Goal: Task Accomplishment & Management: Manage account settings

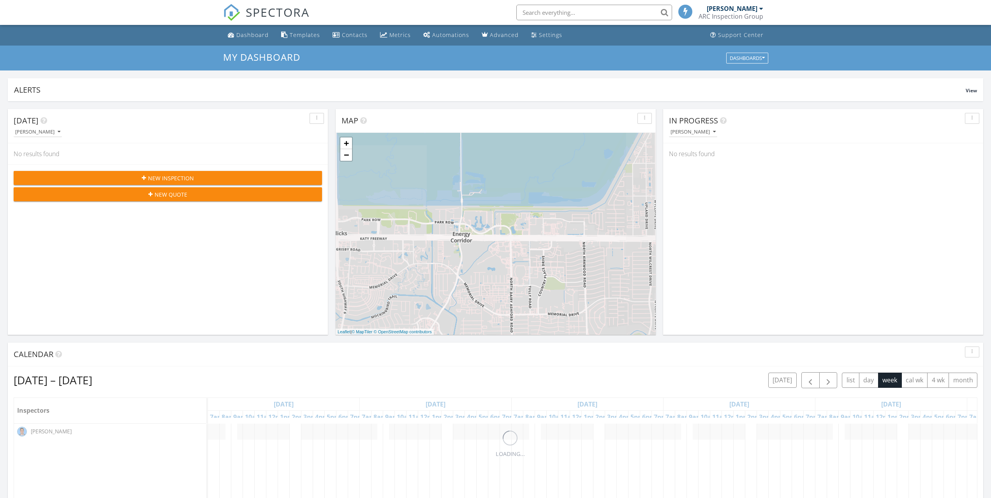
scroll to position [4, 4]
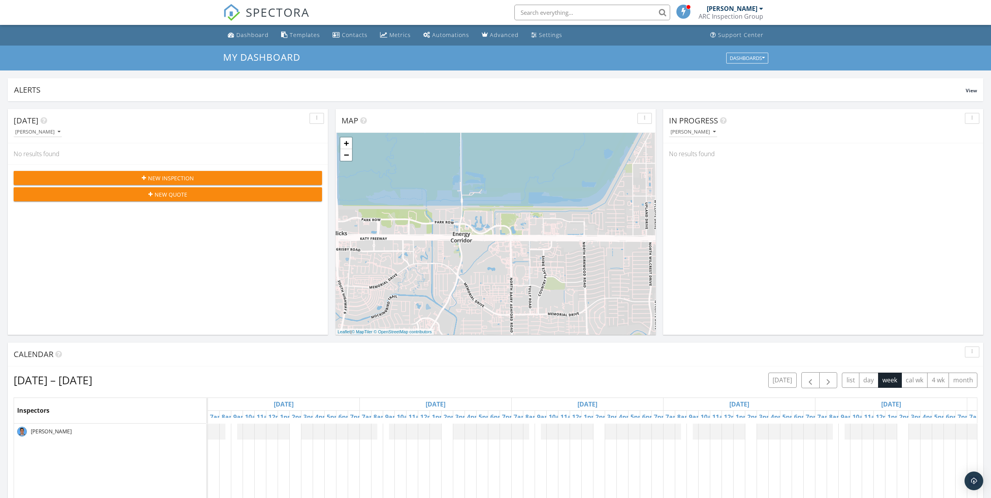
click at [294, 38] on div "Templates" at bounding box center [305, 34] width 30 height 7
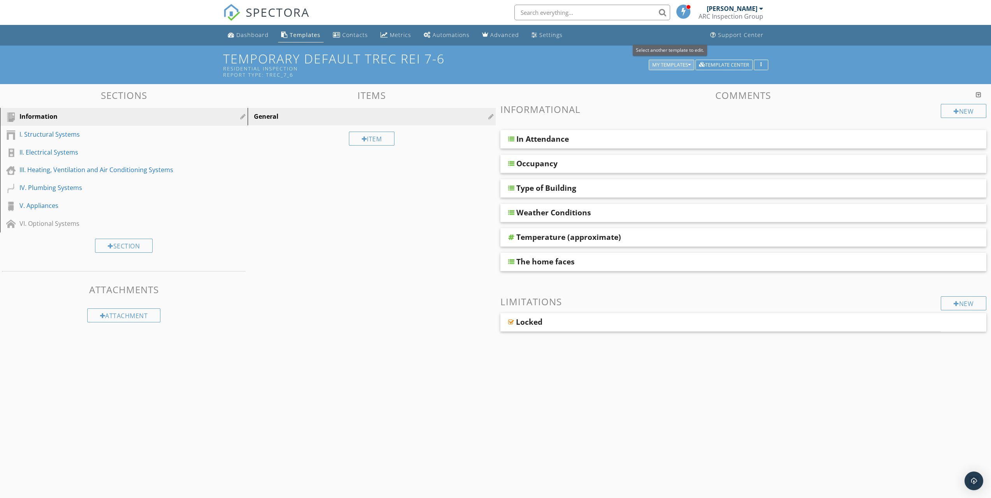
click at [654, 64] on div "My Templates" at bounding box center [671, 64] width 39 height 5
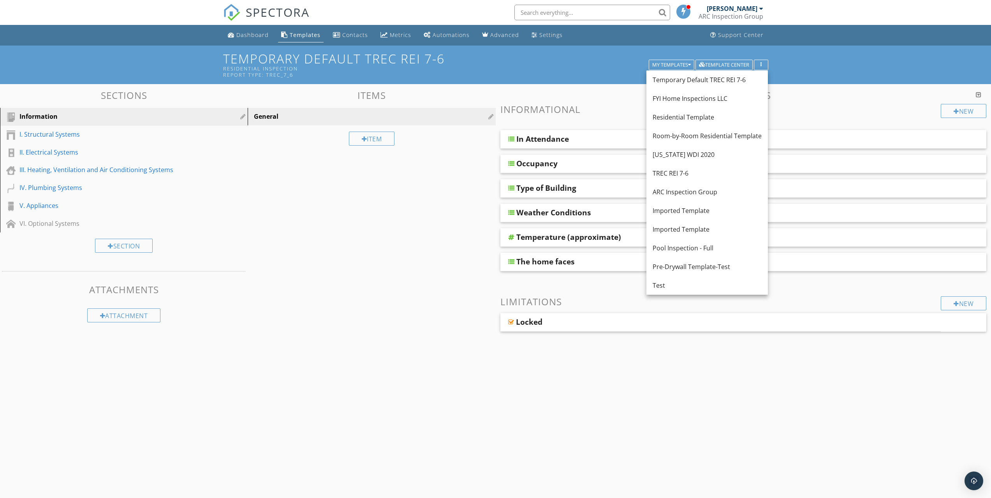
click at [682, 79] on div "Temporary Default TREC REI 7-6" at bounding box center [707, 79] width 109 height 9
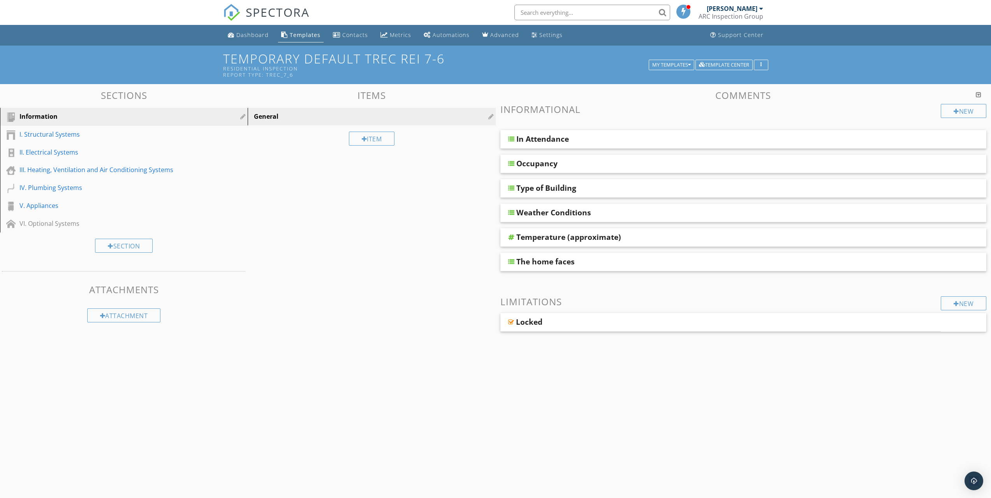
click at [21, 134] on div "I. Structural Systems" at bounding box center [114, 134] width 191 height 9
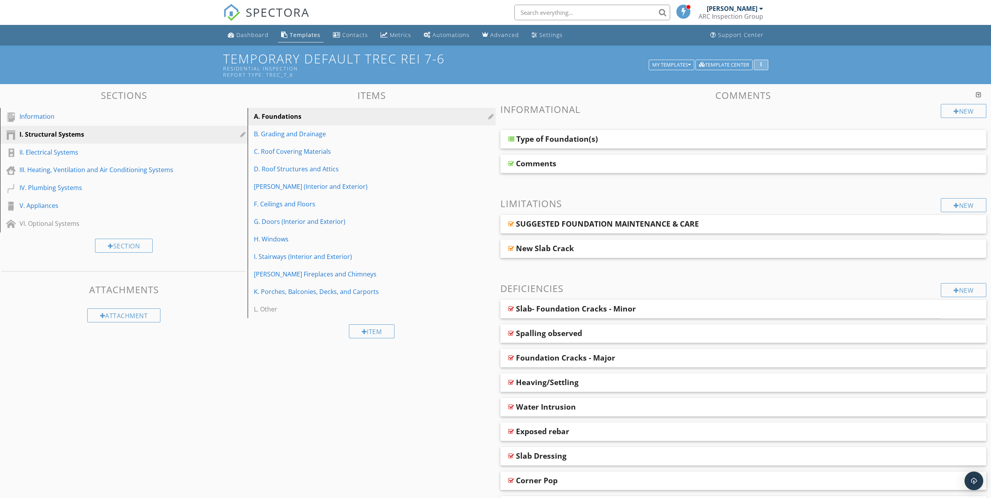
click at [762, 62] on div "button" at bounding box center [760, 64] width 7 height 5
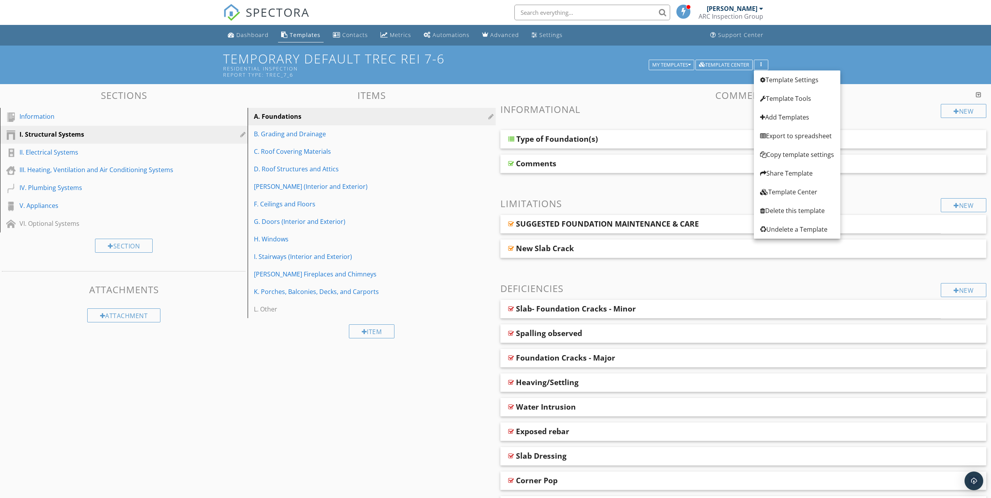
click at [777, 113] on div "Add Templates" at bounding box center [797, 117] width 74 height 9
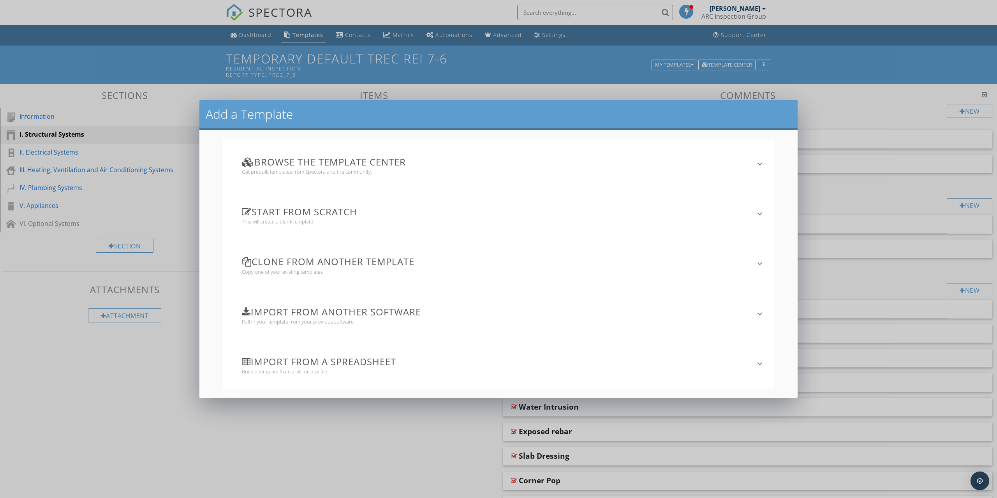
click at [278, 312] on h3 "Import from another software" at bounding box center [494, 311] width 504 height 11
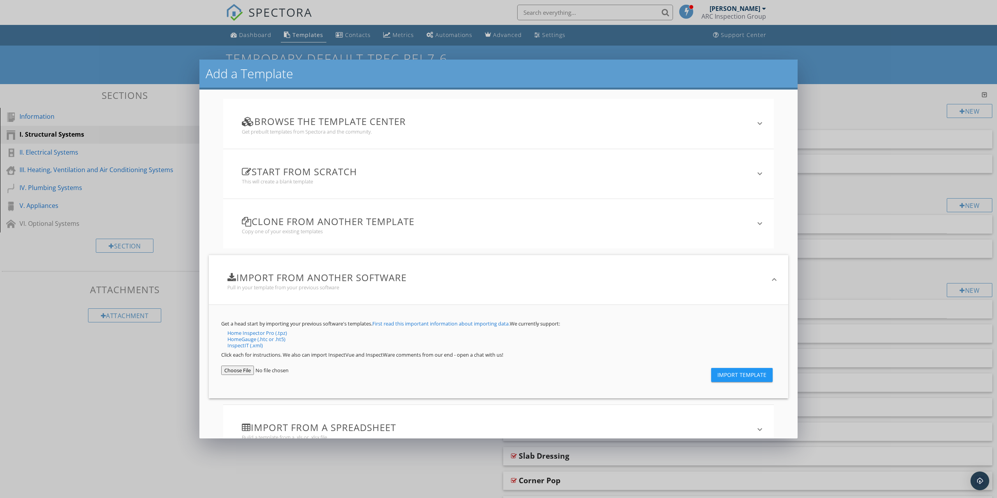
click at [291, 222] on h3 "Clone from another template" at bounding box center [494, 221] width 504 height 11
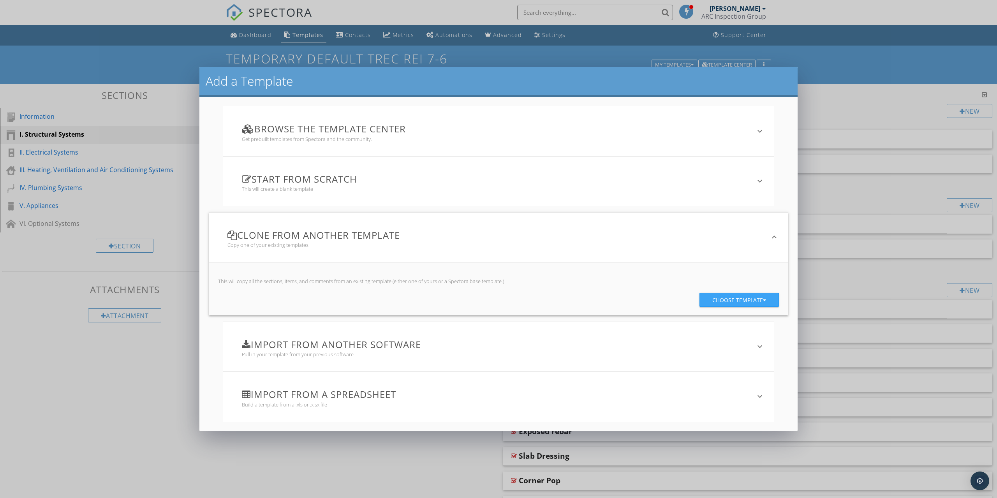
click at [769, 301] on button "Choose template" at bounding box center [738, 300] width 79 height 14
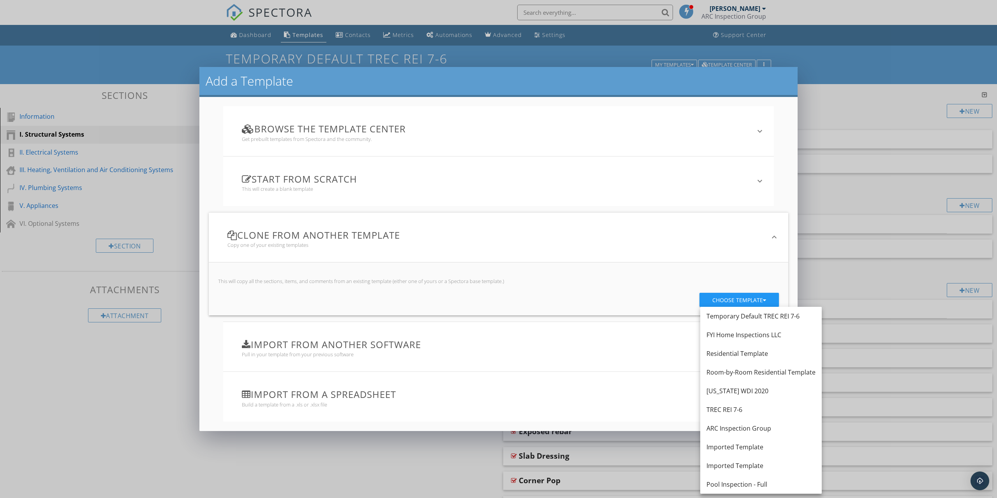
click at [753, 320] on div "Temporary Default TREC REI 7-6" at bounding box center [760, 316] width 109 height 9
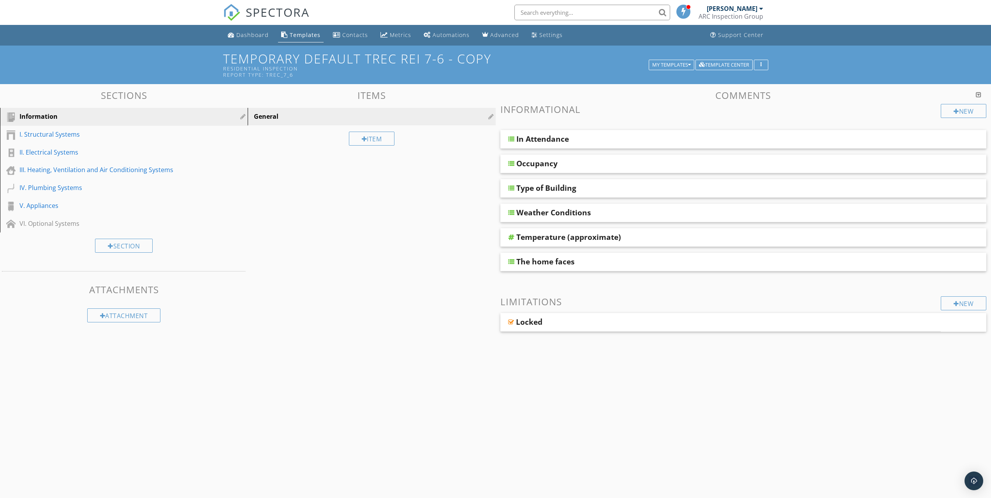
click at [492, 60] on h1 "Temporary Default TREC REI 7-6 - Copy Residential Inspection Report Type: TREC_…" at bounding box center [495, 65] width 545 height 26
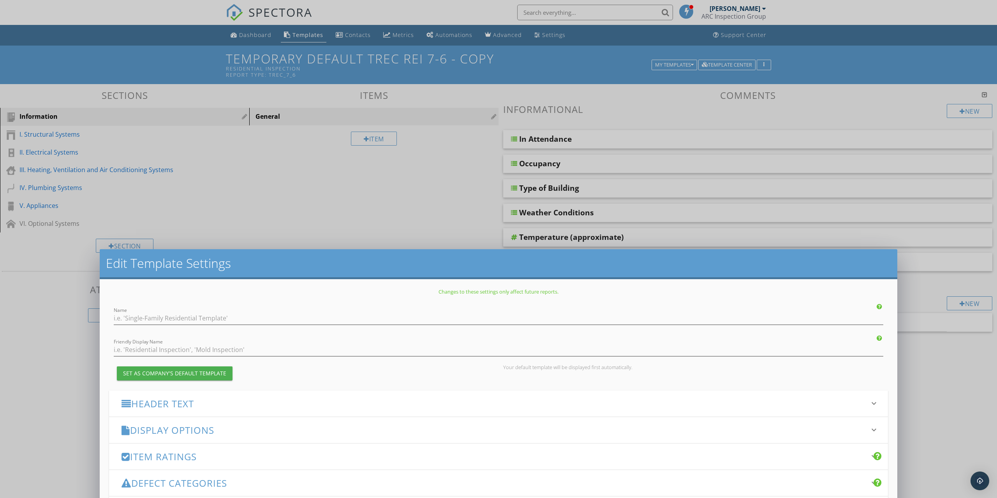
type input "Temporary Default TREC REI 7-6 - Copy"
type input "Residential Inspection"
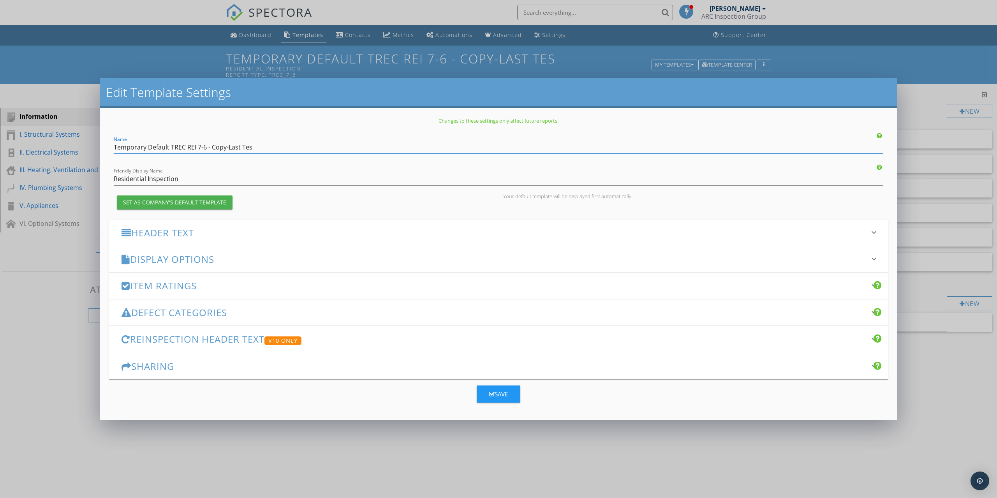
type input "Temporary Default TREC REI 7-6 - Copy-Last Test"
click at [489, 386] on button "Save" at bounding box center [499, 394] width 44 height 17
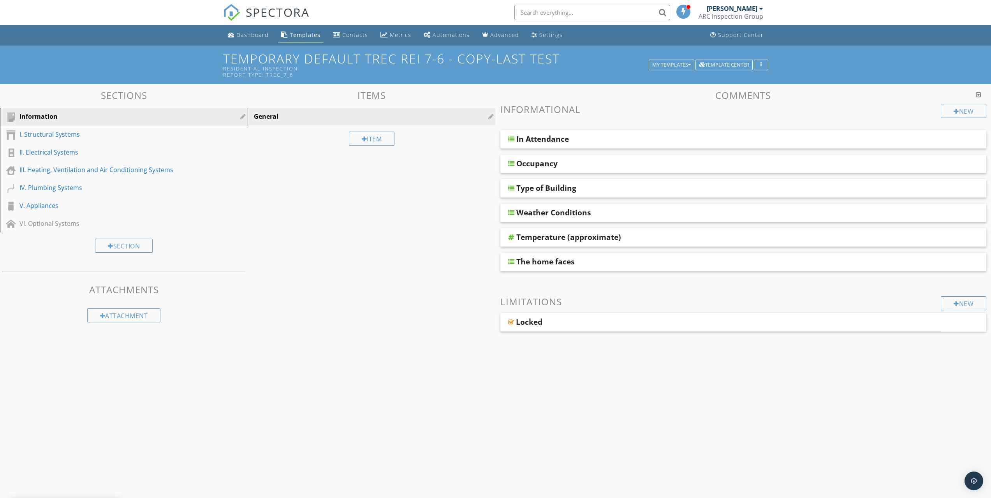
click at [547, 136] on div "In Attendance" at bounding box center [542, 138] width 53 height 9
click at [540, 170] on div "Occupancy" at bounding box center [743, 164] width 486 height 19
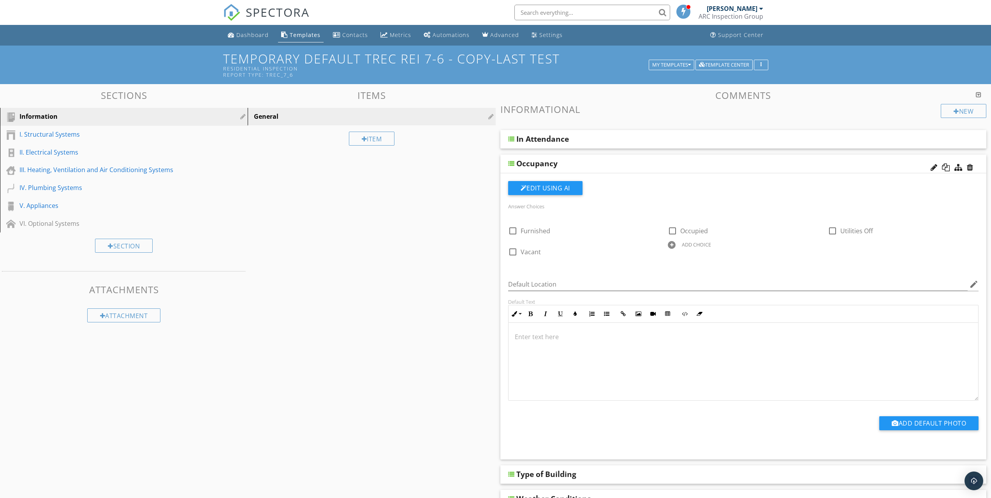
click at [32, 117] on div "Information" at bounding box center [114, 116] width 191 height 9
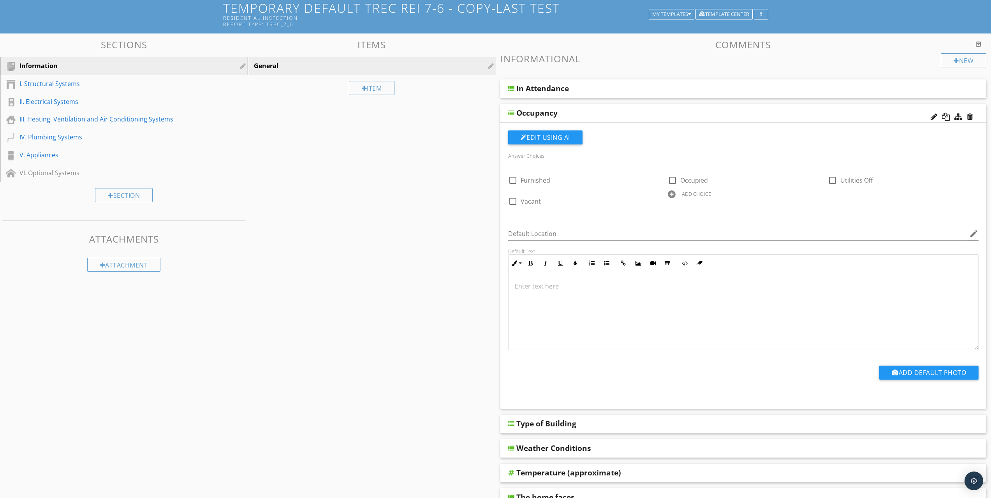
scroll to position [173, 0]
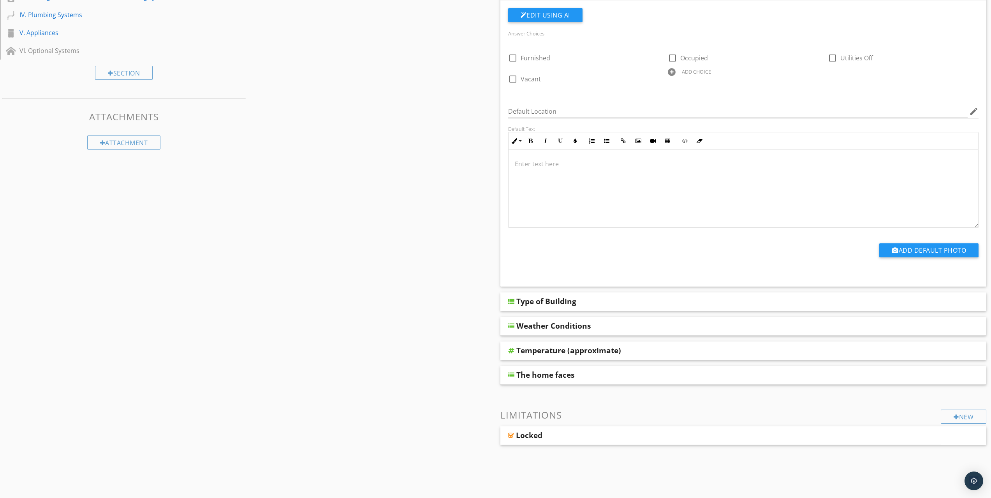
click at [541, 306] on div "Type of Building" at bounding box center [546, 301] width 60 height 9
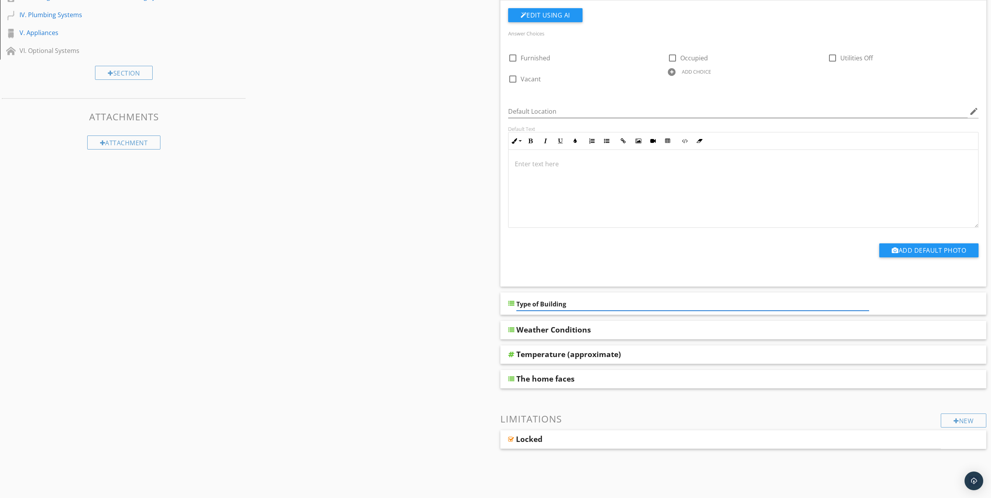
click at [505, 301] on div "Type of Building" at bounding box center [743, 303] width 486 height 23
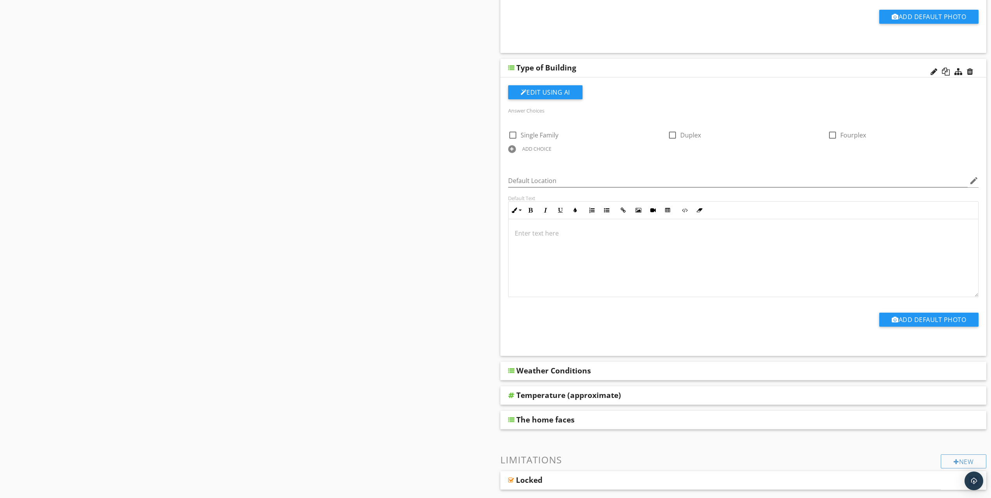
scroll to position [451, 0]
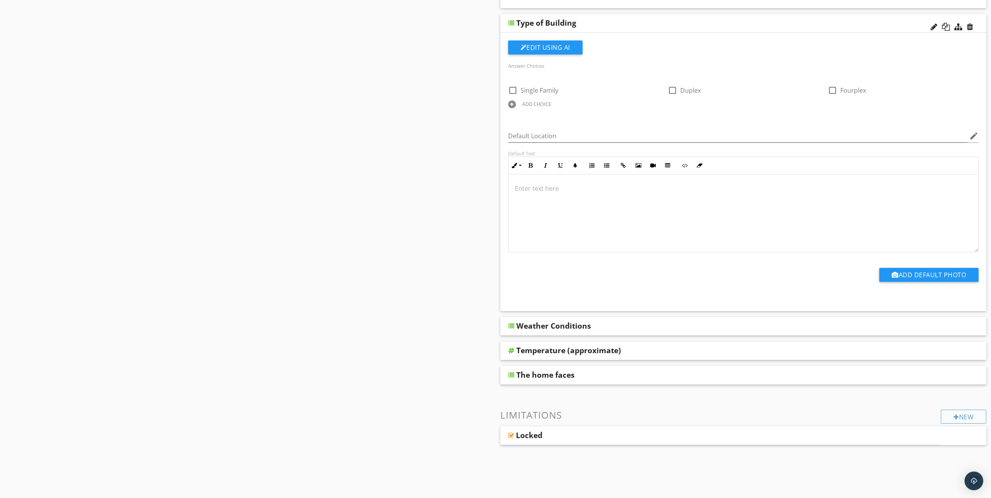
click at [507, 329] on div "Weather Conditions" at bounding box center [743, 326] width 486 height 19
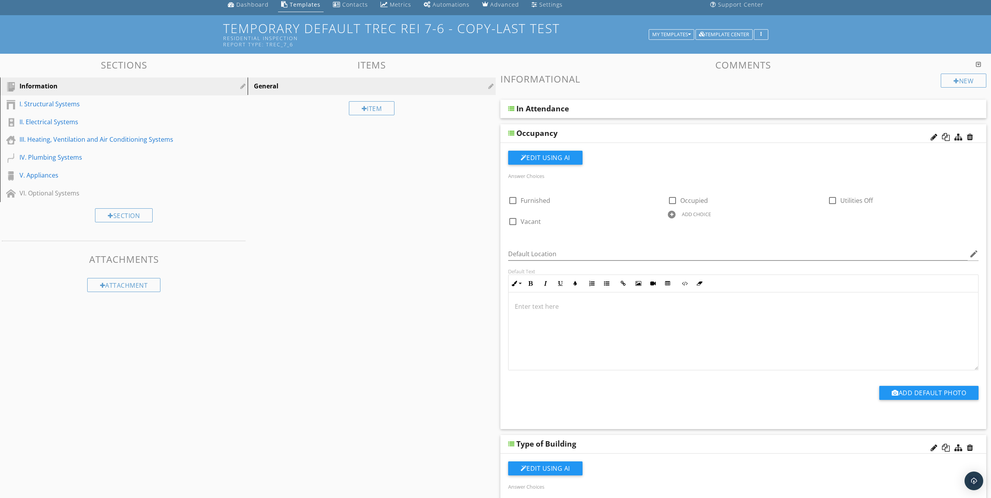
scroll to position [11, 0]
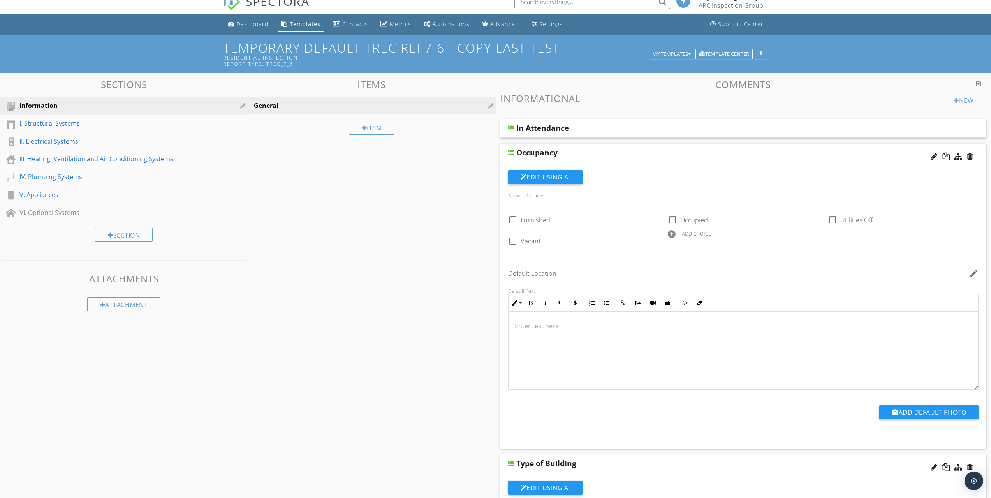
click at [47, 127] on div "I. Structural Systems" at bounding box center [114, 123] width 191 height 9
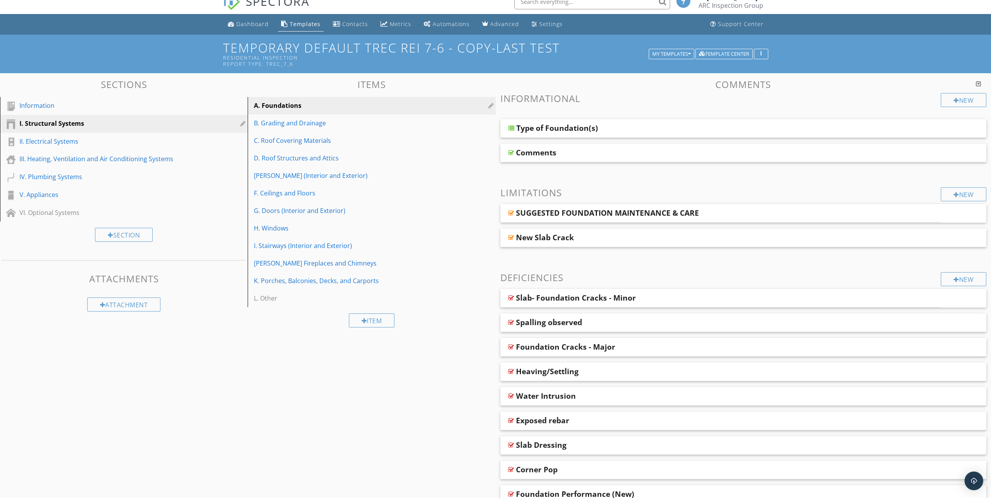
click at [511, 130] on div at bounding box center [511, 128] width 6 height 6
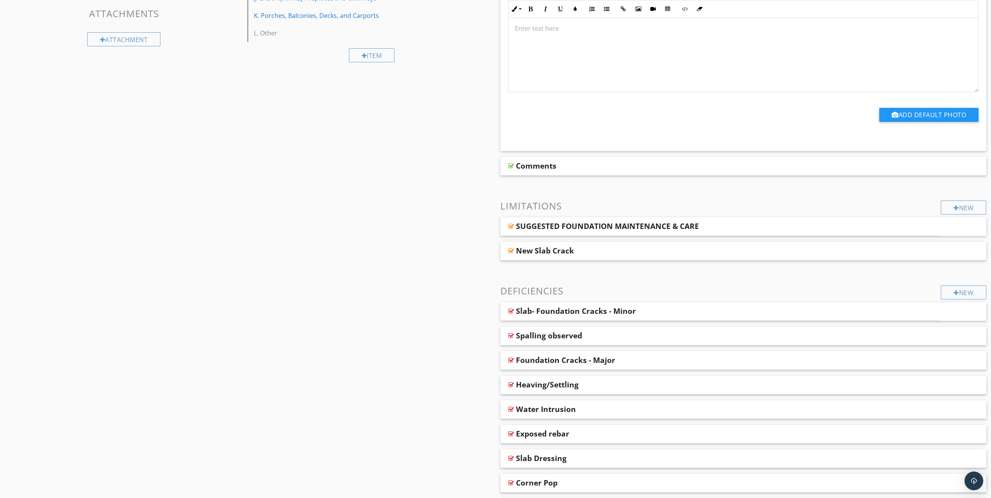
scroll to position [284, 0]
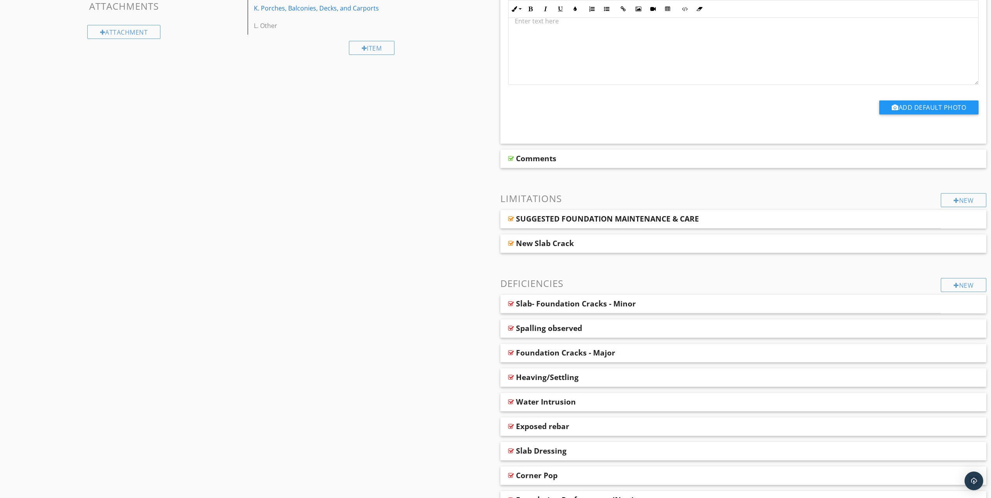
click at [512, 218] on div at bounding box center [511, 219] width 6 height 6
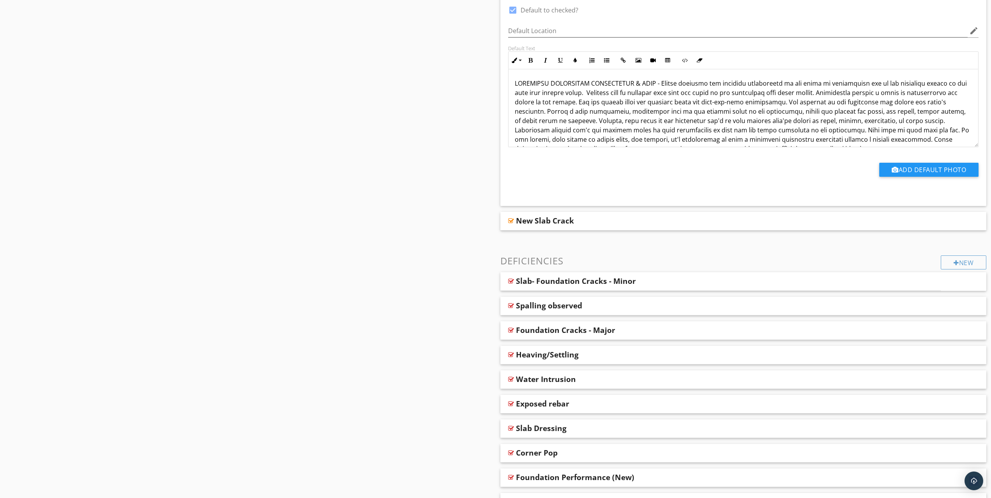
scroll to position [556, 0]
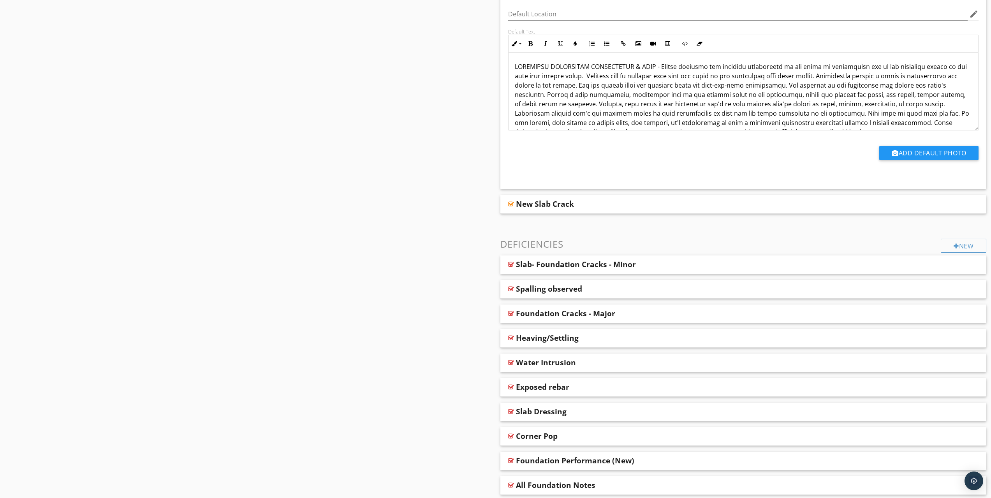
click at [523, 203] on div "New Slab Crack" at bounding box center [545, 203] width 58 height 9
drag, startPoint x: 494, startPoint y: 211, endPoint x: 502, endPoint y: 208, distance: 8.8
click at [511, 203] on div at bounding box center [511, 204] width 6 height 6
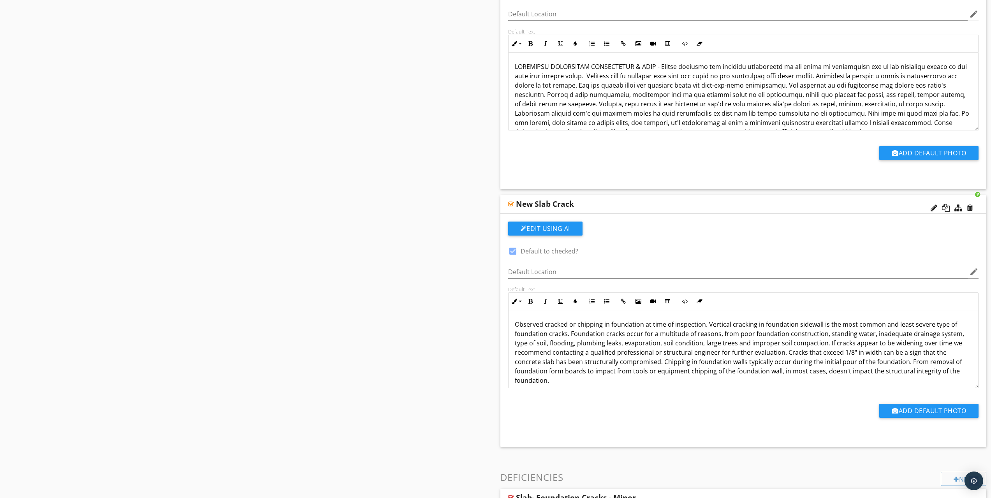
scroll to position [7, 0]
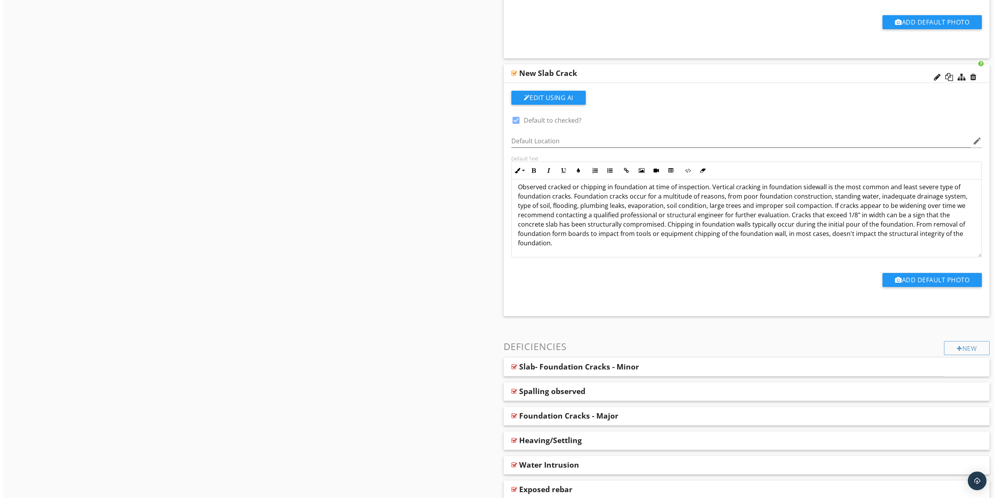
scroll to position [634, 0]
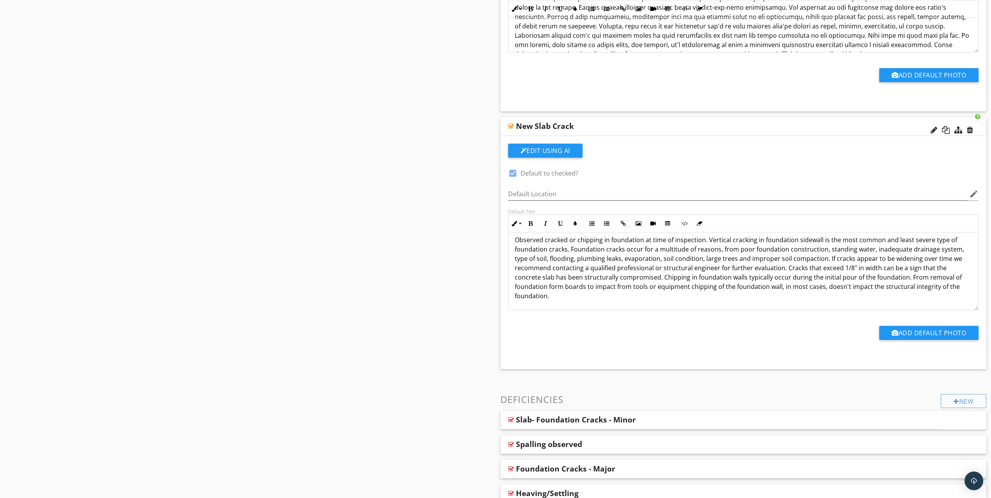
click at [955, 129] on div at bounding box center [959, 130] width 8 height 8
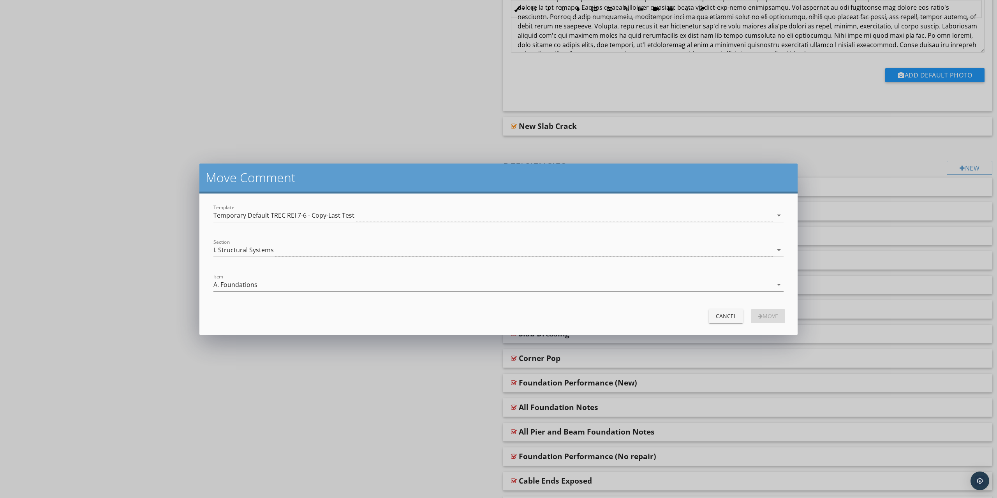
click at [258, 215] on div "Temporary Default TREC REI 7-6 - Copy-Last Test" at bounding box center [283, 215] width 141 height 7
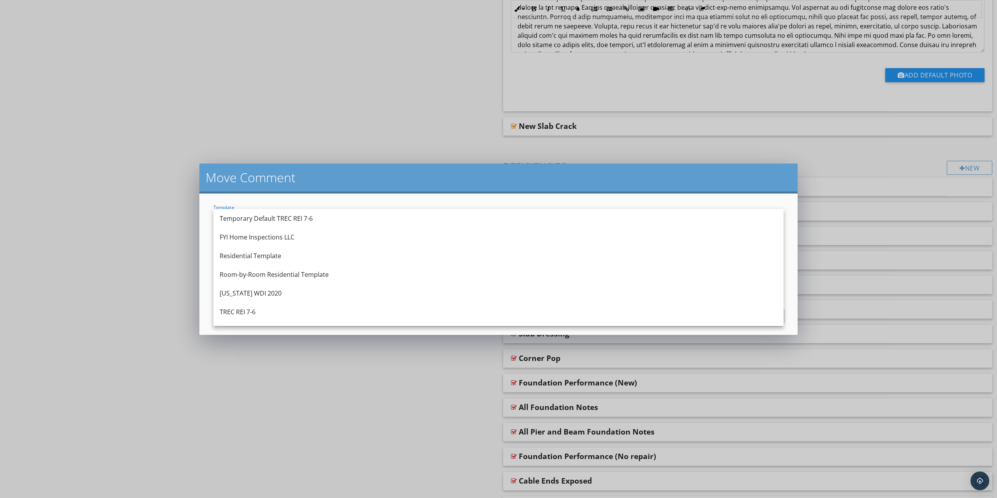
click at [258, 215] on div "Temporary Default TREC REI 7-6" at bounding box center [499, 218] width 558 height 9
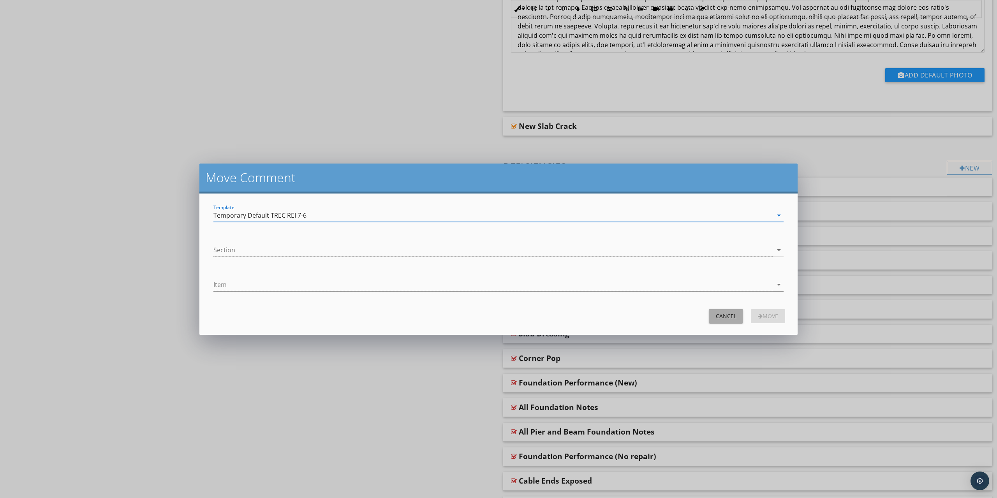
click at [733, 322] on button "Cancel" at bounding box center [726, 316] width 34 height 14
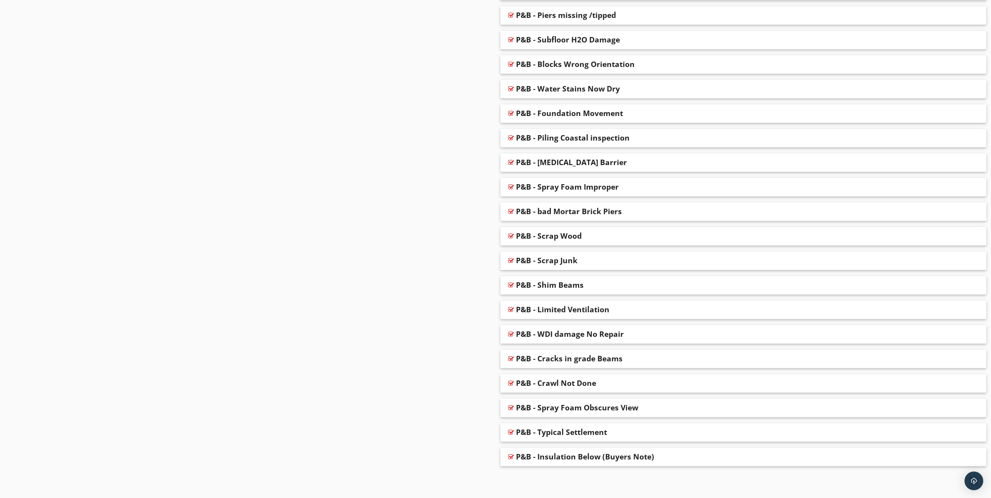
scroll to position [2622, 0]
click at [972, 459] on div at bounding box center [970, 460] width 6 height 8
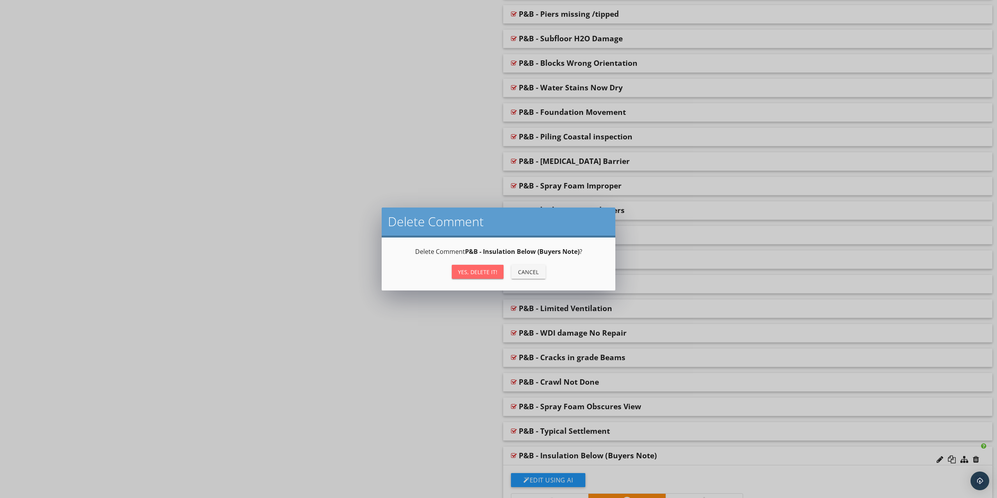
click at [459, 271] on div "Yes, Delete it!" at bounding box center [477, 272] width 39 height 8
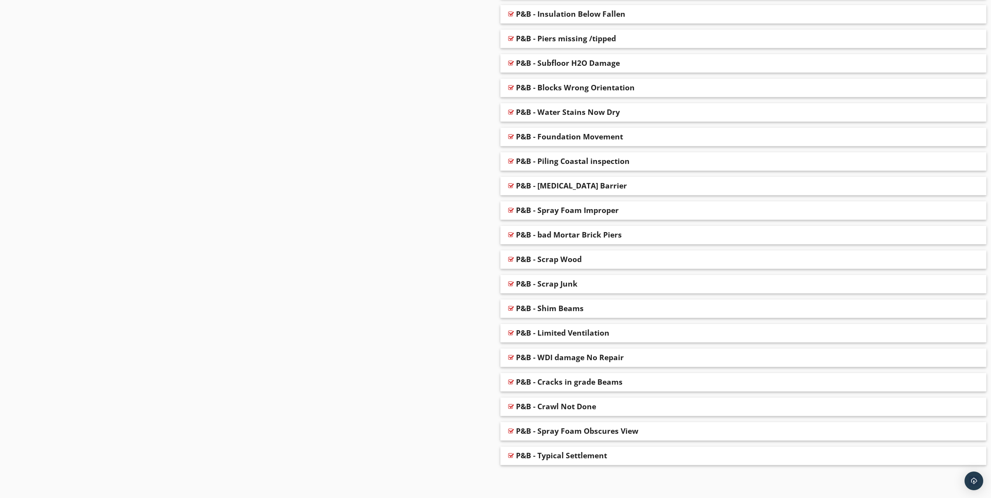
scroll to position [2598, 0]
click at [972, 460] on div at bounding box center [970, 460] width 6 height 8
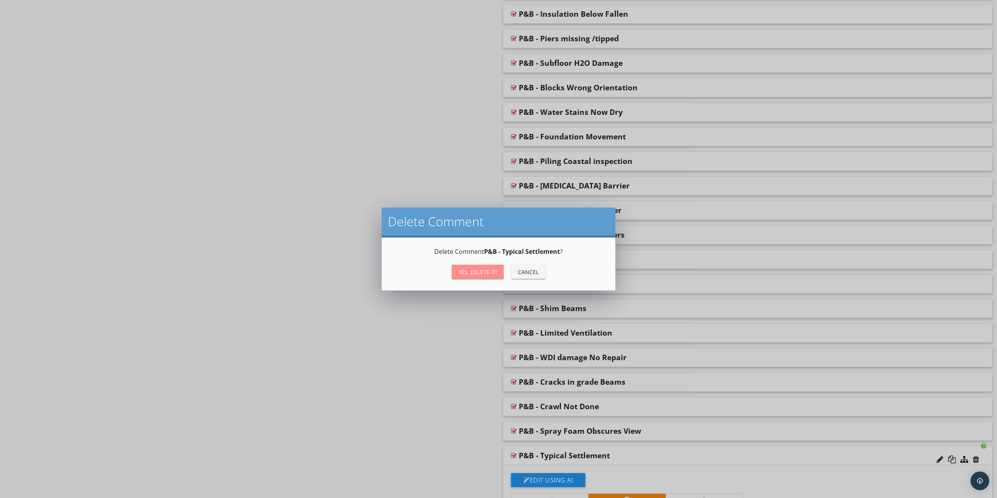
click at [472, 269] on div "Yes, Delete it!" at bounding box center [477, 272] width 39 height 8
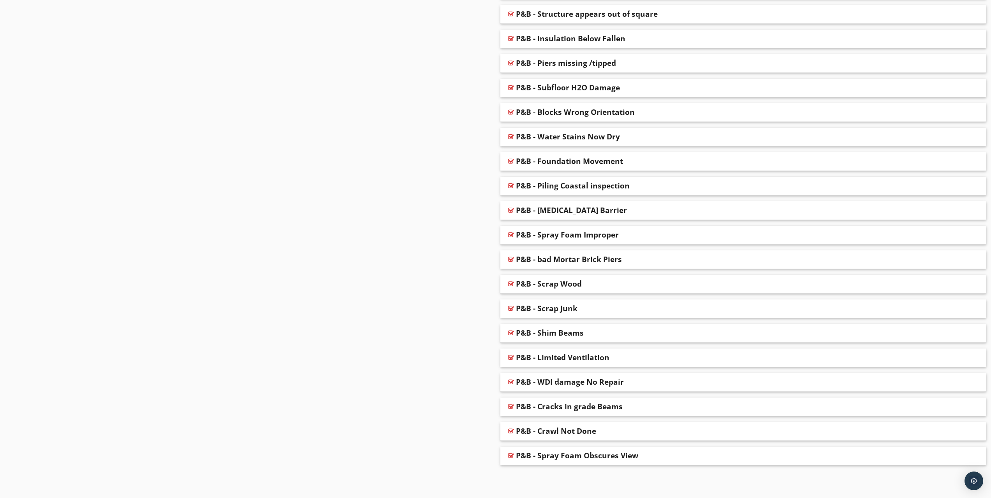
scroll to position [2573, 0]
click at [967, 458] on div at bounding box center [970, 460] width 6 height 8
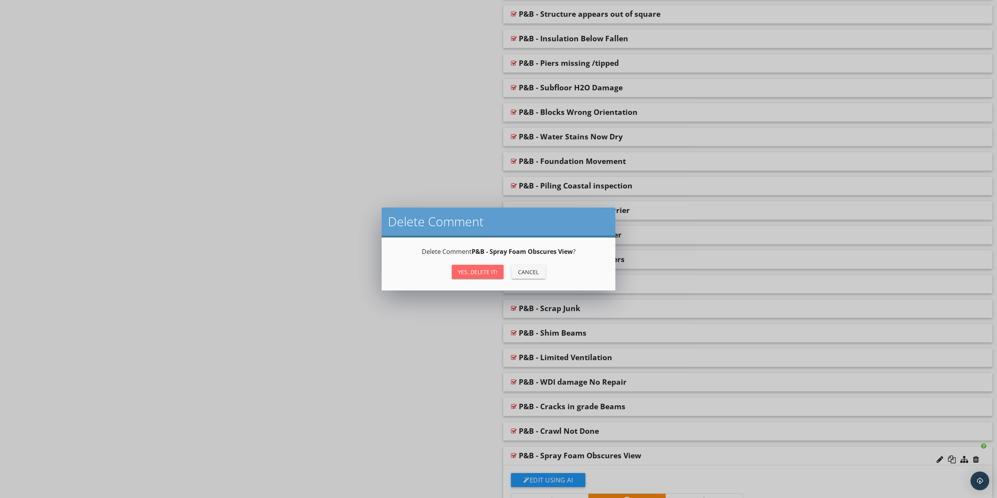
click at [465, 270] on div "Yes, Delete it!" at bounding box center [477, 272] width 39 height 8
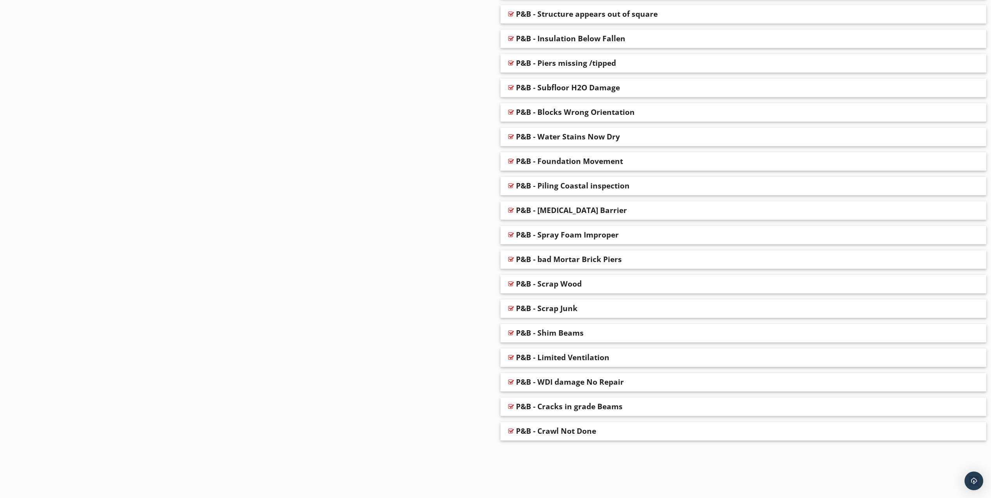
scroll to position [2549, 0]
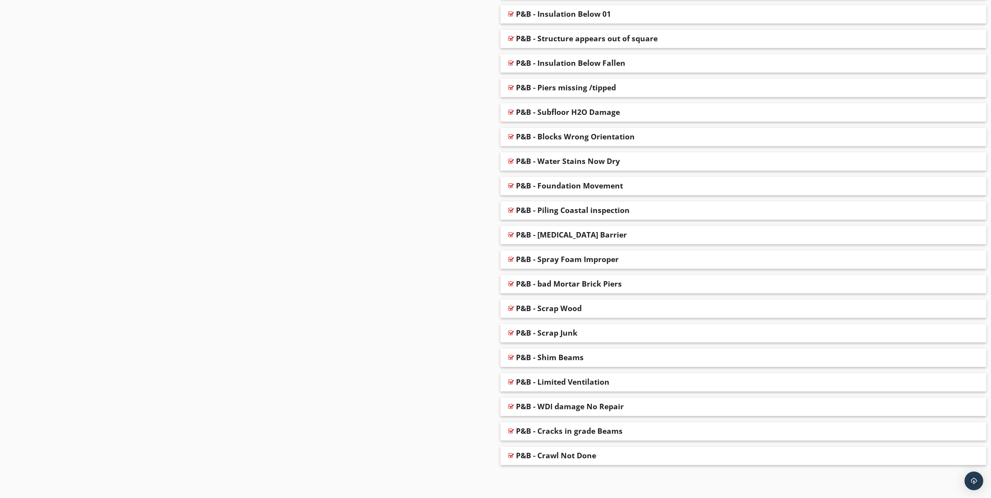
click at [972, 459] on div at bounding box center [970, 460] width 6 height 8
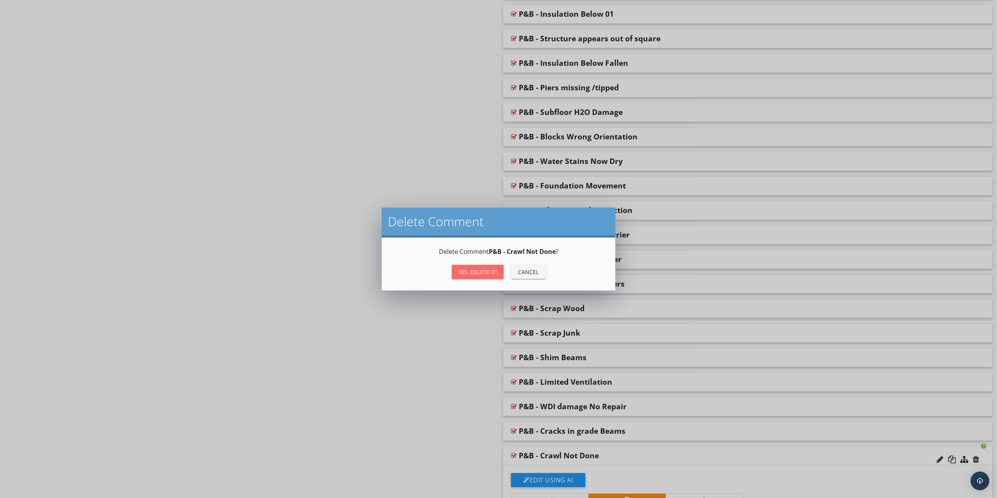
click at [476, 272] on div "Yes, Delete it!" at bounding box center [477, 272] width 39 height 8
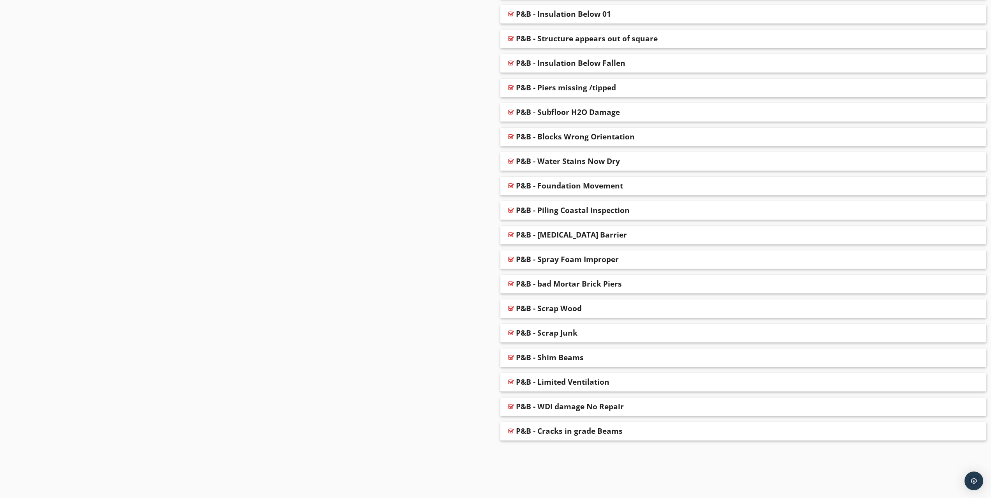
scroll to position [2524, 0]
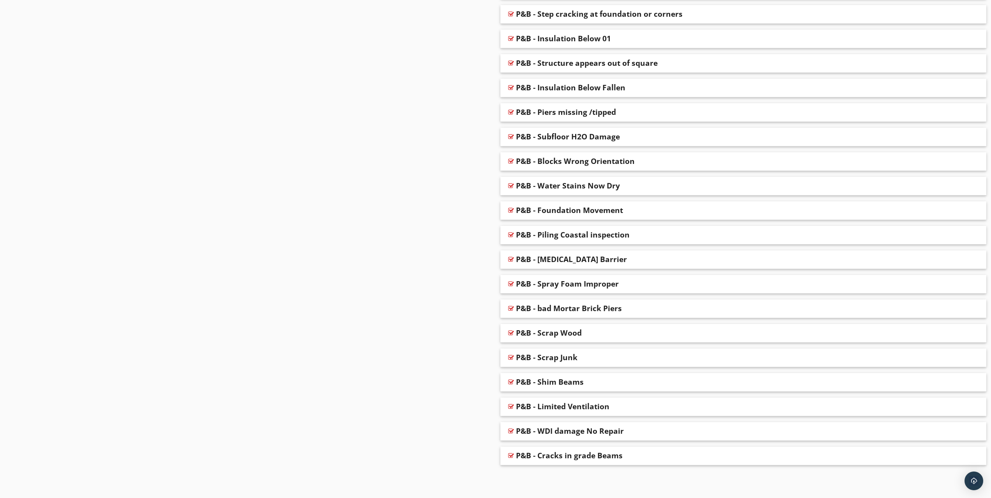
click at [972, 460] on div at bounding box center [970, 460] width 6 height 8
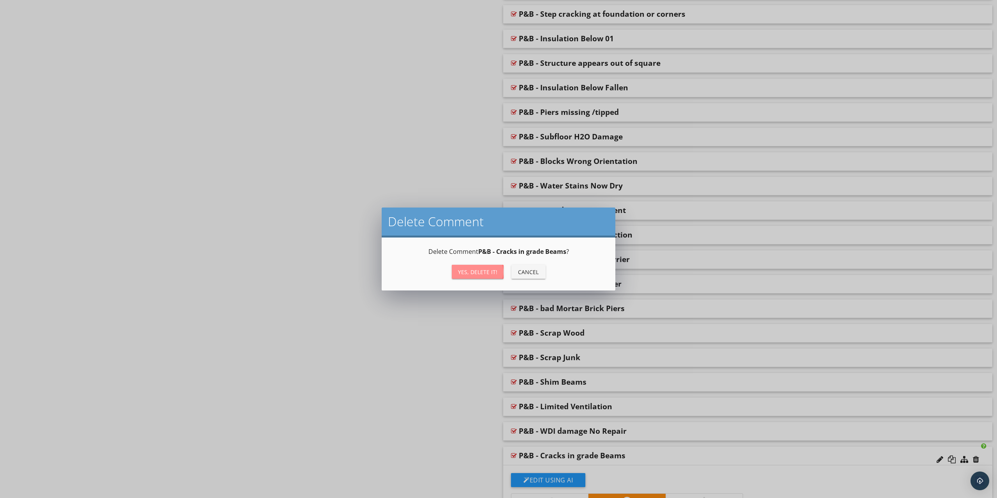
click at [476, 271] on div "Yes, Delete it!" at bounding box center [477, 272] width 39 height 8
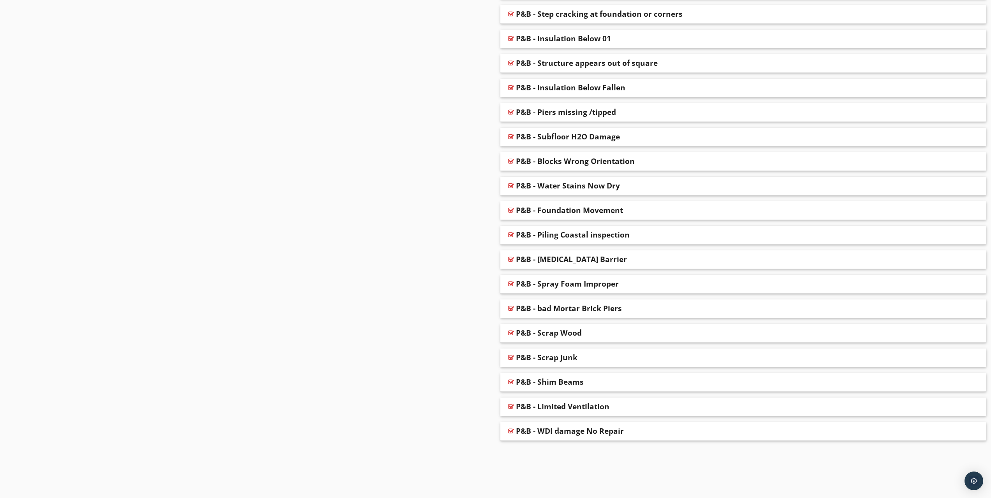
scroll to position [2499, 0]
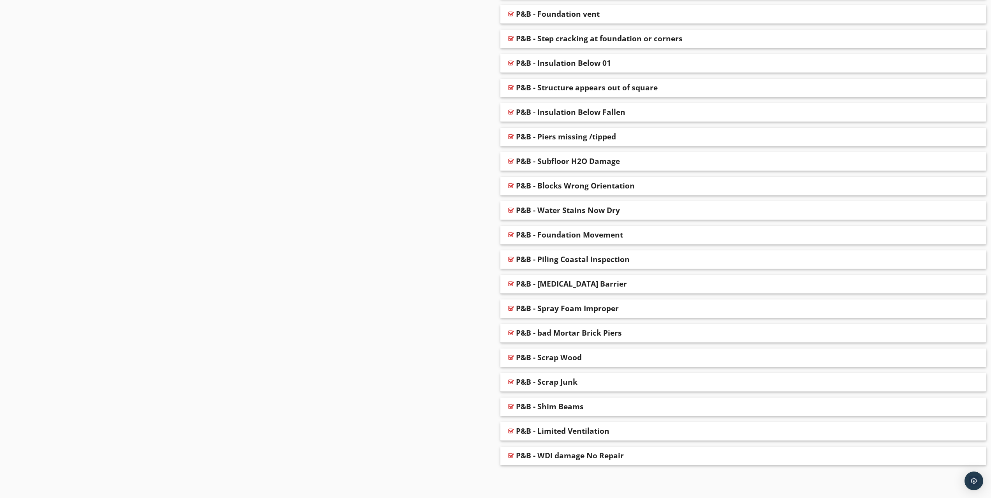
click at [969, 461] on div at bounding box center [970, 460] width 6 height 8
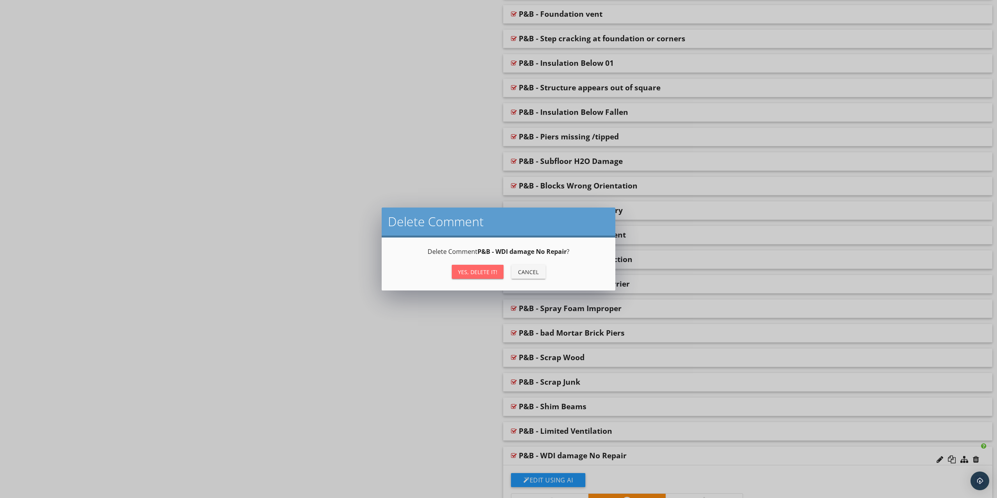
click at [469, 265] on button "Yes, Delete it!" at bounding box center [478, 272] width 52 height 14
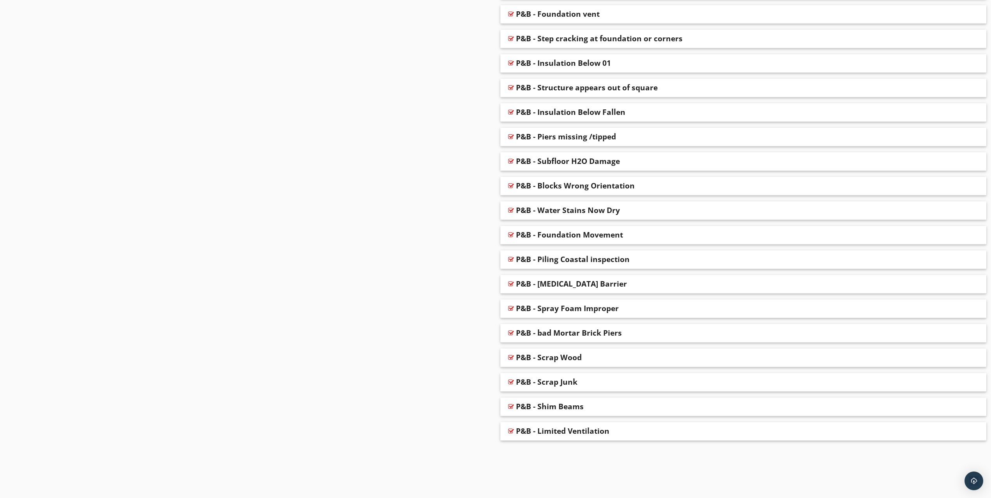
scroll to position [2475, 0]
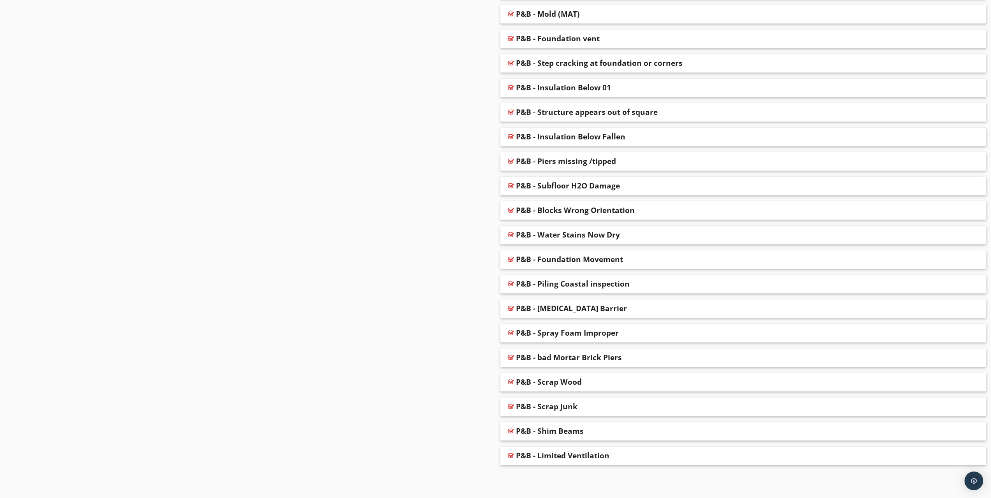
click at [971, 460] on div at bounding box center [970, 460] width 6 height 8
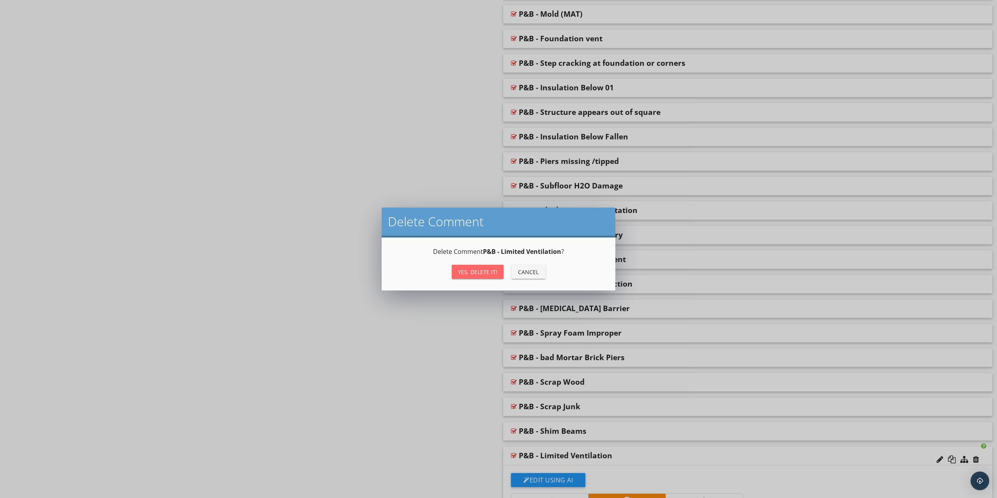
click at [455, 268] on button "Yes, Delete it!" at bounding box center [478, 272] width 52 height 14
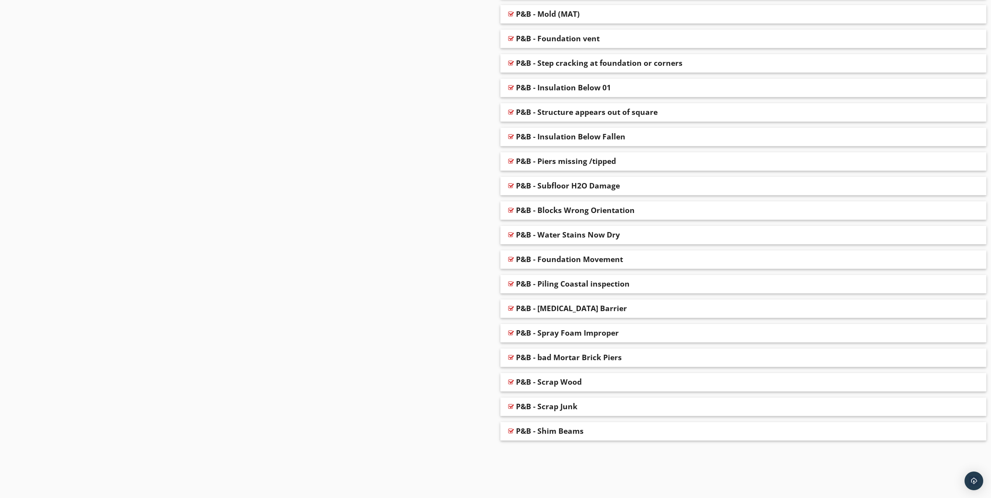
scroll to position [2450, 0]
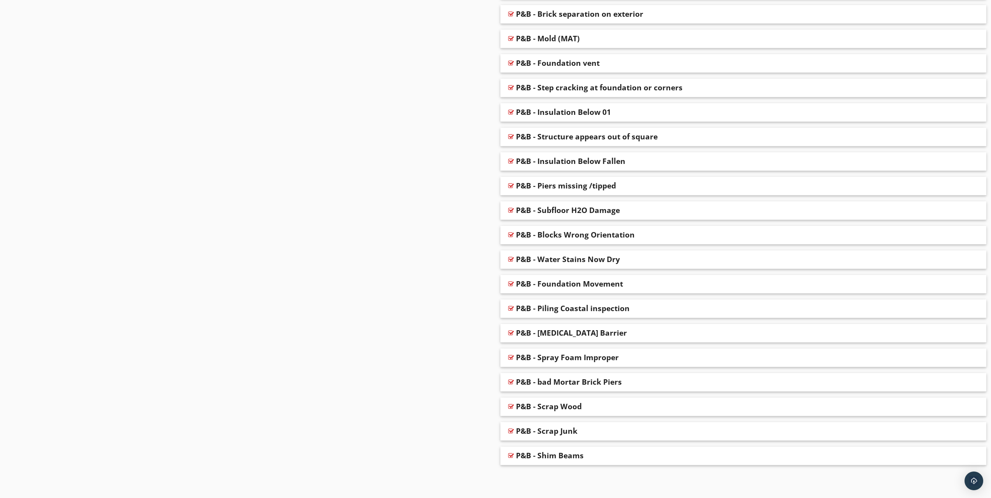
click at [972, 460] on div at bounding box center [970, 460] width 6 height 8
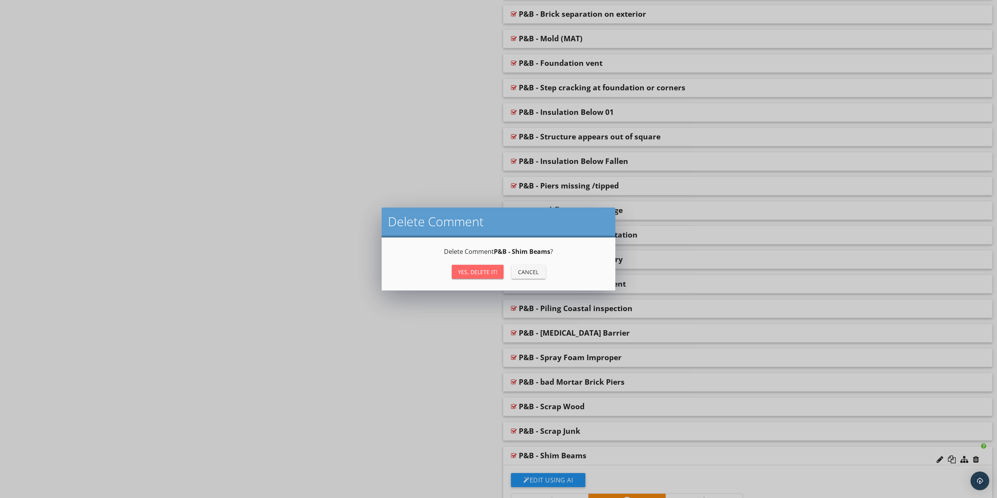
click at [476, 265] on button "Yes, Delete it!" at bounding box center [478, 272] width 52 height 14
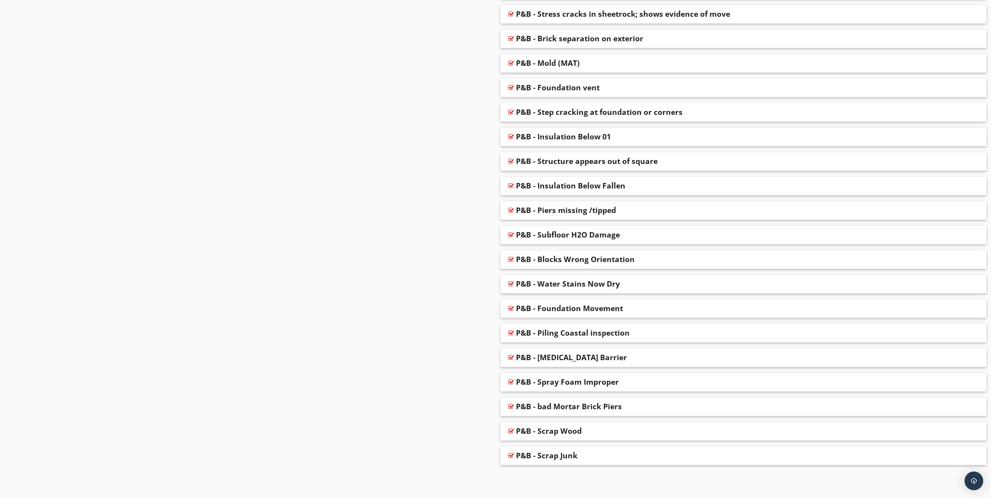
scroll to position [2426, 0]
click at [972, 462] on div at bounding box center [970, 460] width 6 height 8
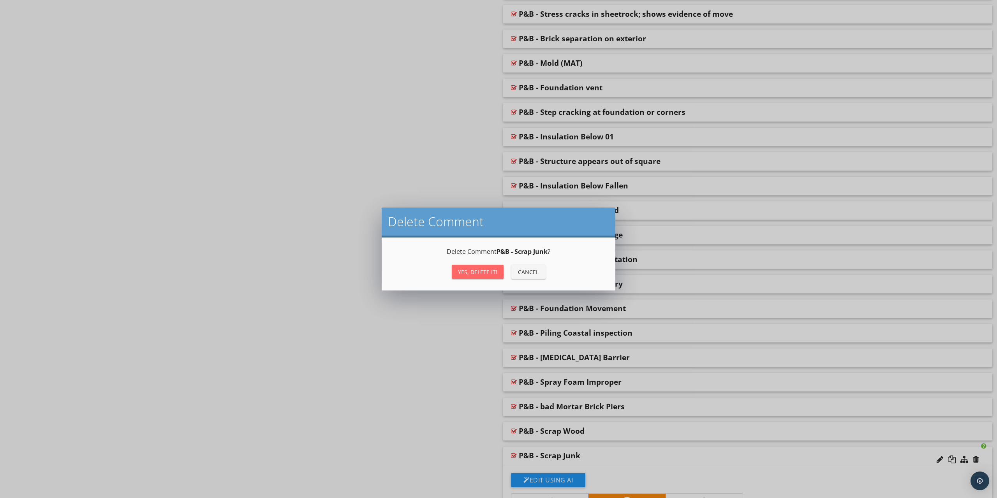
click at [472, 274] on div "Yes, Delete it!" at bounding box center [477, 272] width 39 height 8
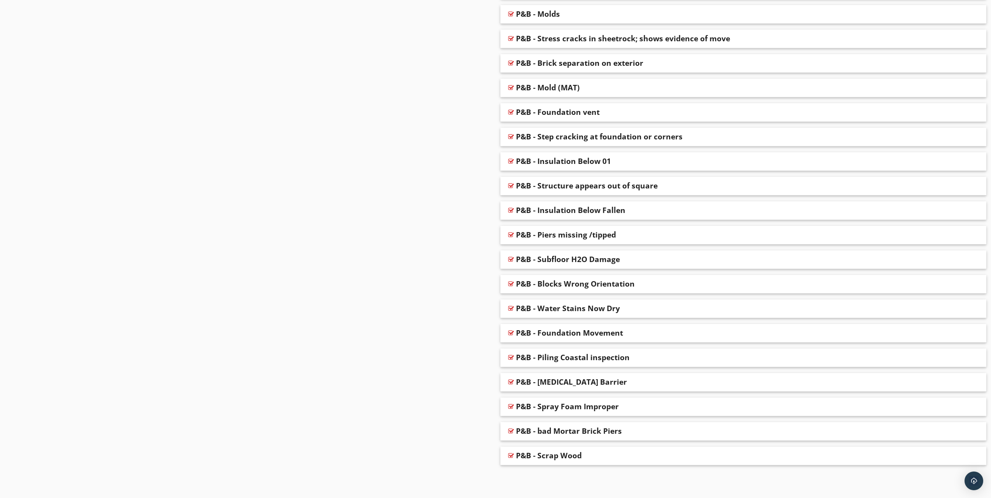
scroll to position [2401, 0]
click at [972, 460] on div at bounding box center [970, 460] width 6 height 8
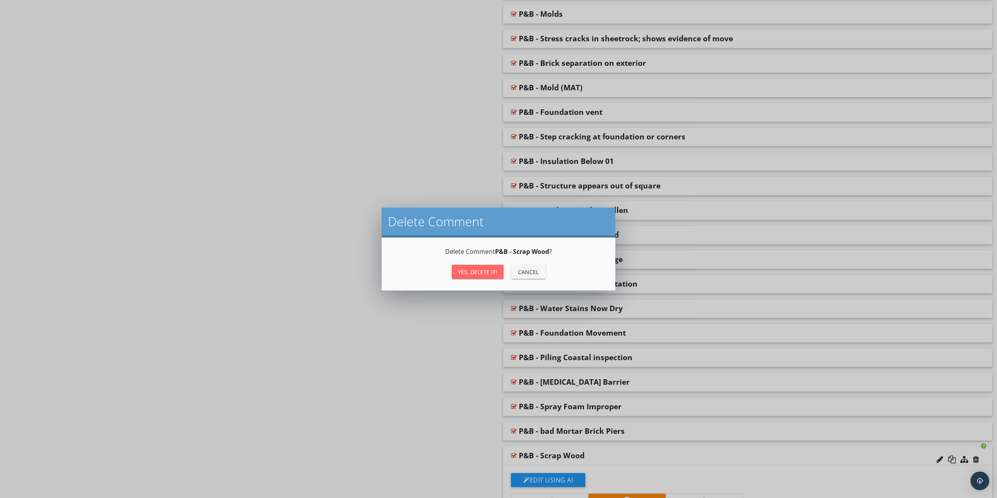
click at [470, 274] on div "Yes, Delete it!" at bounding box center [477, 272] width 39 height 8
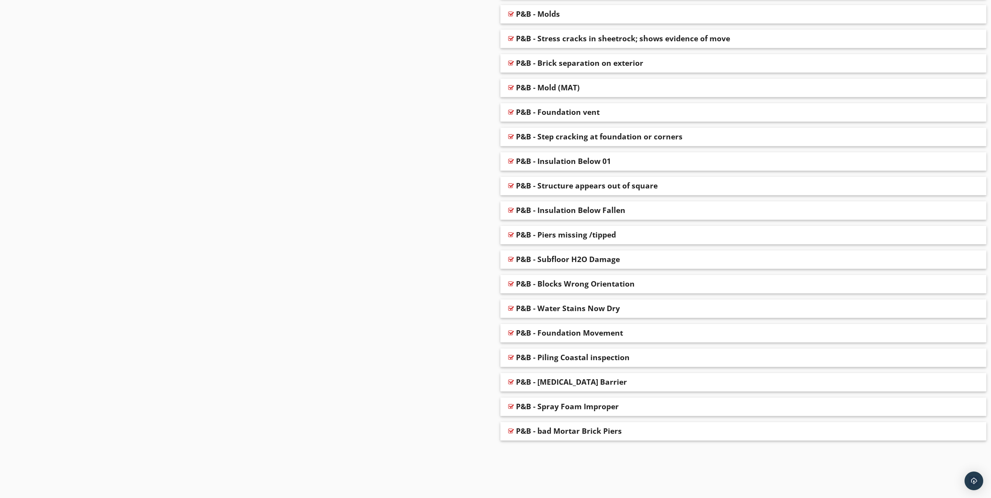
scroll to position [2377, 0]
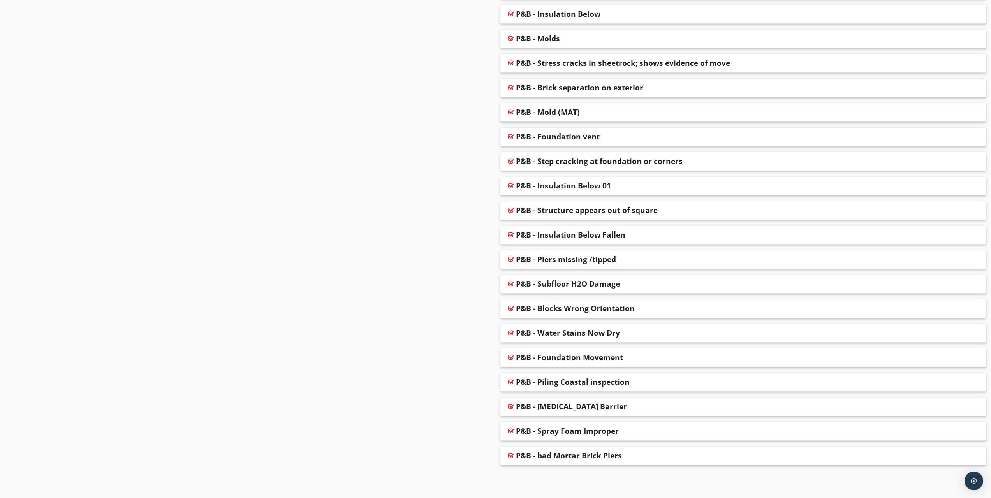
drag, startPoint x: 499, startPoint y: 85, endPoint x: 706, endPoint y: 450, distance: 419.1
click at [969, 461] on div at bounding box center [970, 460] width 6 height 8
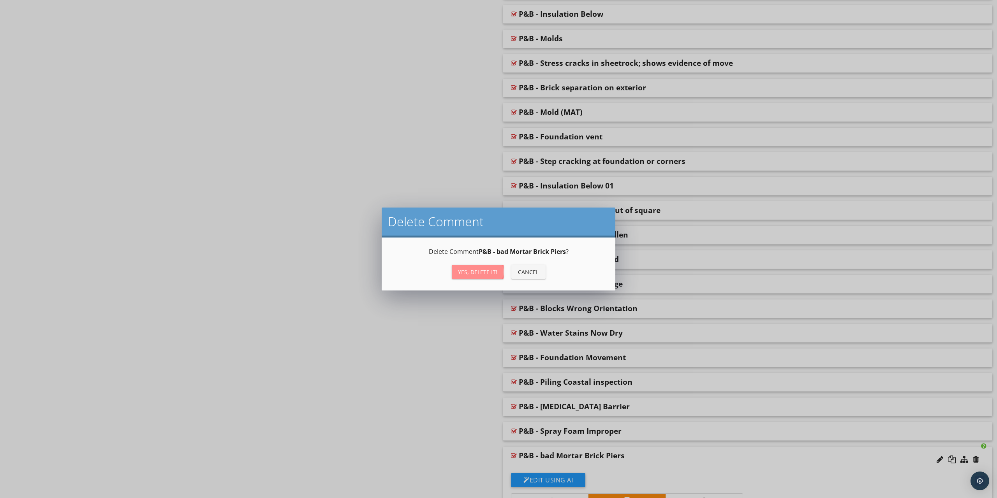
click at [475, 272] on div "Yes, Delete it!" at bounding box center [477, 272] width 39 height 8
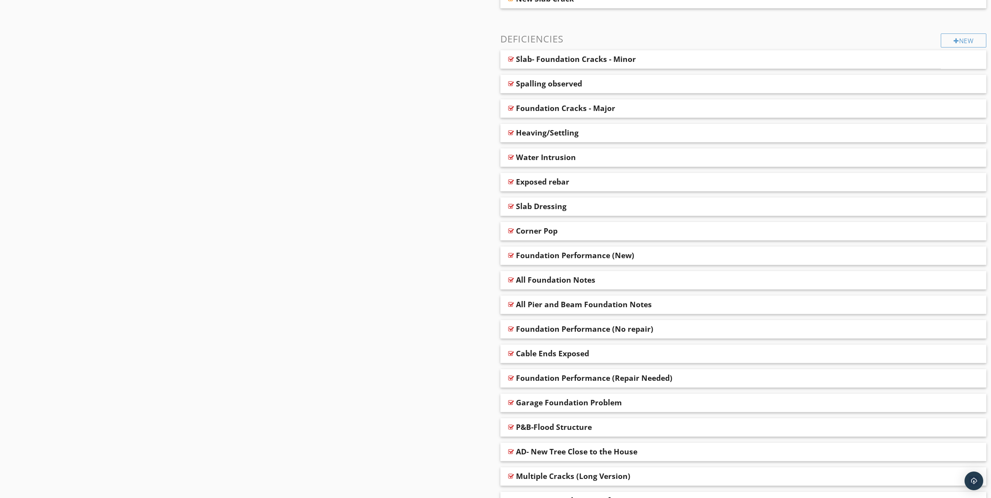
scroll to position [639, 0]
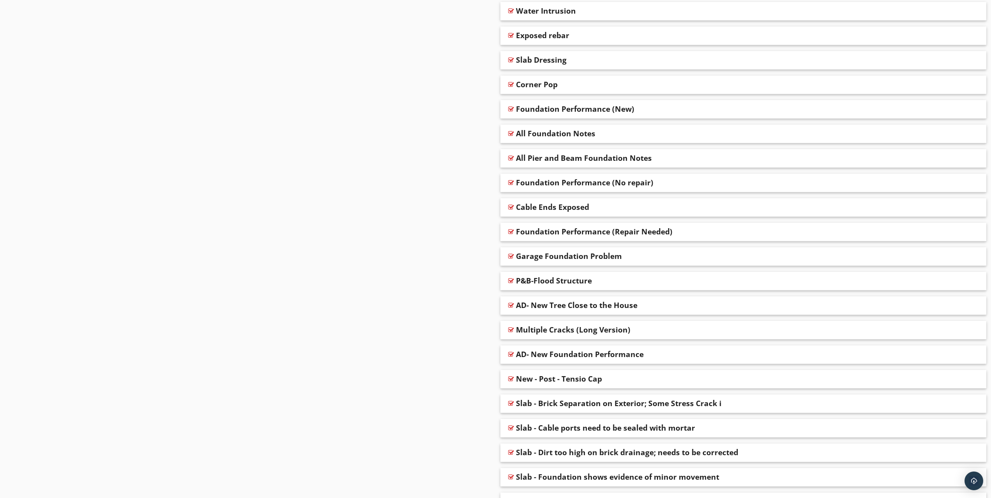
scroll to position [911, 0]
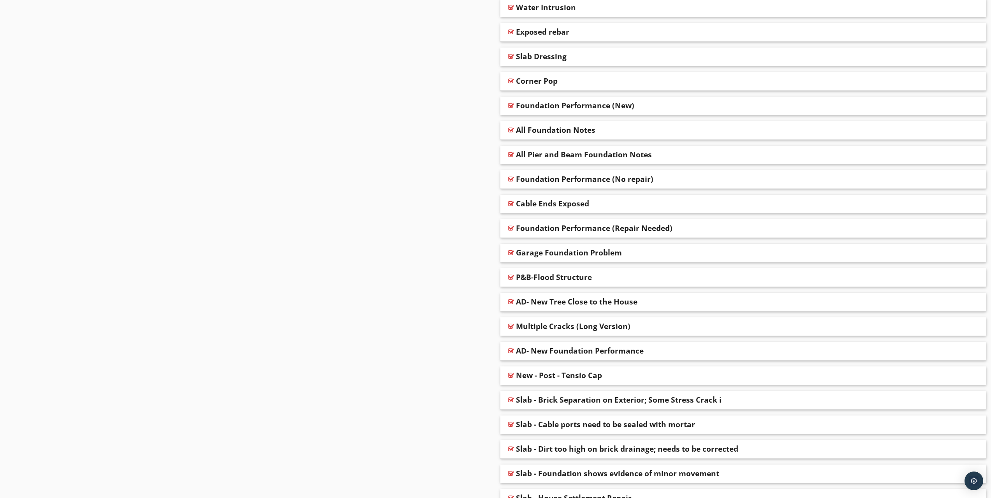
click at [969, 278] on div at bounding box center [970, 281] width 6 height 8
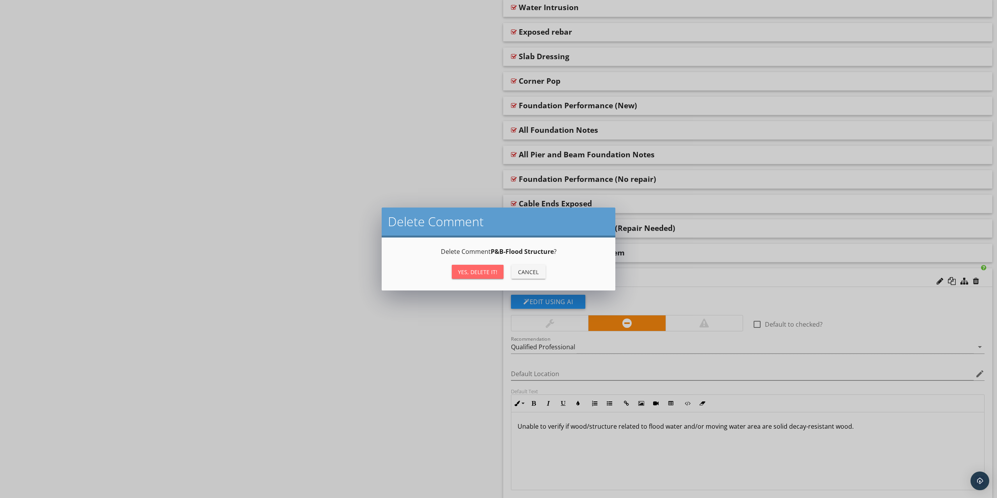
click at [466, 275] on div "Yes, Delete it!" at bounding box center [477, 272] width 39 height 8
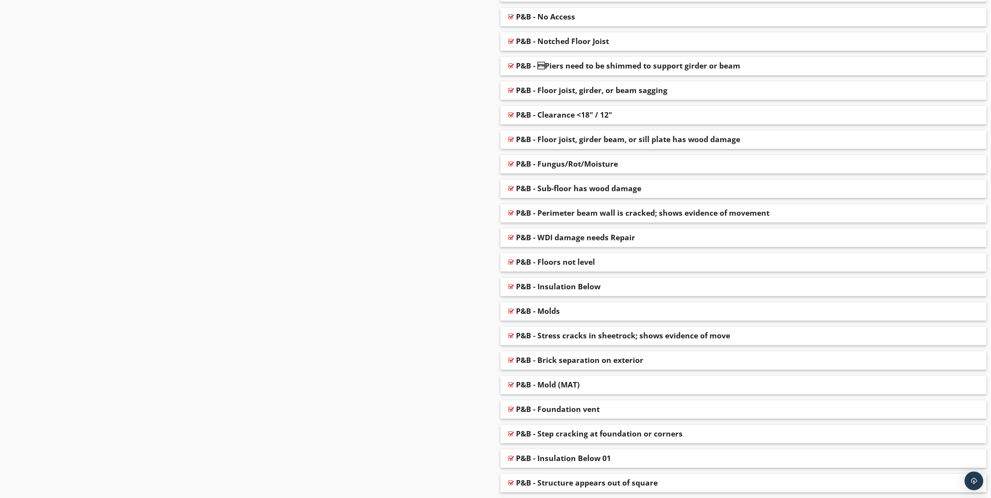
scroll to position [2328, 0]
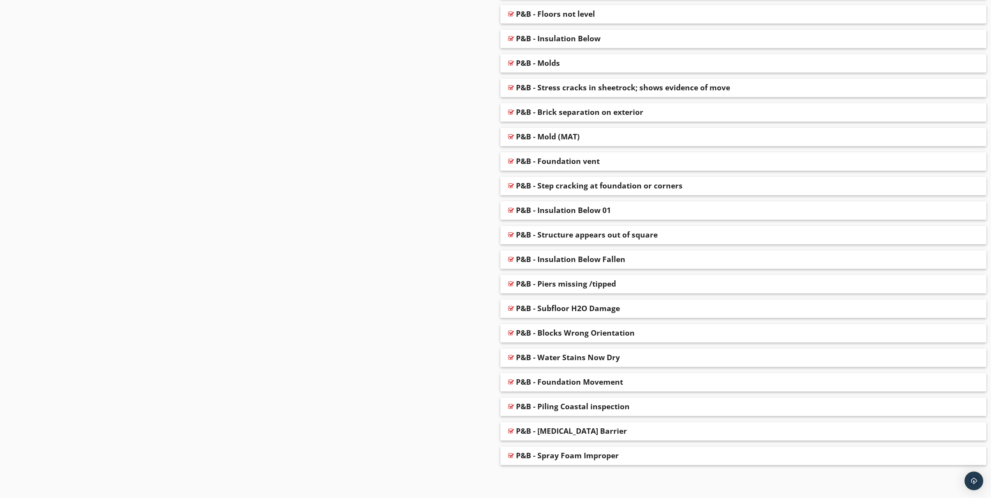
drag, startPoint x: 683, startPoint y: 474, endPoint x: 490, endPoint y: 306, distance: 255.9
click at [509, 308] on div at bounding box center [511, 308] width 6 height 6
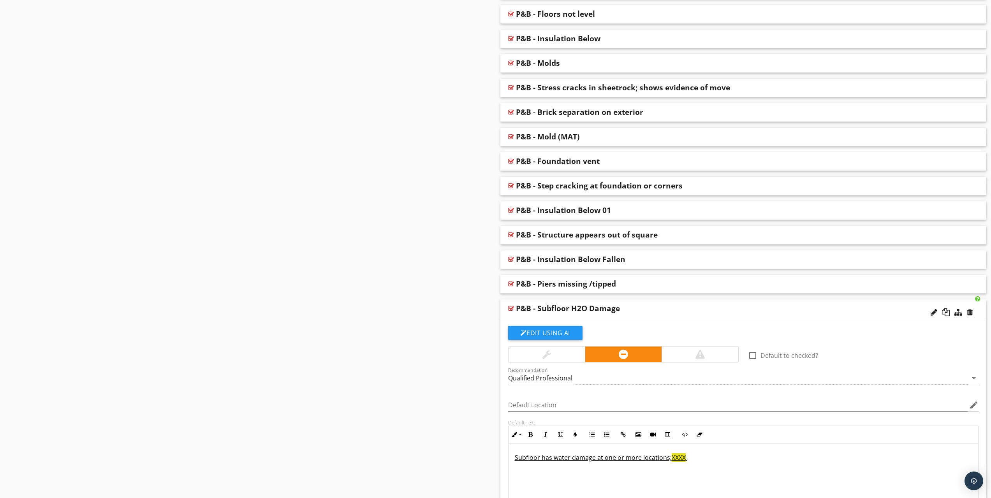
click at [509, 308] on div at bounding box center [511, 308] width 6 height 6
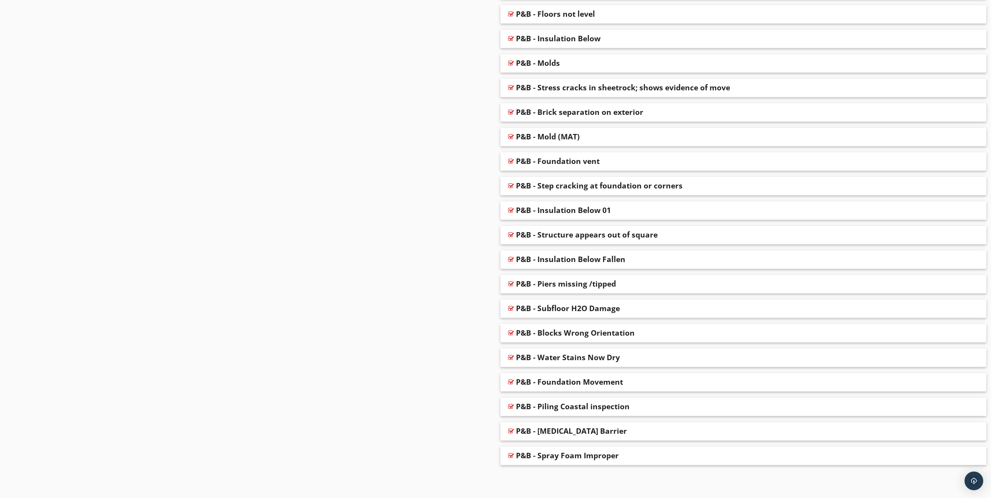
click at [972, 312] on div at bounding box center [970, 312] width 6 height 8
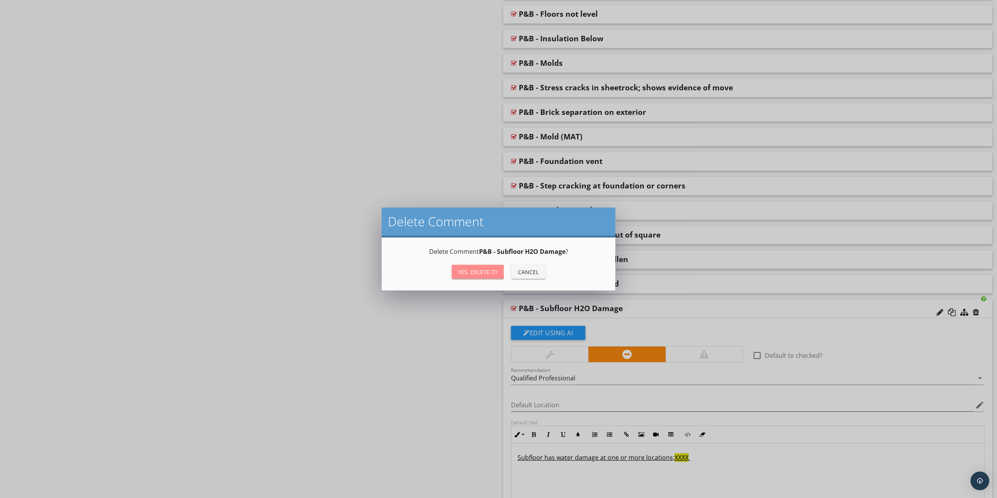
click at [495, 273] on div "Yes, Delete it!" at bounding box center [477, 272] width 39 height 8
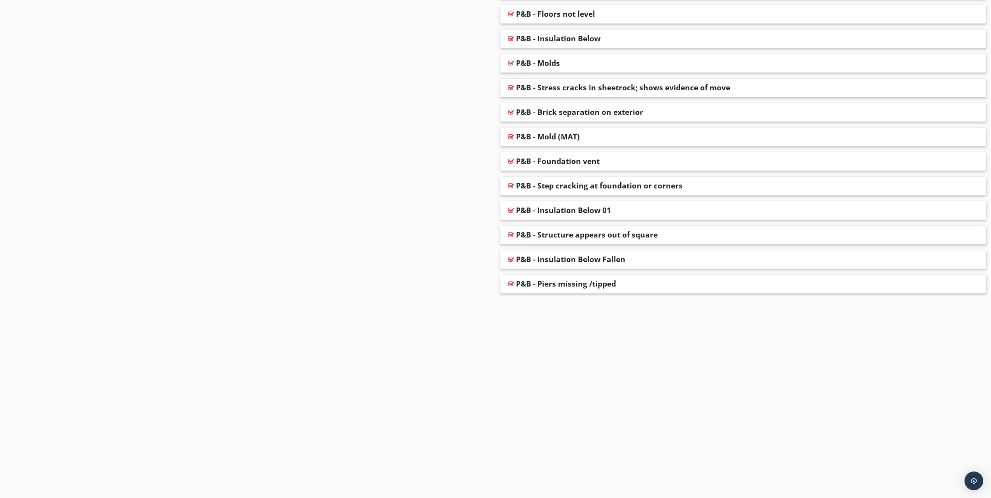
scroll to position [2303, 0]
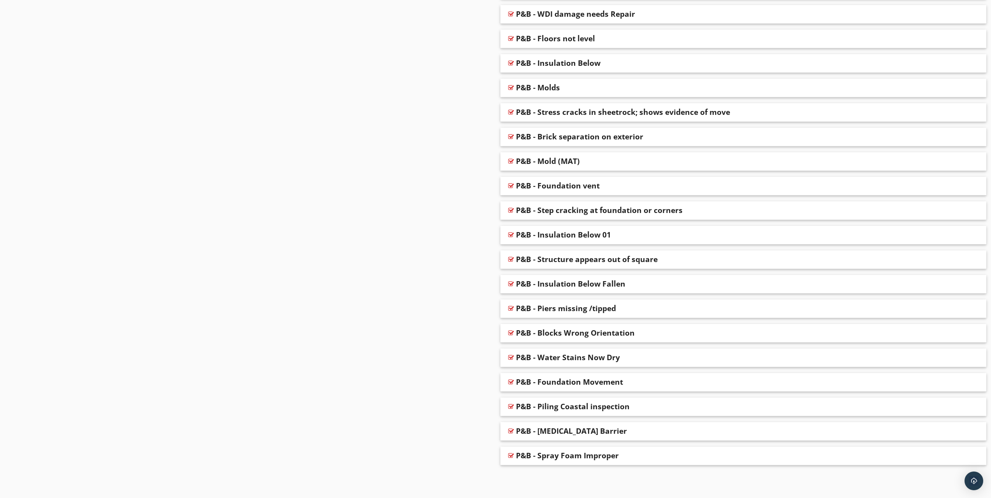
click at [971, 312] on div at bounding box center [970, 312] width 6 height 8
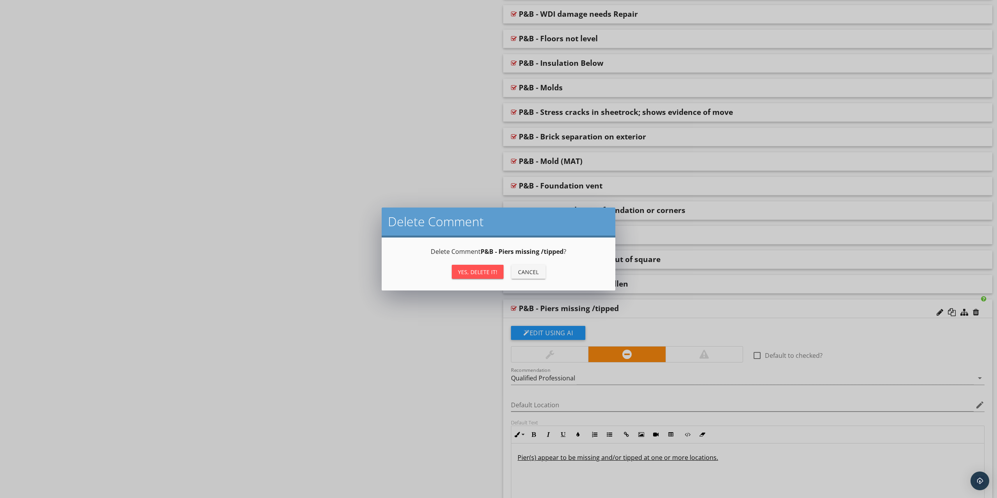
click at [469, 264] on div "Yes, Delete it! Cancel" at bounding box center [498, 271] width 215 height 19
click at [467, 271] on div "Yes, Delete it!" at bounding box center [477, 272] width 39 height 8
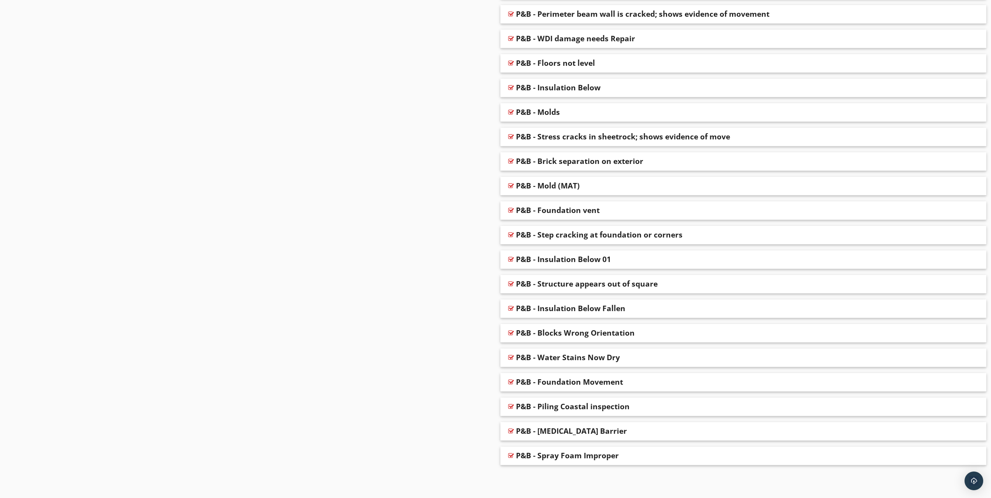
click at [978, 314] on div "P&B - Insulation Below Fallen" at bounding box center [743, 308] width 486 height 19
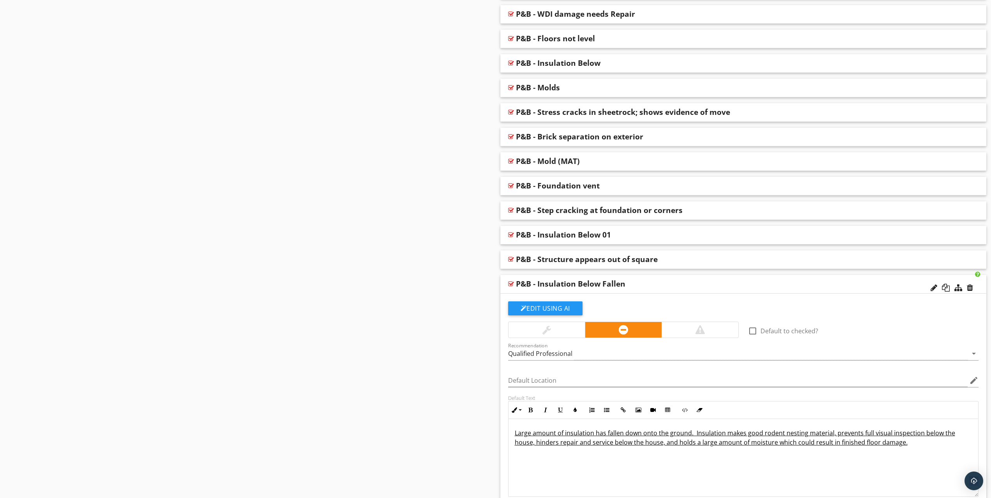
click at [970, 313] on div "Edit Using AI" at bounding box center [743, 311] width 471 height 20
click at [971, 288] on div at bounding box center [970, 288] width 6 height 8
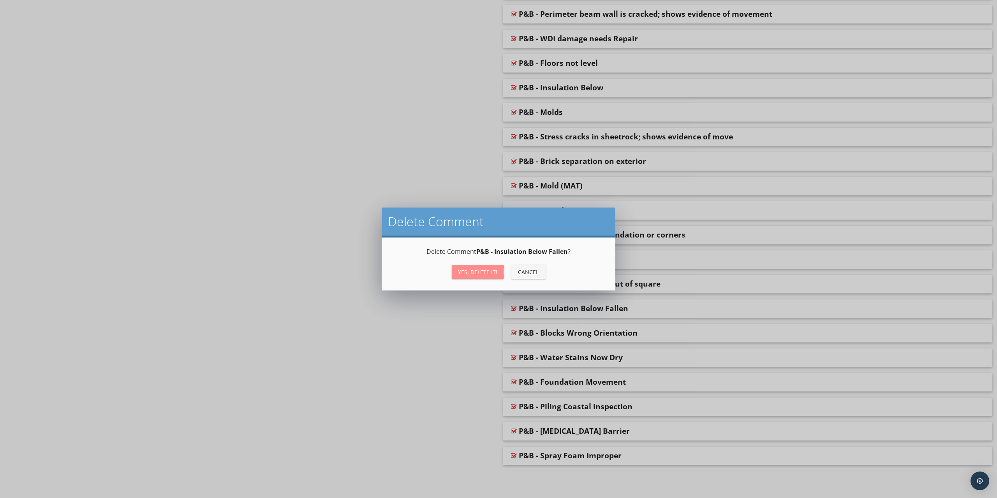
click at [482, 271] on div "Yes, Delete it!" at bounding box center [477, 272] width 39 height 8
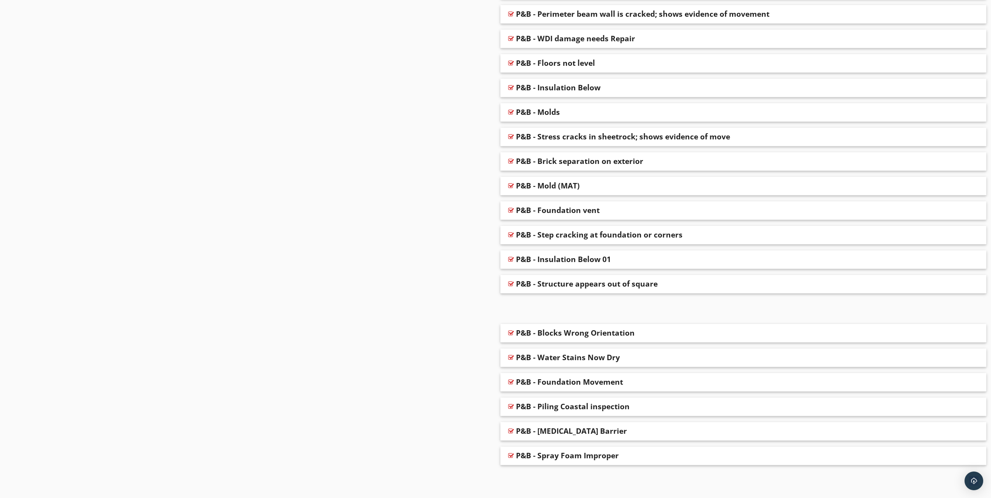
scroll to position [2254, 0]
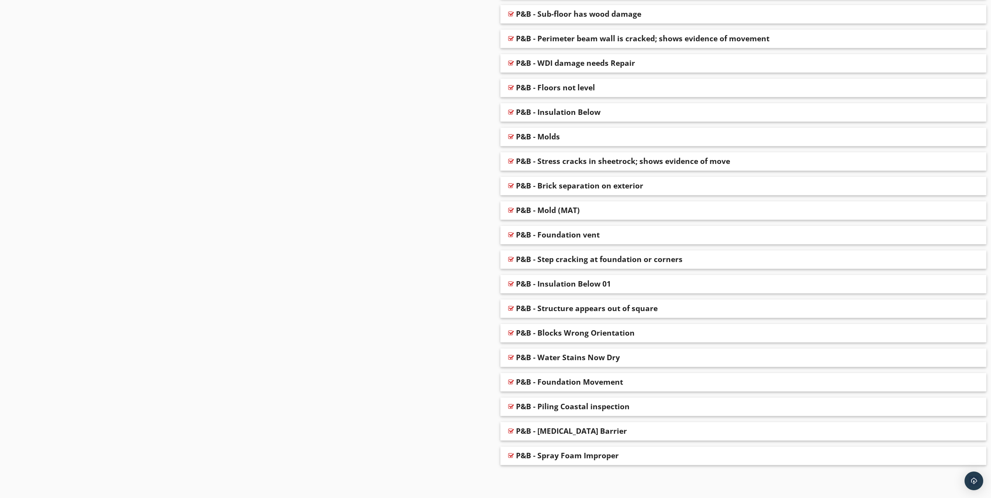
click at [975, 310] on div "P&B - Structure appears out of square" at bounding box center [743, 308] width 486 height 19
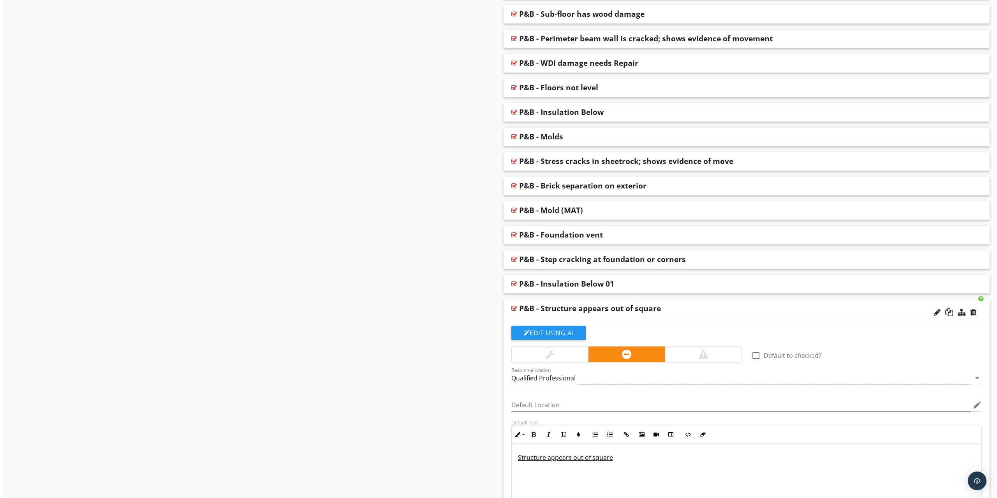
scroll to position [2279, 0]
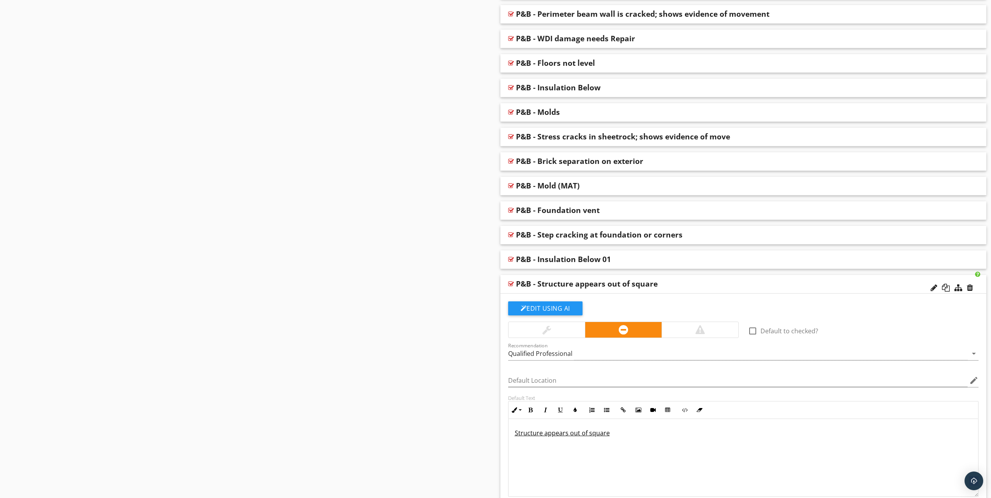
click at [971, 286] on div at bounding box center [970, 288] width 6 height 8
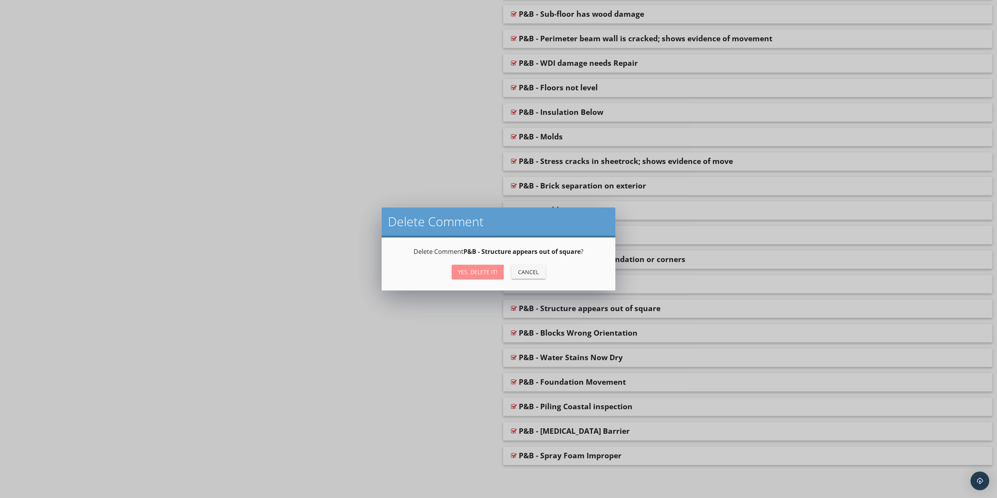
click at [476, 267] on button "Yes, Delete it!" at bounding box center [478, 272] width 52 height 14
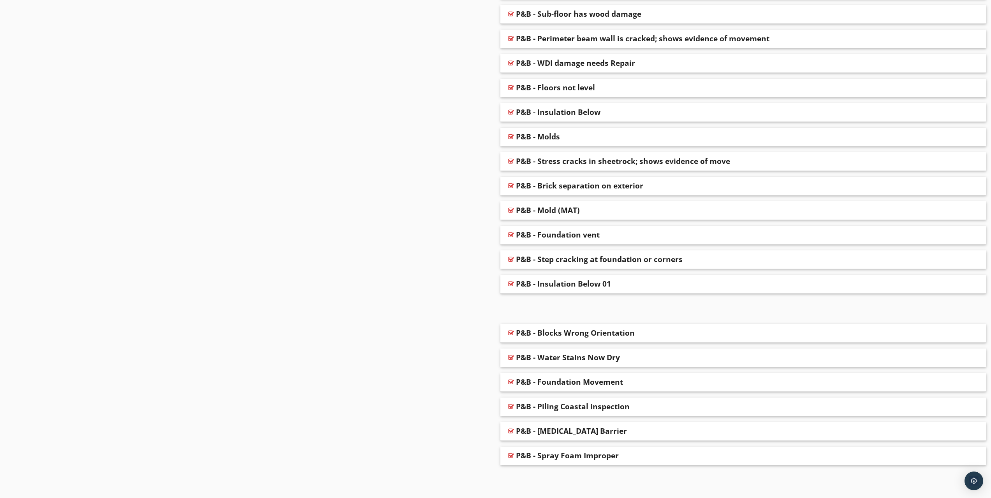
scroll to position [2230, 0]
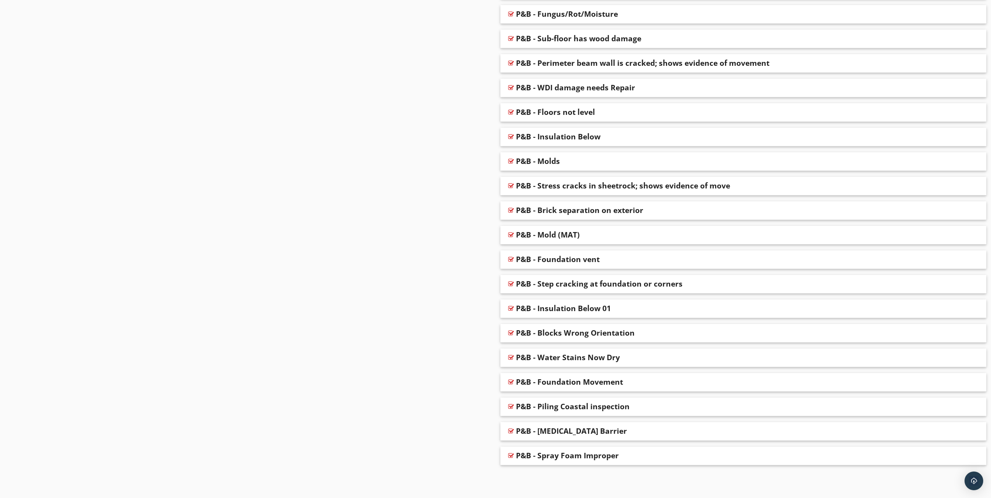
click at [970, 462] on div at bounding box center [970, 460] width 6 height 8
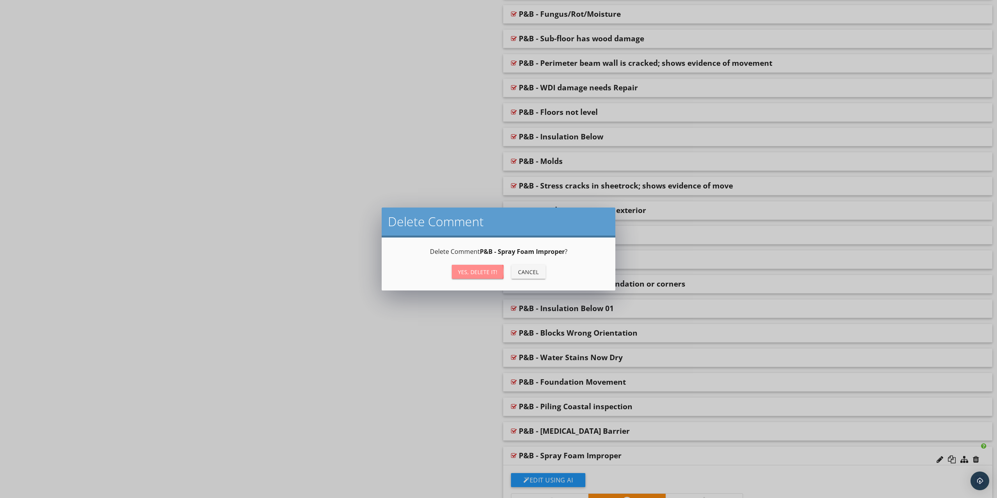
click at [478, 274] on div "Yes, Delete it!" at bounding box center [477, 272] width 39 height 8
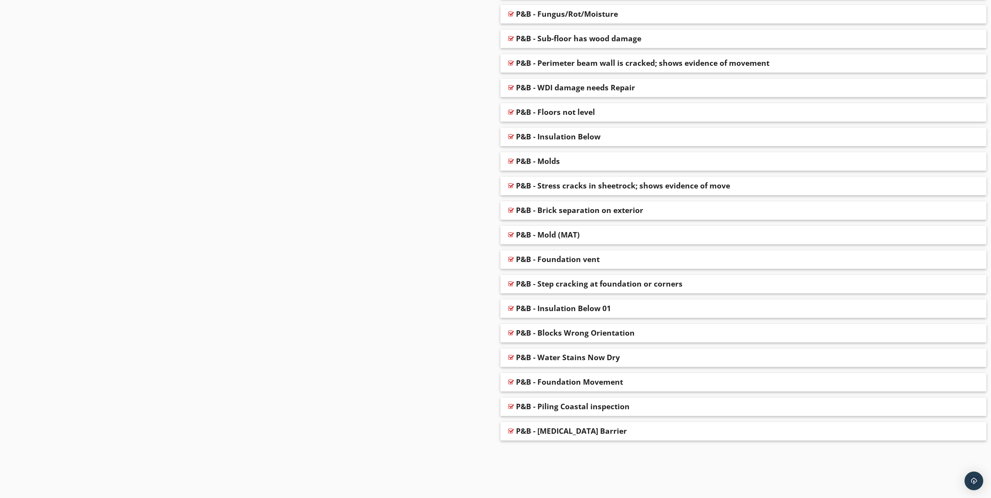
scroll to position [2205, 0]
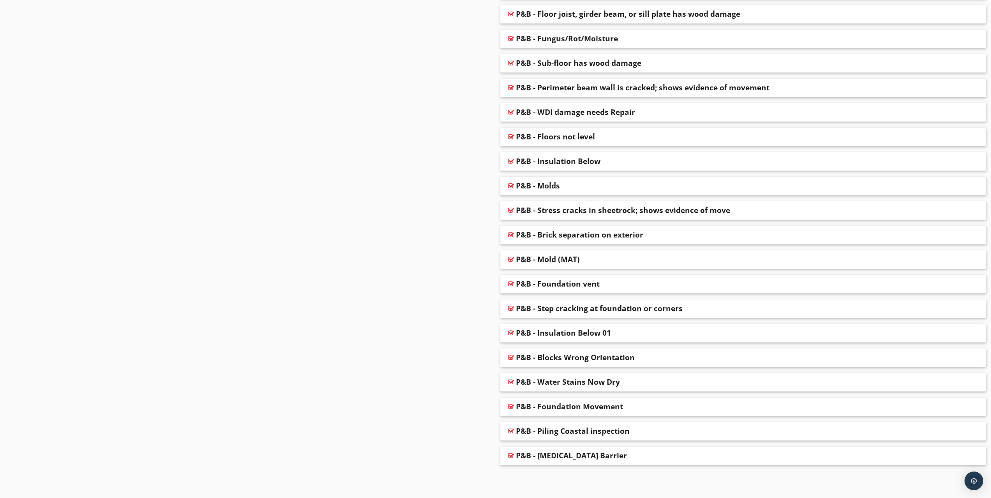
click at [971, 460] on div at bounding box center [970, 460] width 6 height 8
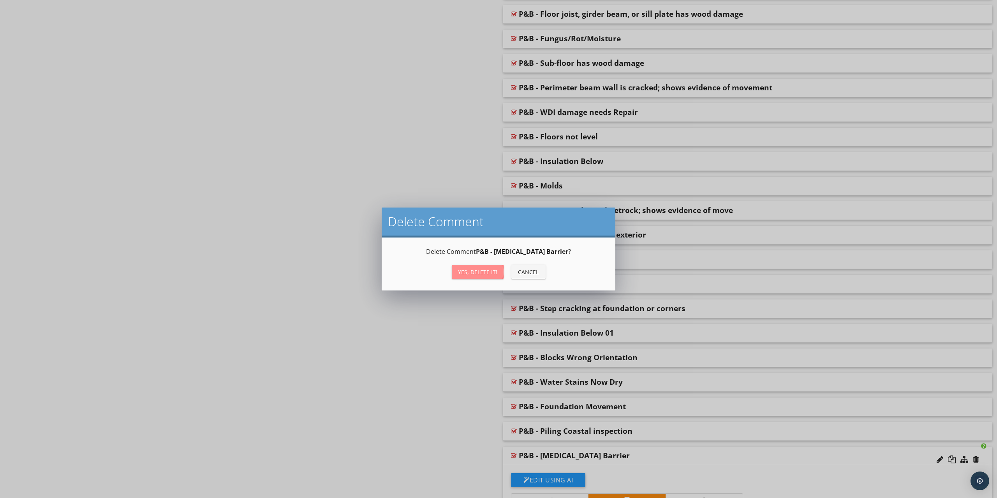
click at [466, 271] on div "Yes, Delete it!" at bounding box center [477, 272] width 39 height 8
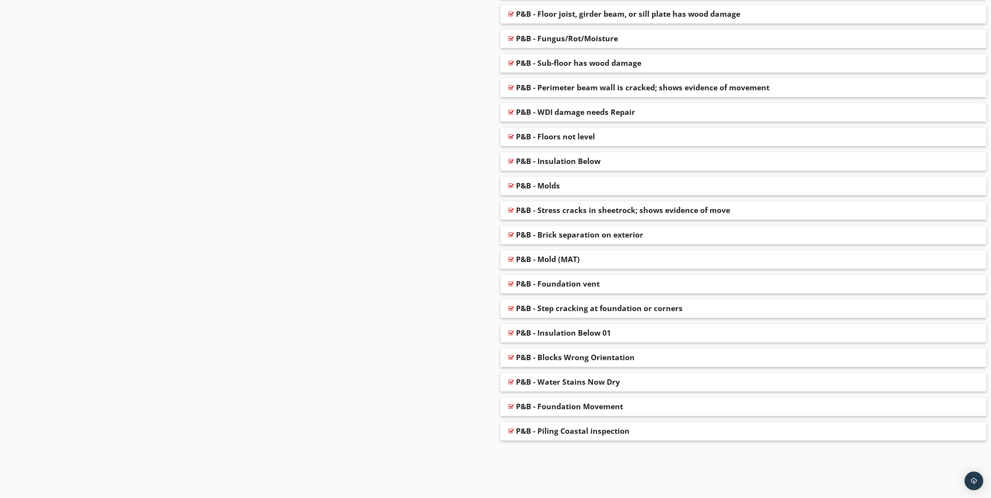
scroll to position [2181, 0]
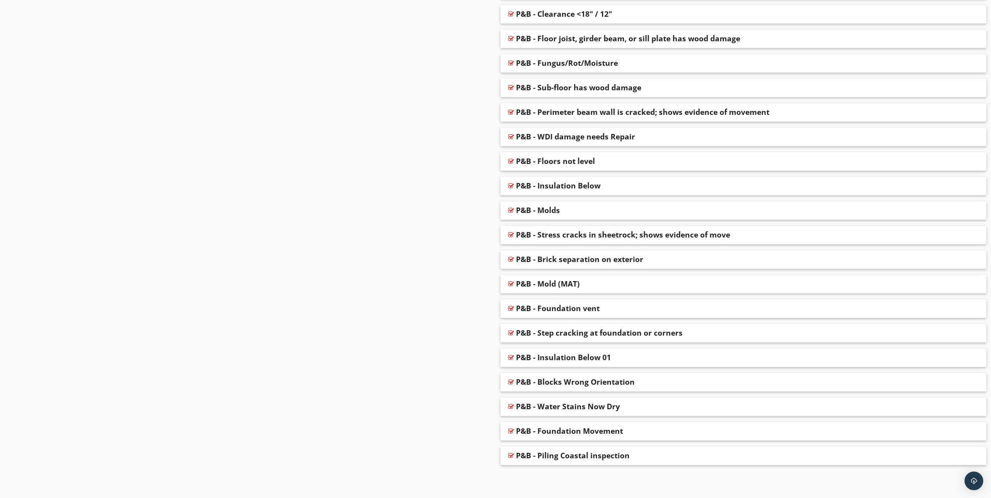
click at [971, 459] on div at bounding box center [970, 460] width 6 height 8
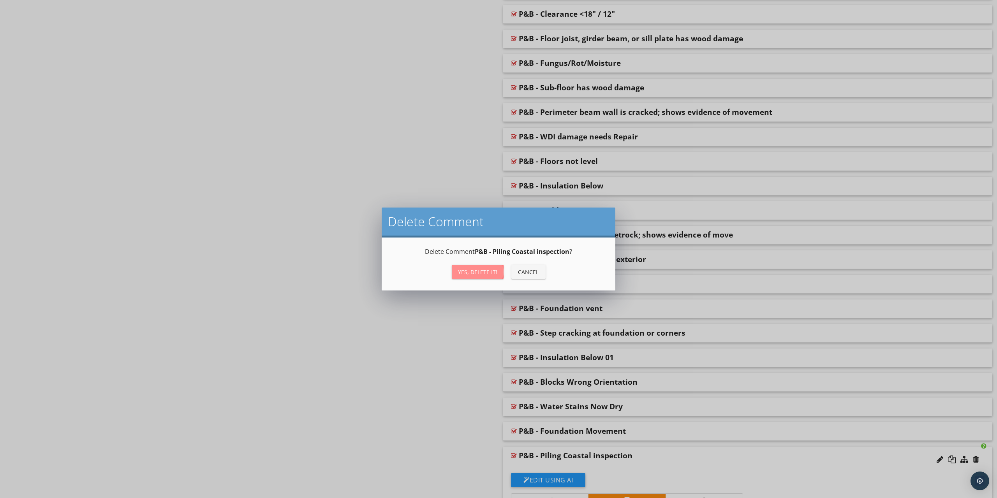
click at [461, 274] on div "Yes, Delete it!" at bounding box center [477, 272] width 39 height 8
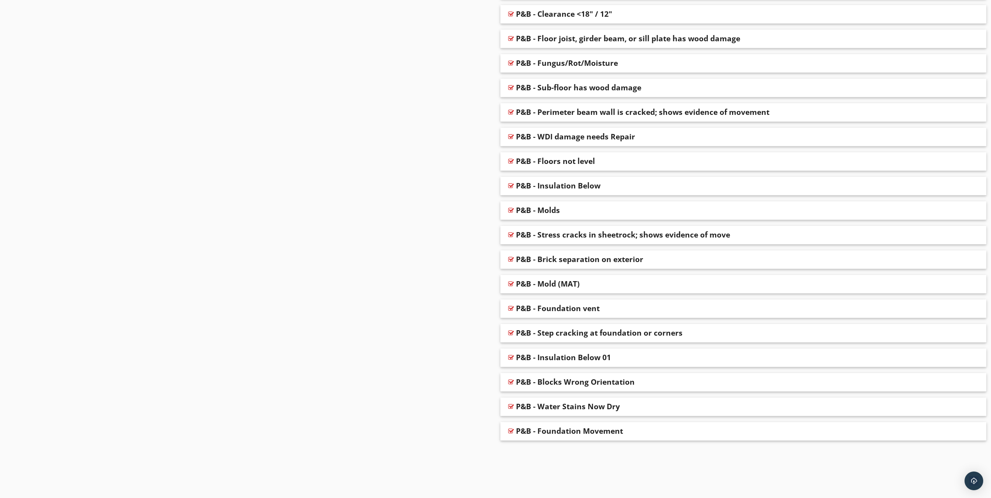
scroll to position [2156, 0]
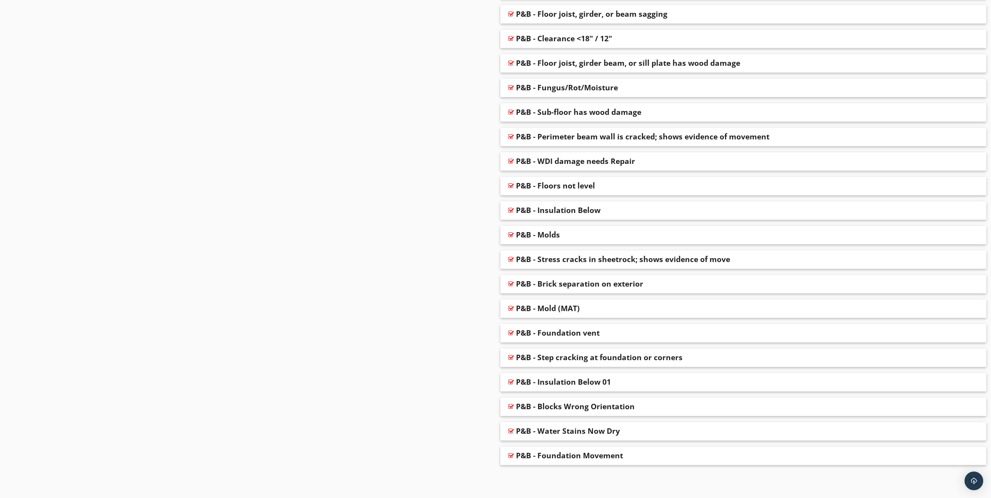
click at [972, 461] on div at bounding box center [970, 460] width 6 height 8
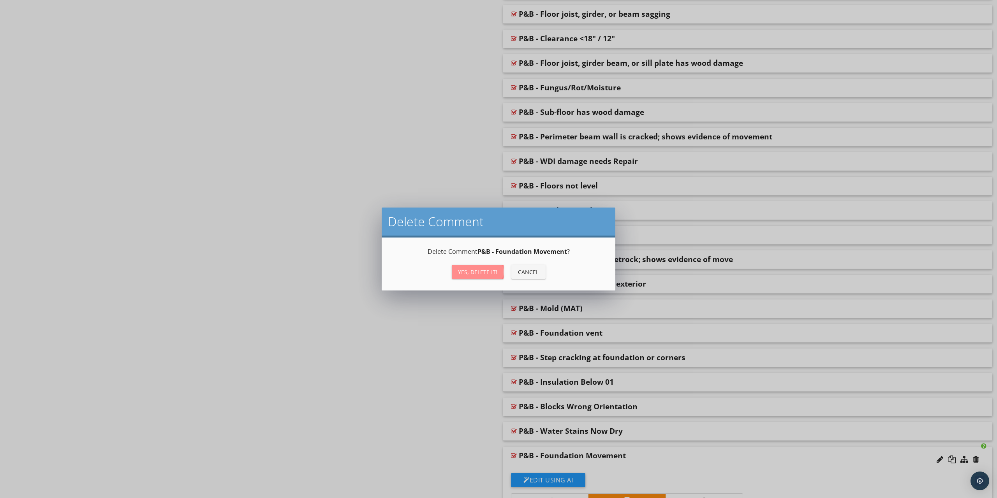
click at [473, 271] on div "Yes, Delete it!" at bounding box center [477, 272] width 39 height 8
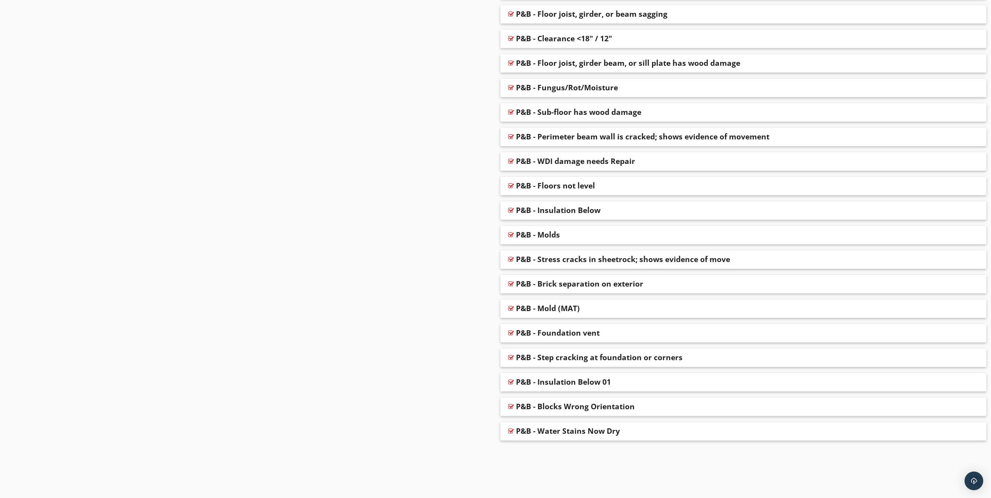
scroll to position [2131, 0]
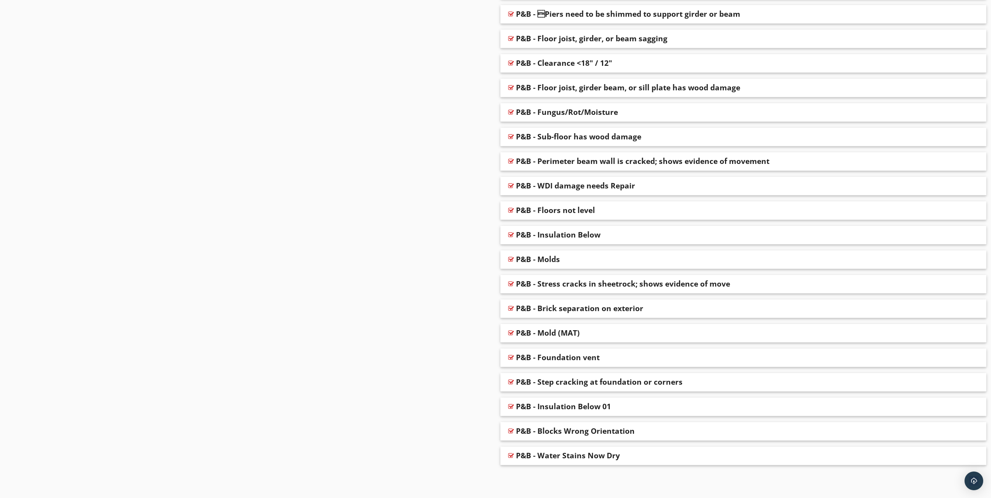
click at [969, 459] on div at bounding box center [970, 460] width 6 height 8
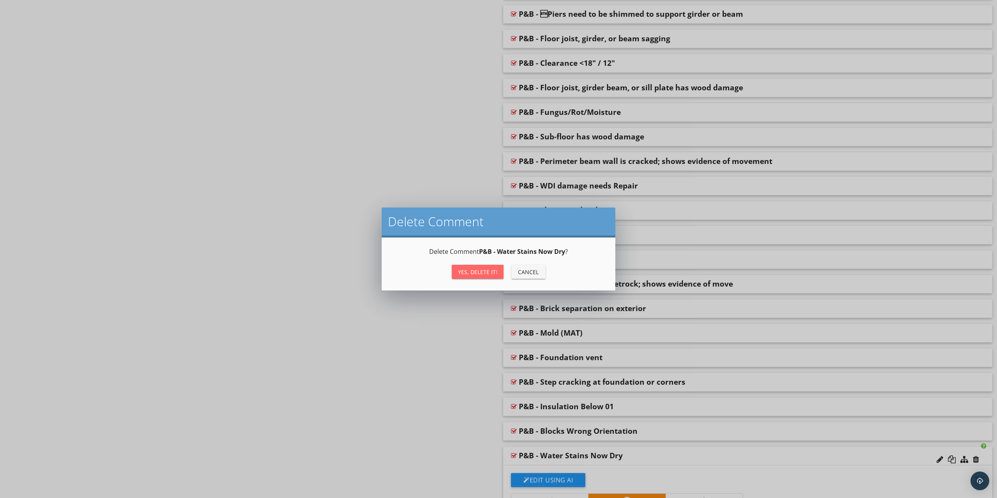
click at [478, 266] on button "Yes, Delete it!" at bounding box center [478, 272] width 52 height 14
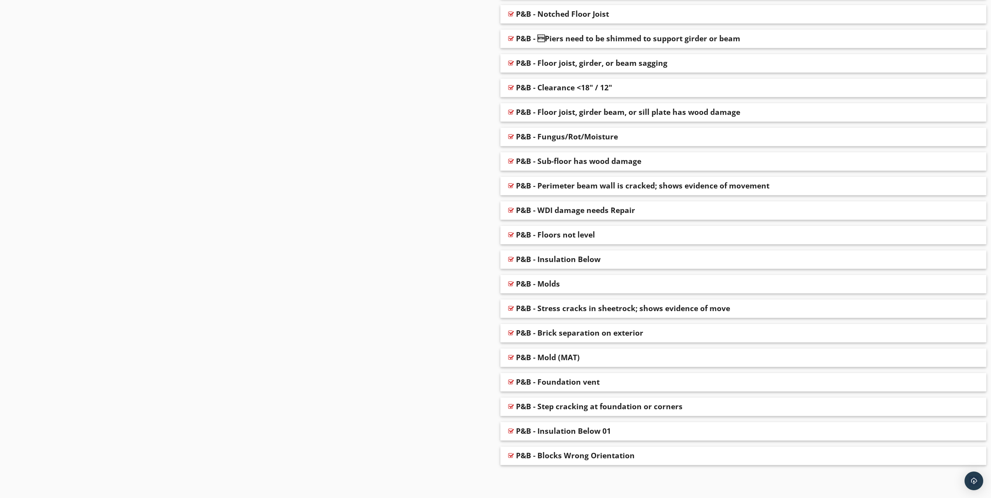
scroll to position [2107, 0]
click at [972, 459] on div at bounding box center [970, 460] width 6 height 8
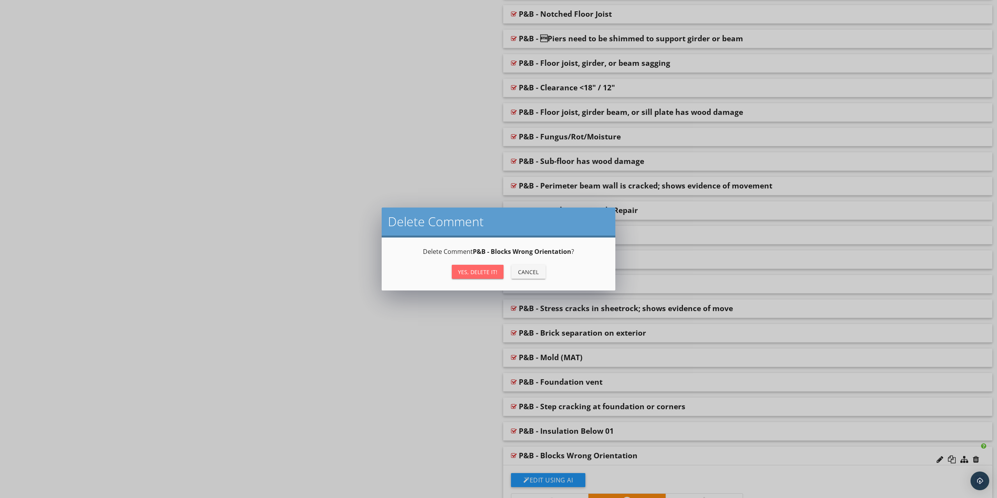
click at [470, 272] on div "Yes, Delete it!" at bounding box center [477, 272] width 39 height 8
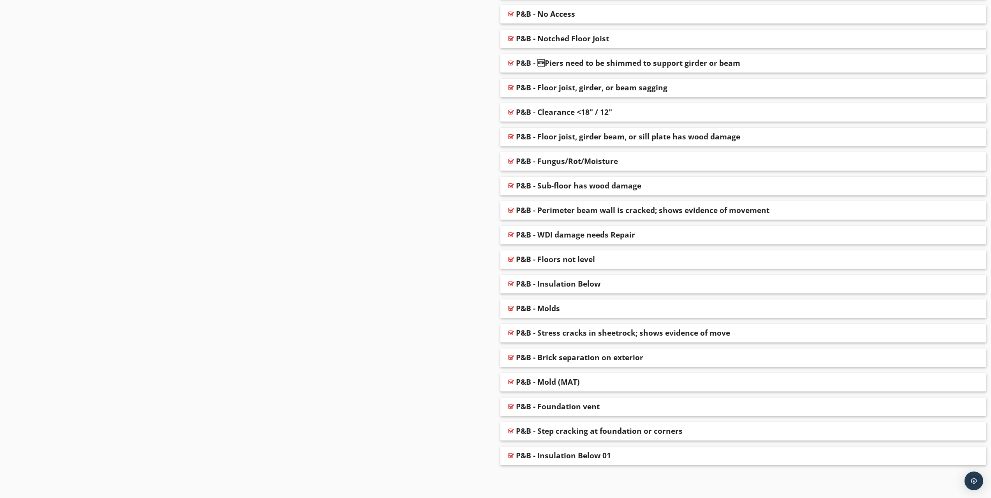
scroll to position [2082, 0]
click at [971, 461] on div at bounding box center [970, 460] width 6 height 8
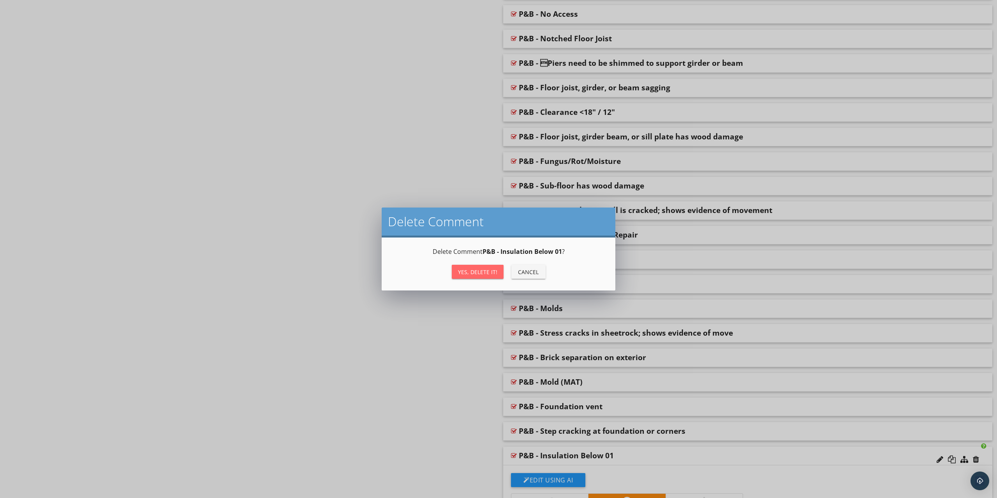
click at [468, 275] on div "Yes, Delete it!" at bounding box center [477, 272] width 39 height 8
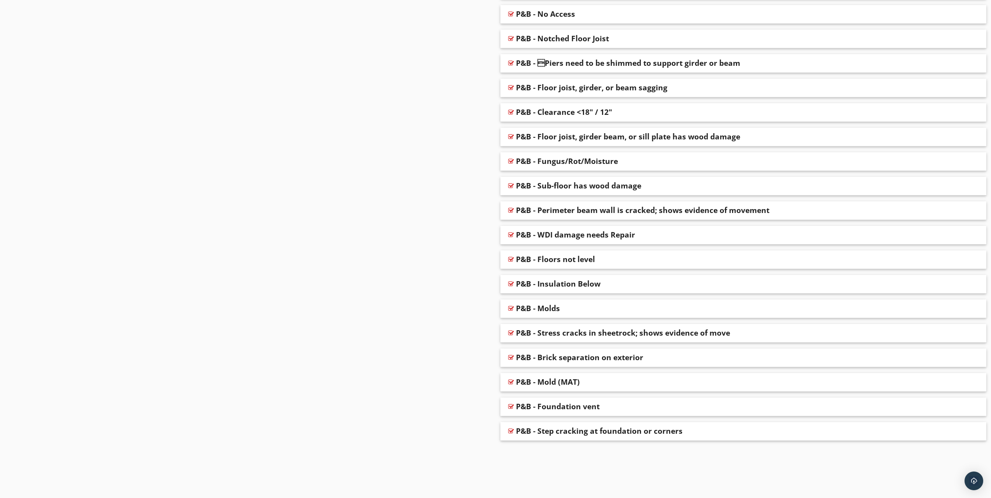
scroll to position [2058, 0]
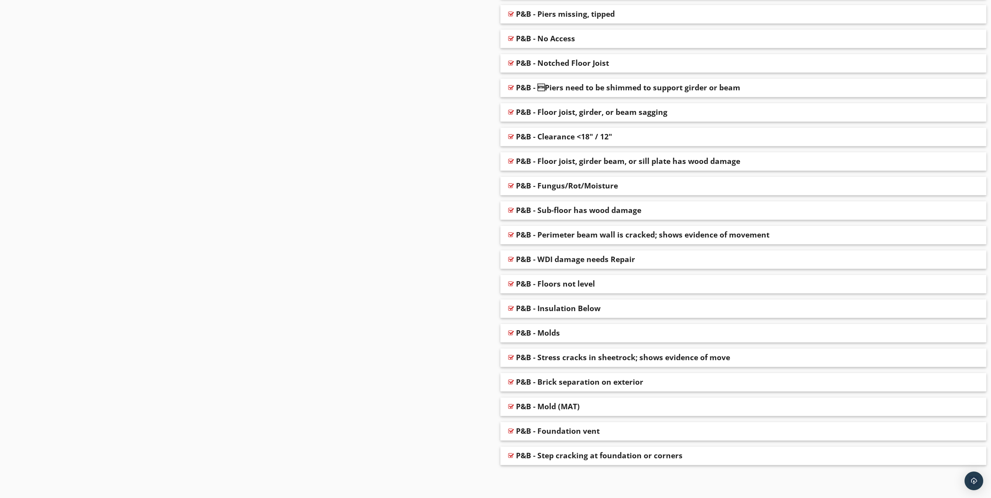
click at [973, 460] on div at bounding box center [952, 460] width 46 height 19
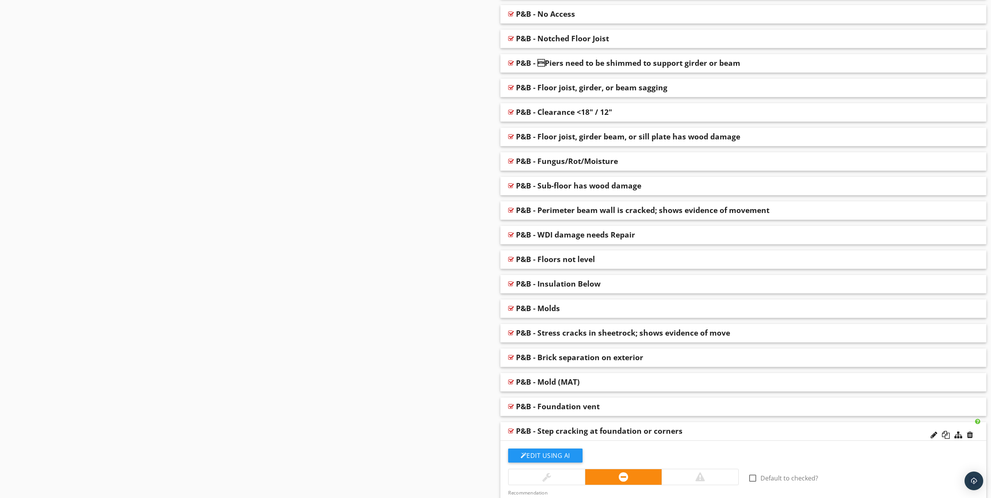
click at [966, 433] on div at bounding box center [952, 435] width 46 height 19
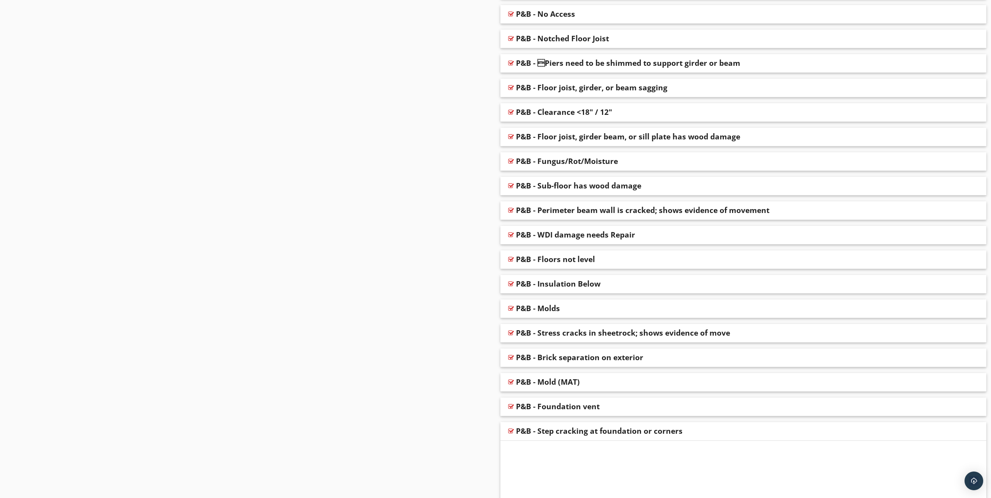
scroll to position [2058, 0]
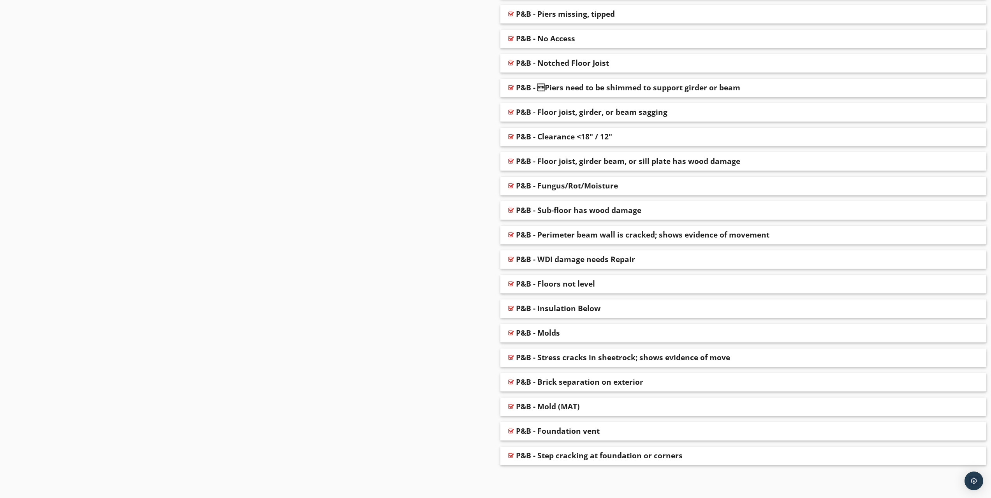
click at [969, 458] on div at bounding box center [970, 460] width 6 height 8
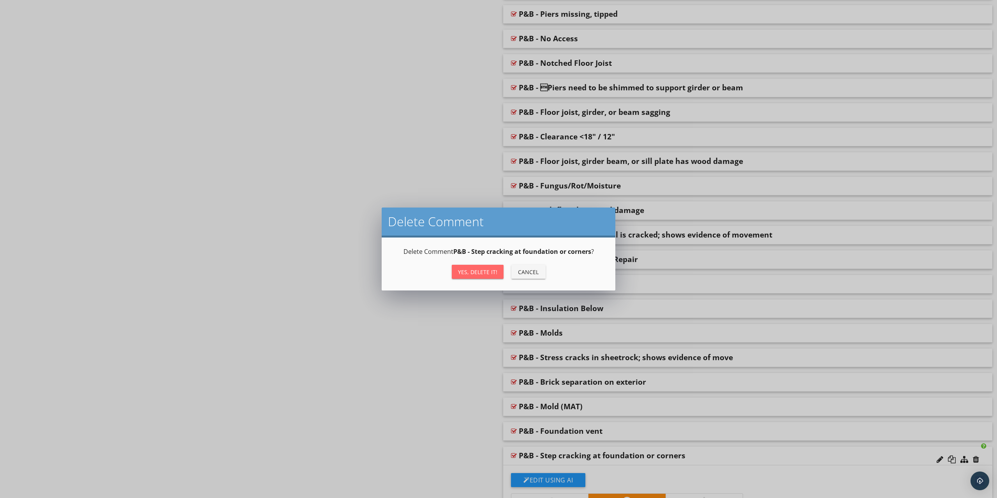
click at [456, 268] on button "Yes, Delete it!" at bounding box center [478, 272] width 52 height 14
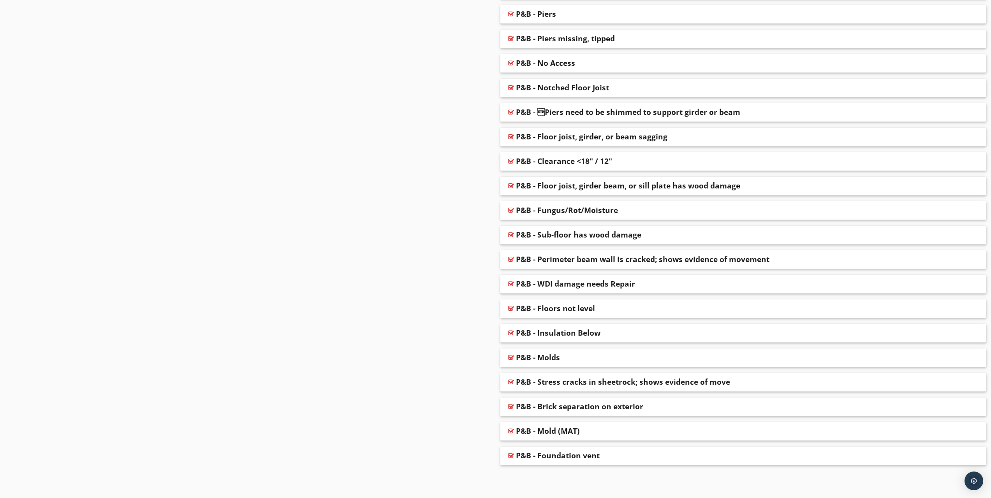
scroll to position [2033, 0]
click at [971, 460] on div at bounding box center [970, 460] width 6 height 8
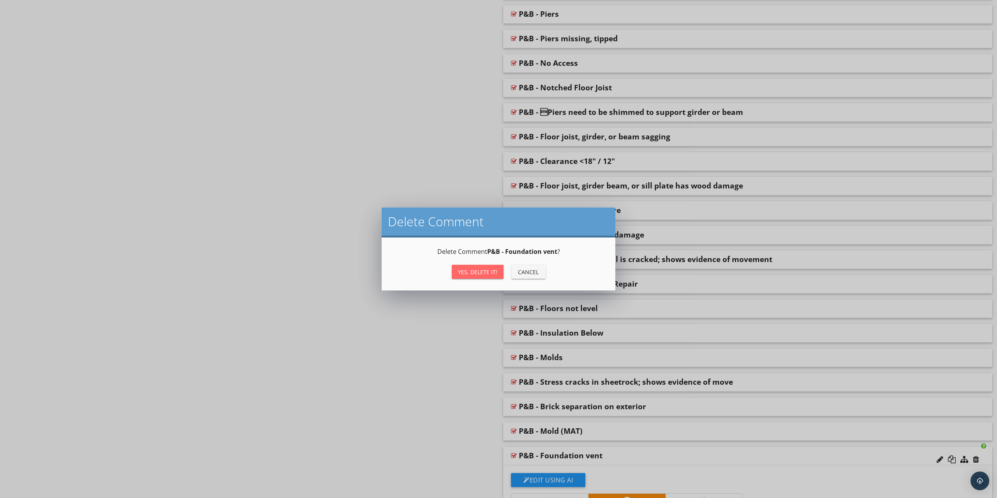
click at [467, 273] on div "Yes, Delete it!" at bounding box center [477, 272] width 39 height 8
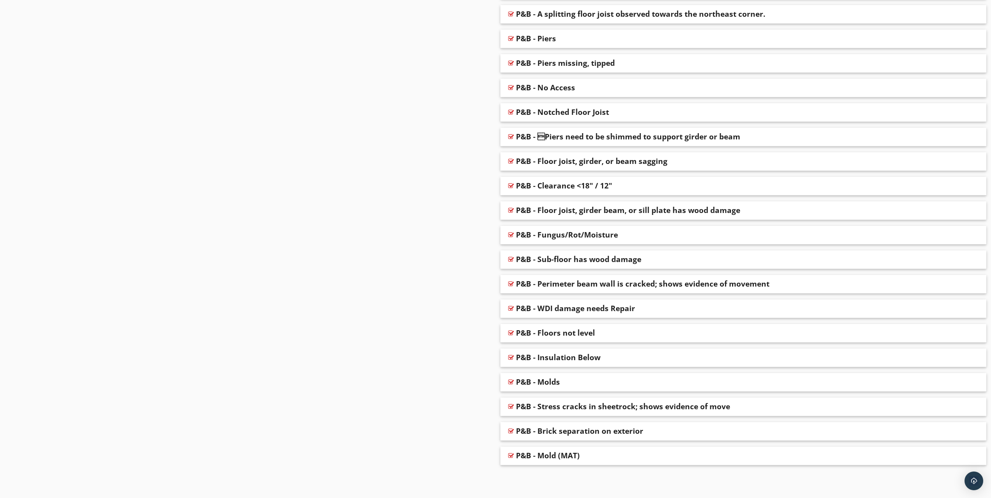
scroll to position [2009, 0]
click at [969, 458] on div at bounding box center [970, 460] width 6 height 8
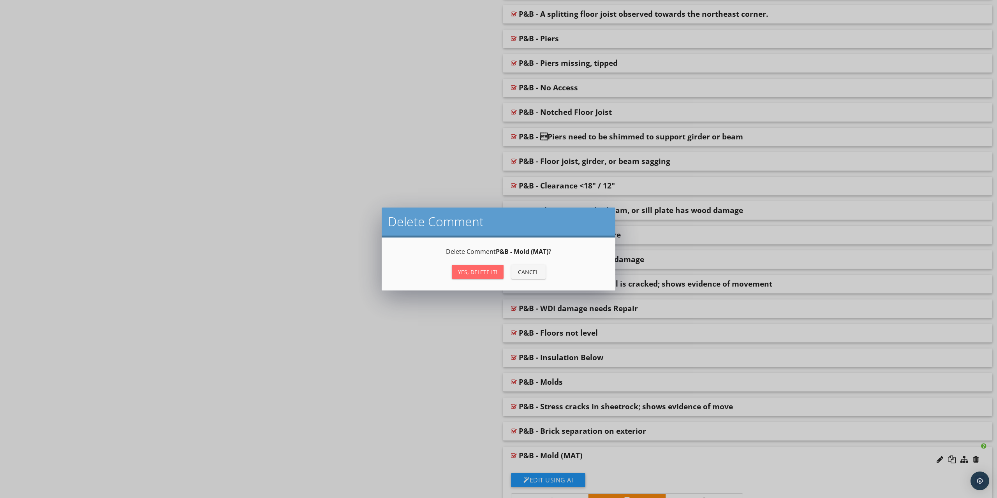
click at [470, 275] on div "Yes, Delete it!" at bounding box center [477, 272] width 39 height 8
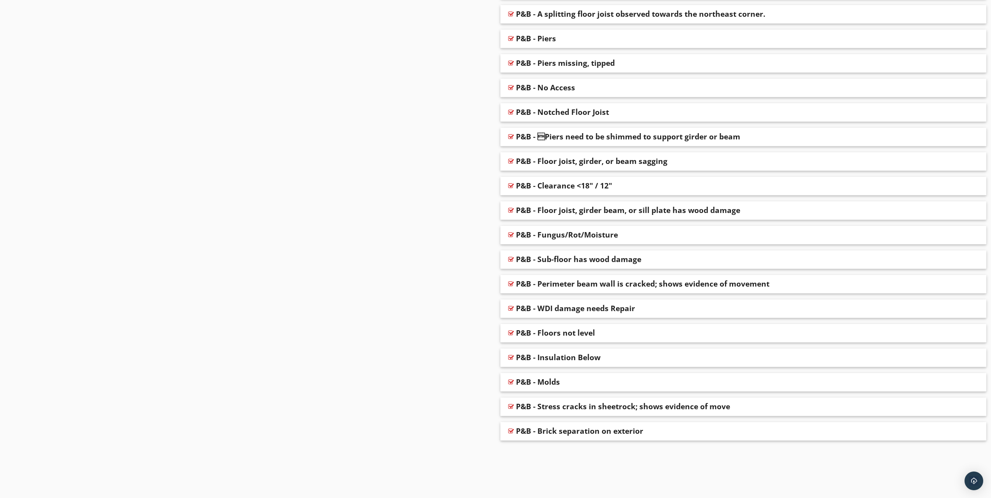
scroll to position [1984, 0]
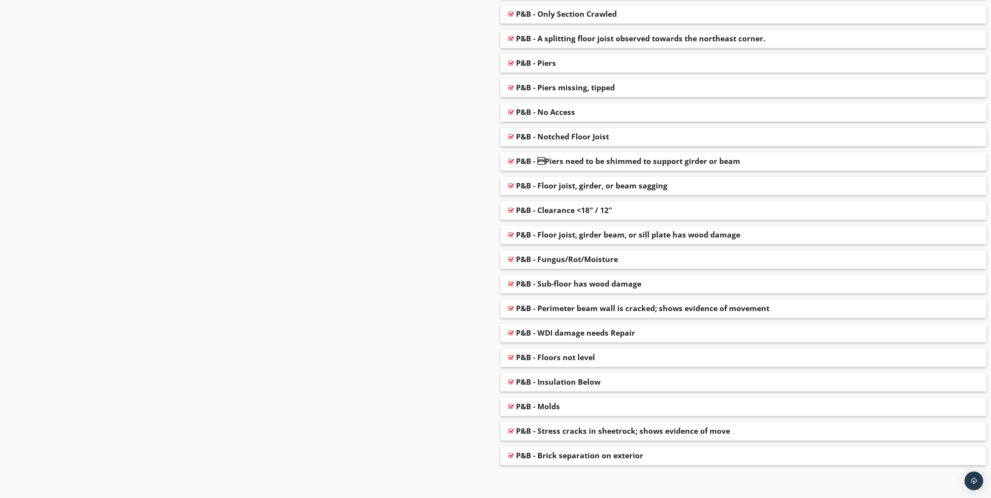
click at [969, 460] on div at bounding box center [970, 460] width 6 height 8
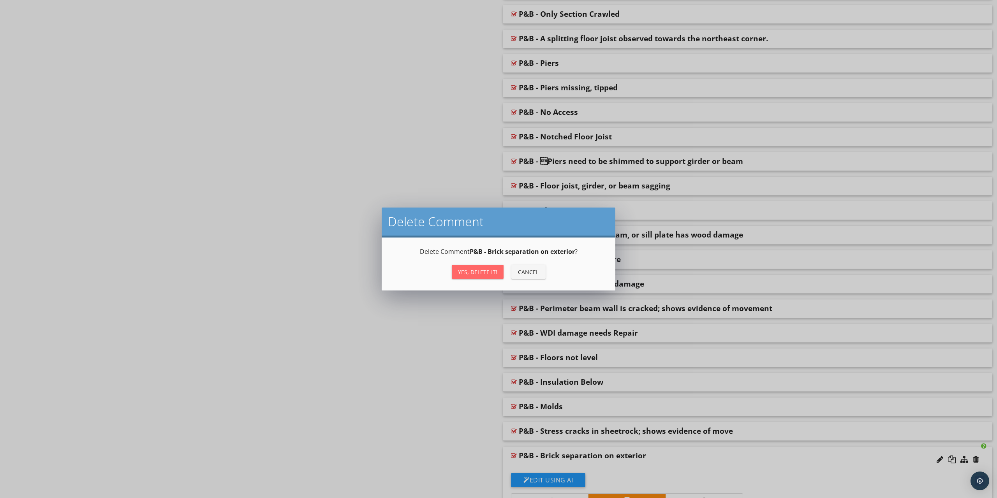
click at [472, 272] on div "Yes, Delete it!" at bounding box center [477, 272] width 39 height 8
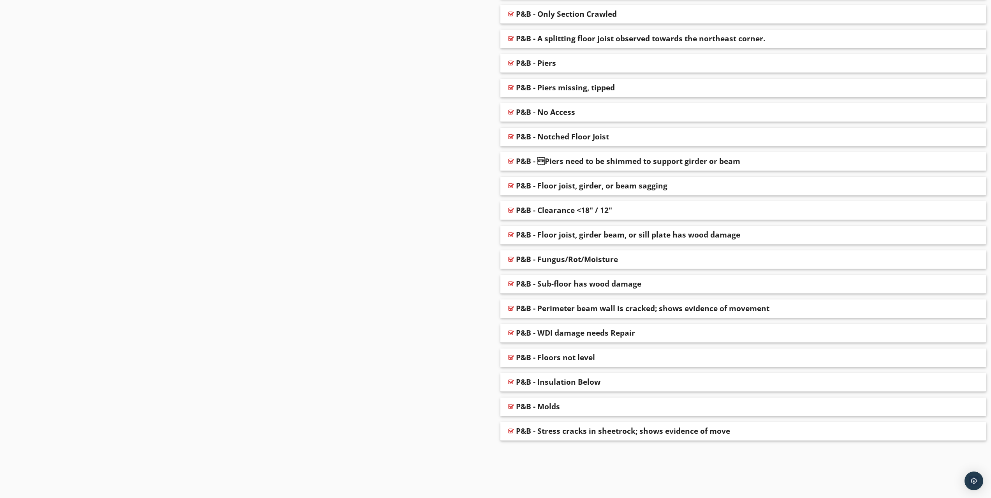
scroll to position [1960, 0]
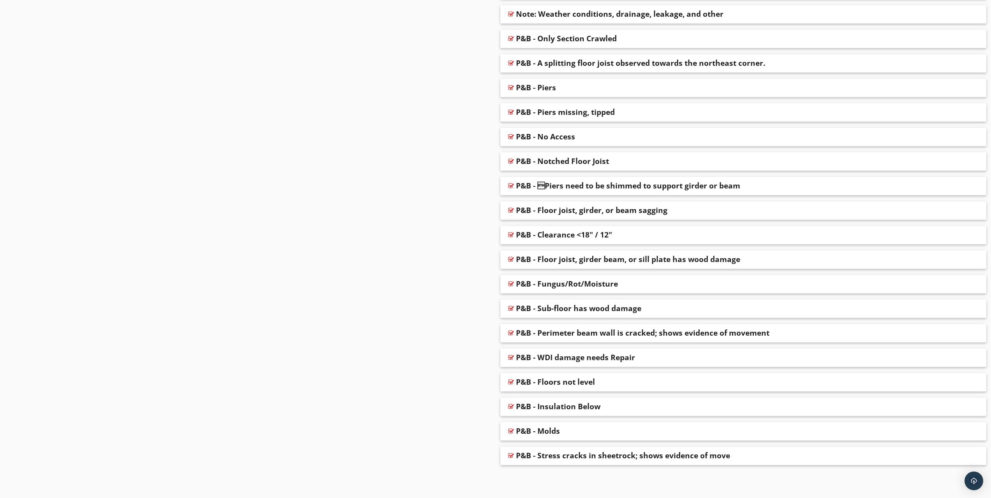
click at [971, 459] on div at bounding box center [970, 460] width 6 height 8
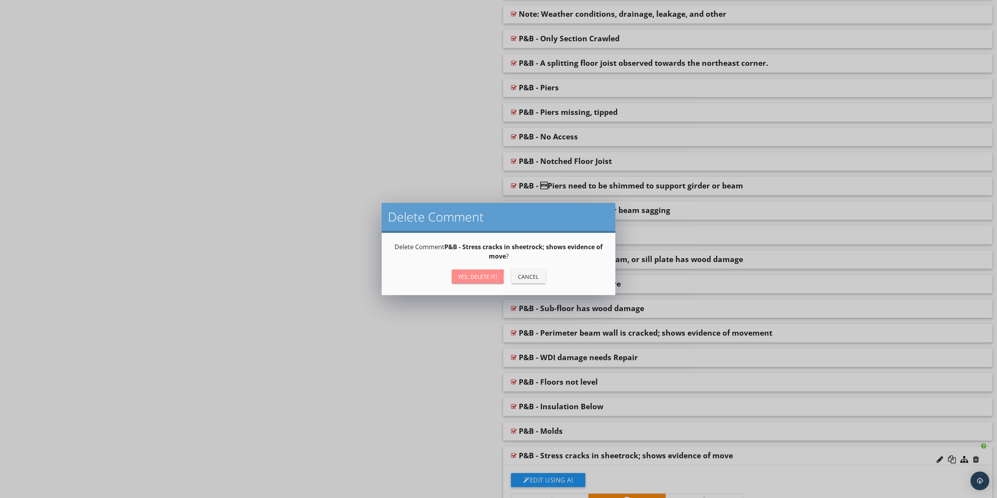
click at [490, 280] on div "Yes, Delete it!" at bounding box center [477, 277] width 39 height 8
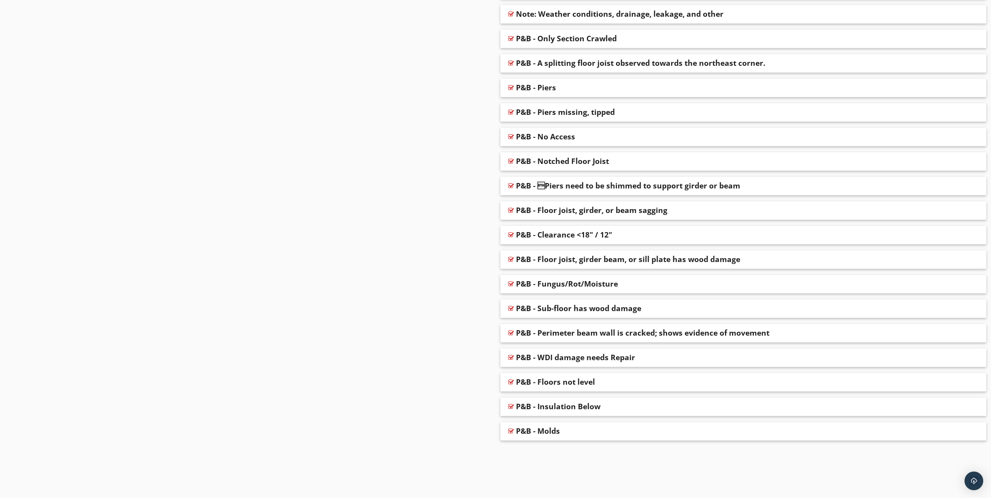
scroll to position [1935, 0]
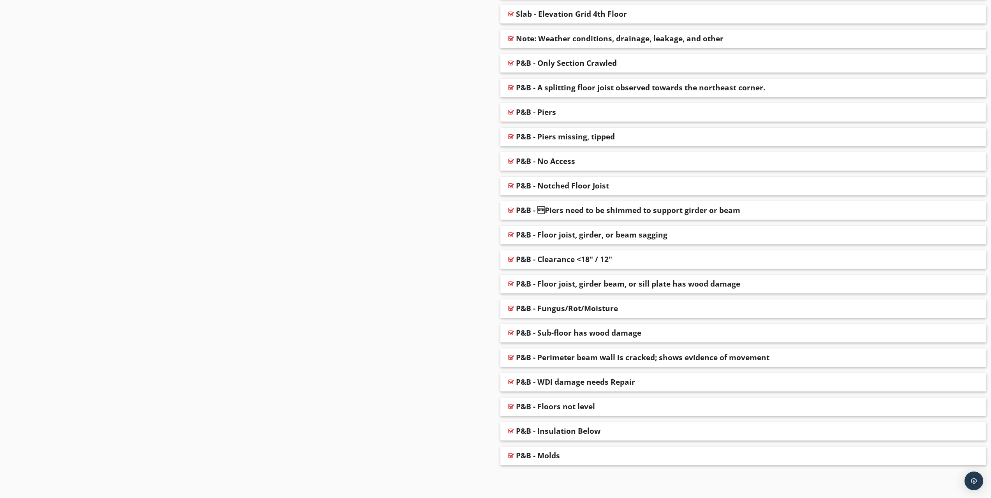
click at [970, 458] on div at bounding box center [970, 460] width 6 height 8
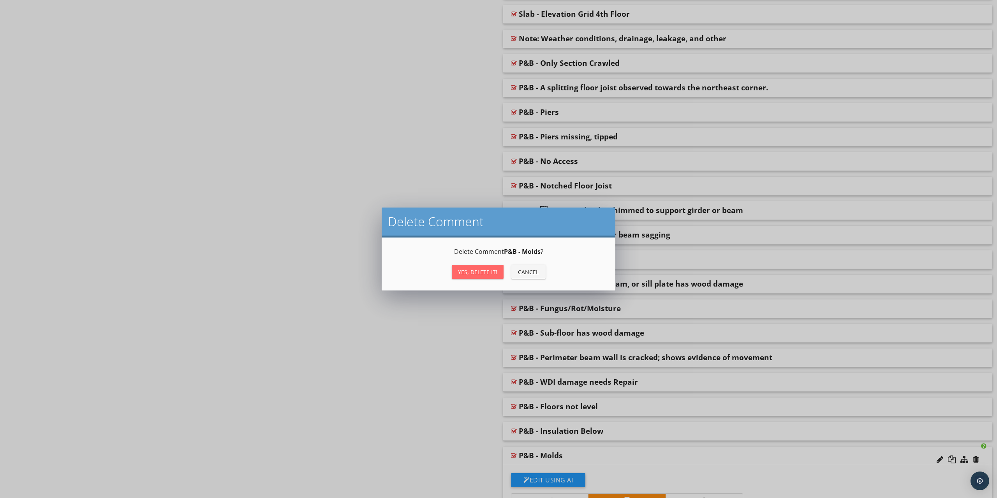
click at [462, 269] on div "Yes, Delete it!" at bounding box center [477, 272] width 39 height 8
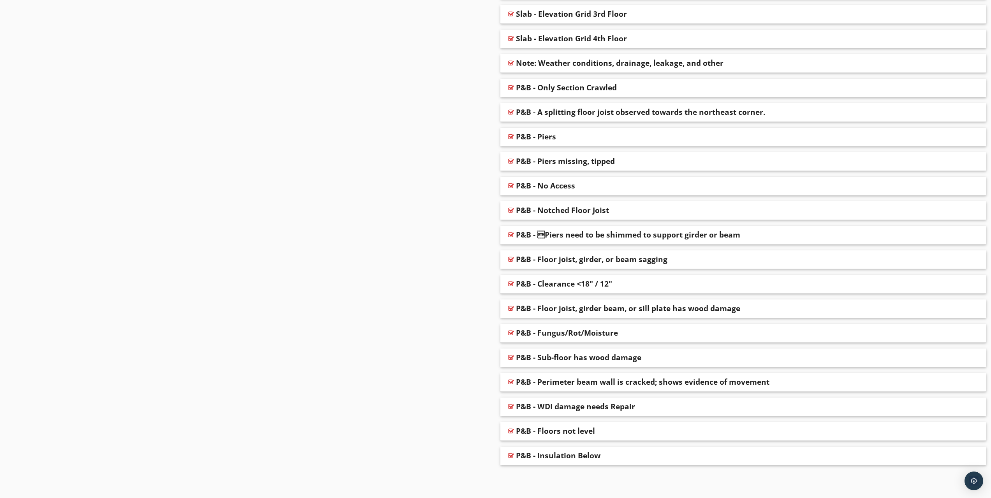
scroll to position [1911, 0]
click at [970, 459] on div at bounding box center [970, 460] width 6 height 8
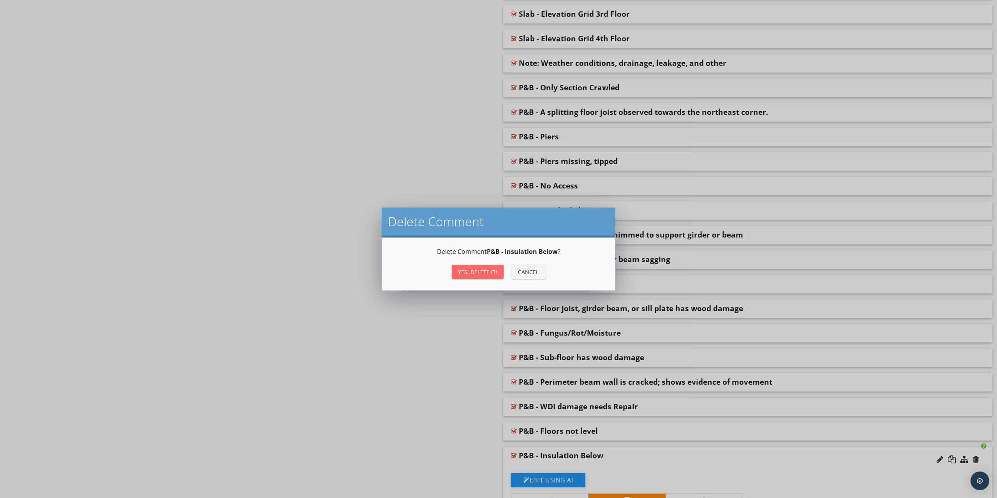
click at [467, 266] on button "Yes, Delete it!" at bounding box center [478, 272] width 52 height 14
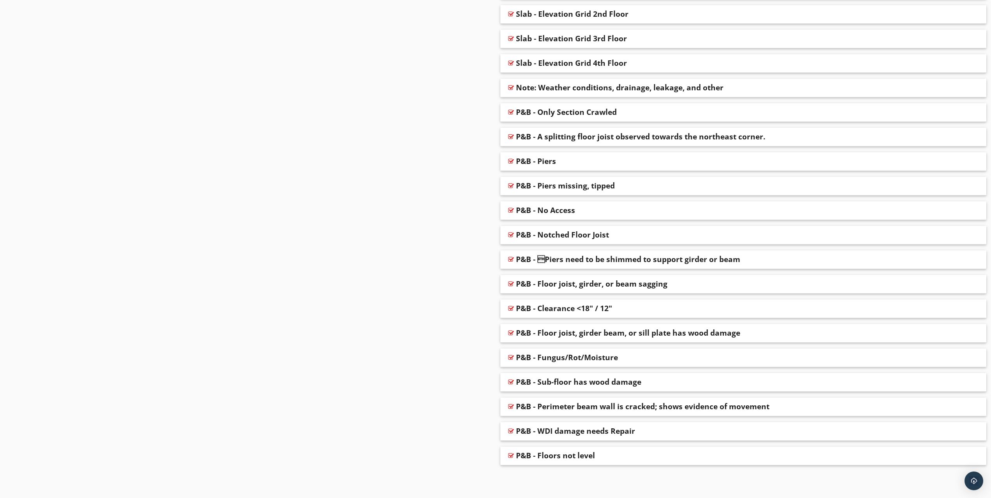
scroll to position [1886, 0]
click at [970, 458] on div at bounding box center [970, 460] width 6 height 8
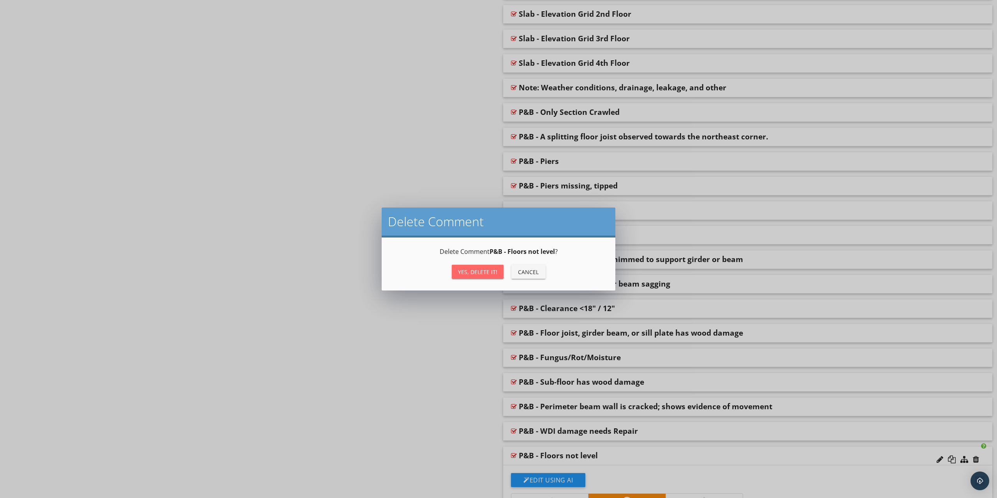
click at [486, 277] on button "Yes, Delete it!" at bounding box center [478, 272] width 52 height 14
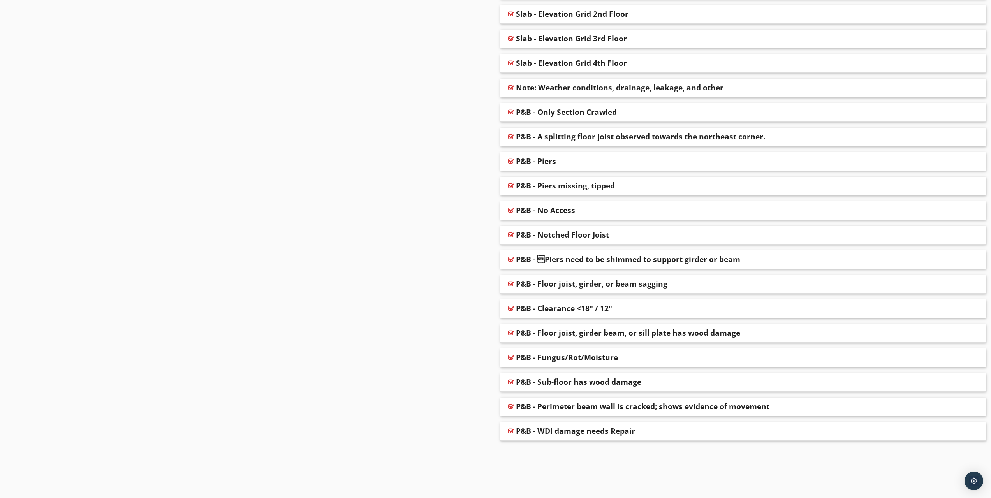
scroll to position [1862, 0]
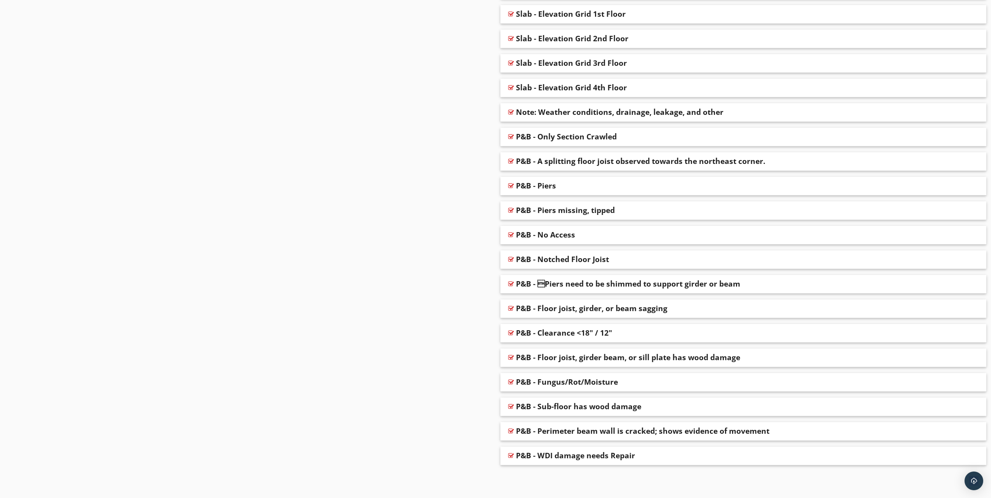
click at [969, 461] on div at bounding box center [970, 460] width 6 height 8
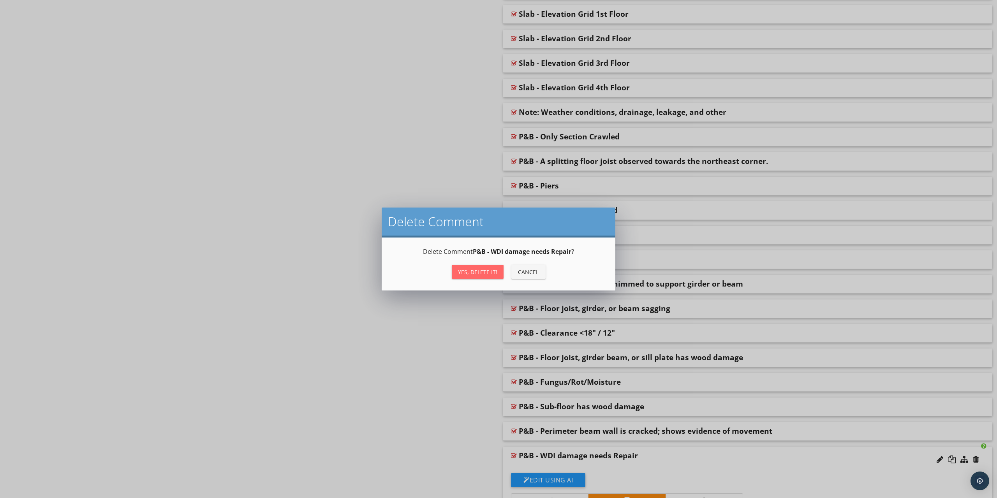
click at [474, 271] on div "Yes, Delete it!" at bounding box center [477, 272] width 39 height 8
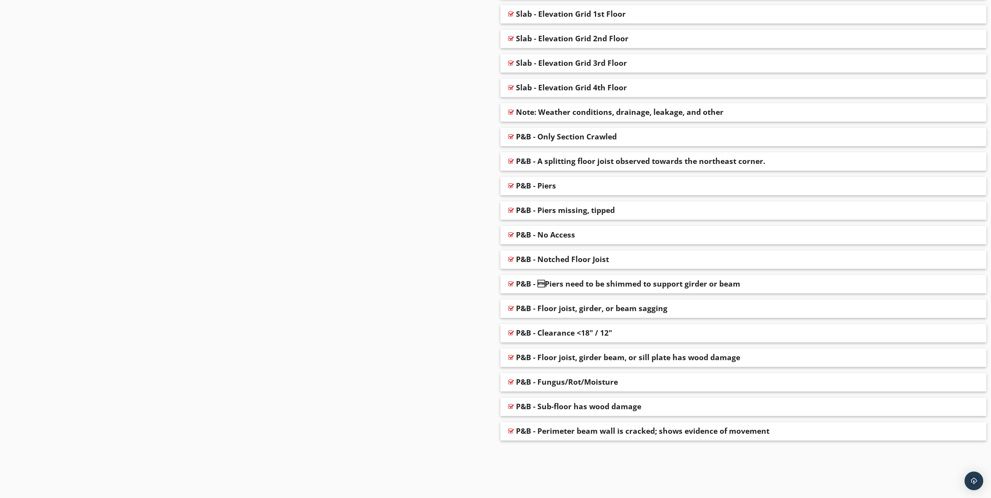
scroll to position [1837, 0]
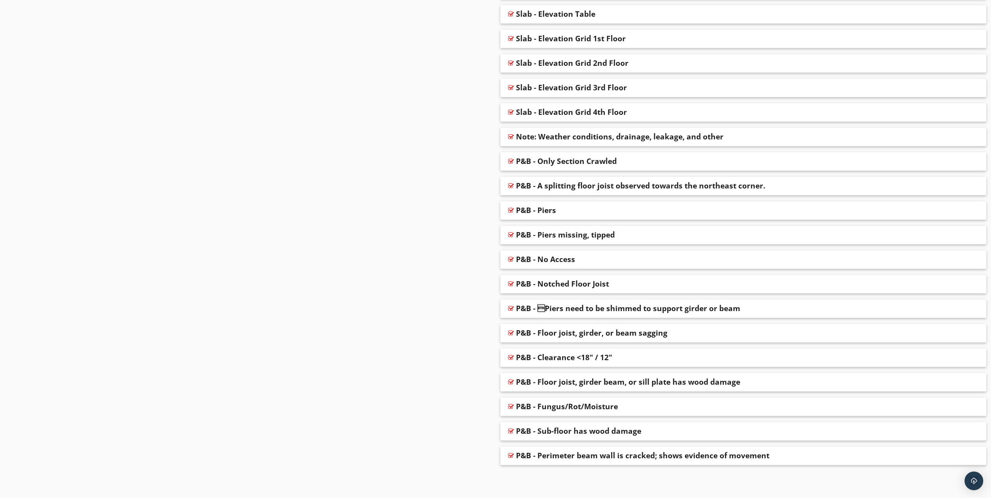
click at [967, 457] on div at bounding box center [970, 460] width 6 height 8
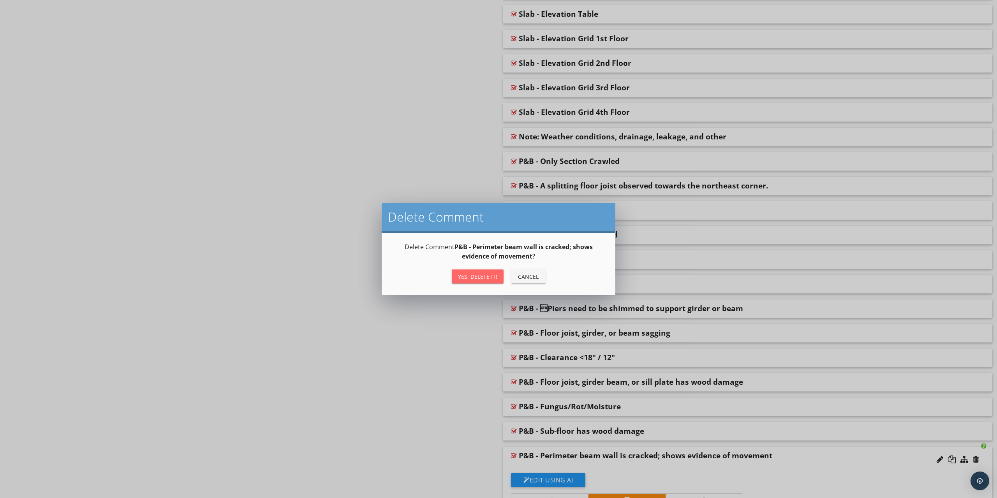
click at [481, 277] on div "Yes, Delete it!" at bounding box center [477, 277] width 39 height 8
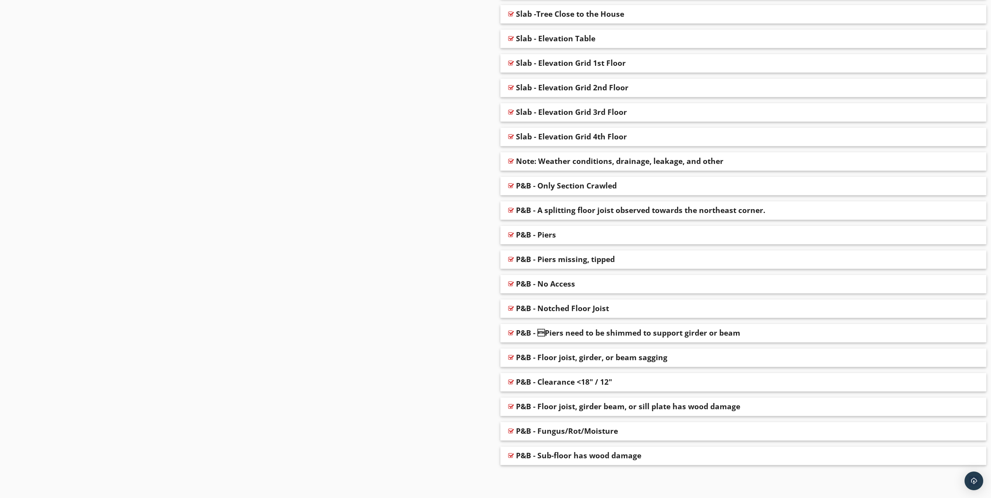
scroll to position [1812, 0]
click at [971, 460] on div at bounding box center [970, 460] width 6 height 8
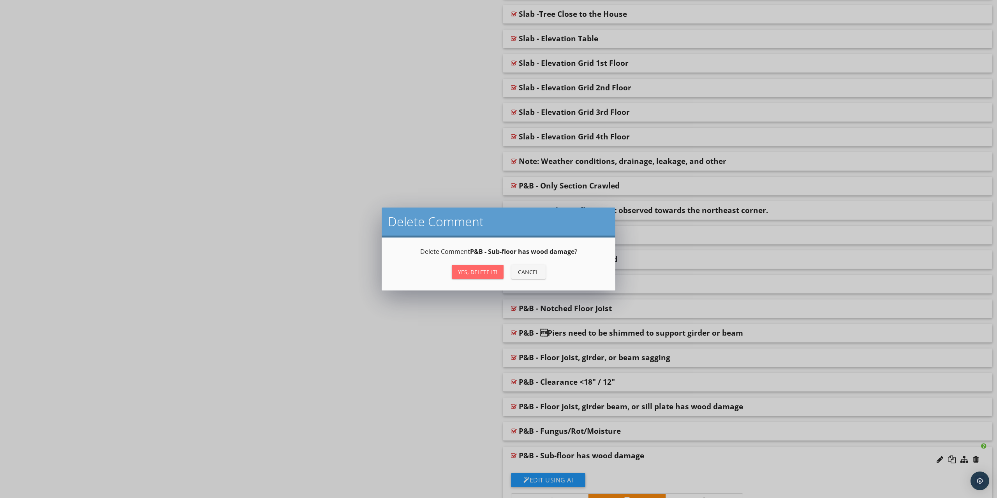
click at [465, 268] on div "Yes, Delete it!" at bounding box center [477, 272] width 39 height 8
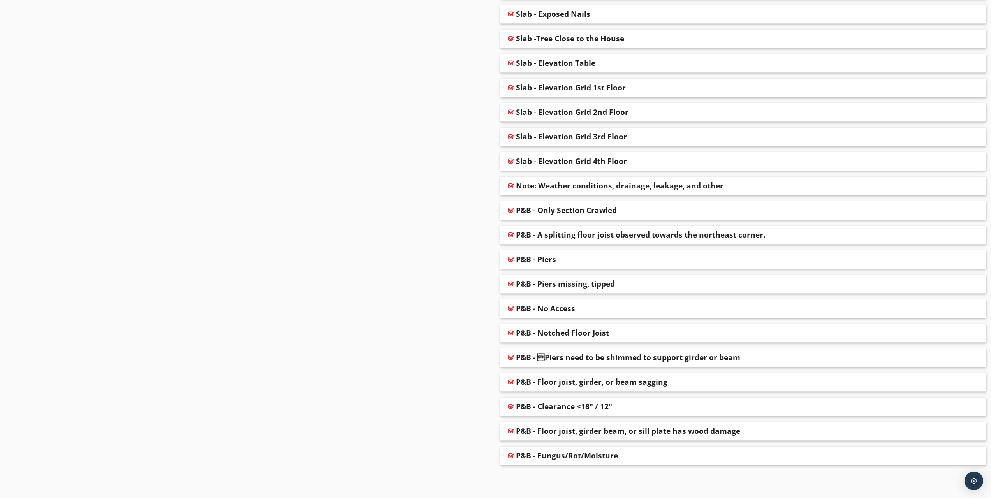
scroll to position [1788, 0]
click at [969, 461] on div at bounding box center [970, 460] width 6 height 8
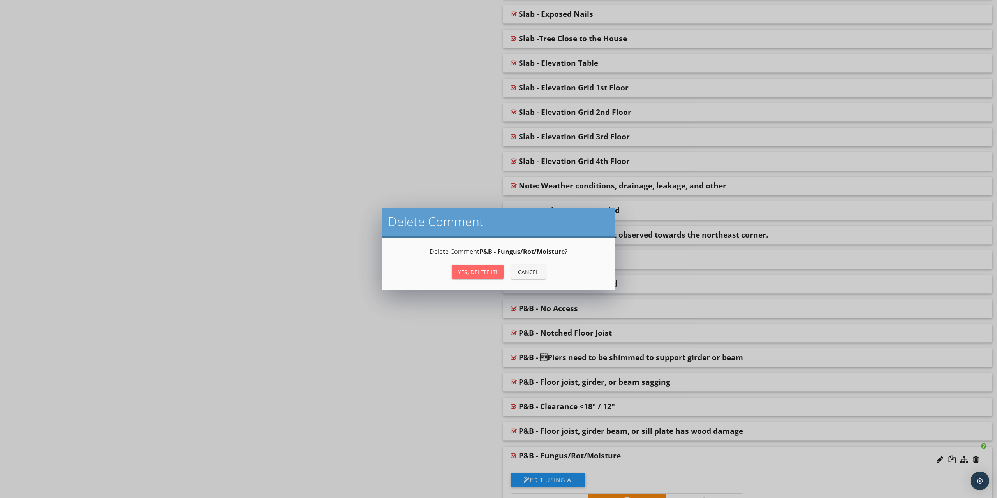
click at [473, 265] on button "Yes, Delete it!" at bounding box center [478, 272] width 52 height 14
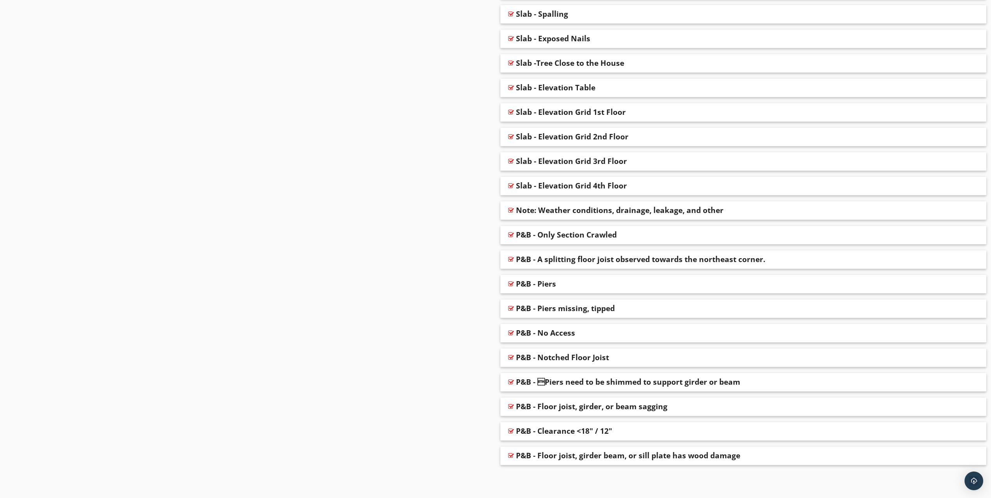
scroll to position [1763, 0]
click at [973, 459] on div at bounding box center [970, 460] width 6 height 8
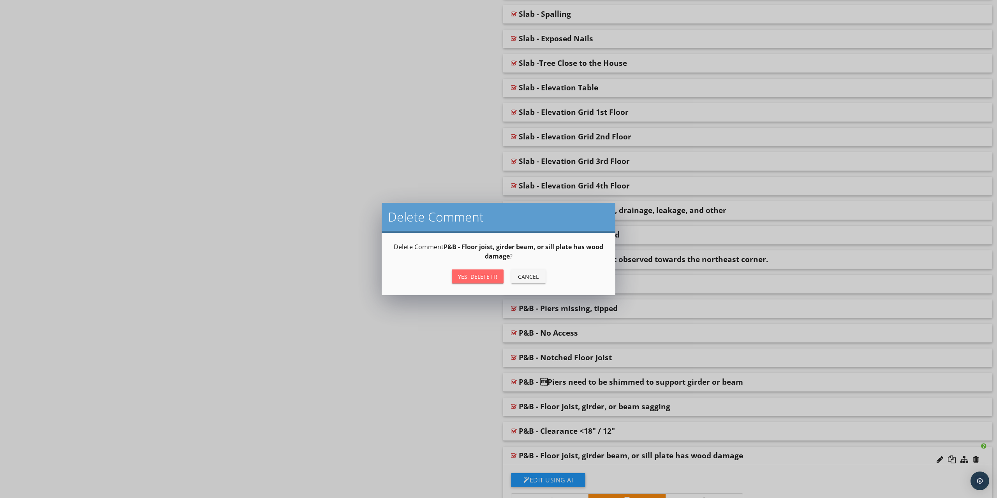
click at [479, 275] on div "Yes, Delete it!" at bounding box center [477, 277] width 39 height 8
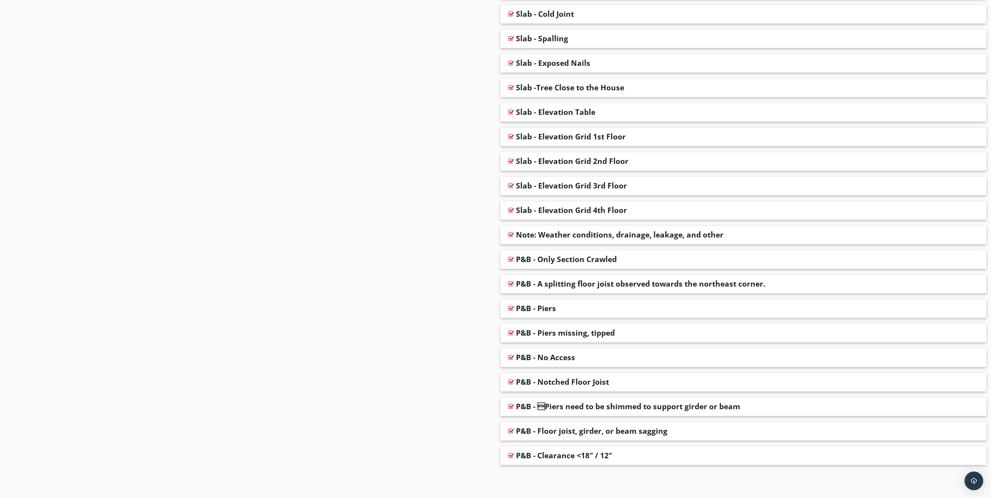
scroll to position [1739, 0]
click at [970, 459] on div at bounding box center [970, 460] width 6 height 8
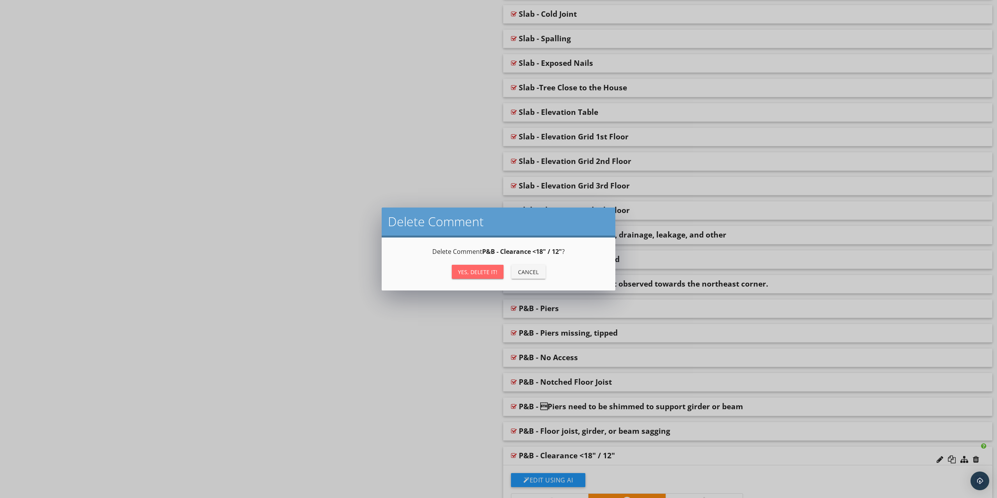
click at [469, 269] on div "Yes, Delete it!" at bounding box center [477, 272] width 39 height 8
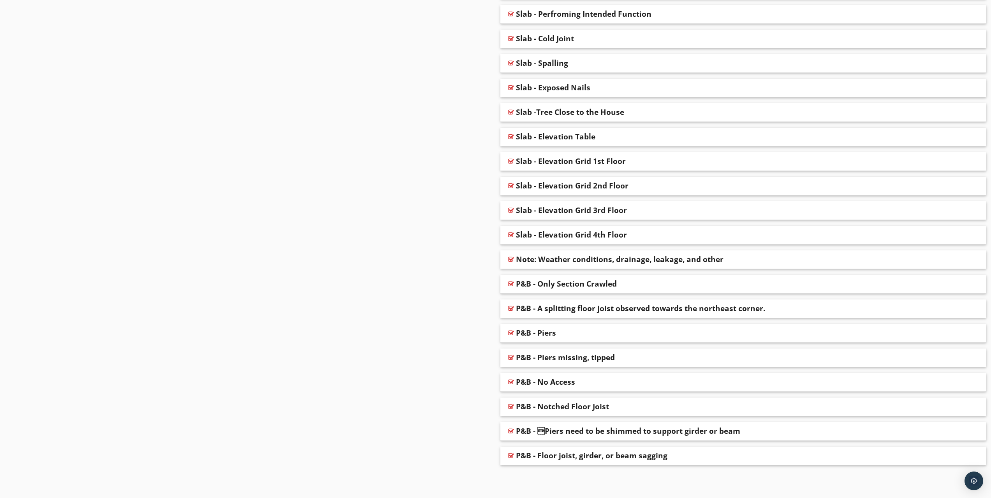
scroll to position [1714, 0]
click at [971, 458] on div at bounding box center [970, 460] width 6 height 8
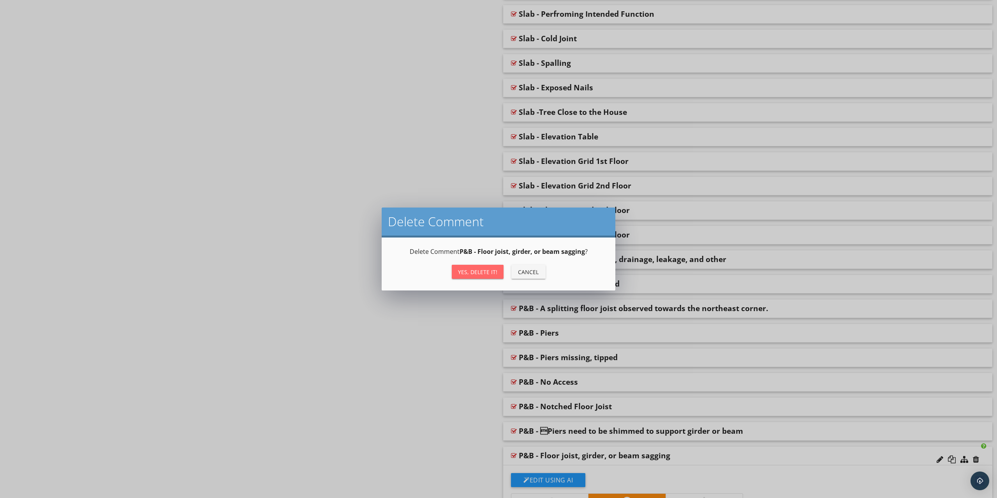
click at [484, 270] on div "Yes, Delete it!" at bounding box center [477, 272] width 39 height 8
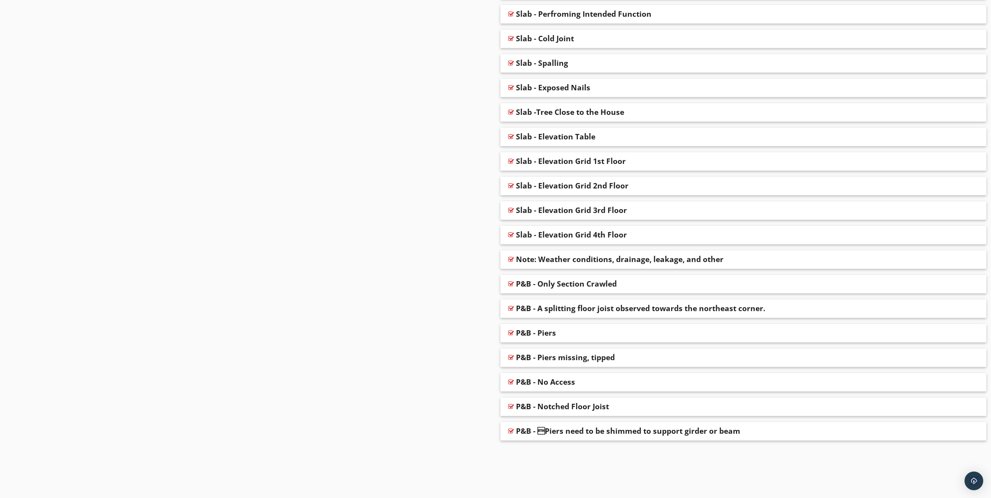
scroll to position [1690, 0]
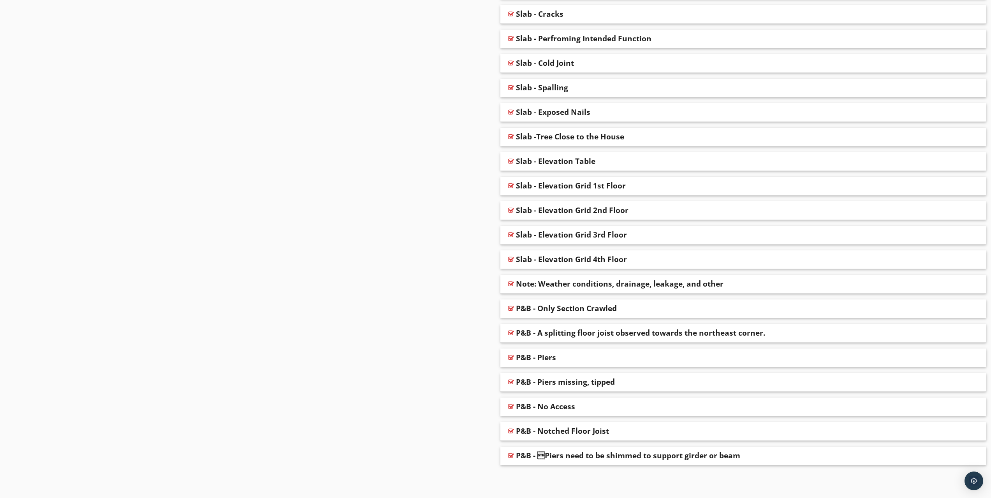
click at [970, 461] on div at bounding box center [970, 460] width 6 height 8
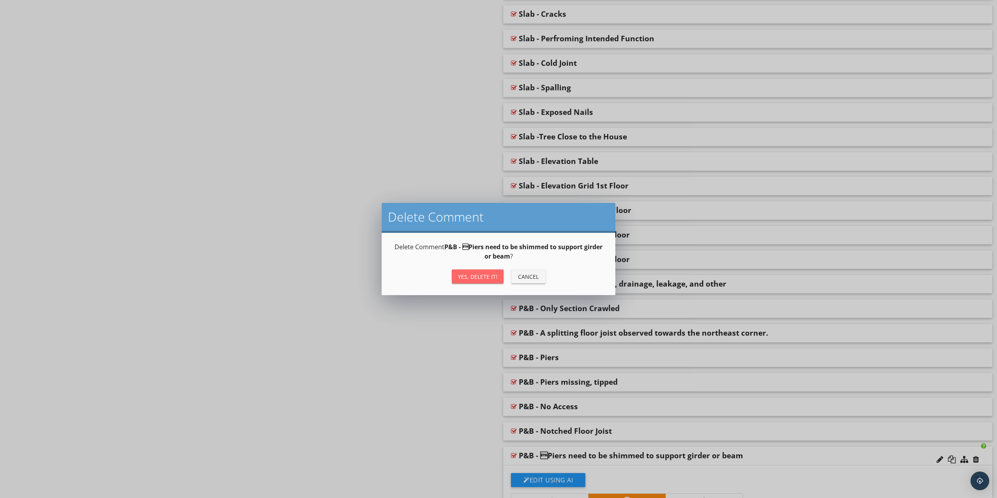
click at [481, 273] on div "Yes, Delete it!" at bounding box center [477, 277] width 39 height 8
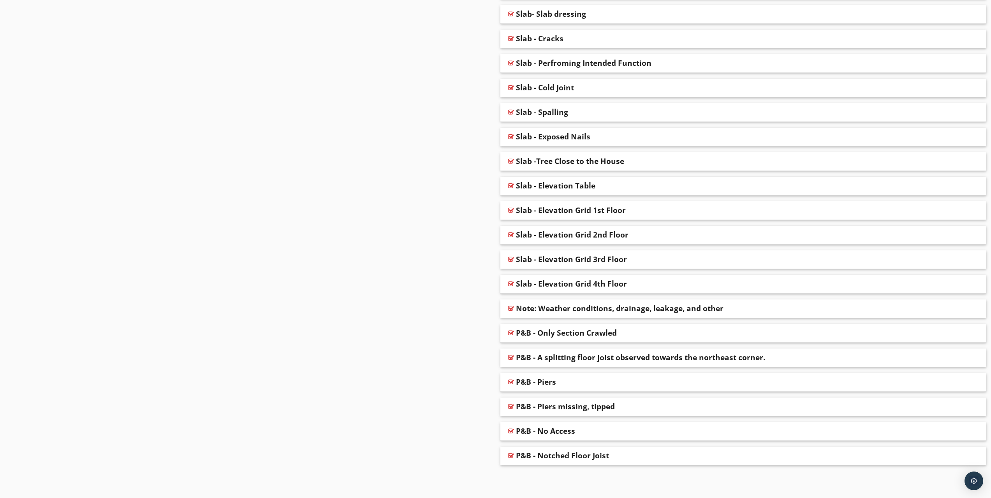
scroll to position [1665, 0]
click at [969, 460] on div at bounding box center [970, 460] width 6 height 8
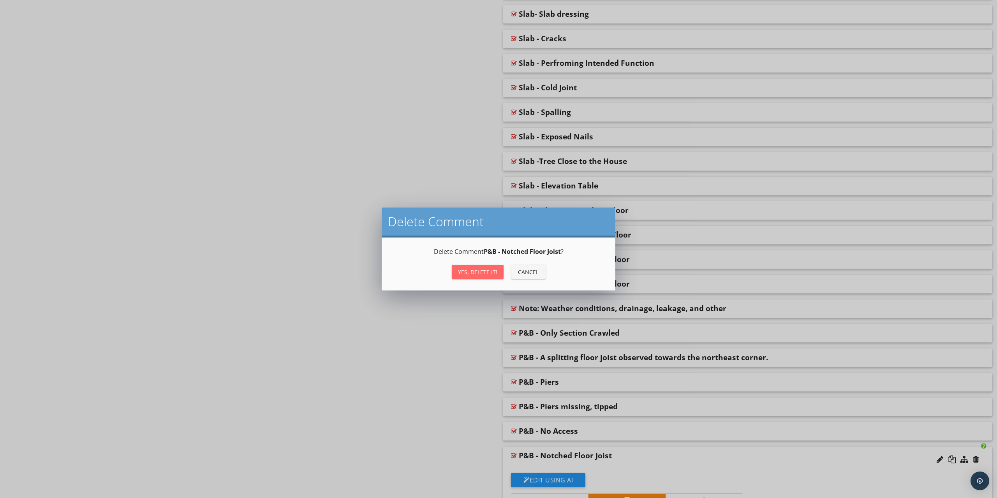
click at [468, 266] on button "Yes, Delete it!" at bounding box center [478, 272] width 52 height 14
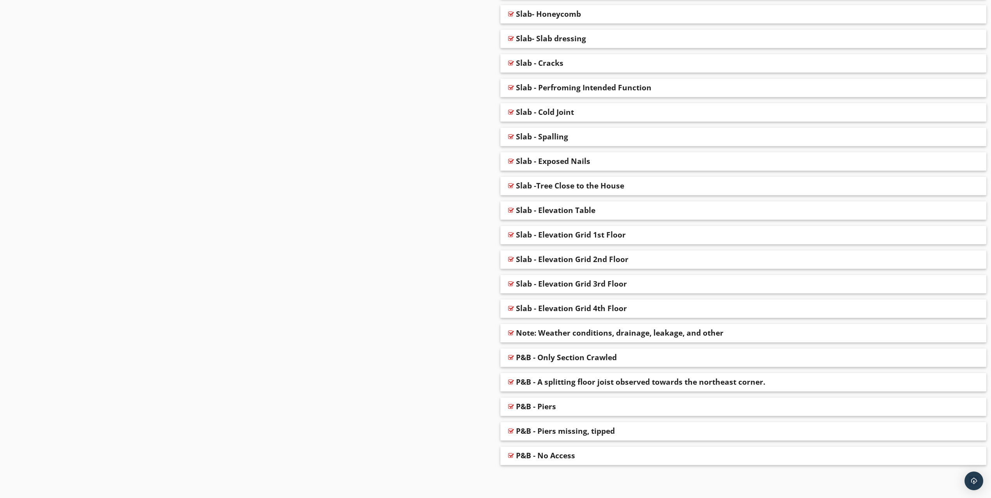
scroll to position [1641, 0]
click at [972, 461] on div at bounding box center [970, 460] width 6 height 8
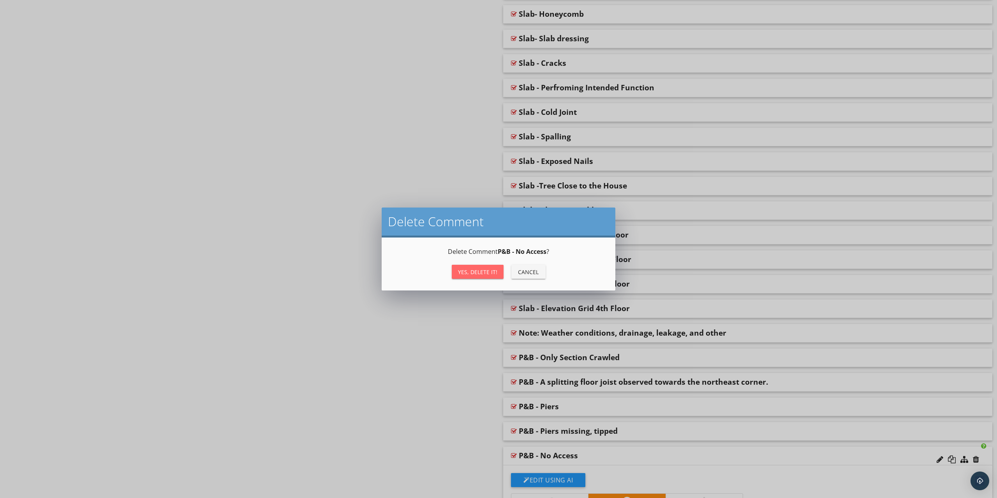
click at [477, 276] on div "Yes, Delete it!" at bounding box center [477, 272] width 39 height 8
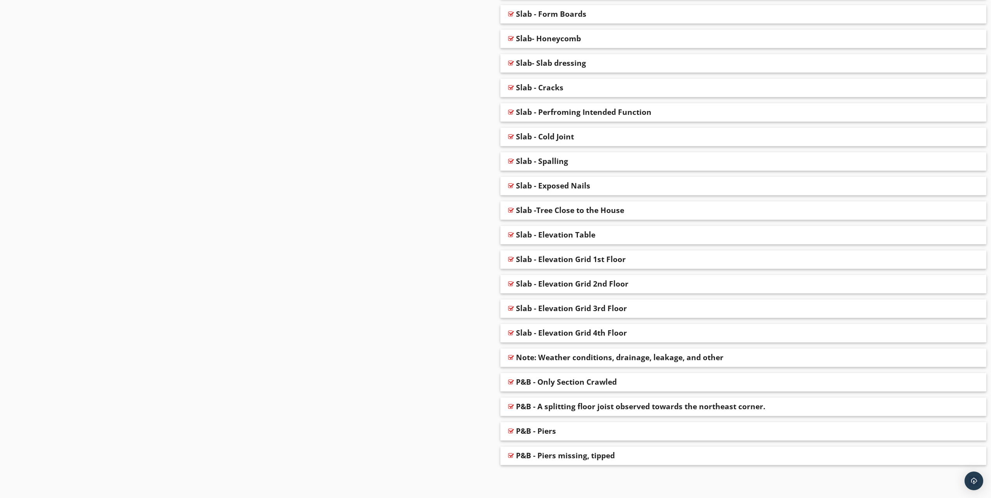
scroll to position [1616, 0]
click at [972, 458] on div at bounding box center [970, 460] width 6 height 8
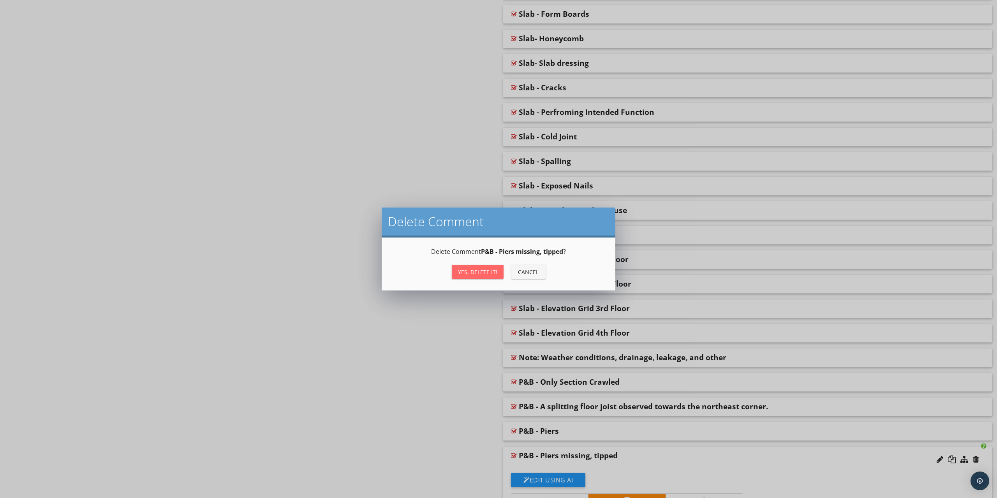
click at [470, 265] on button "Yes, Delete it!" at bounding box center [478, 272] width 52 height 14
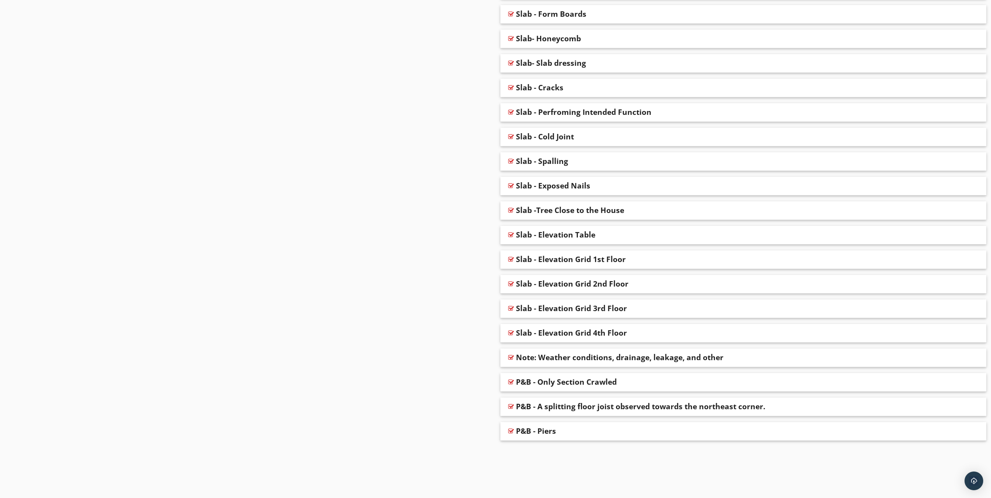
scroll to position [1592, 0]
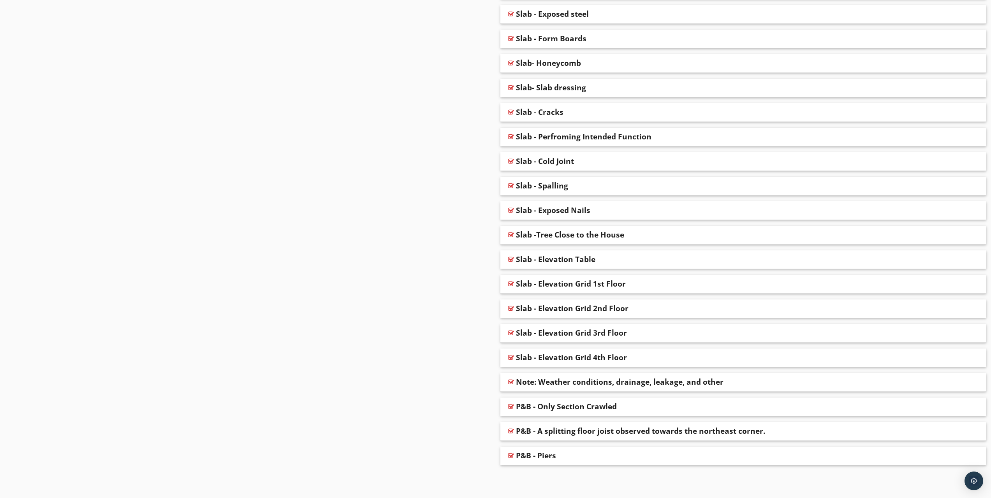
click at [971, 458] on div at bounding box center [970, 460] width 6 height 8
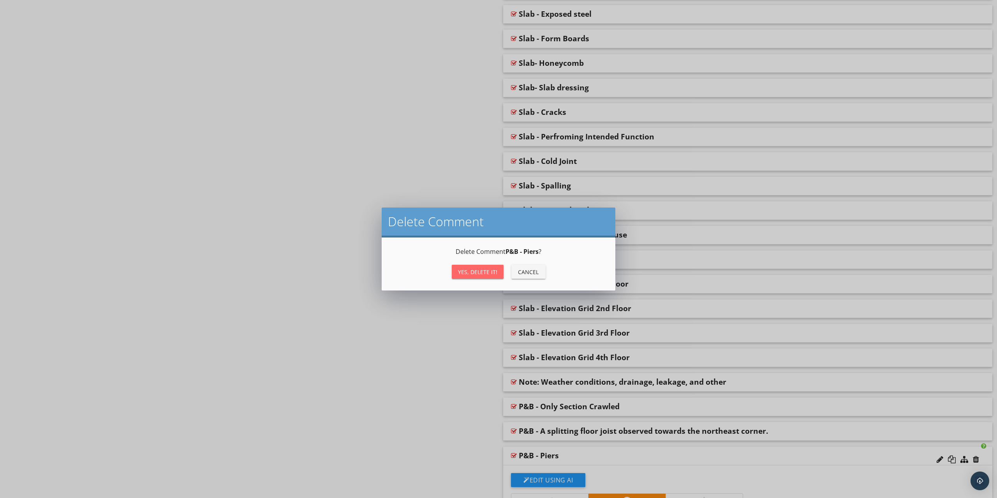
click at [478, 270] on div "Yes, Delete it!" at bounding box center [477, 272] width 39 height 8
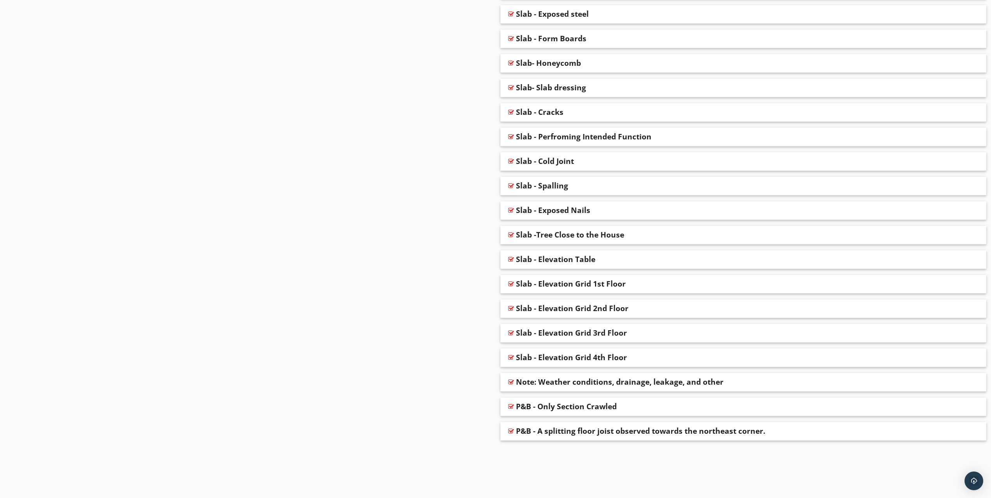
scroll to position [1567, 0]
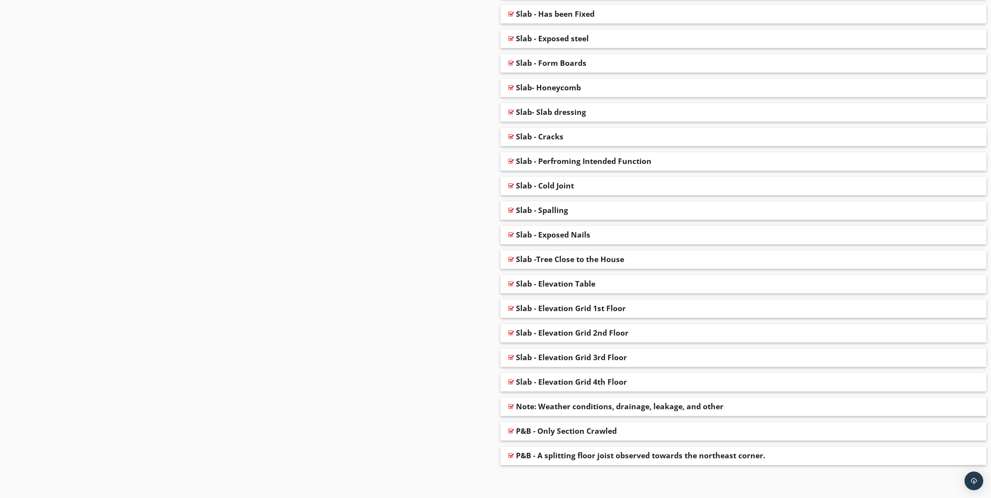
click at [970, 457] on div at bounding box center [970, 460] width 6 height 8
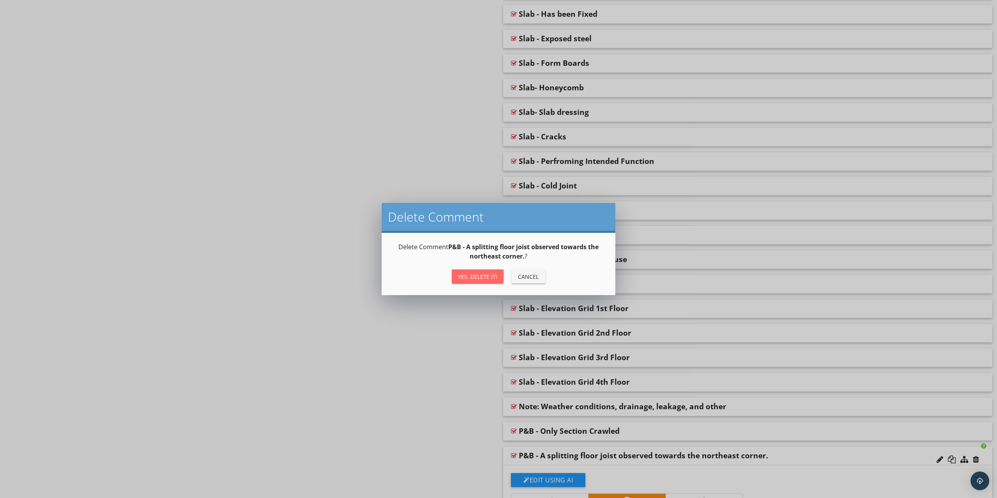
click at [461, 282] on button "Yes, Delete it!" at bounding box center [478, 276] width 52 height 14
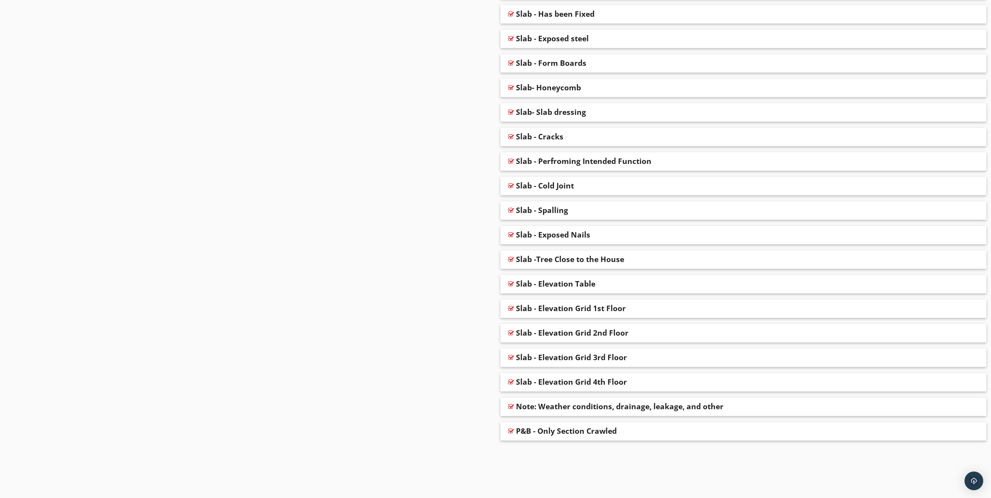
scroll to position [1543, 0]
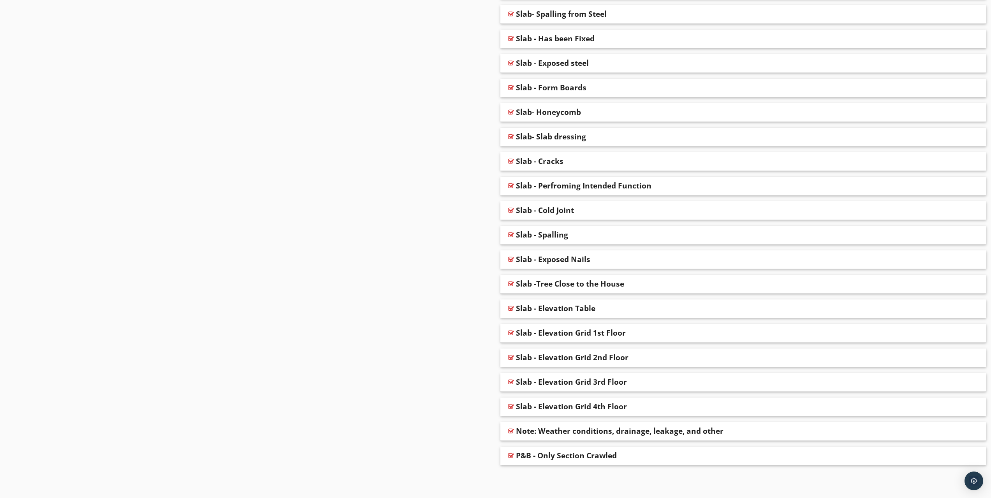
click at [573, 406] on div "Slab - Elevation Grid 4th Floor" at bounding box center [571, 406] width 111 height 9
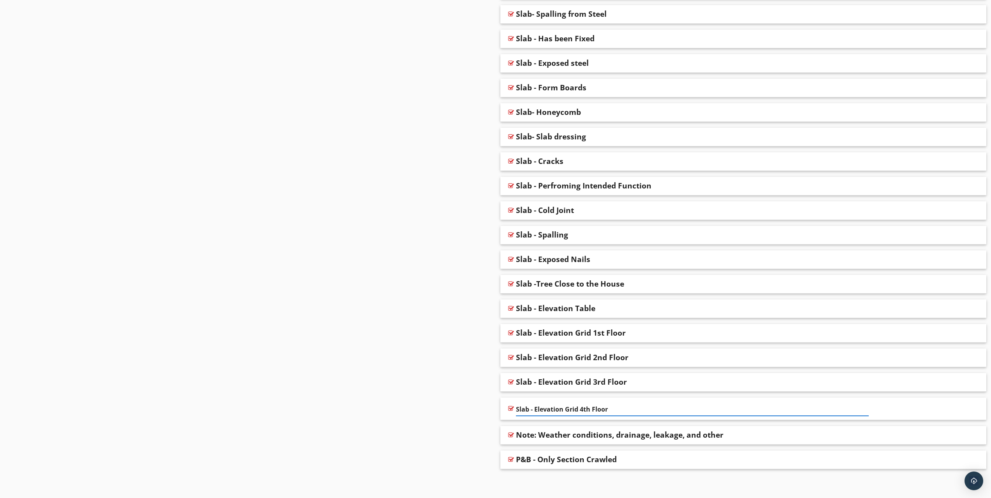
click at [508, 401] on div "Slab - Elevation Grid 4th Floor" at bounding box center [743, 409] width 486 height 23
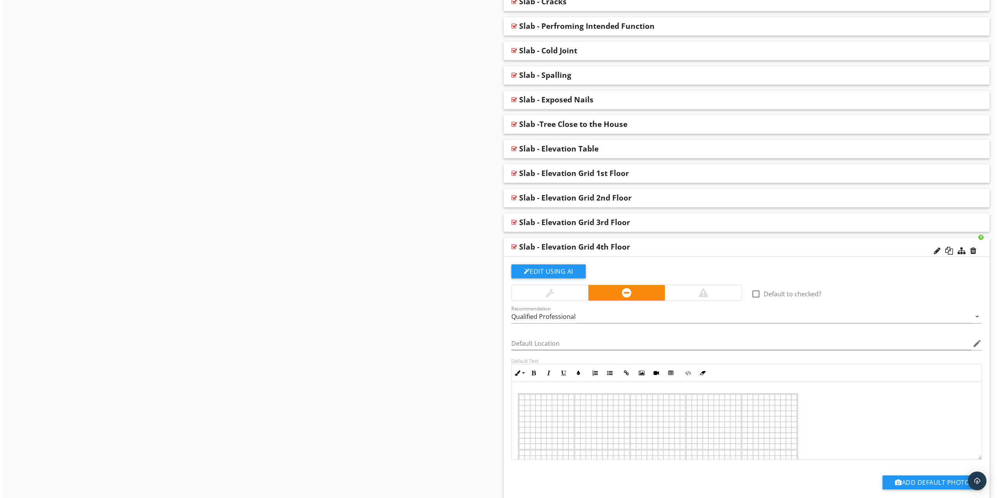
scroll to position [39, 0]
click at [972, 253] on div at bounding box center [970, 251] width 6 height 8
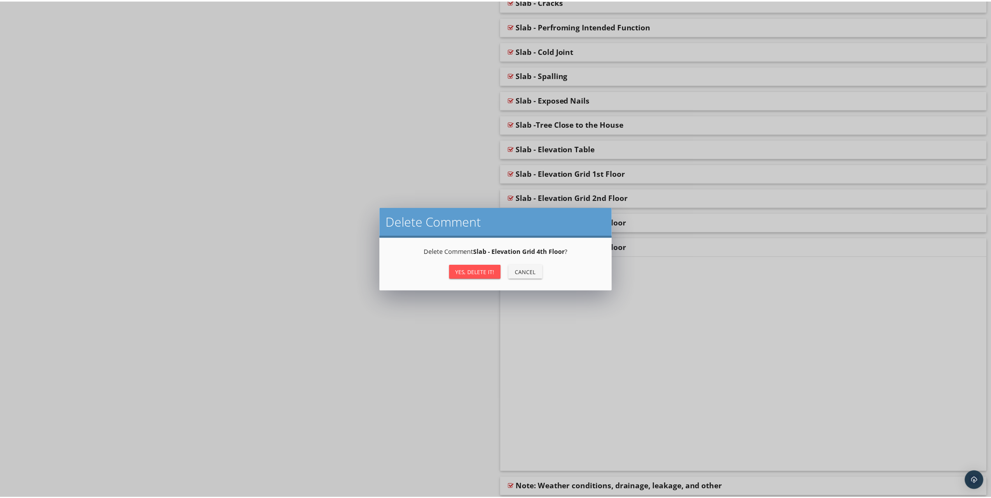
scroll to position [1543, 0]
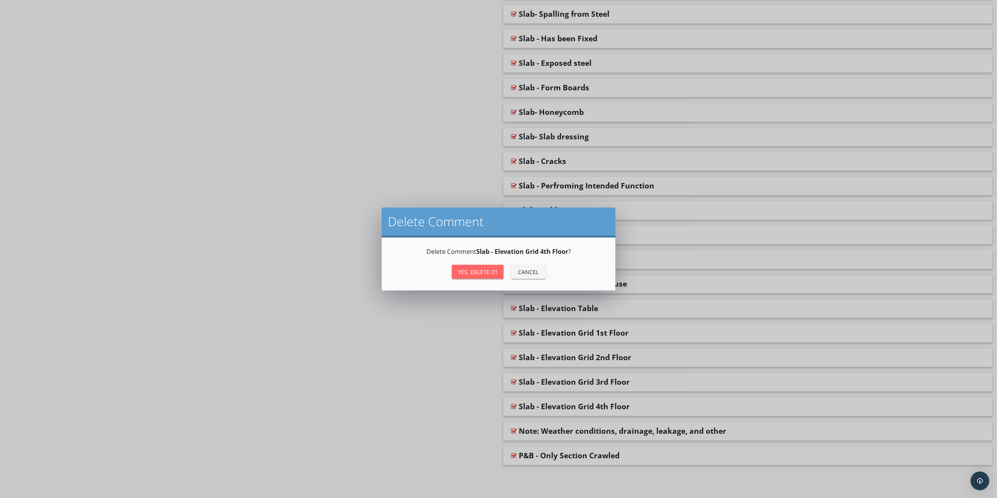
click at [470, 273] on div "Yes, Delete it!" at bounding box center [477, 272] width 39 height 8
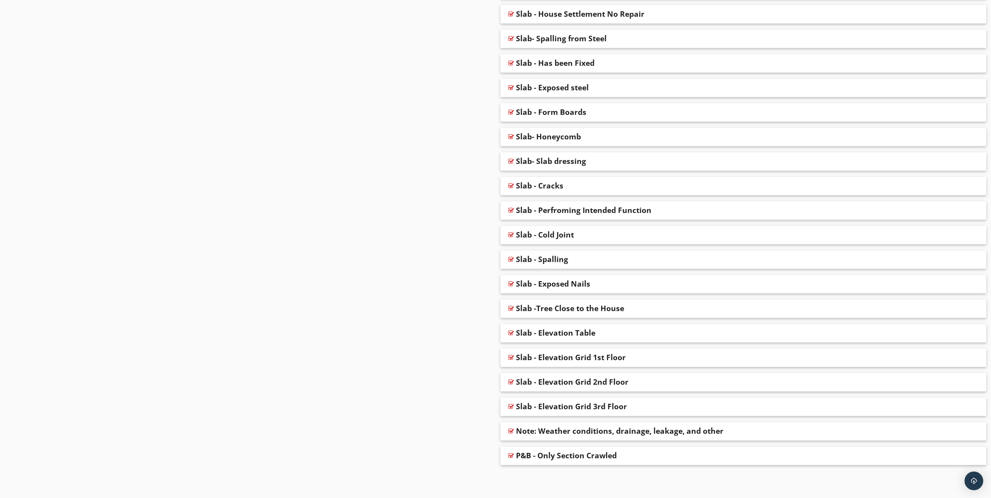
scroll to position [1518, 0]
click at [969, 411] on div at bounding box center [970, 411] width 6 height 8
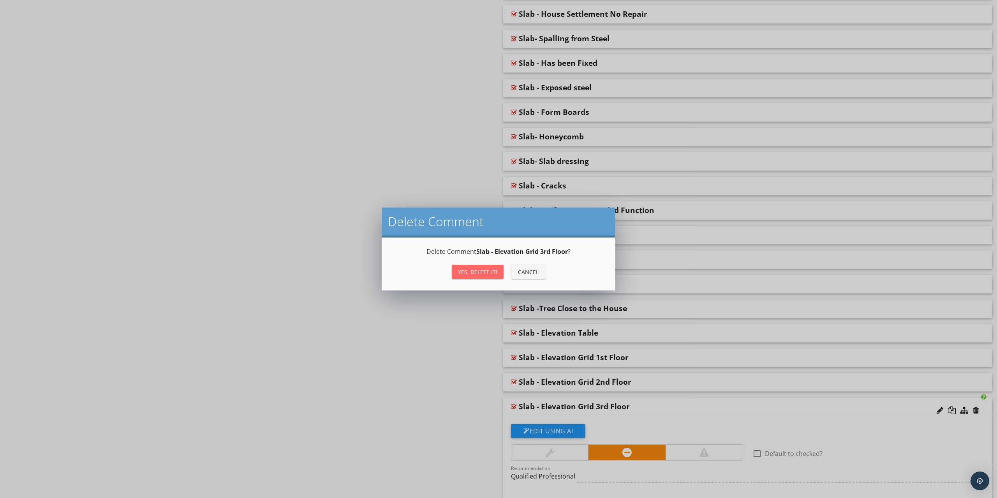
click at [461, 268] on div "Yes, Delete it!" at bounding box center [477, 272] width 39 height 8
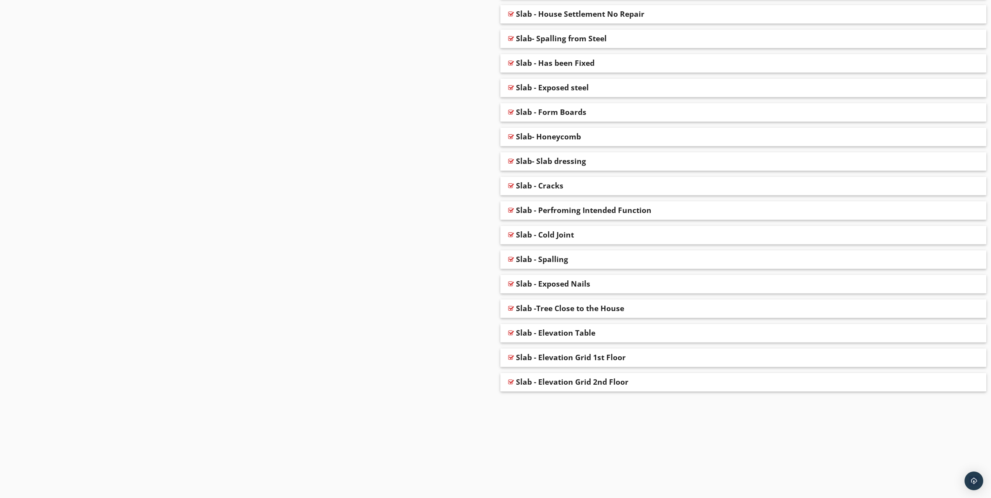
scroll to position [1494, 0]
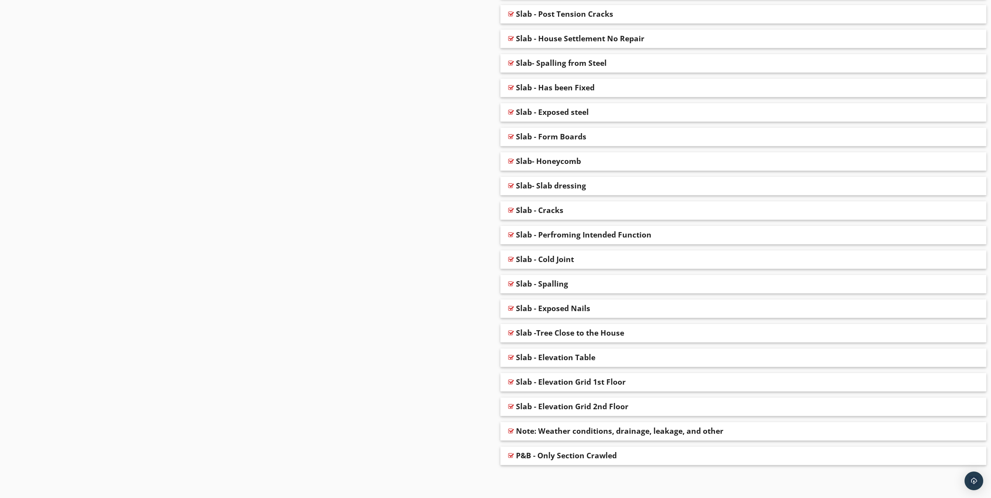
click at [971, 410] on div at bounding box center [970, 411] width 6 height 8
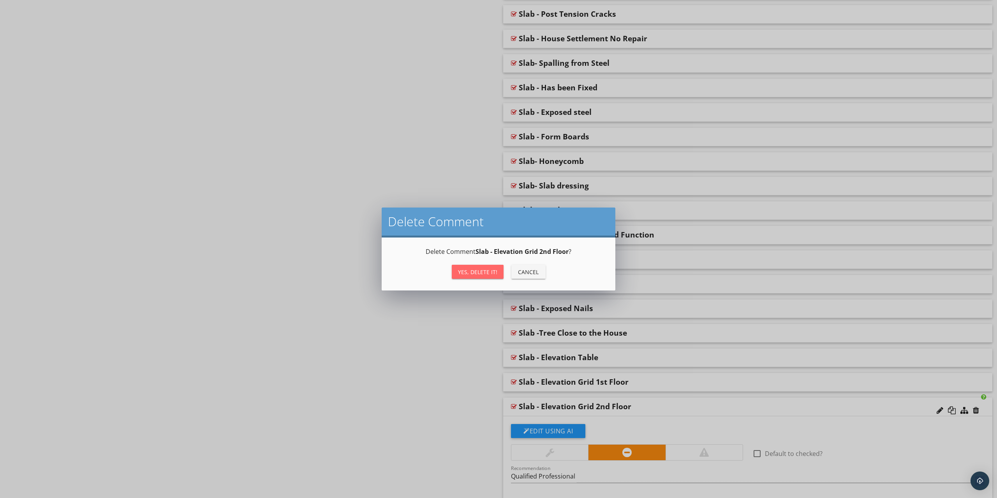
click at [480, 269] on div "Yes, Delete it!" at bounding box center [477, 272] width 39 height 8
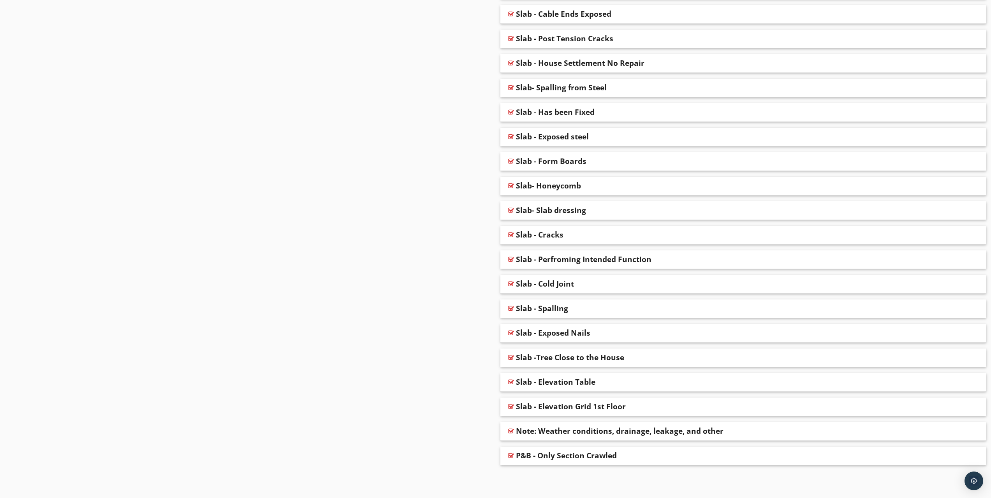
scroll to position [1469, 0]
click at [527, 333] on div "Slab - Exposed Nails" at bounding box center [553, 332] width 74 height 9
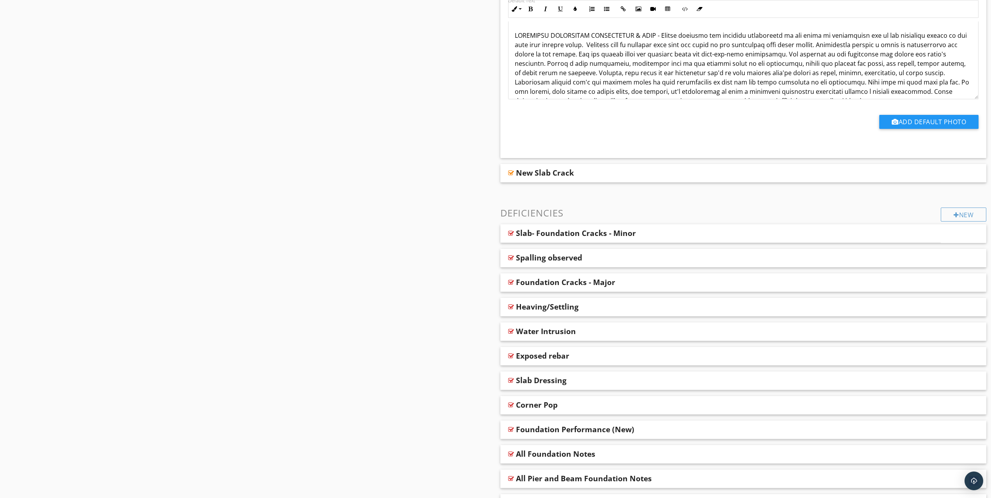
scroll to position [577, 0]
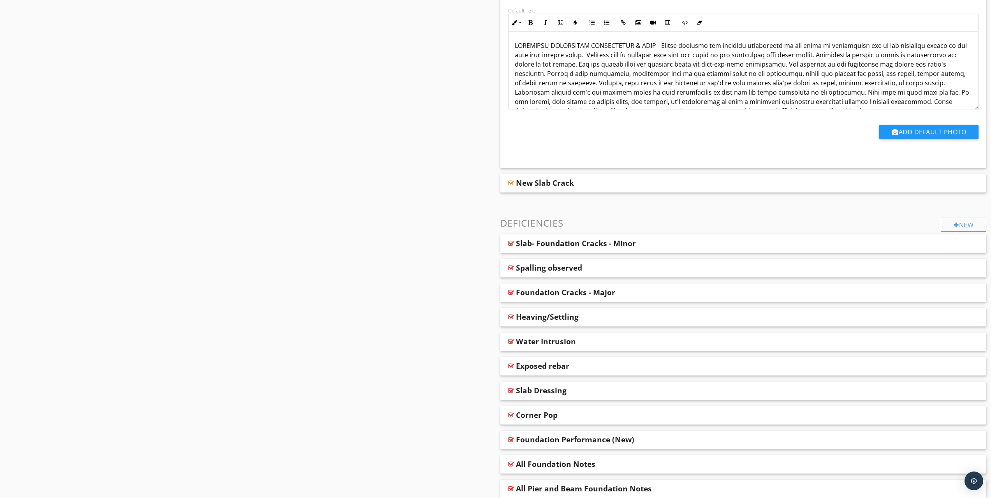
click at [511, 243] on div at bounding box center [511, 243] width 6 height 6
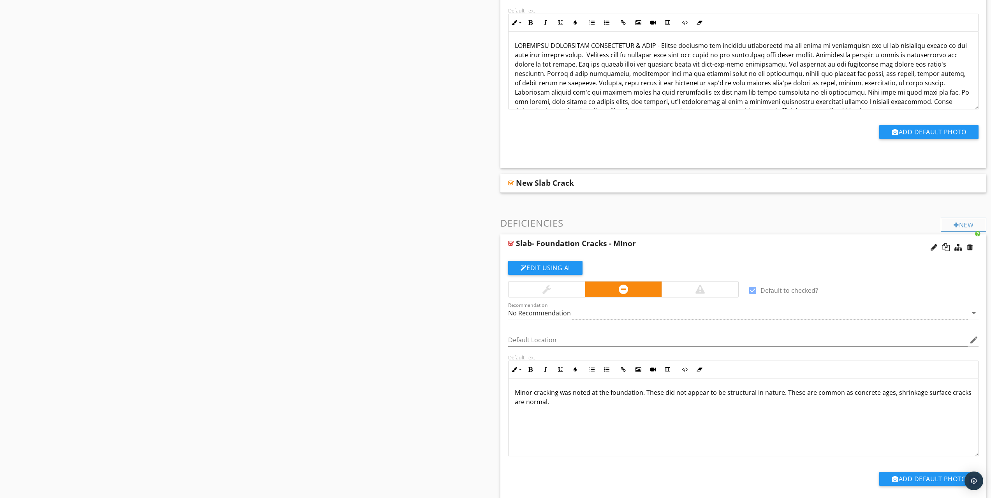
click at [609, 85] on p at bounding box center [744, 78] width 458 height 75
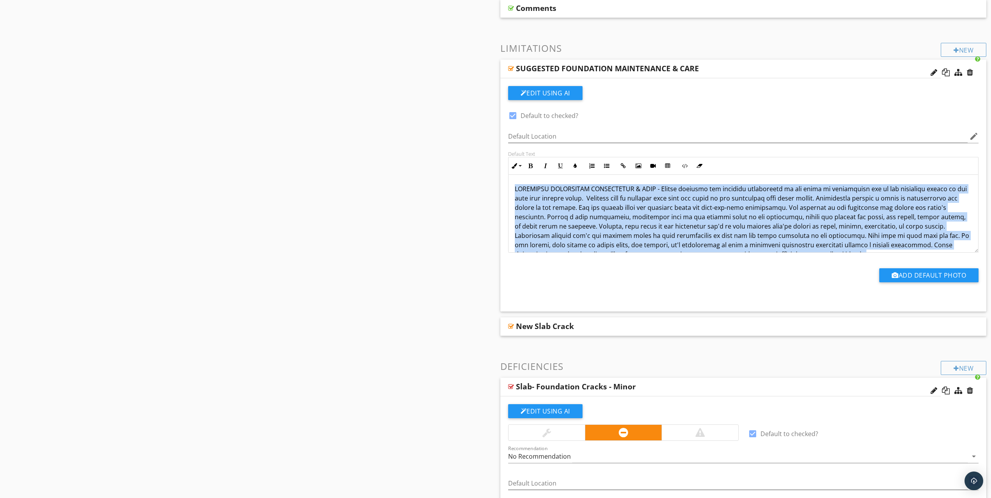
scroll to position [421, 0]
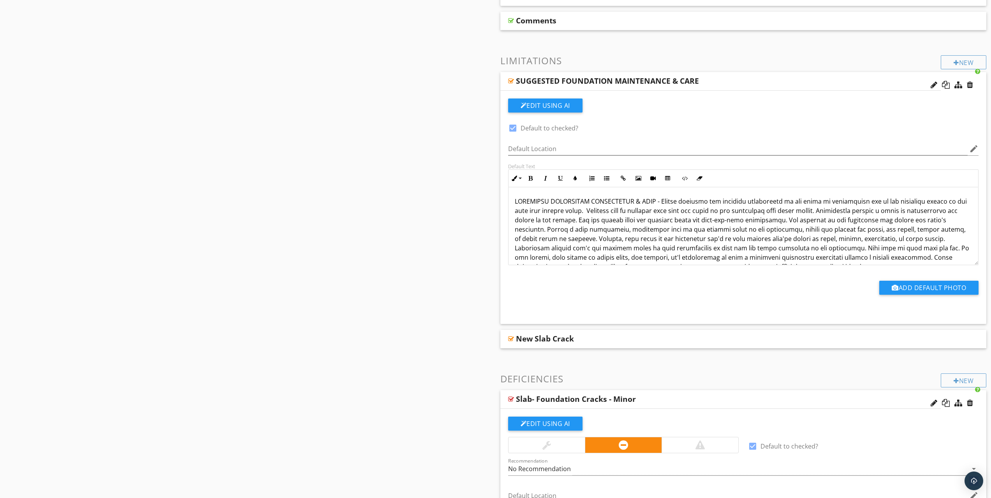
click at [960, 86] on div at bounding box center [959, 85] width 8 height 8
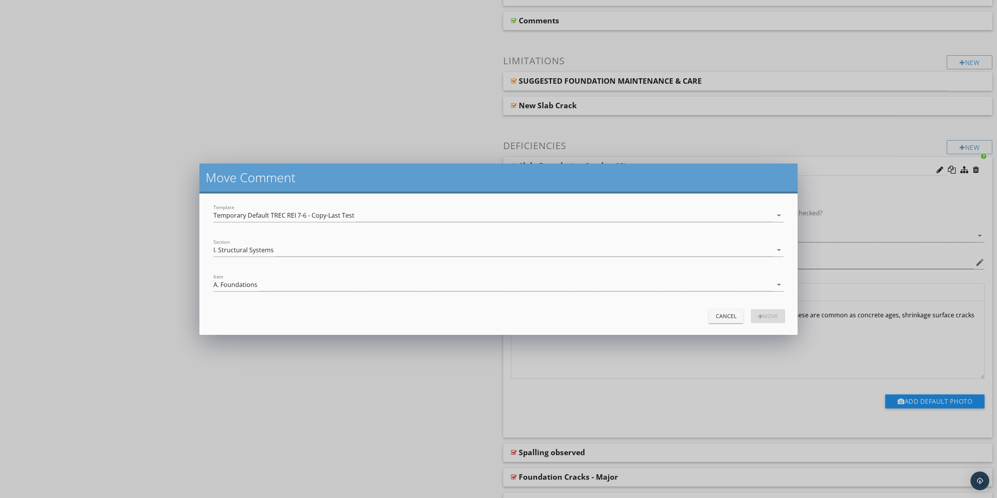
click at [242, 254] on div "I. Structural Systems" at bounding box center [243, 250] width 60 height 7
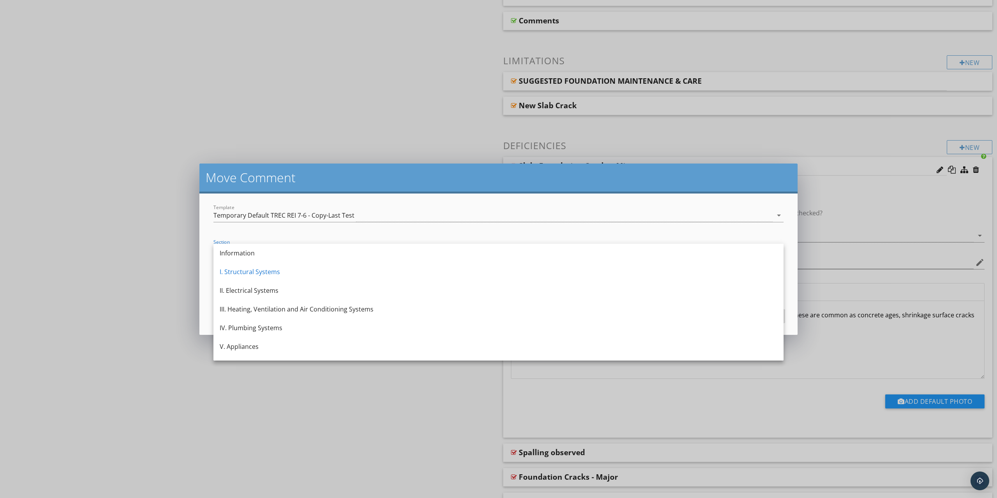
click at [242, 251] on div "Information" at bounding box center [499, 252] width 558 height 9
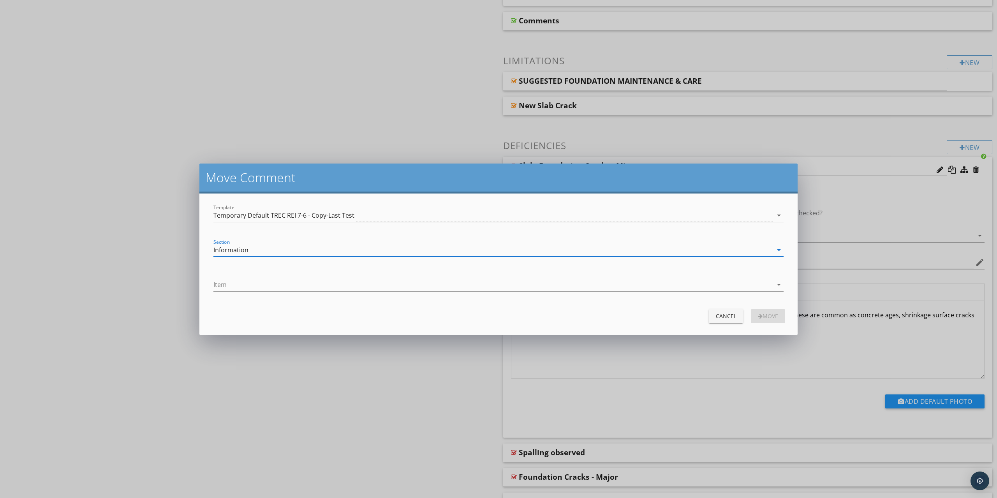
click at [231, 287] on div at bounding box center [492, 284] width 559 height 13
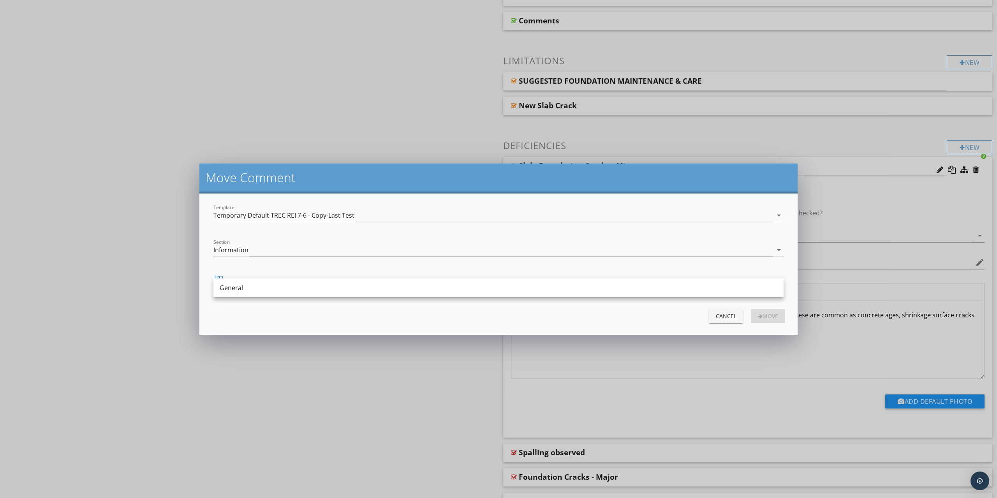
click at [231, 287] on div "General" at bounding box center [499, 287] width 558 height 9
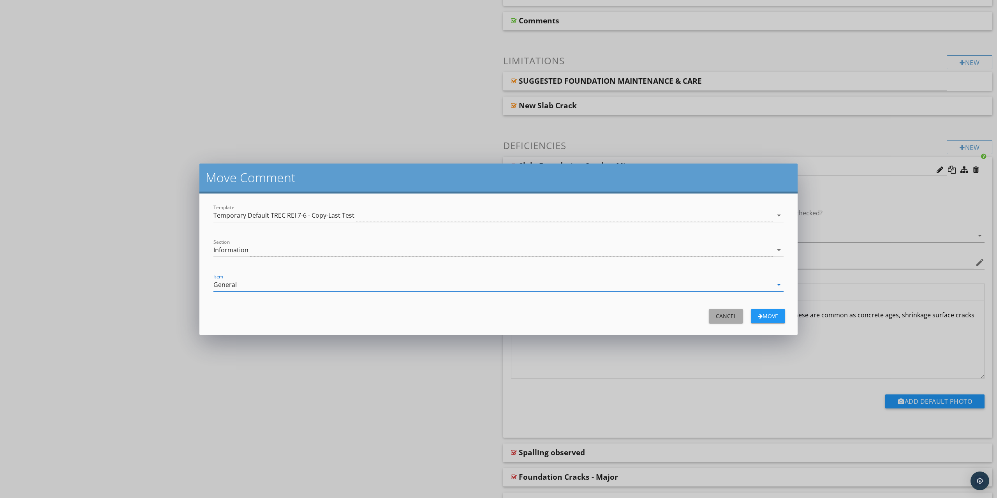
click at [726, 320] on div "Cancel" at bounding box center [726, 316] width 22 height 8
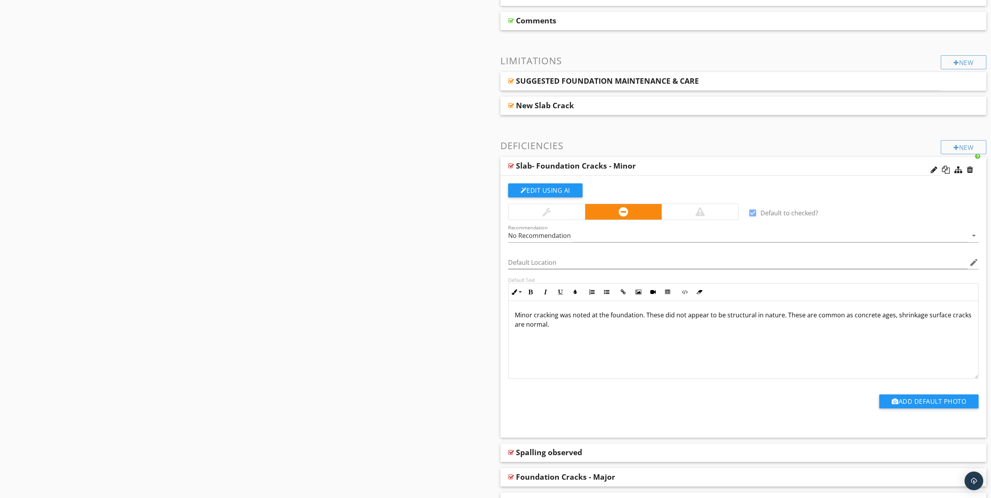
scroll to position [382, 0]
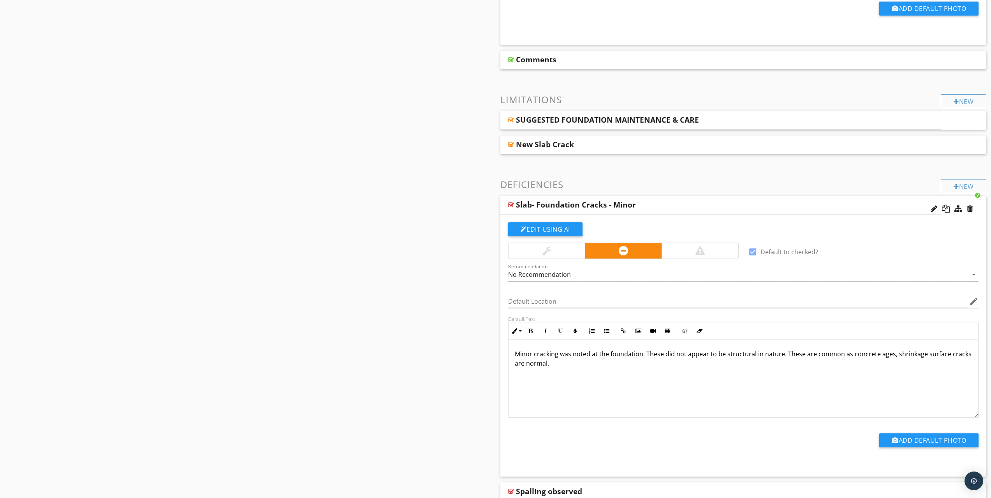
click at [512, 143] on div at bounding box center [511, 144] width 6 height 6
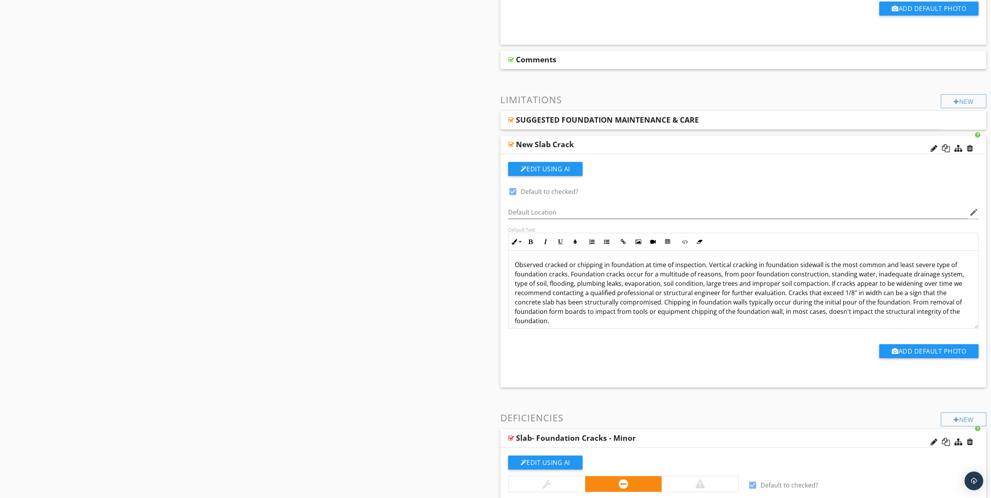
click at [942, 147] on div at bounding box center [946, 148] width 8 height 8
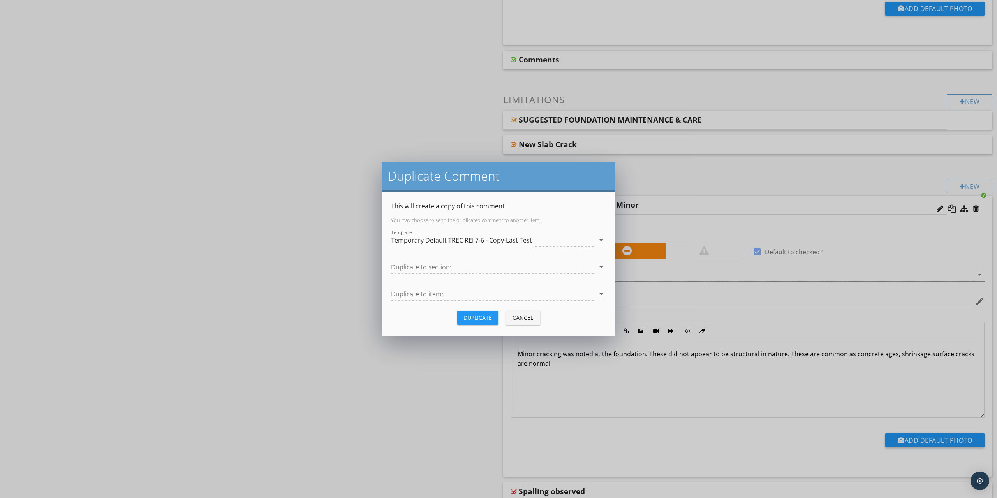
click at [412, 269] on div at bounding box center [493, 267] width 204 height 13
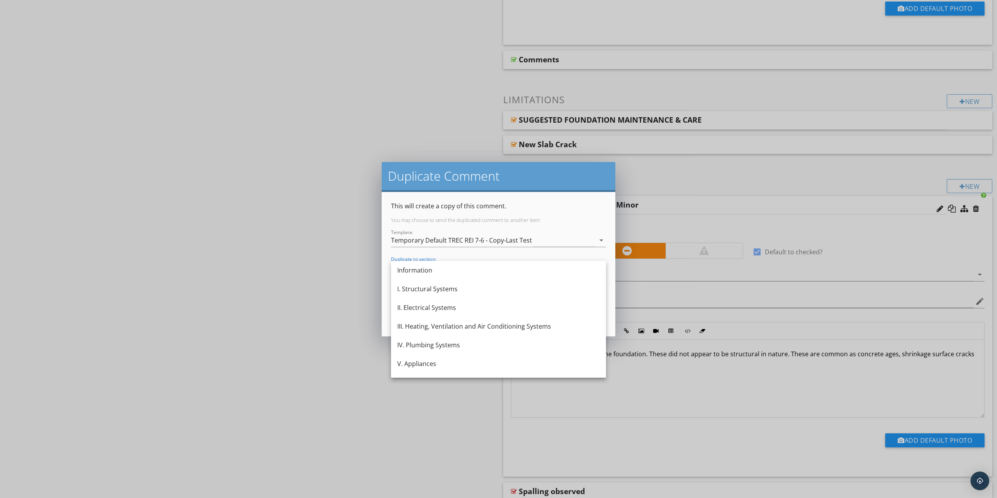
click at [412, 256] on div "Duplicate to section: arrow_drop_down" at bounding box center [498, 268] width 215 height 25
click at [352, 283] on div "Duplicate Comment This will create a copy of this comment. You may choose to se…" at bounding box center [495, 249] width 991 height 498
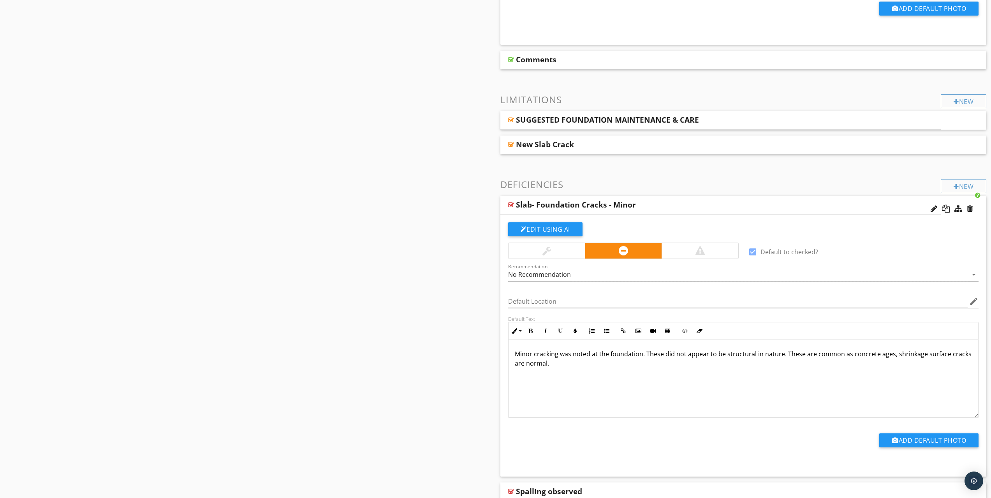
click at [945, 211] on div at bounding box center [946, 209] width 8 height 8
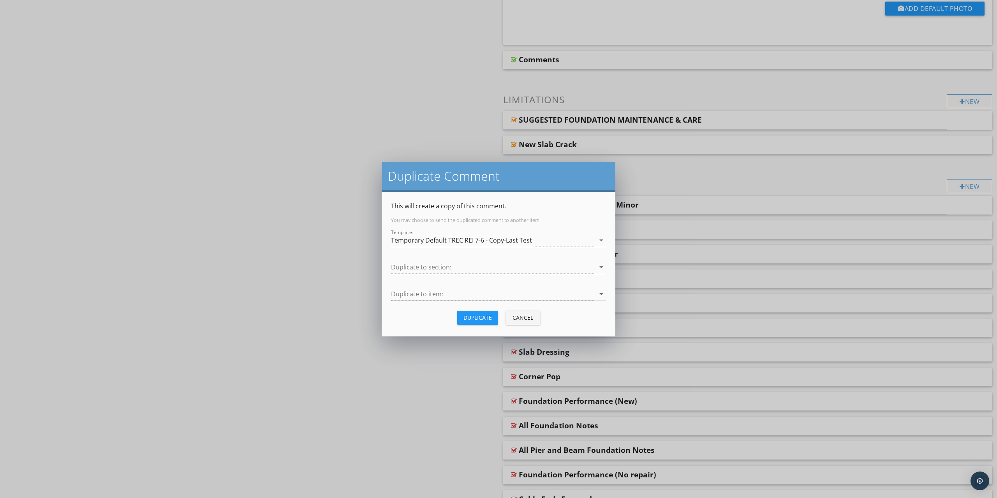
click at [527, 261] on div at bounding box center [493, 267] width 204 height 13
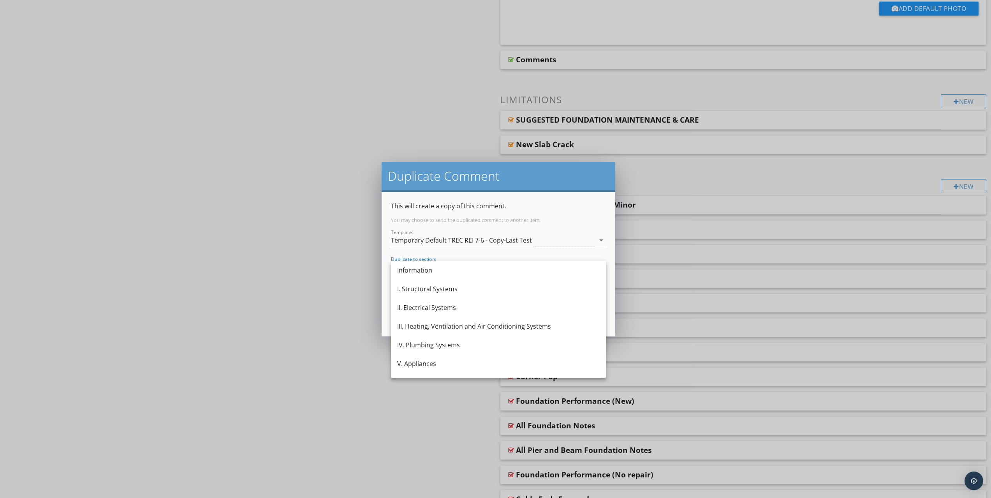
click at [351, 268] on div "Duplicate Comment This will create a copy of this comment. You may choose to se…" at bounding box center [495, 249] width 991 height 498
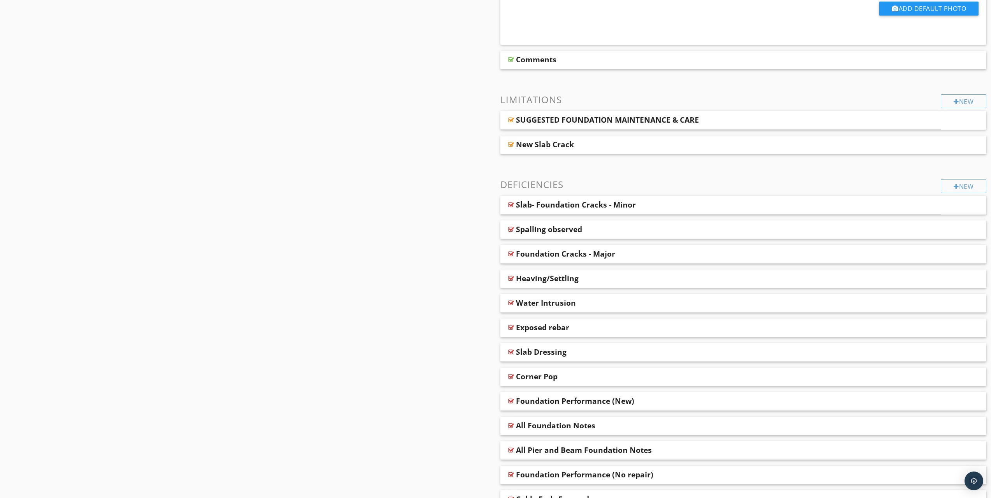
click at [507, 143] on div "New Slab Crack" at bounding box center [743, 145] width 486 height 19
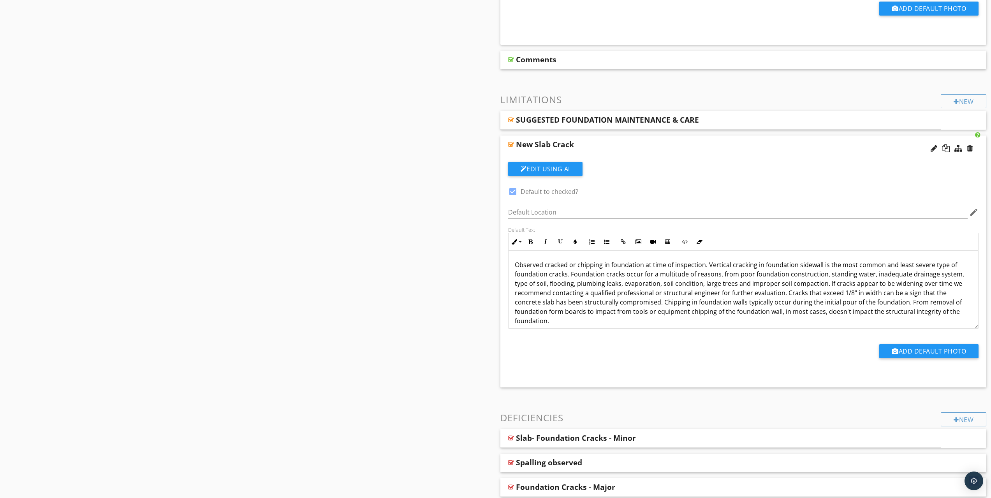
click at [626, 302] on p "Observed cracked or chipping in foundation at time of inspection. Vertical crac…" at bounding box center [744, 292] width 458 height 65
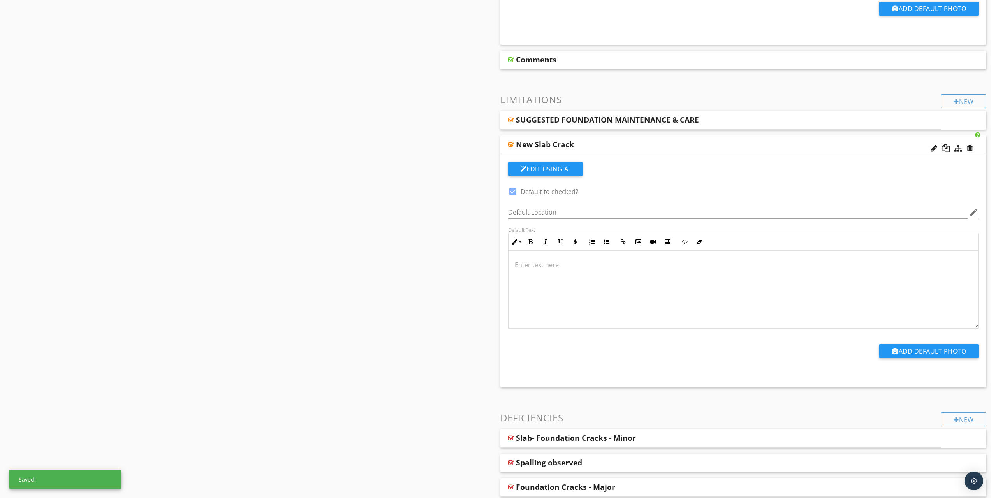
click at [972, 150] on div at bounding box center [970, 148] width 6 height 8
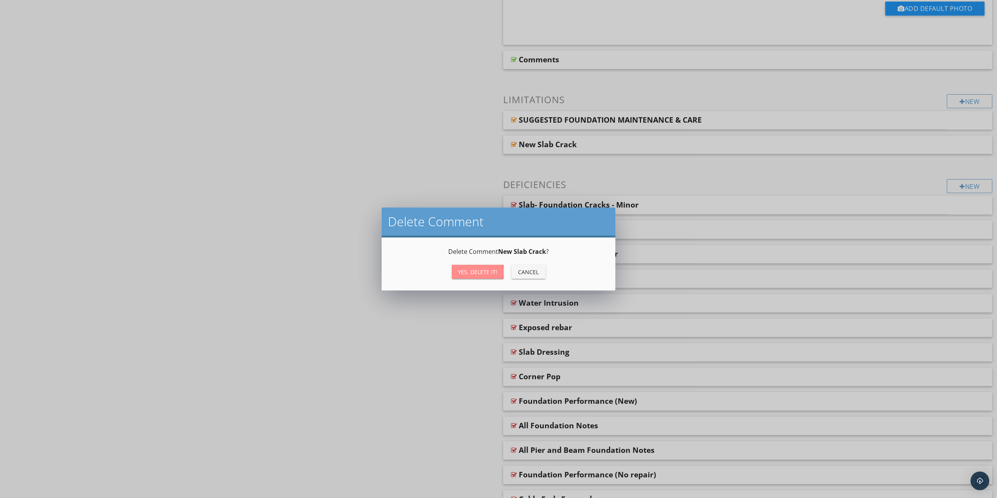
click at [473, 273] on div "Yes, Delete it!" at bounding box center [477, 272] width 39 height 8
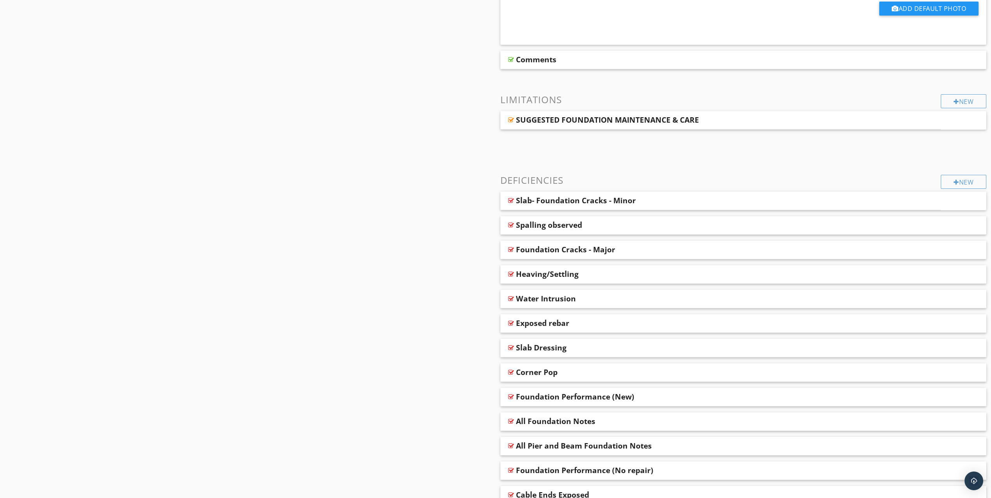
click at [963, 180] on div "New" at bounding box center [964, 182] width 46 height 14
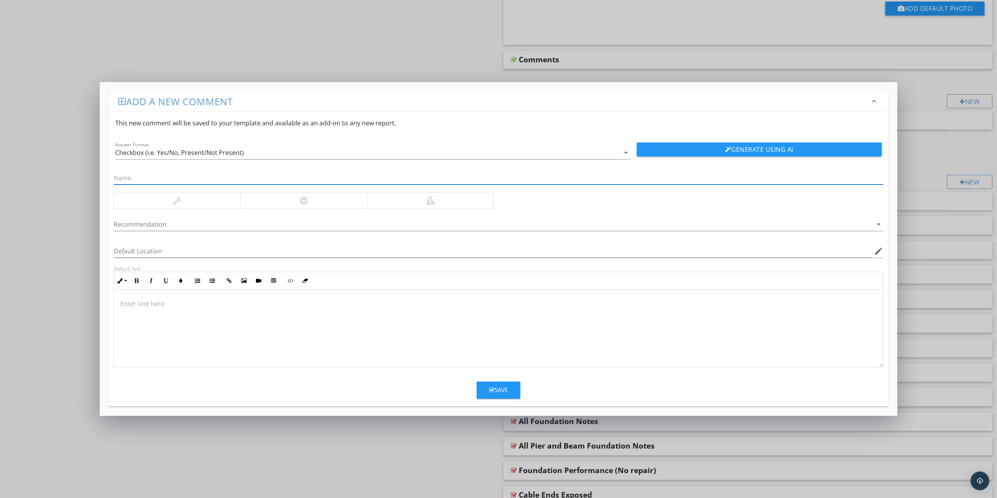
click at [179, 178] on input "text" at bounding box center [499, 178] width 770 height 13
type input "New- Crack"
click at [153, 227] on div at bounding box center [493, 224] width 759 height 13
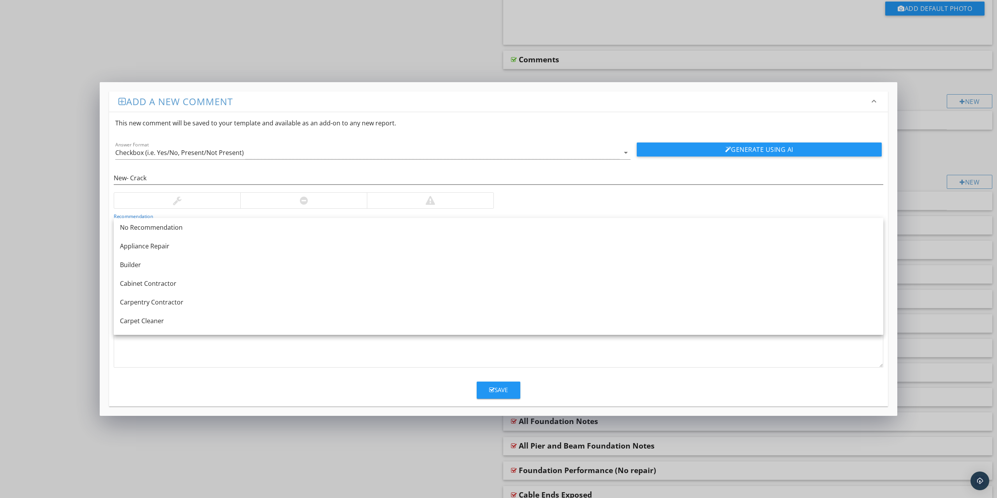
click at [158, 360] on div at bounding box center [498, 329] width 769 height 78
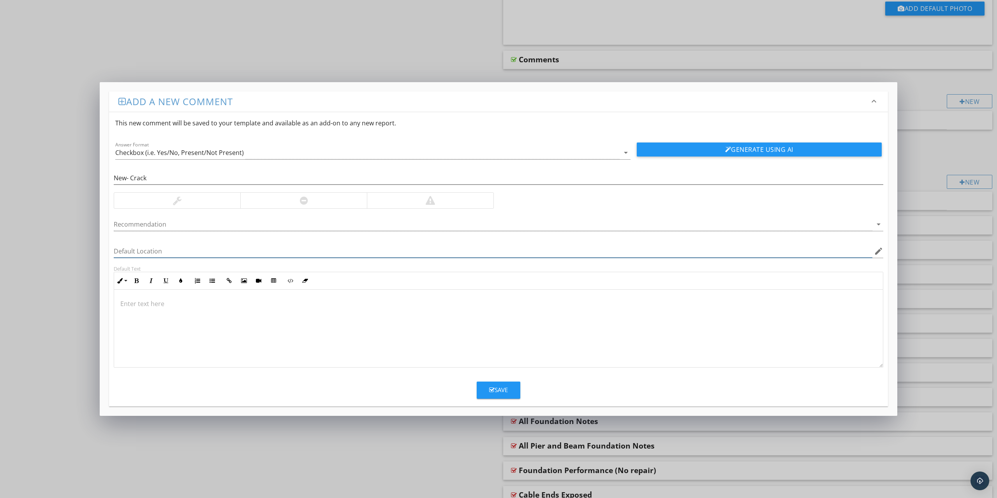
click at [130, 256] on input "Default Location" at bounding box center [493, 251] width 759 height 13
click at [137, 314] on div at bounding box center [498, 329] width 769 height 78
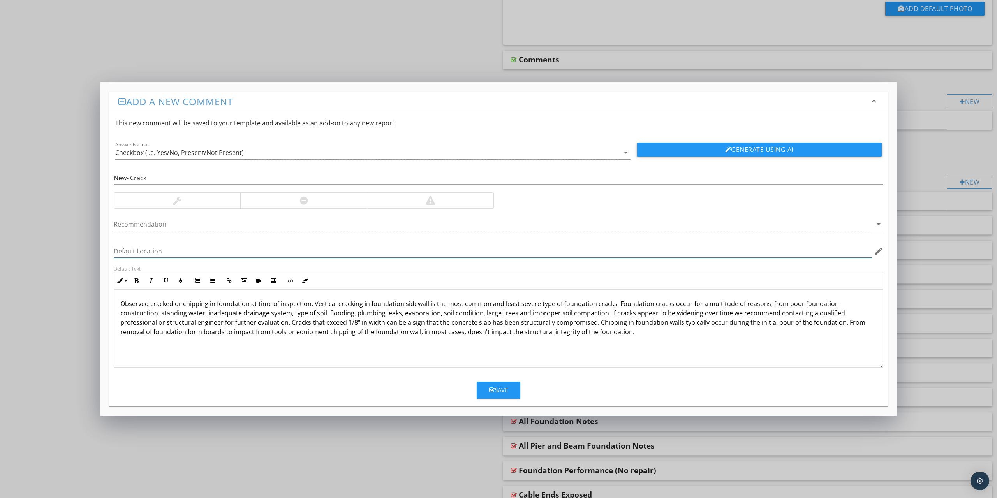
click at [134, 252] on input "Default Location" at bounding box center [493, 251] width 759 height 13
click at [878, 254] on icon "edit" at bounding box center [878, 251] width 9 height 9
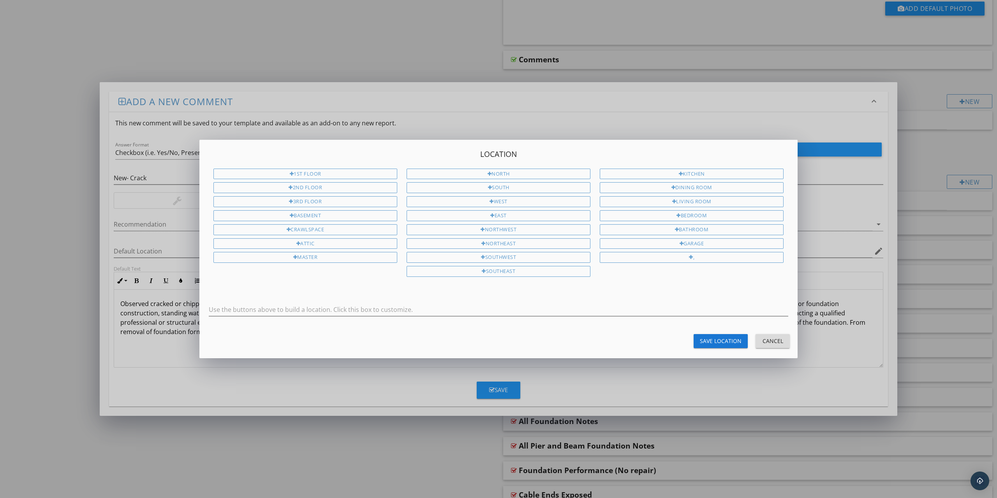
click at [768, 339] on div "Cancel" at bounding box center [773, 341] width 22 height 8
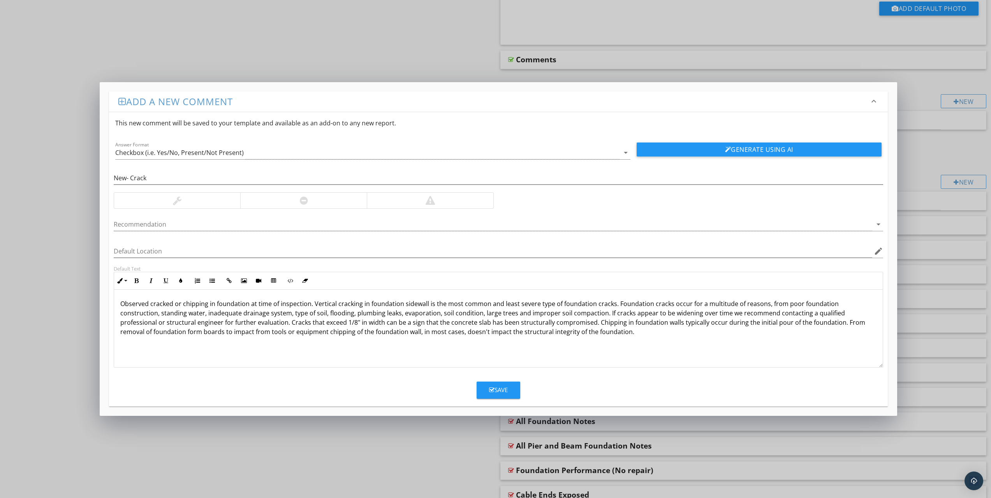
click at [121, 305] on p "Observed cracked or chipping in foundation at time of inspection. Vertical crac…" at bounding box center [498, 317] width 756 height 37
click at [147, 203] on div at bounding box center [177, 201] width 126 height 16
click at [289, 200] on div at bounding box center [303, 201] width 127 height 16
click at [402, 201] on div at bounding box center [430, 201] width 127 height 16
click at [298, 201] on div at bounding box center [303, 201] width 127 height 16
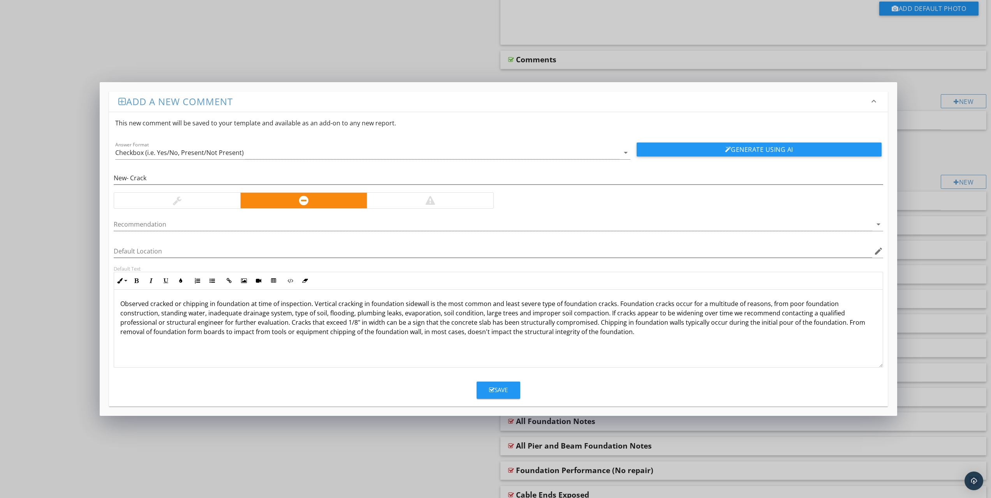
click at [179, 196] on div at bounding box center [177, 200] width 9 height 9
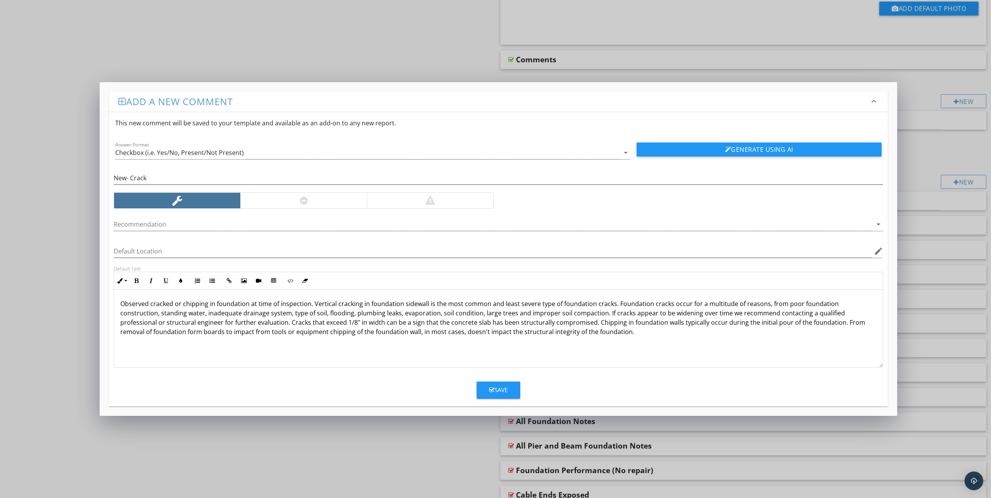
click at [170, 227] on div at bounding box center [493, 224] width 759 height 13
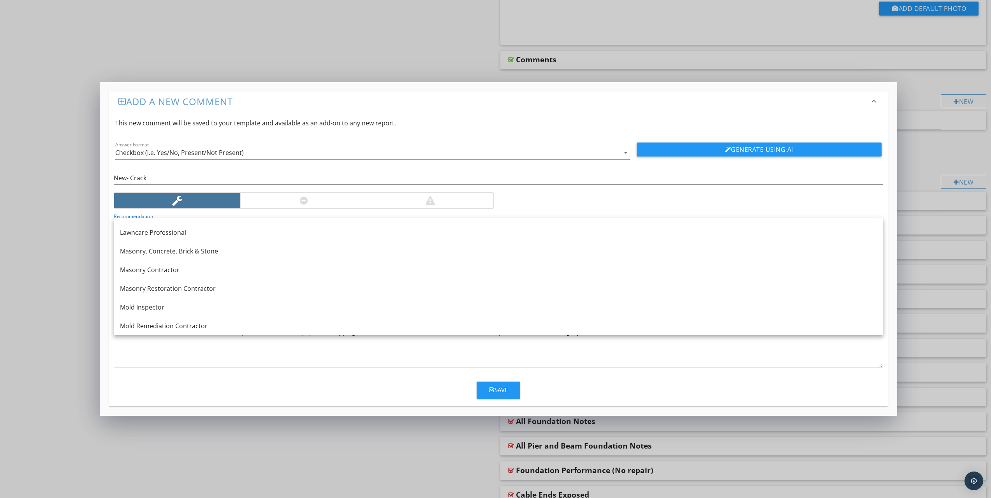
scroll to position [670, 0]
click at [318, 203] on div at bounding box center [303, 201] width 127 height 16
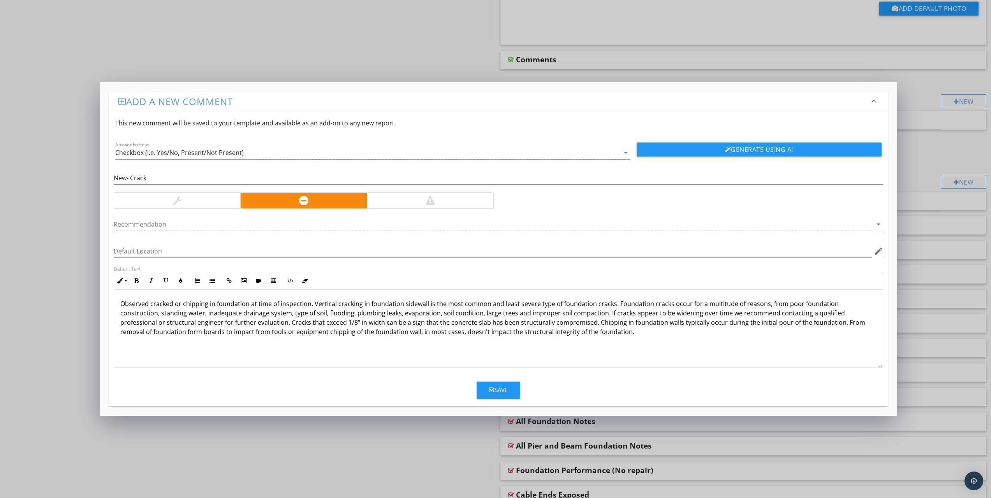
click at [411, 152] on div "Checkbox (i.e. Yes/No, Present/Not Present)" at bounding box center [367, 152] width 504 height 13
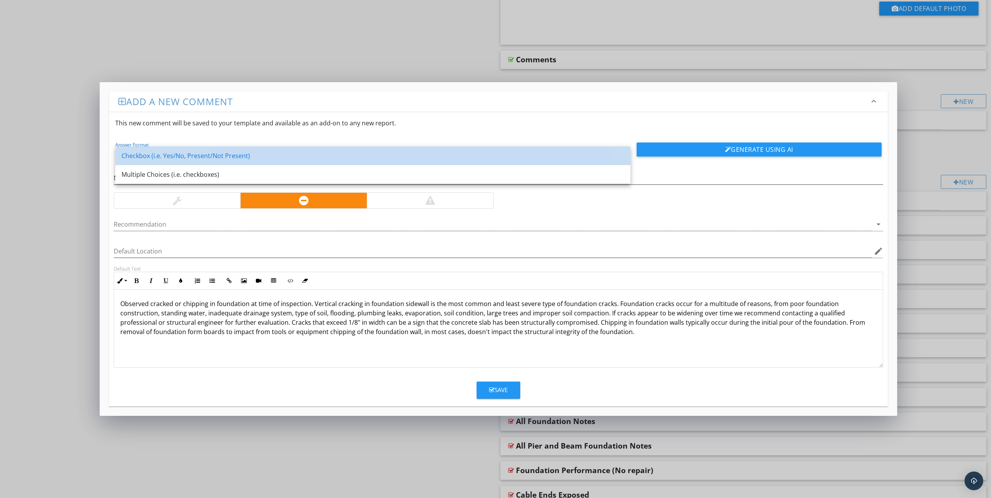
click at [409, 152] on div "Checkbox (i.e. Yes/No, Present/Not Present)" at bounding box center [373, 155] width 503 height 9
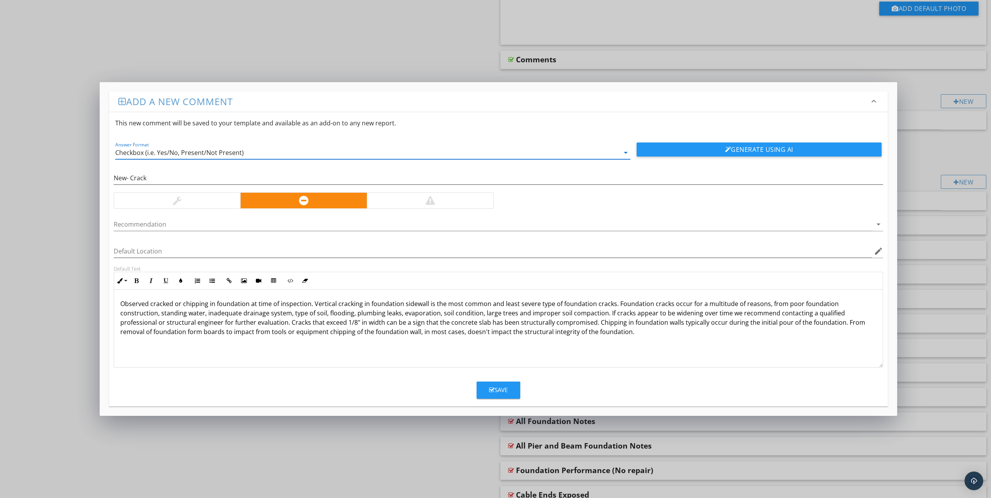
click at [211, 153] on div "Checkbox (i.e. Yes/No, Present/Not Present)" at bounding box center [179, 152] width 129 height 7
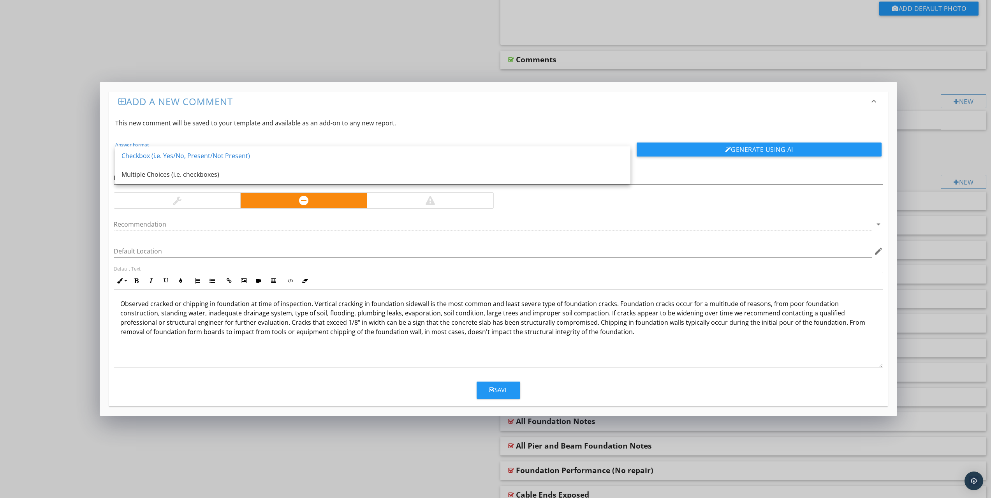
click at [211, 153] on div "Checkbox (i.e. Yes/No, Present/Not Present)" at bounding box center [373, 155] width 503 height 9
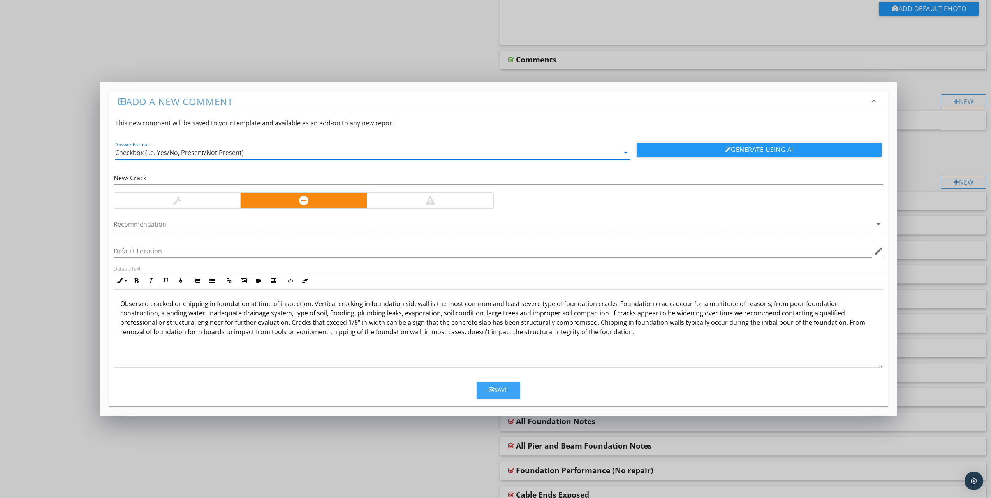
click at [499, 390] on div "Save" at bounding box center [498, 390] width 19 height 9
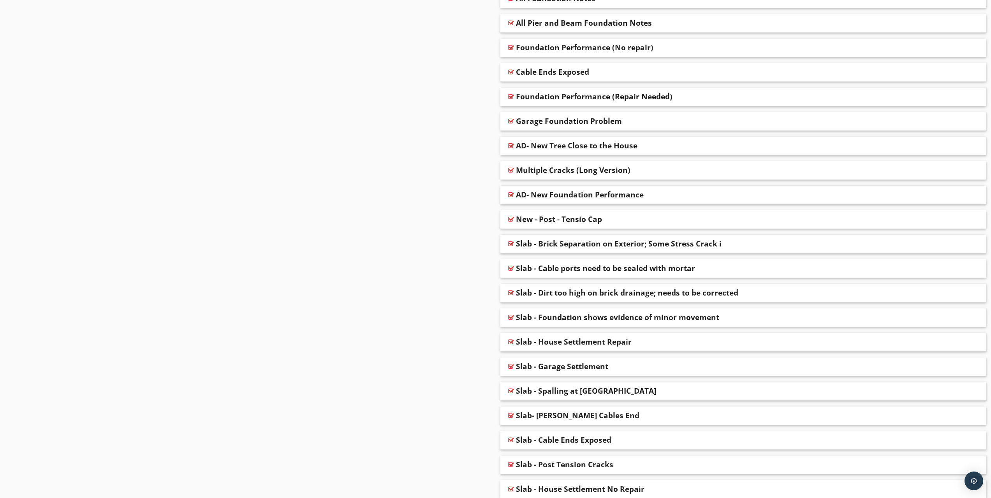
scroll to position [750, 0]
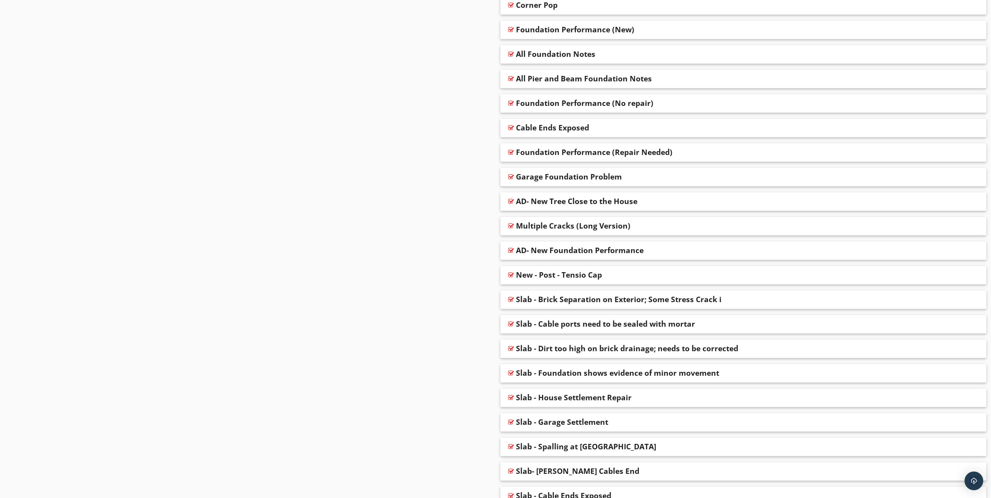
click at [546, 255] on div "AD- New Foundation Performance" at bounding box center [580, 250] width 128 height 9
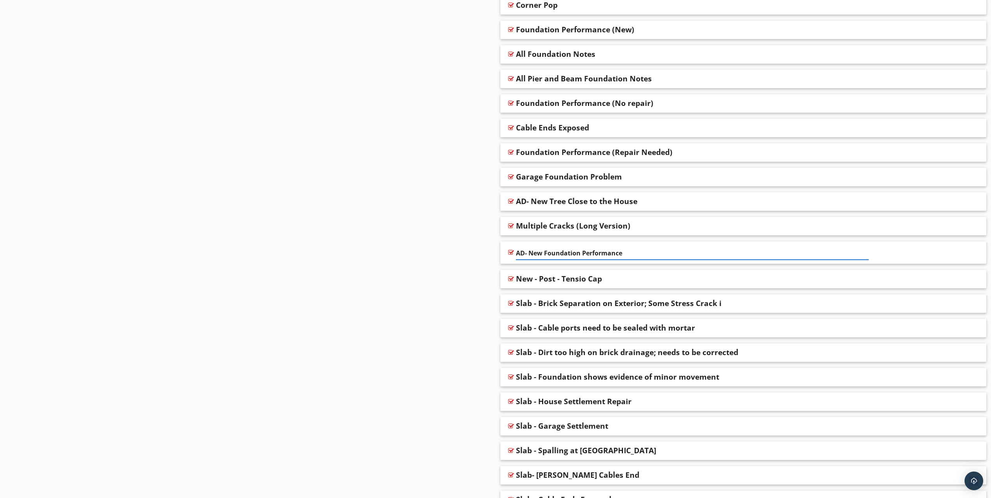
click at [516, 255] on input "AD- New Foundation Performance" at bounding box center [692, 253] width 353 height 13
click at [507, 251] on div "AD- New Foundation Performance" at bounding box center [743, 252] width 486 height 23
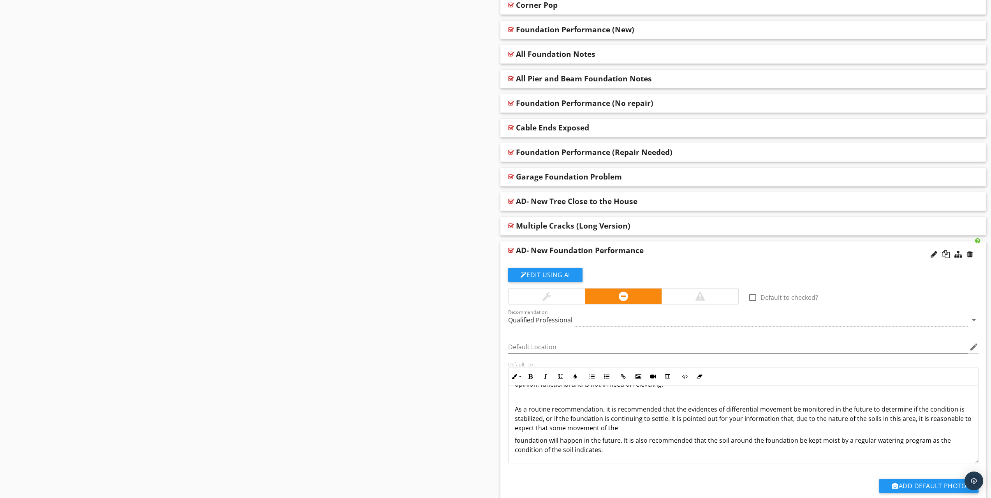
scroll to position [47, 0]
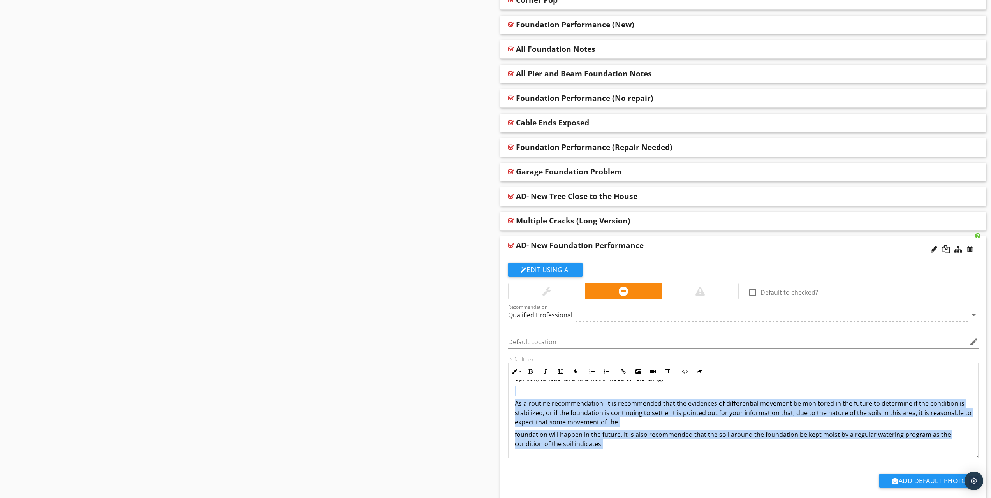
drag, startPoint x: 686, startPoint y: 395, endPoint x: 662, endPoint y: 491, distance: 99.0
click at [662, 491] on div "check_box_outline_blank Default to checked? Recommendation Qualified Profession…" at bounding box center [744, 382] width 480 height 239
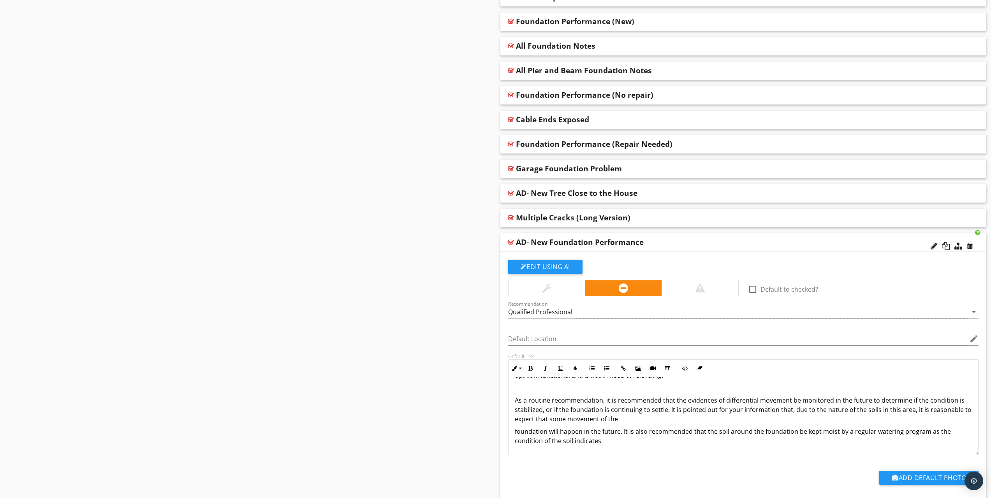
scroll to position [805, 0]
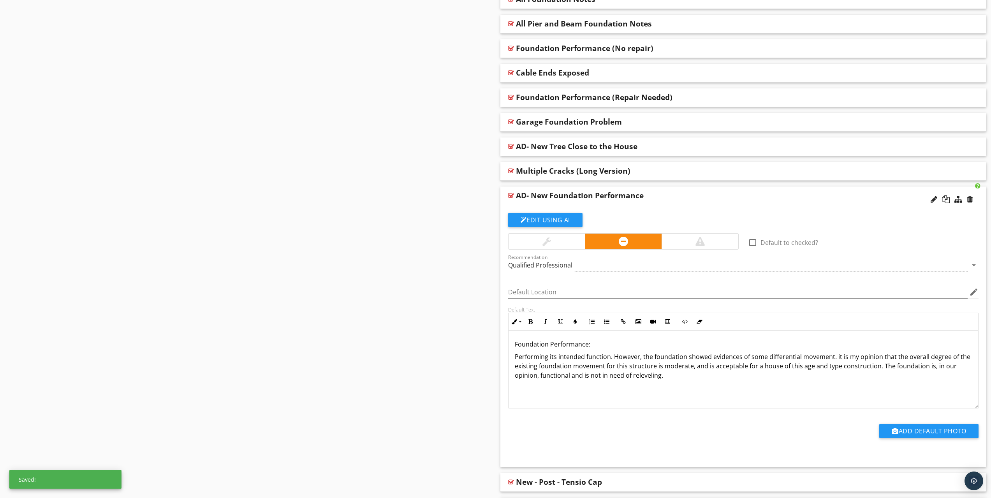
click at [438, 370] on div "Sections Information I. Structural Systems II. Electrical Systems III. Heating,…" at bounding box center [495, 242] width 991 height 1924
click at [532, 239] on div at bounding box center [547, 242] width 76 height 16
click at [490, 247] on div "Sections Information I. Structural Systems II. Electrical Systems III. Heating,…" at bounding box center [495, 242] width 991 height 1924
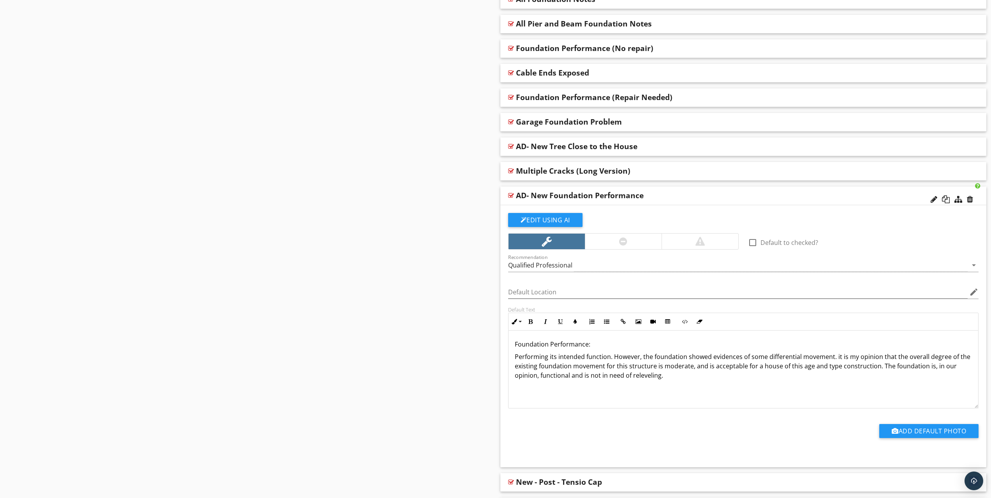
click at [967, 241] on div "check_box_outline_blank Default to checked?" at bounding box center [863, 241] width 231 height 11
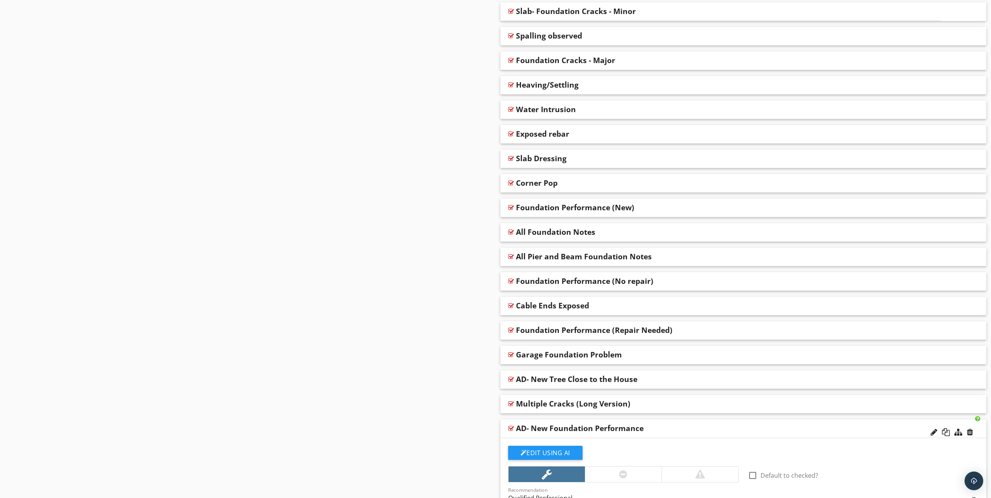
scroll to position [571, 0]
click at [491, 183] on div "Sections Information I. Structural Systems II. Electrical Systems III. Heating,…" at bounding box center [495, 475] width 991 height 1924
click at [509, 133] on div at bounding box center [511, 135] width 6 height 6
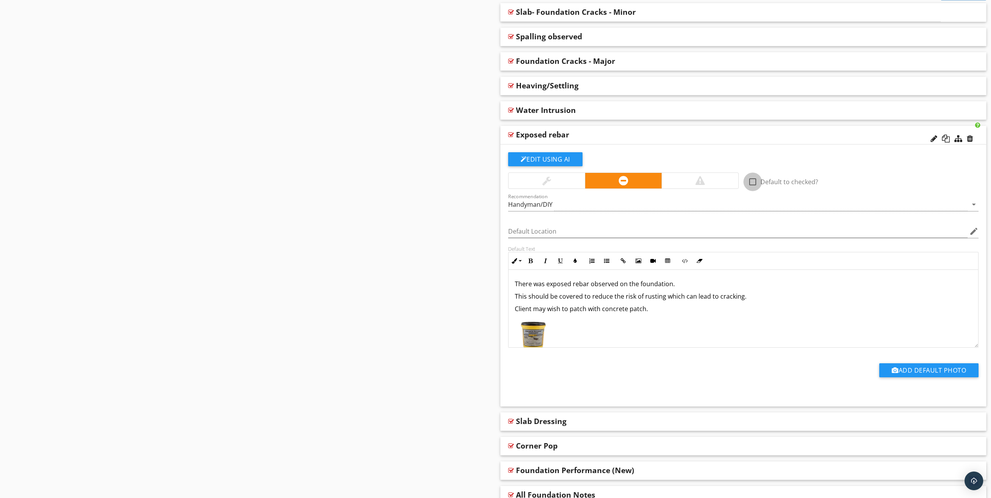
click at [753, 183] on div at bounding box center [752, 181] width 13 height 13
checkbox input "false"
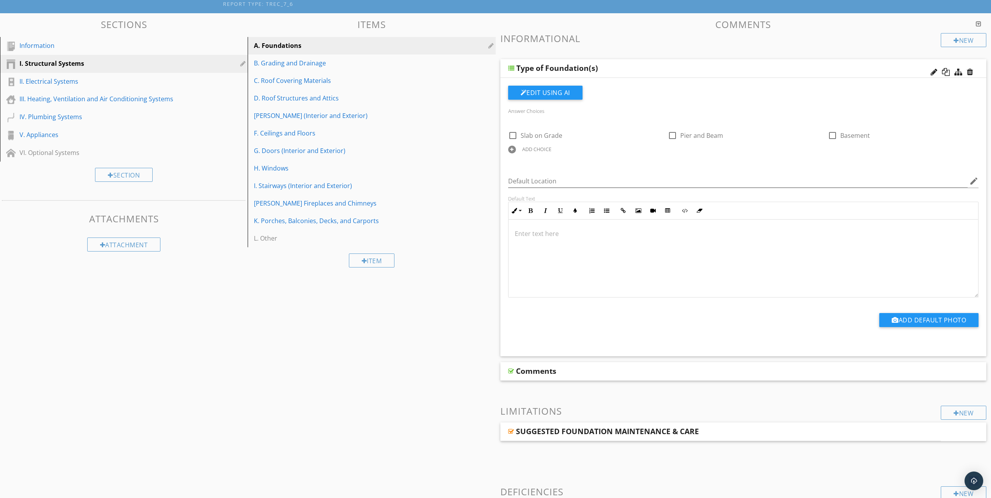
scroll to position [65, 0]
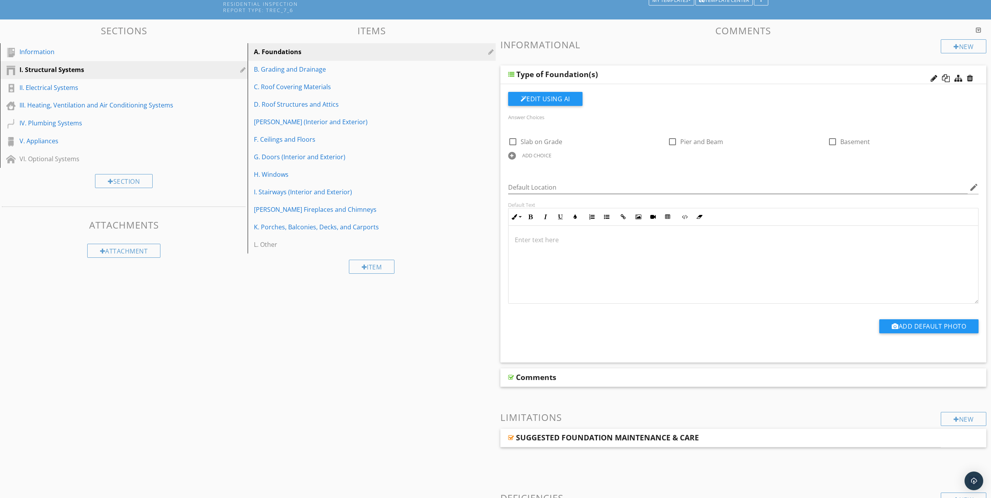
click at [36, 48] on div "Information" at bounding box center [114, 51] width 191 height 9
type textarea "<p>There was exposed rebar observed on the foundation.</p><p>This should be cov…"
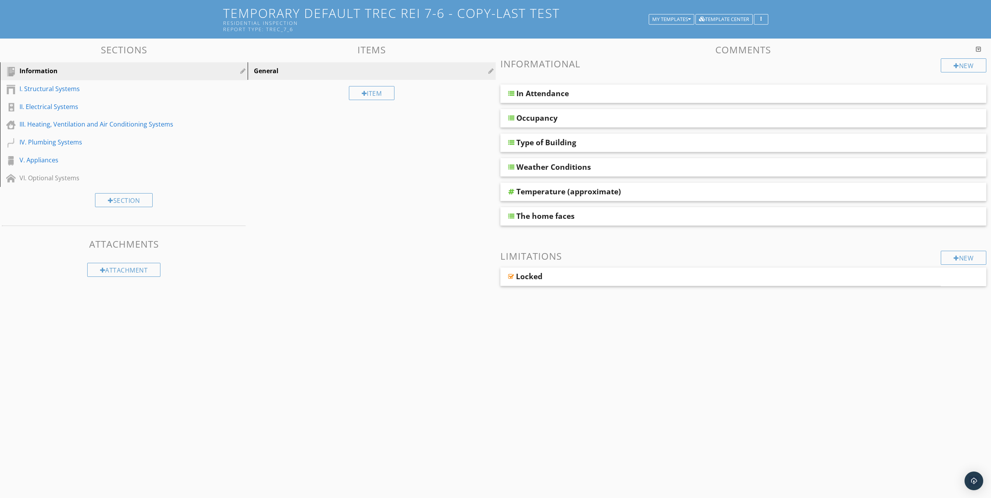
scroll to position [46, 0]
click at [12, 89] on div at bounding box center [10, 89] width 9 height 9
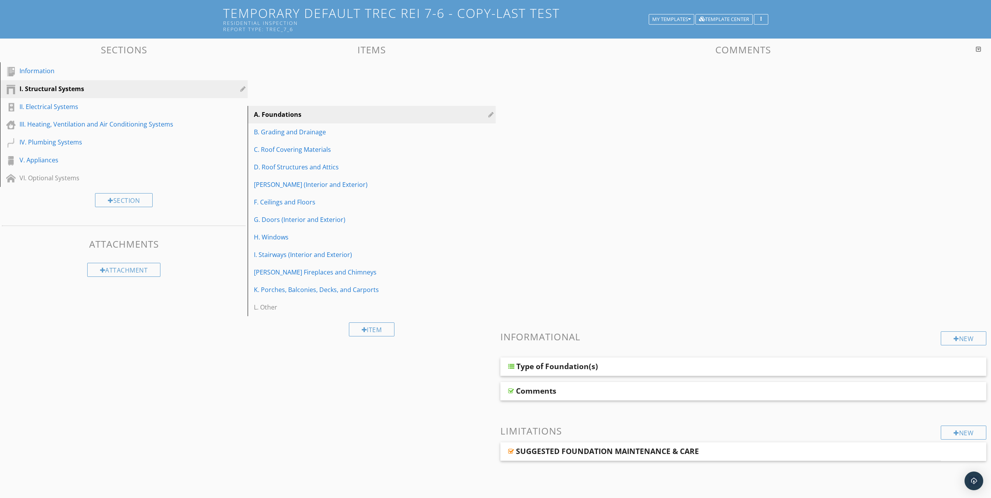
scroll to position [65, 0]
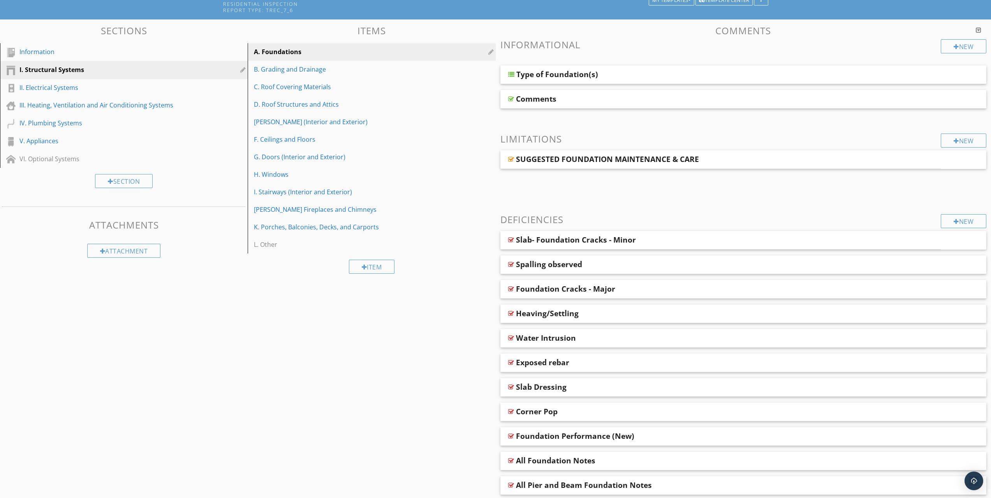
click at [40, 89] on div "II. Electrical Systems" at bounding box center [114, 87] width 191 height 9
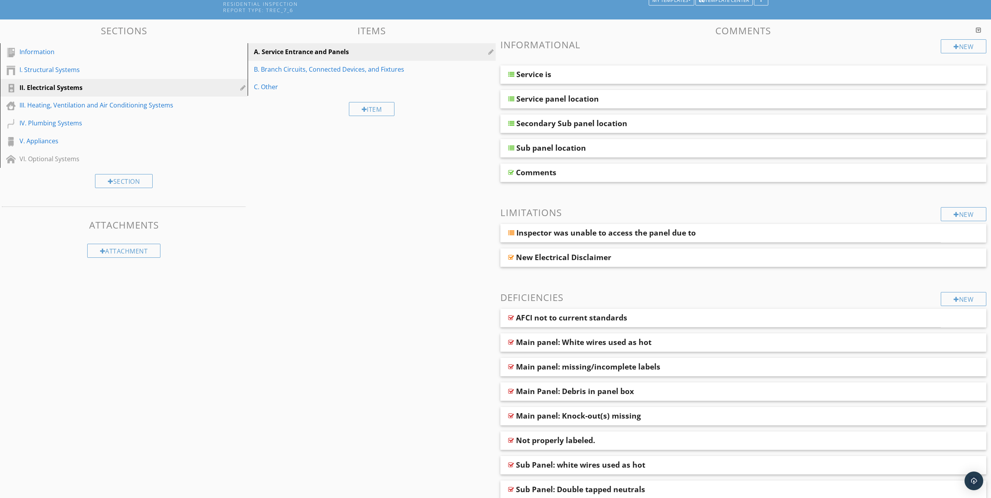
click at [46, 65] on div "I. Structural Systems" at bounding box center [114, 69] width 191 height 9
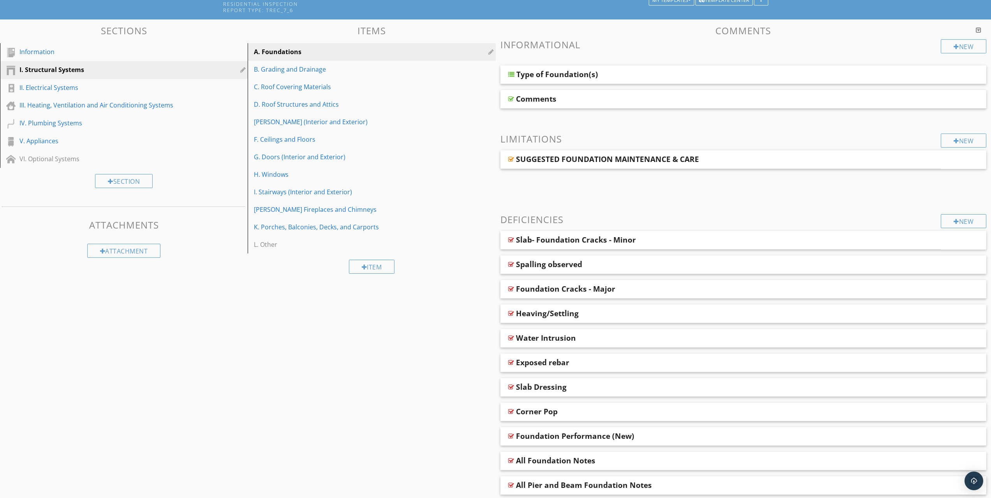
click at [281, 67] on div "B. Grading and Drainage" at bounding box center [358, 69] width 208 height 9
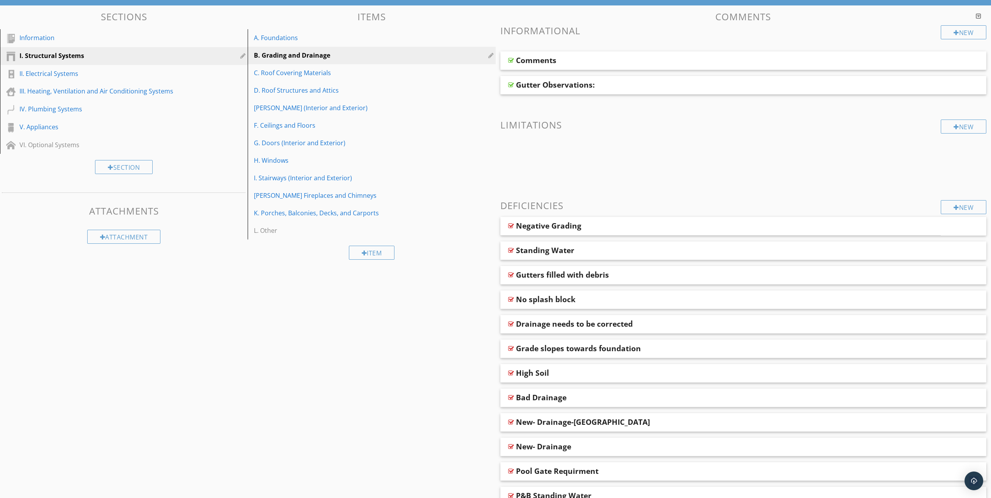
scroll to position [21, 0]
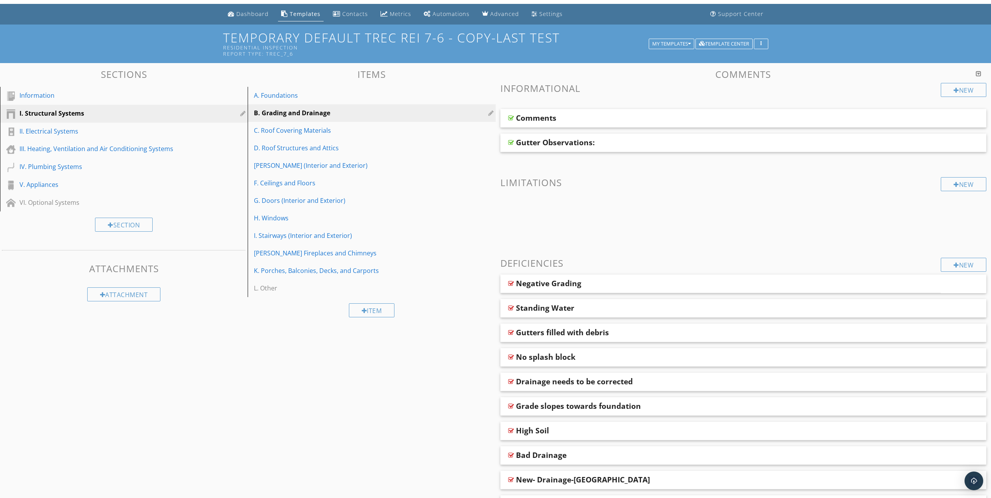
click at [284, 129] on div "C. Roof Covering Materials" at bounding box center [358, 130] width 208 height 9
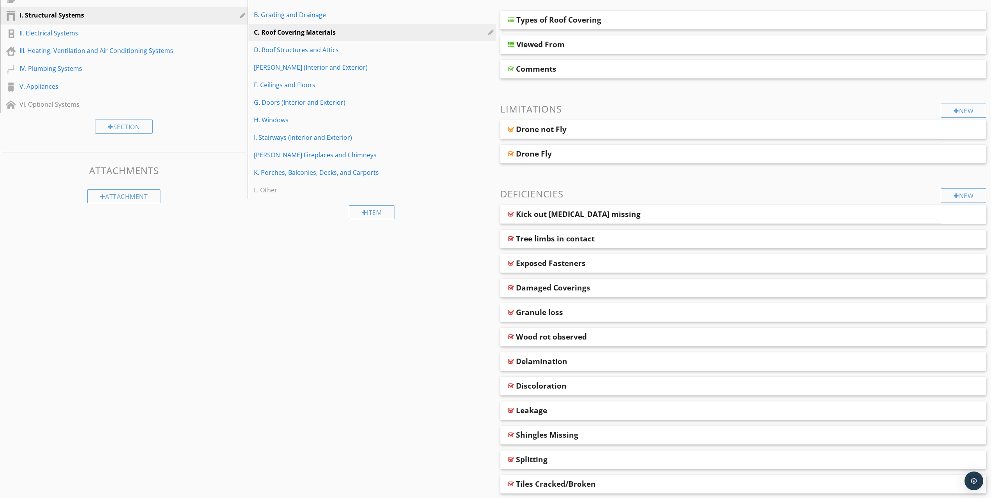
scroll to position [177, 0]
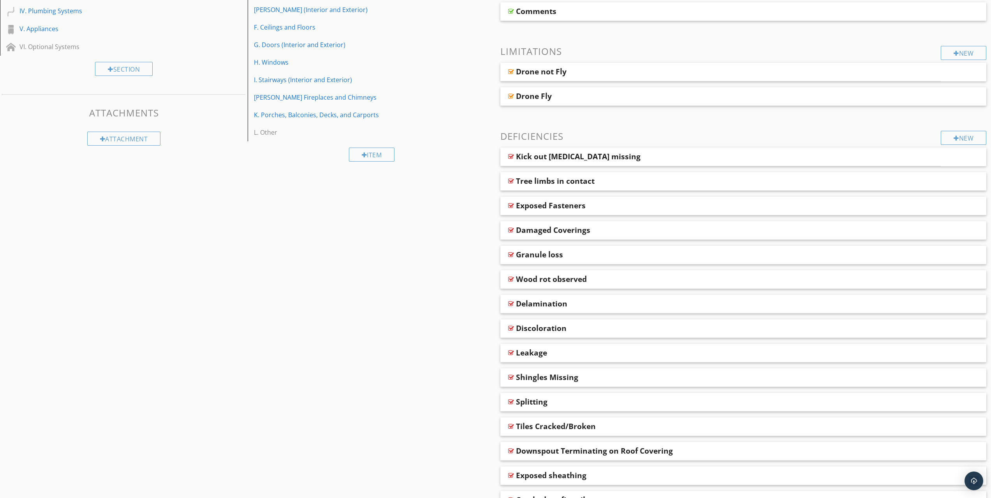
click at [511, 154] on div at bounding box center [511, 156] width 6 height 6
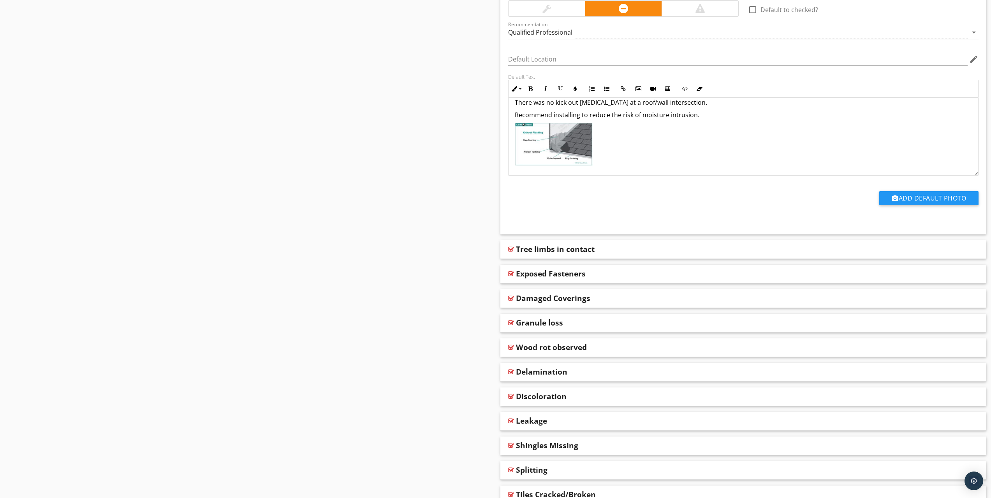
scroll to position [372, 0]
click at [508, 247] on div at bounding box center [511, 248] width 6 height 6
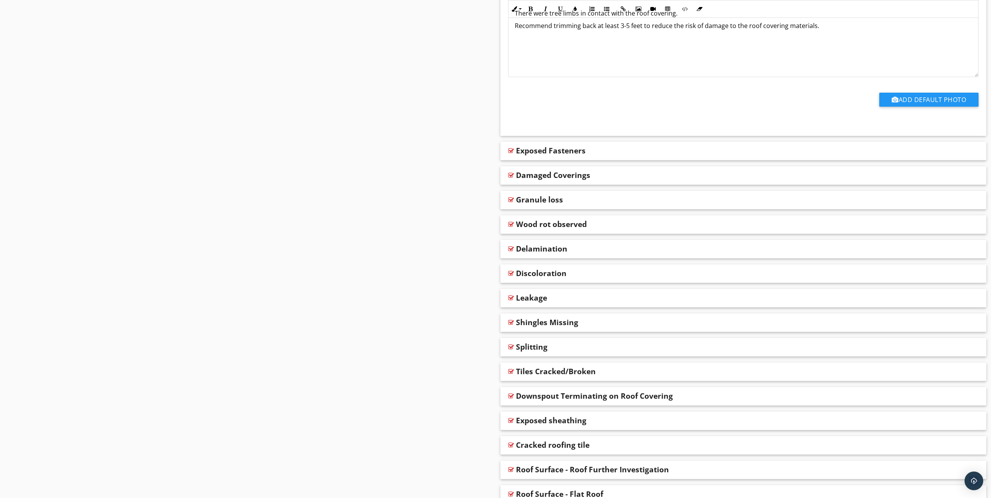
scroll to position [761, 0]
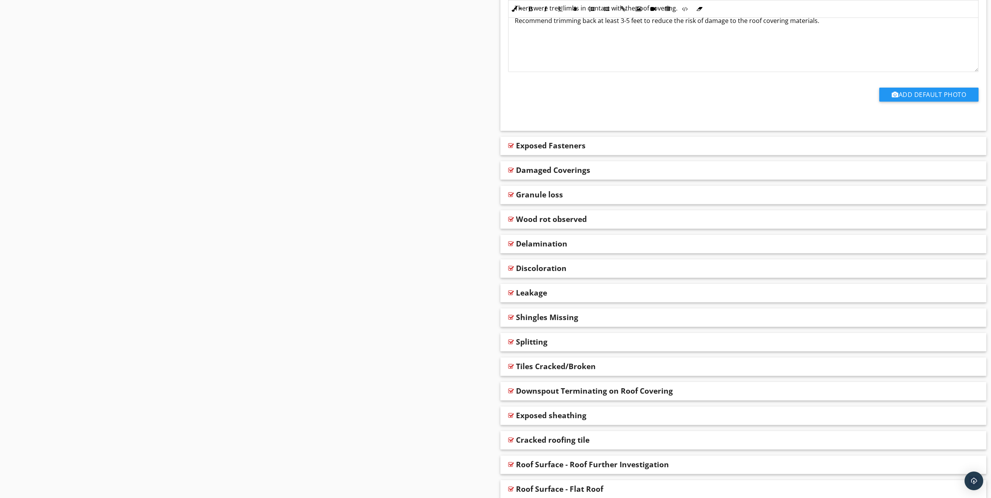
click at [509, 171] on div at bounding box center [511, 170] width 6 height 6
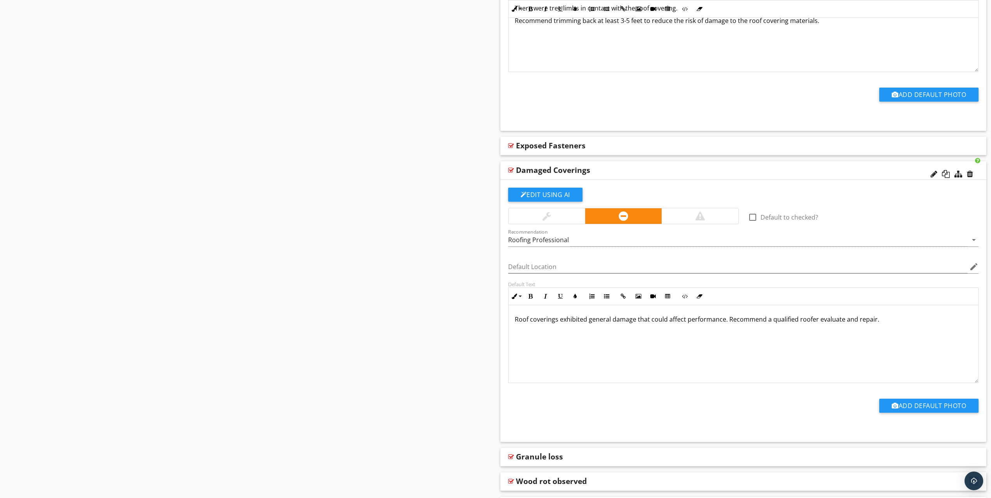
click at [509, 169] on div at bounding box center [511, 170] width 6 height 6
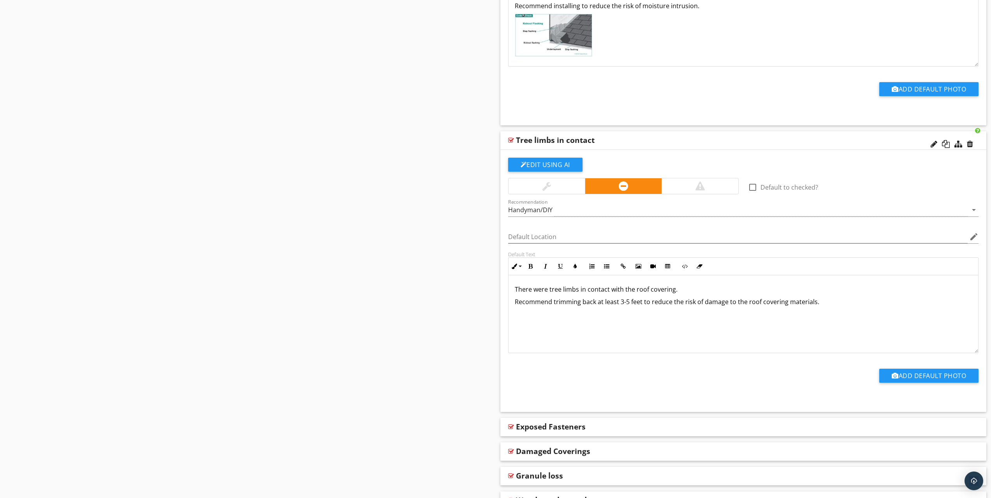
scroll to position [436, 0]
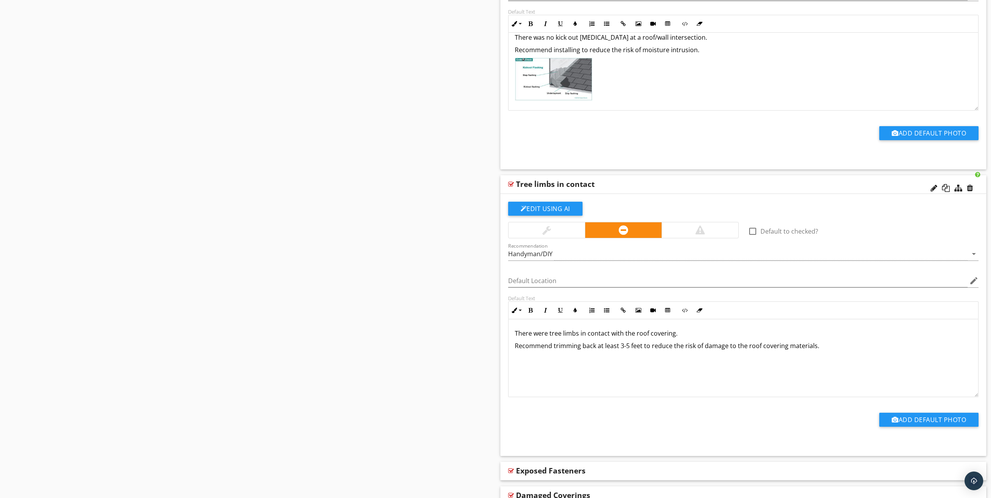
click at [512, 185] on div at bounding box center [511, 184] width 6 height 6
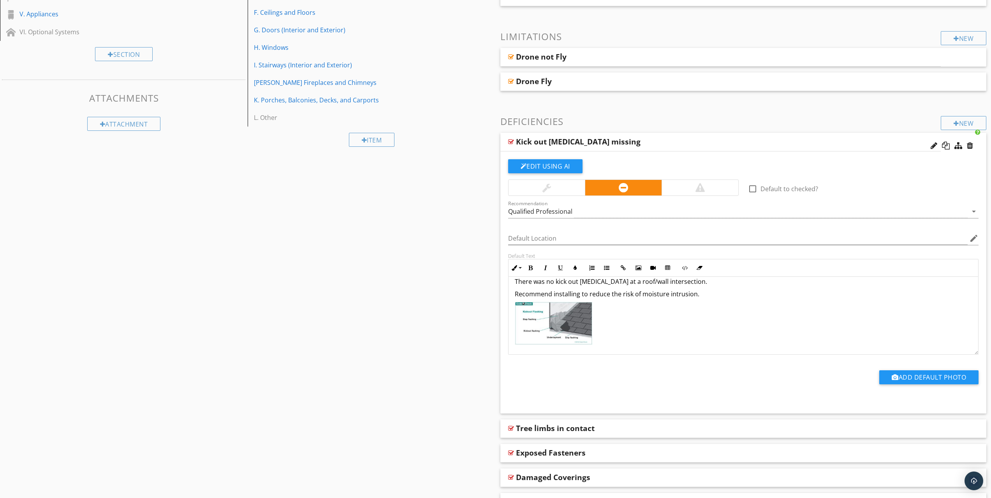
scroll to position [202, 0]
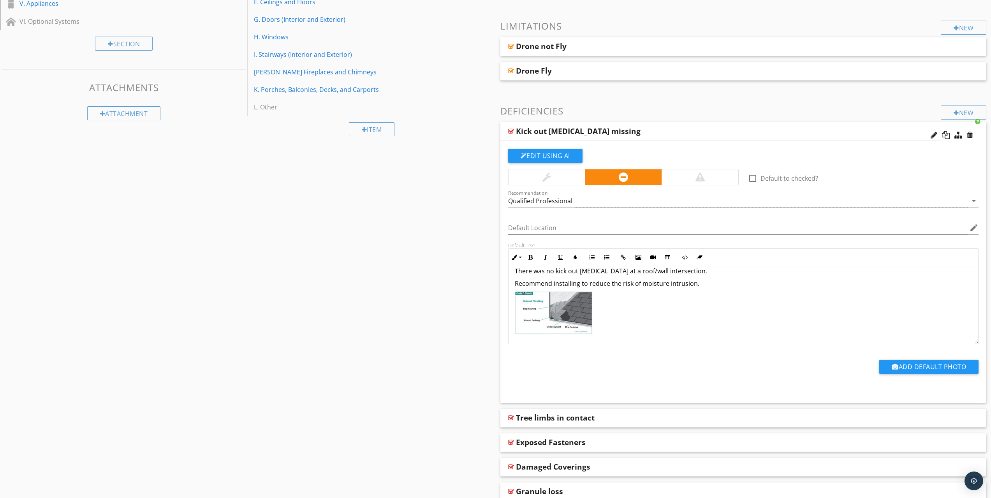
click at [960, 110] on div "New" at bounding box center [964, 113] width 46 height 14
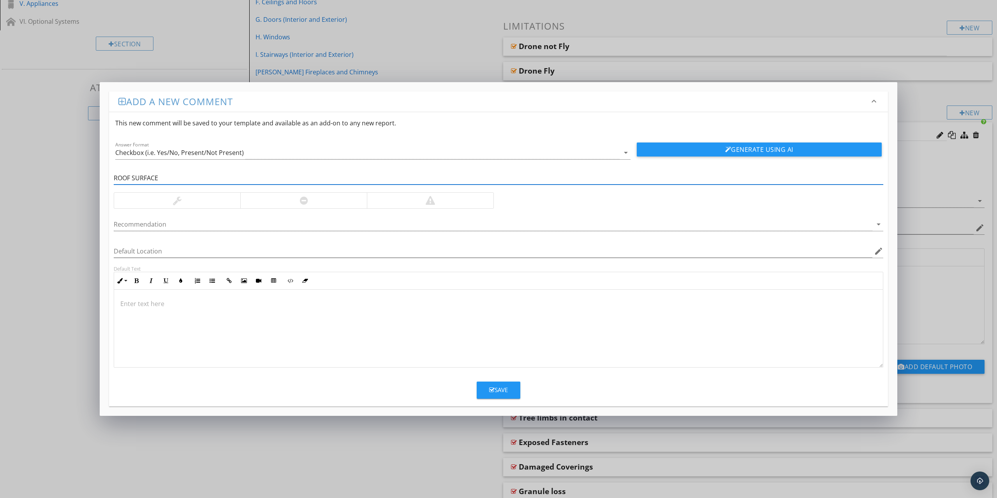
type input "ROOF SURFACE"
click at [511, 389] on button "Save" at bounding box center [499, 390] width 44 height 17
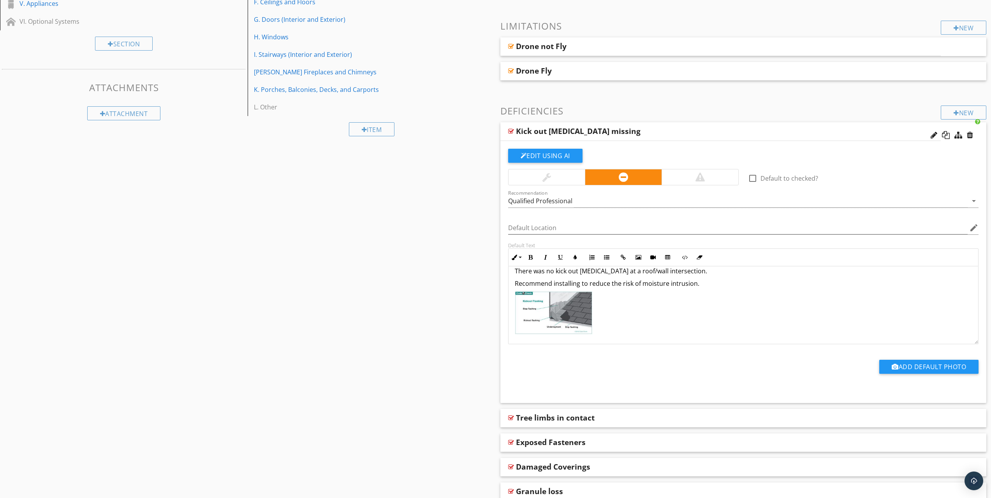
click at [513, 131] on div at bounding box center [511, 131] width 6 height 6
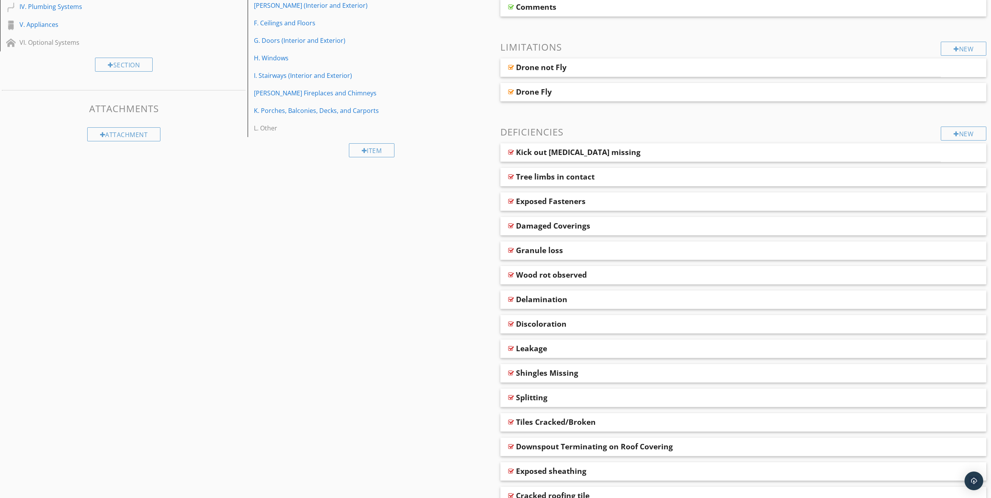
scroll to position [163, 0]
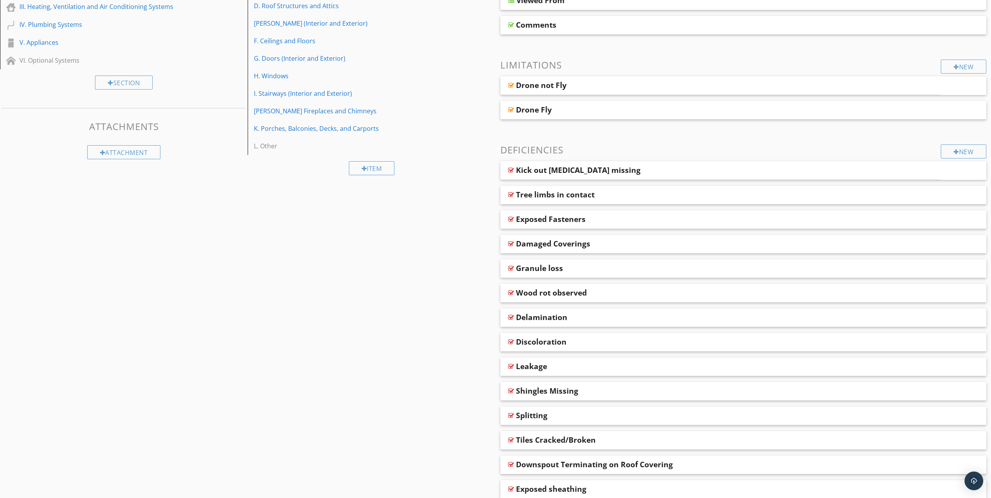
click at [967, 151] on div "New" at bounding box center [964, 151] width 46 height 14
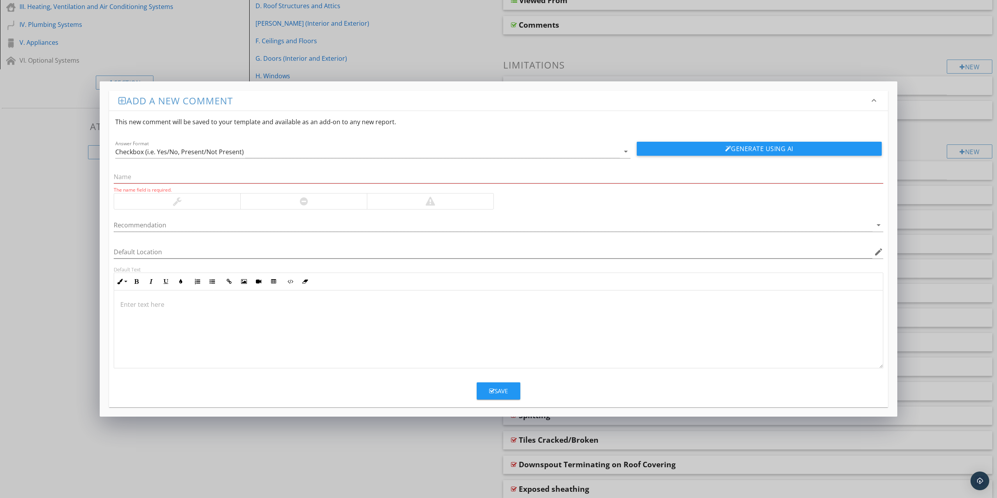
click at [240, 160] on div "The name field is required. Recommendation arrow_drop_down Default Location edi…" at bounding box center [498, 263] width 779 height 210
click at [200, 172] on input "text" at bounding box center [499, 177] width 770 height 13
click at [169, 178] on input "text" at bounding box center [499, 177] width 770 height 13
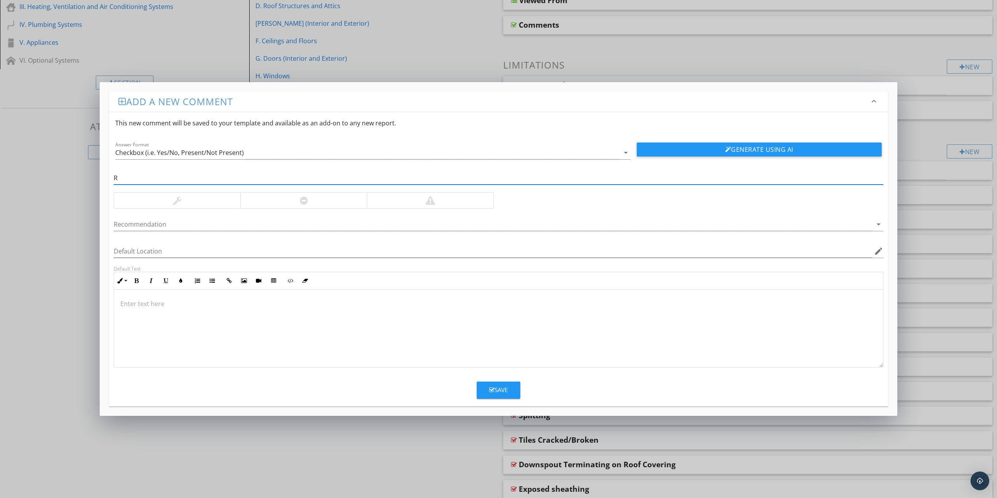
type input "ROOF SURFACE"
click at [401, 200] on div at bounding box center [430, 201] width 127 height 16
click at [332, 198] on div at bounding box center [303, 201] width 127 height 16
click at [207, 203] on div at bounding box center [177, 201] width 126 height 16
click at [296, 204] on div at bounding box center [303, 201] width 127 height 16
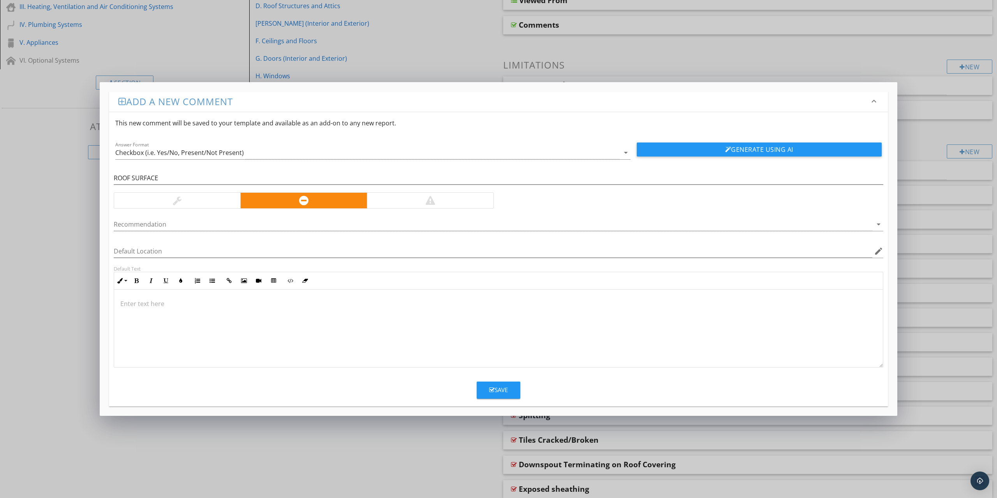
click at [173, 203] on div at bounding box center [177, 200] width 9 height 9
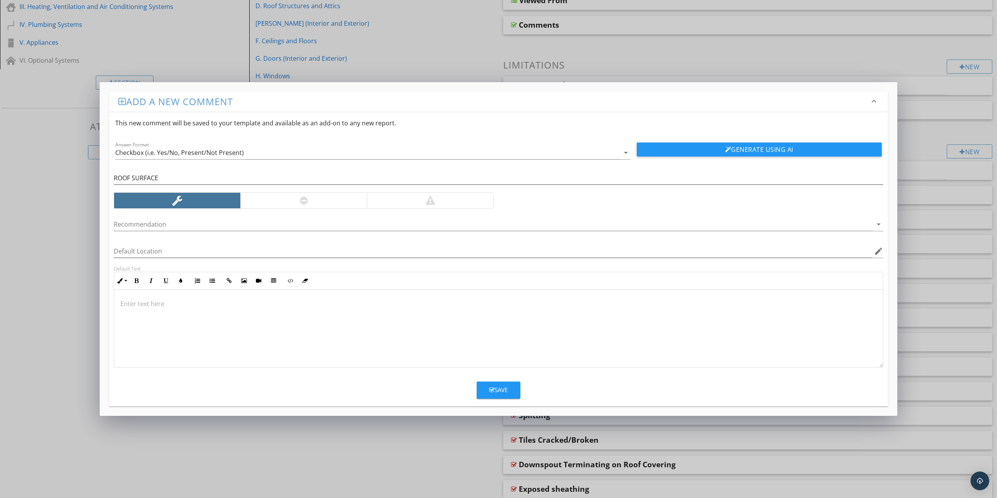
click at [193, 204] on div at bounding box center [177, 201] width 126 height 16
click at [162, 224] on div at bounding box center [493, 224] width 759 height 13
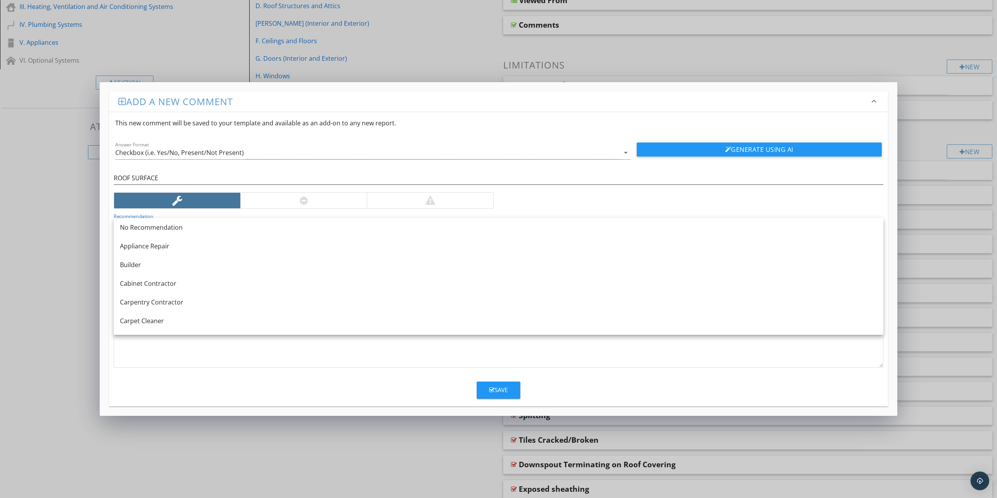
click at [162, 224] on div "No Recommendation" at bounding box center [498, 227] width 757 height 9
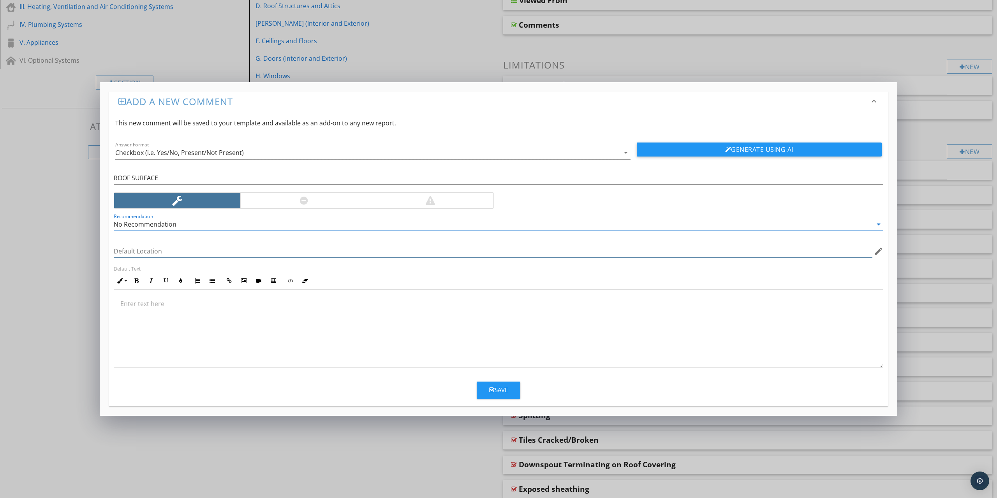
click at [155, 254] on input "Default Location" at bounding box center [493, 251] width 759 height 13
click at [877, 252] on icon "edit" at bounding box center [878, 251] width 9 height 9
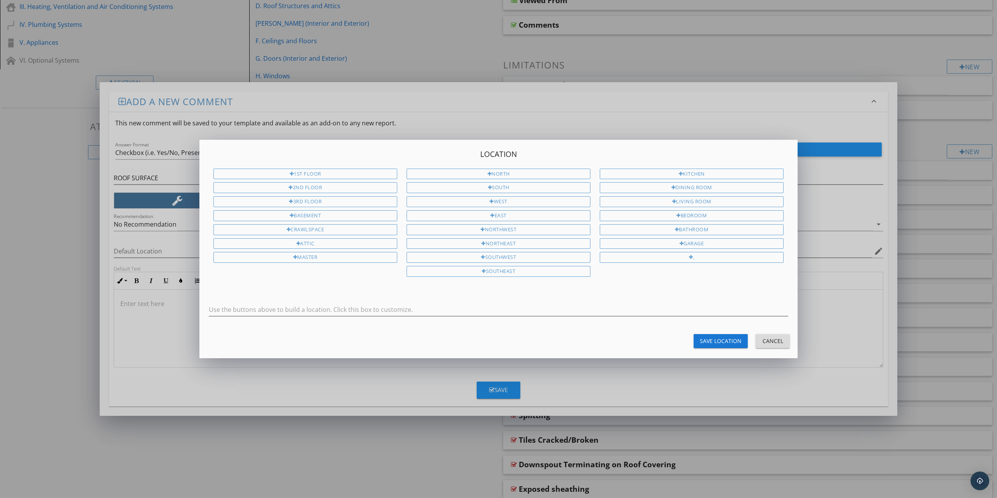
click at [763, 342] on div "Cancel" at bounding box center [773, 341] width 22 height 8
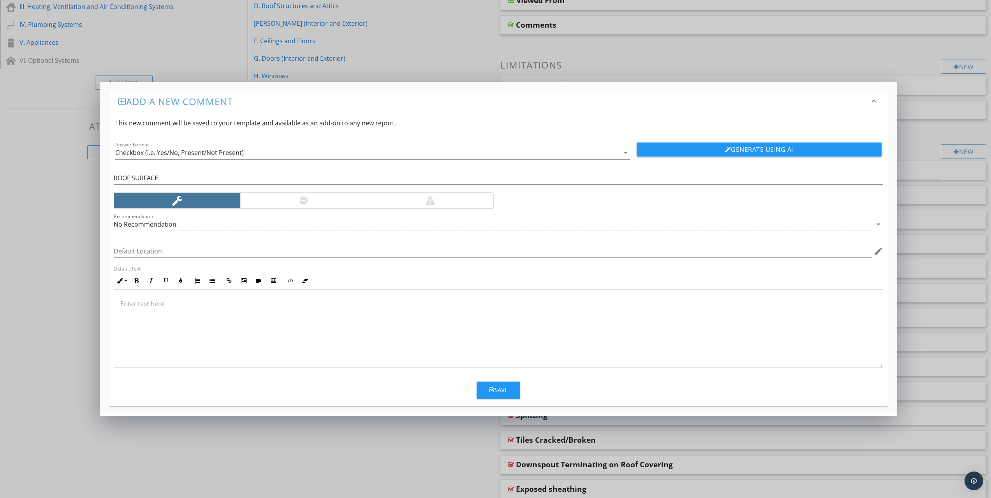
click at [55, 210] on div "Add a new comment keyboard_arrow_down This new comment will be saved to your te…" at bounding box center [495, 249] width 991 height 498
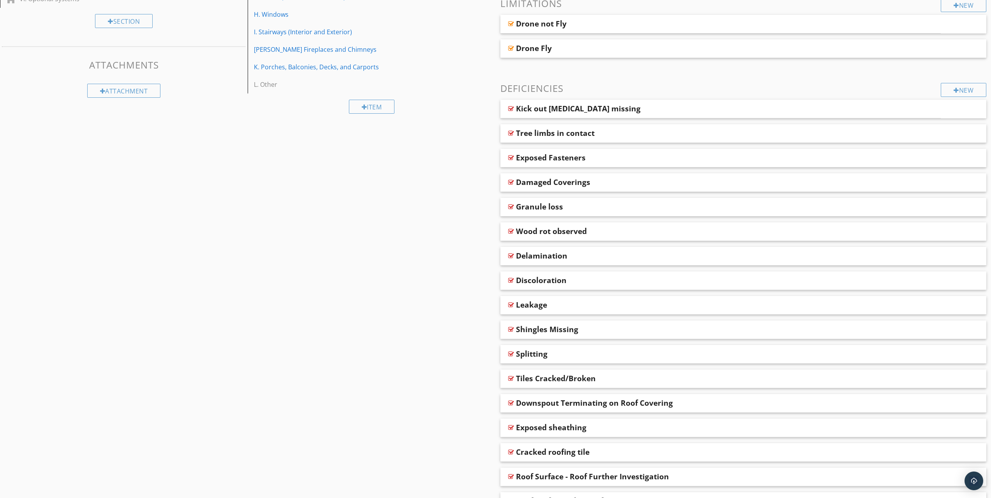
scroll to position [241, 0]
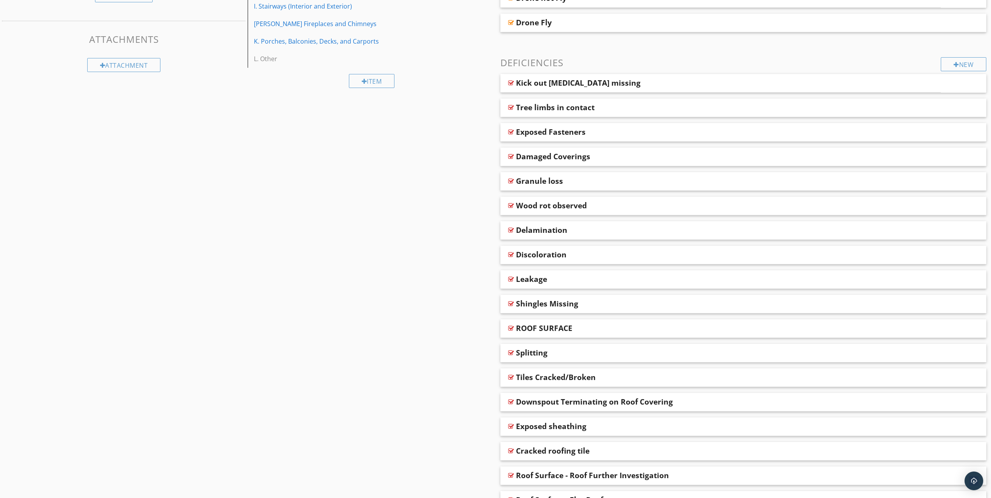
scroll to position [248, 0]
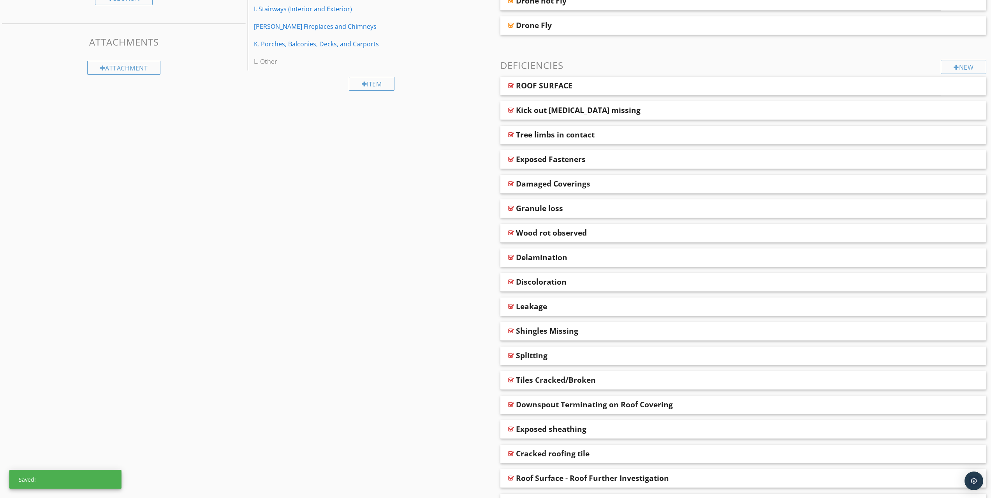
click at [531, 87] on div "ROOF SURFACE" at bounding box center [544, 85] width 56 height 9
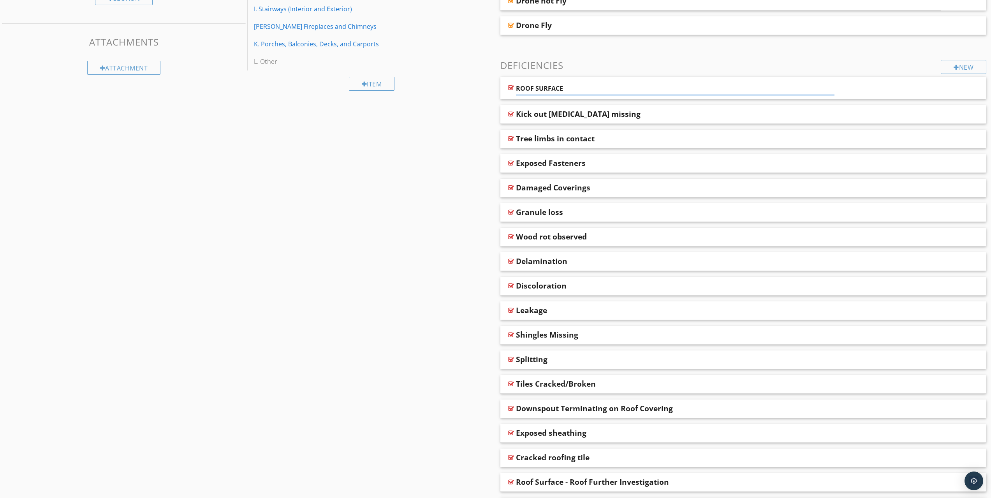
click at [517, 87] on input "ROOF SURFACE" at bounding box center [675, 88] width 319 height 13
type input "**********"
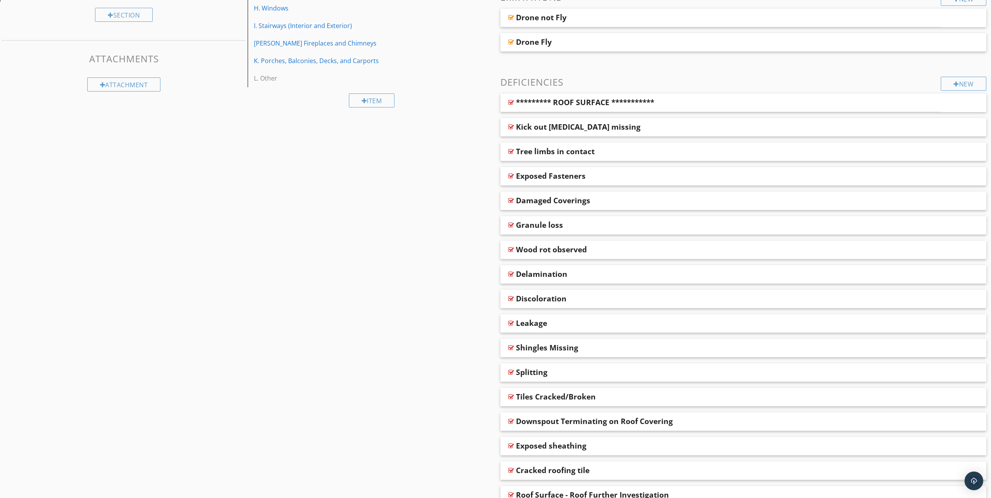
scroll to position [53, 0]
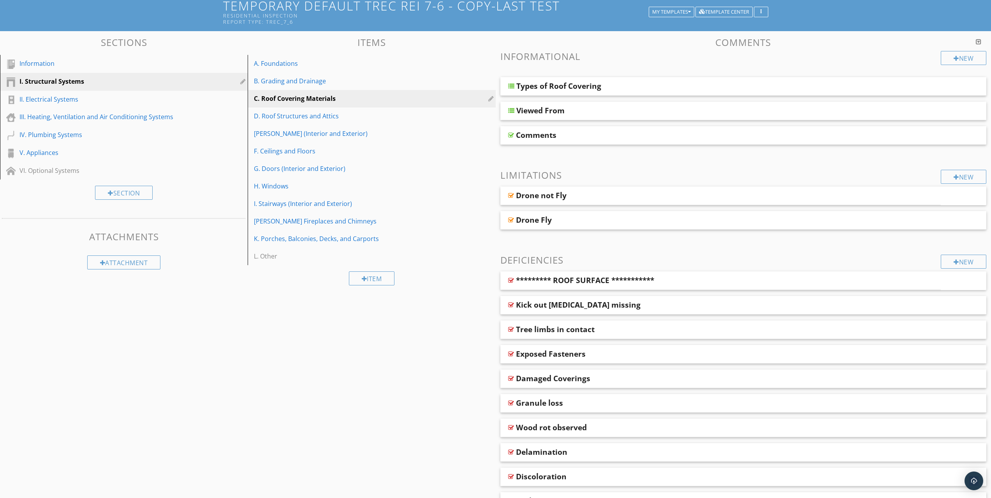
click at [967, 260] on div "New" at bounding box center [964, 262] width 46 height 14
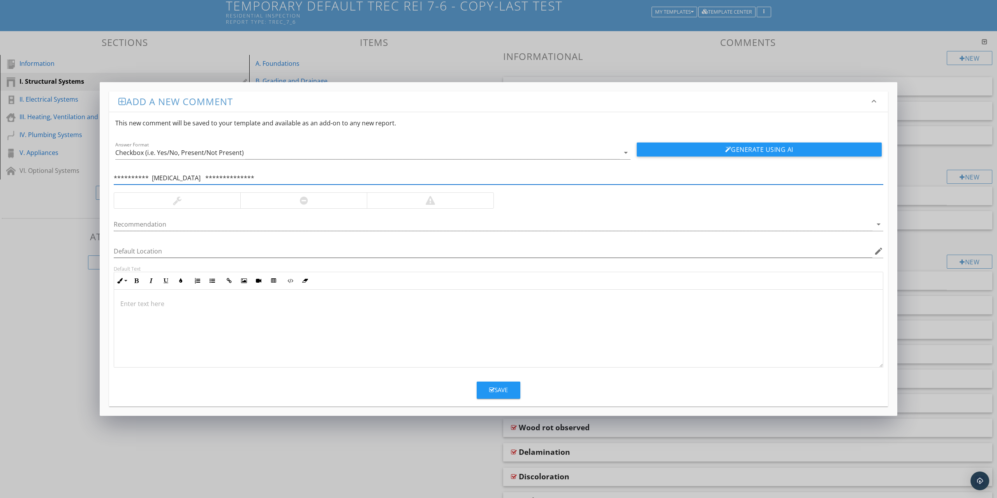
type input "**********"
click at [497, 387] on div "Save" at bounding box center [498, 390] width 19 height 9
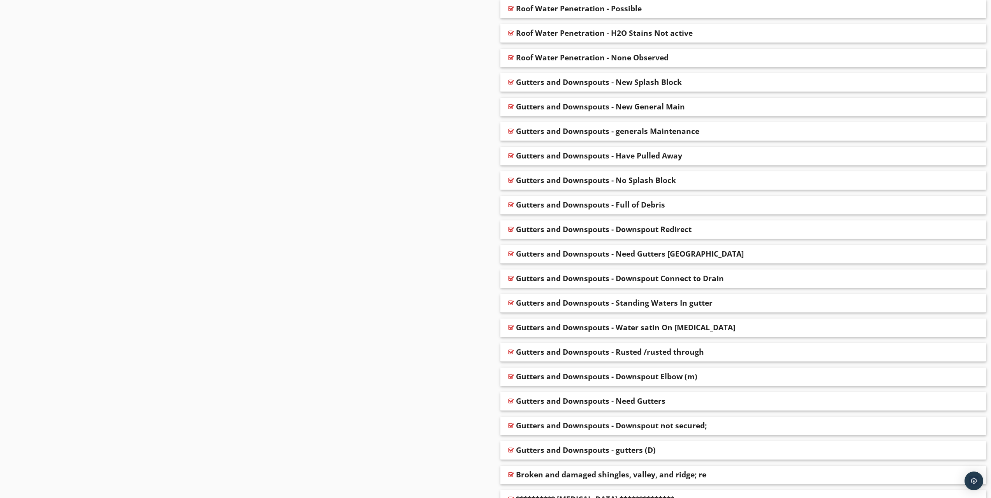
scroll to position [2765, 0]
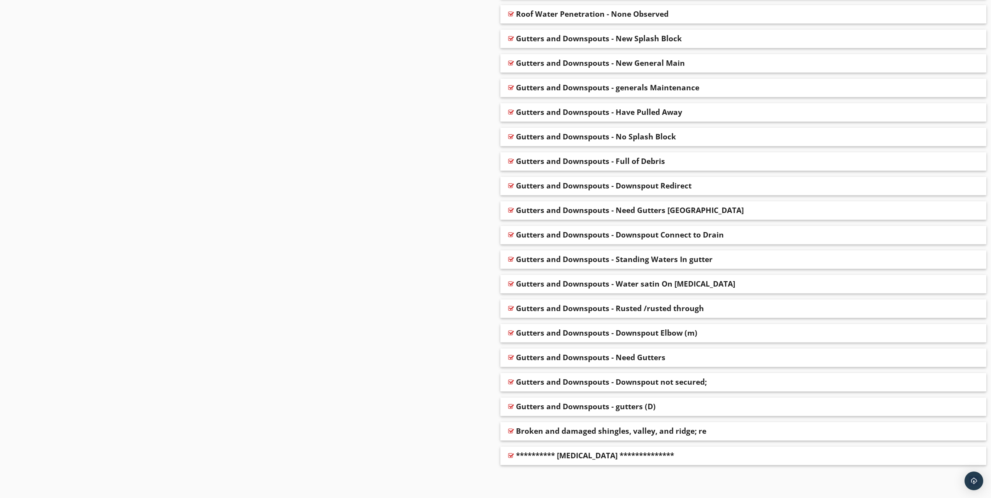
click at [577, 458] on div "**********" at bounding box center [595, 455] width 158 height 9
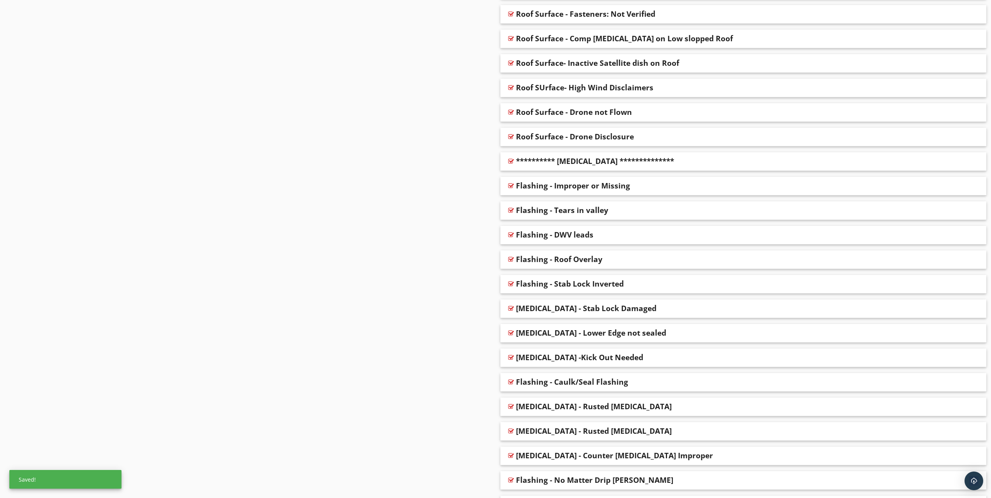
scroll to position [1635, 0]
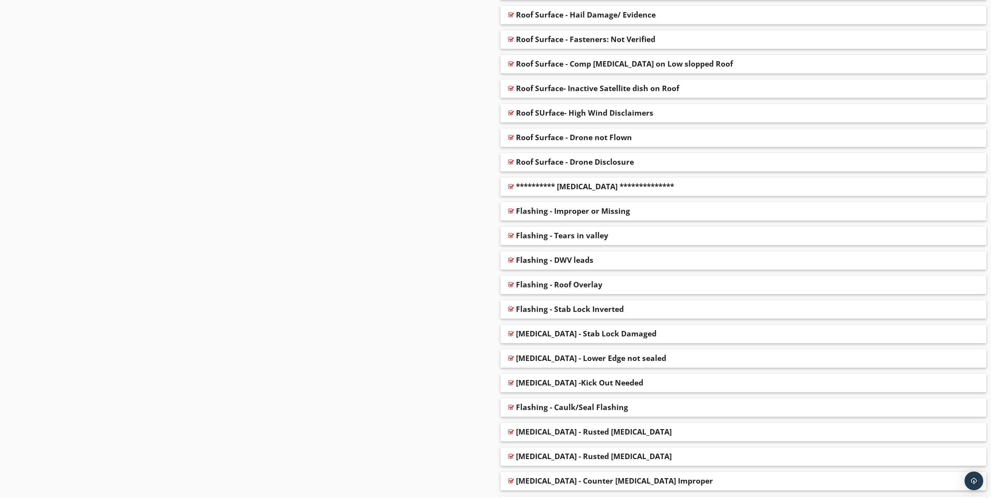
click at [388, 164] on div "Sections Information I. Structural Systems II. Electrical Systems III. Heating,…" at bounding box center [495, 34] width 991 height 3171
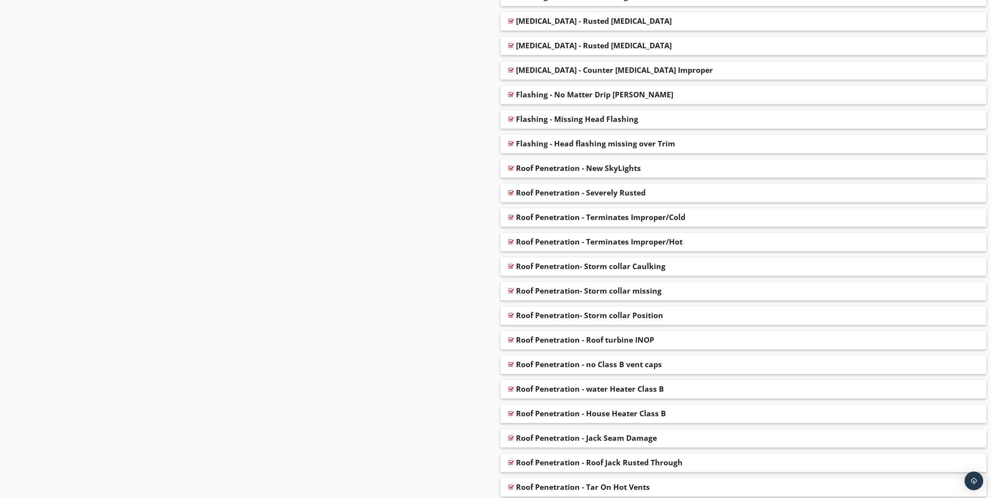
scroll to position [2064, 0]
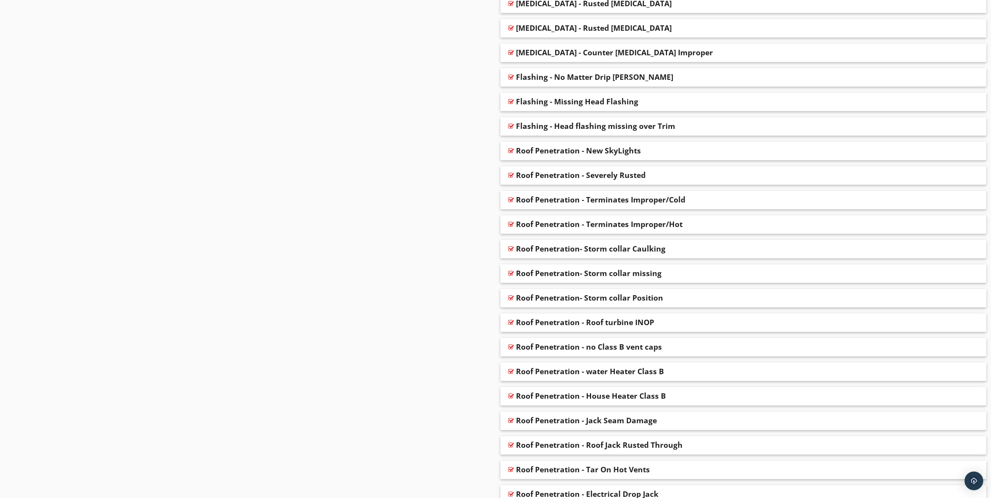
click at [533, 149] on div "Roof Penetration - New SkyLights" at bounding box center [578, 150] width 125 height 9
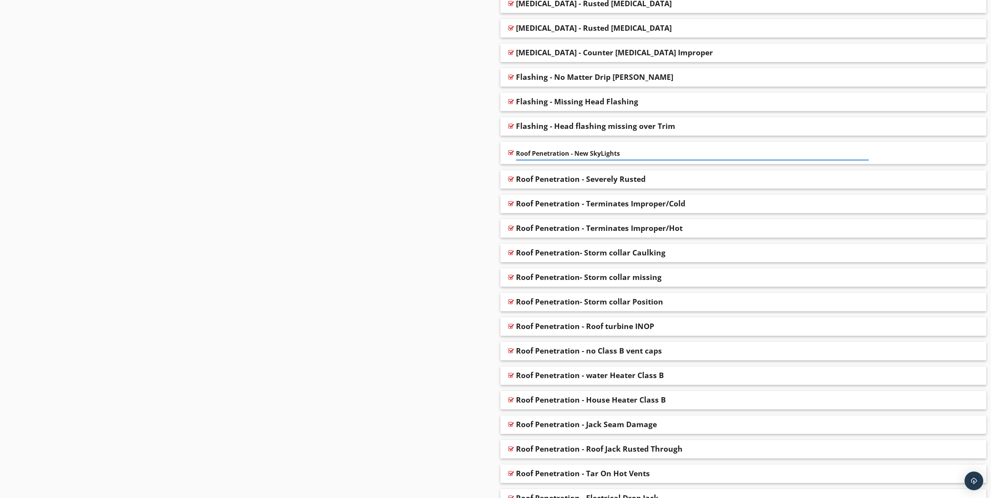
click at [510, 153] on div at bounding box center [511, 153] width 6 height 6
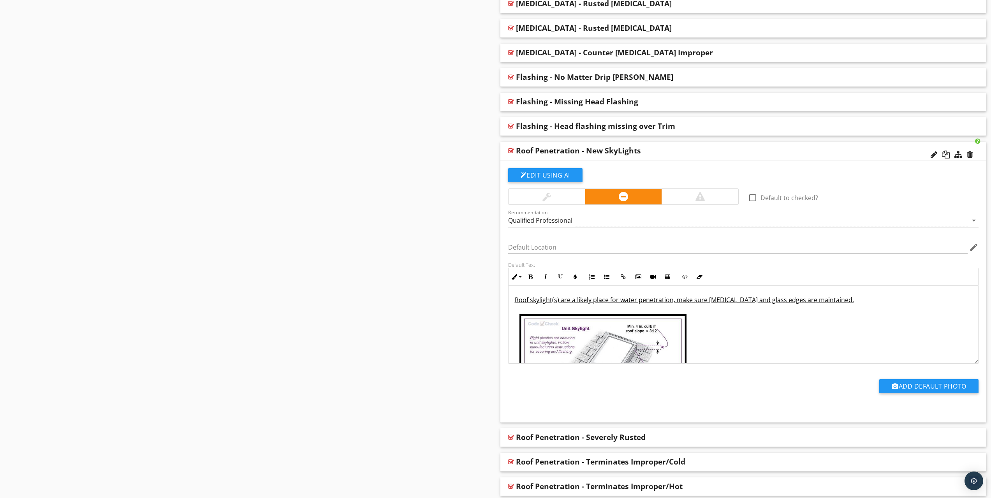
click at [540, 195] on div at bounding box center [547, 197] width 76 height 16
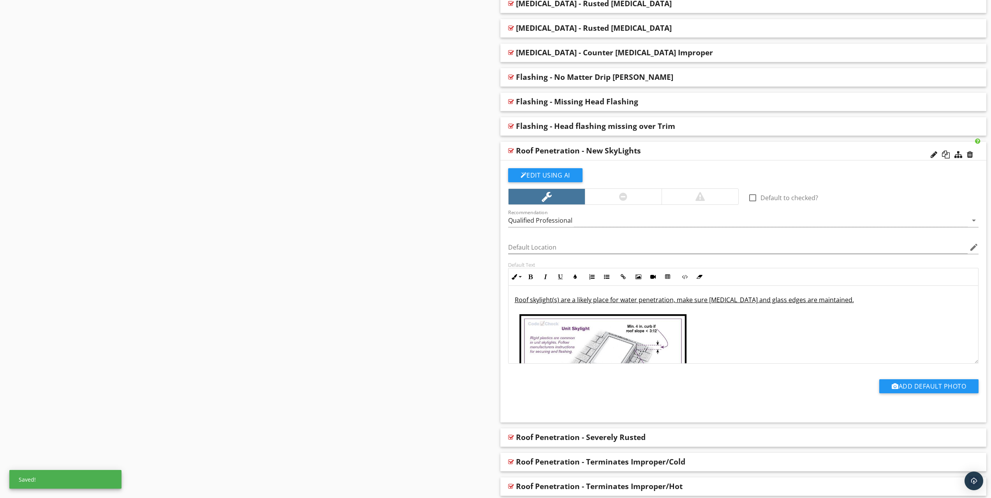
click at [737, 336] on div "Roof skylight(s) are a likely place for water penetration, make sure flashing a…" at bounding box center [744, 355] width 470 height 138
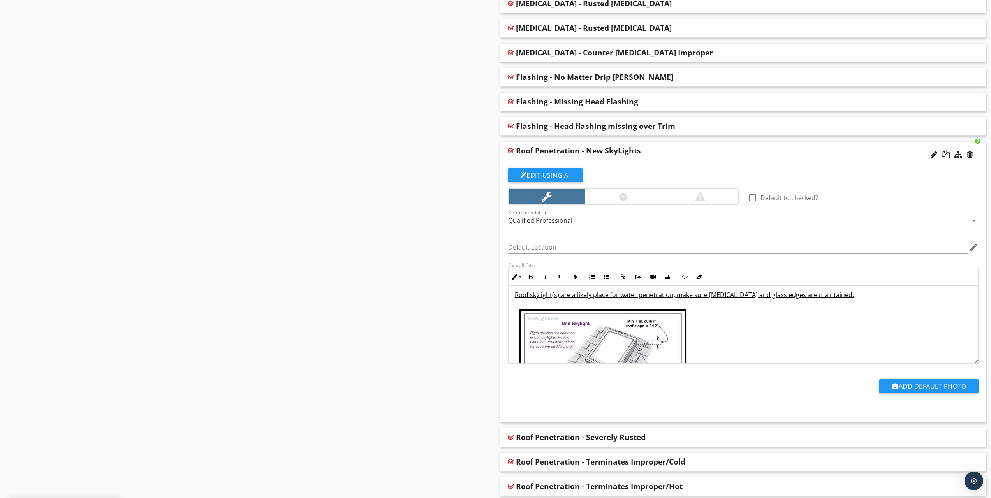
scroll to position [0, 0]
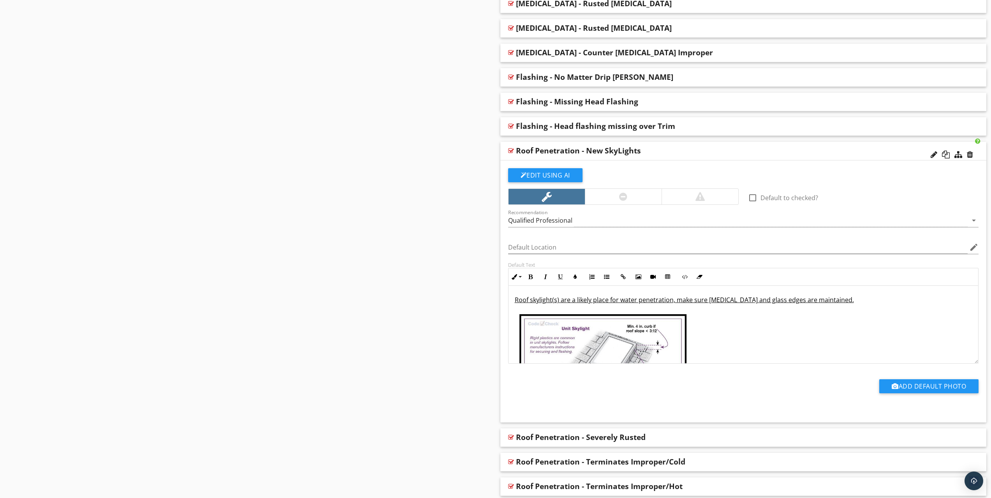
click at [959, 154] on div at bounding box center [959, 155] width 8 height 8
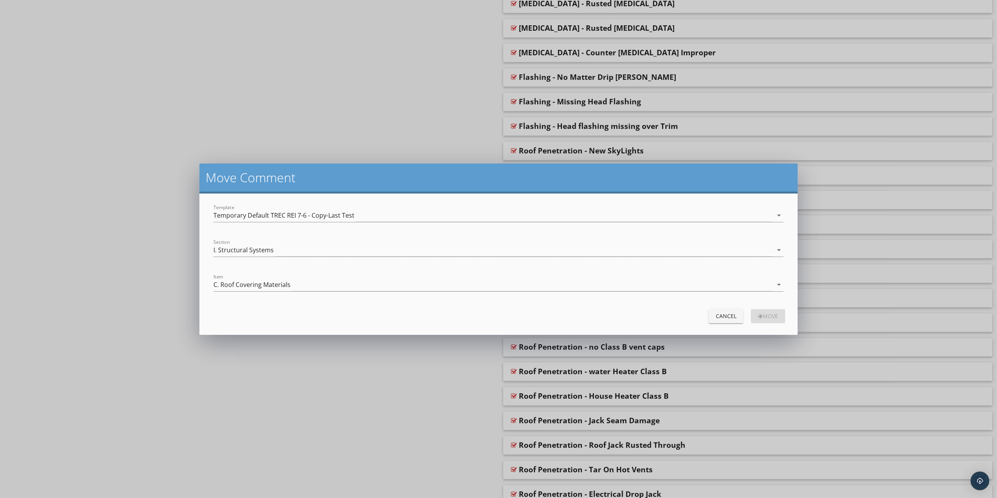
click at [233, 216] on div "Temporary Default TREC REI 7-6 - Copy-Last Test" at bounding box center [283, 215] width 141 height 7
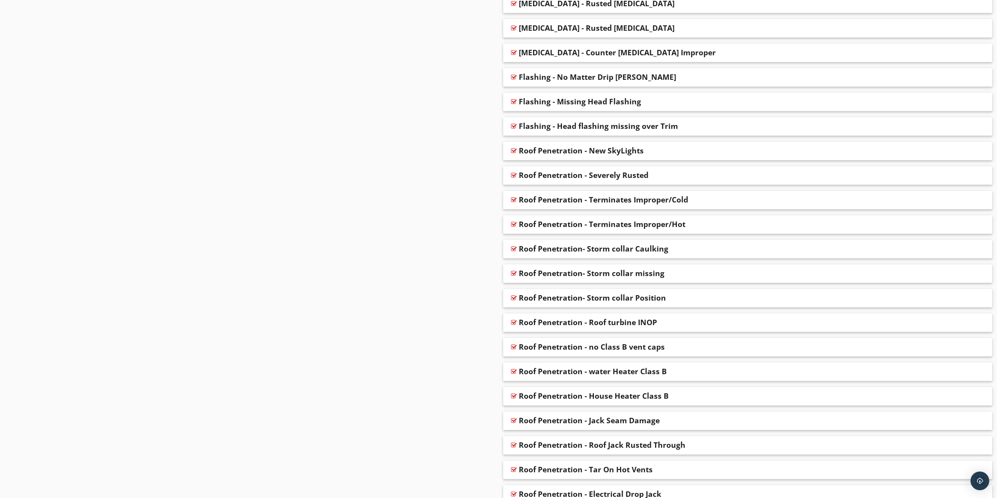
click at [181, 201] on div at bounding box center [498, 249] width 997 height 498
click at [539, 150] on div "Roof Penetration - New SkyLights" at bounding box center [578, 150] width 125 height 9
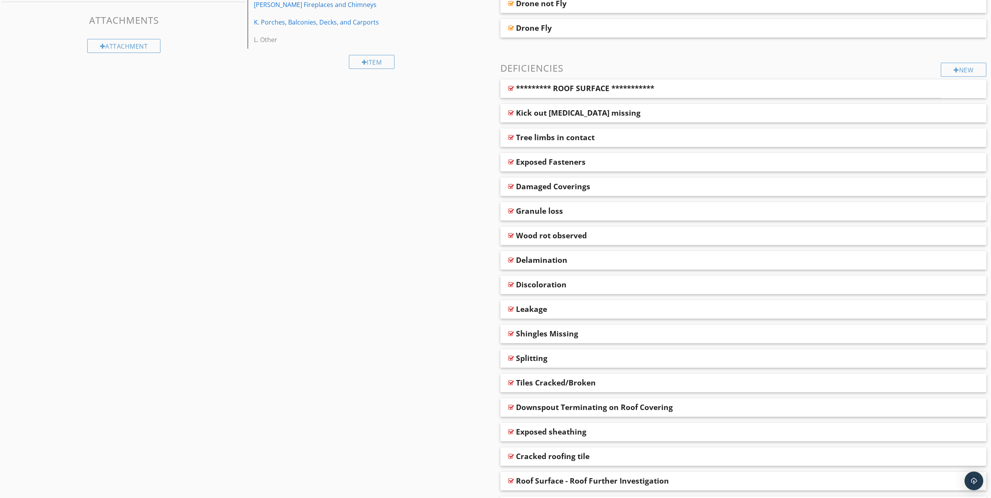
scroll to position [160, 0]
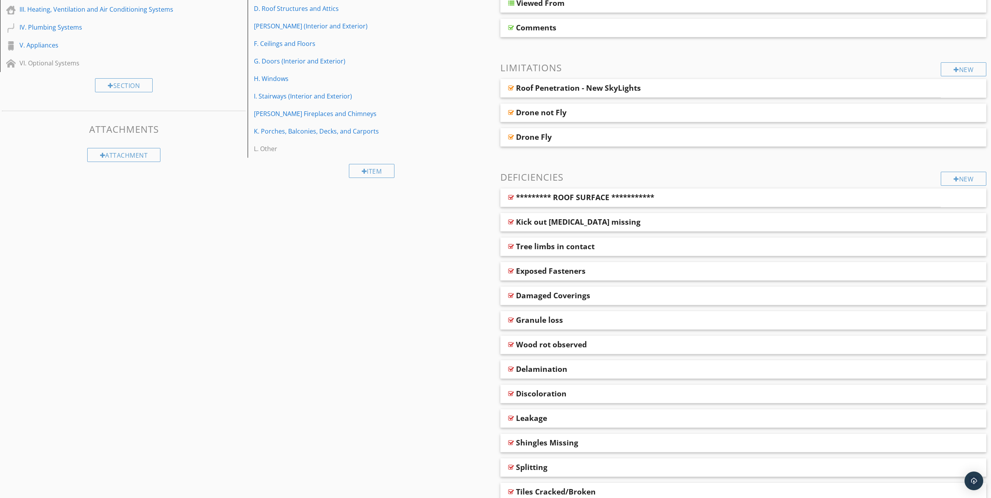
click at [968, 182] on div "New" at bounding box center [964, 179] width 46 height 14
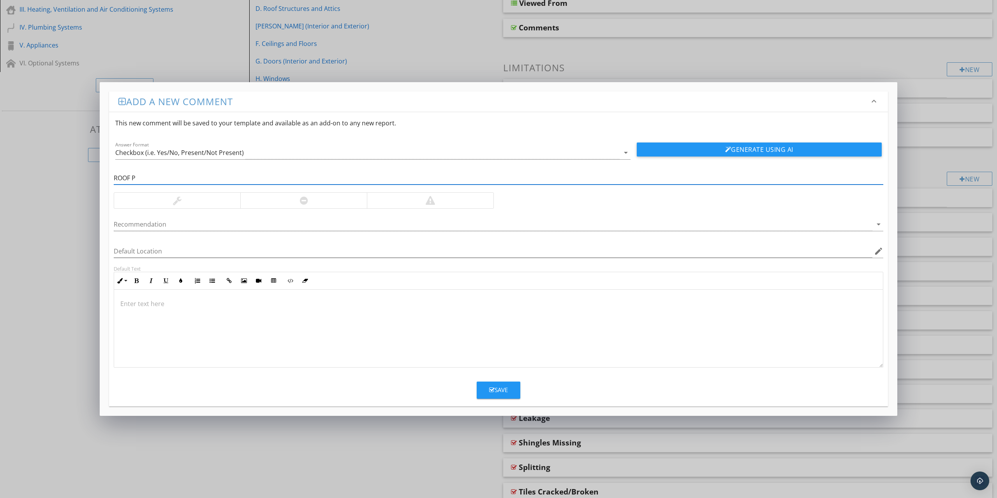
type input "ROOF P"
drag, startPoint x: 361, startPoint y: 85, endPoint x: 369, endPoint y: 122, distance: 38.3
click at [361, 128] on div "Add a new comment keyboard_arrow_down This new comment will be saved to your te…" at bounding box center [499, 248] width 798 height 333
click at [678, 38] on div "Add a new comment keyboard_arrow_down This new comment will be saved to your te…" at bounding box center [498, 249] width 997 height 498
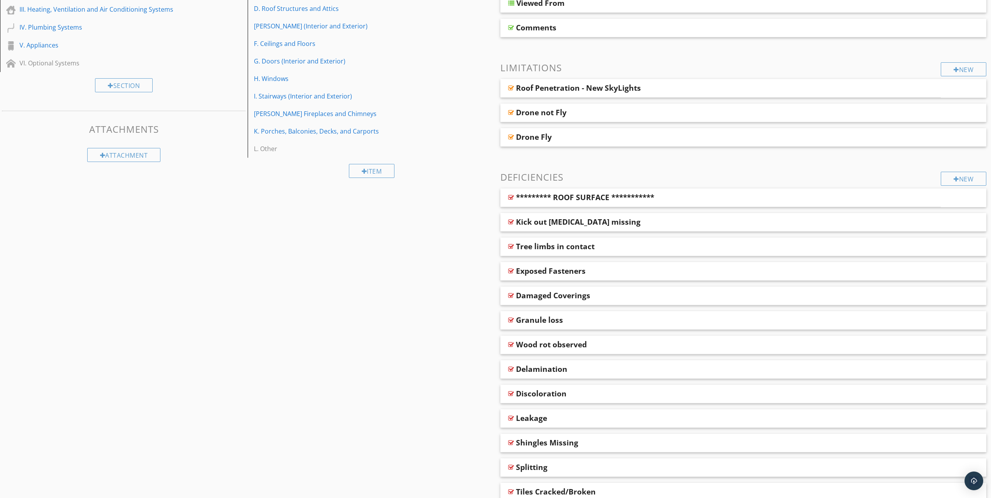
click at [543, 89] on div "Roof Penetration - New SkyLights" at bounding box center [578, 87] width 125 height 9
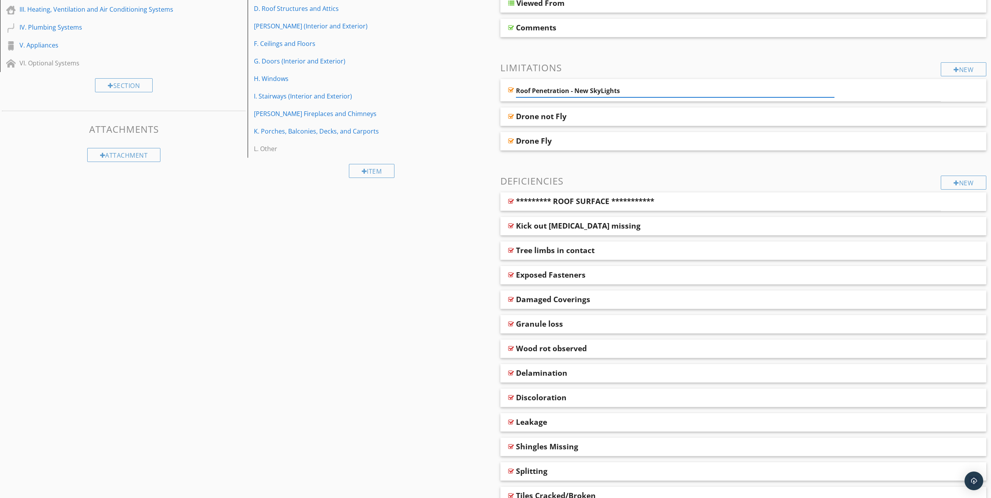
click at [533, 88] on input "Roof Penetration - New SkyLights" at bounding box center [675, 91] width 319 height 13
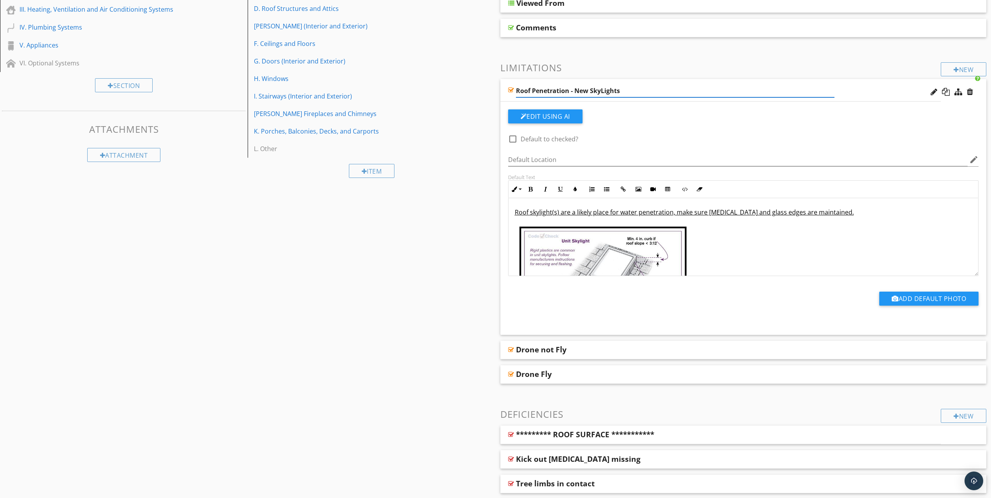
click at [470, 92] on link "I. Stairways (Interior and Exterior)" at bounding box center [372, 96] width 245 height 17
type textarea "<p><u>Roof skylight(s) are a likely place for water penetration, make sure flas…"
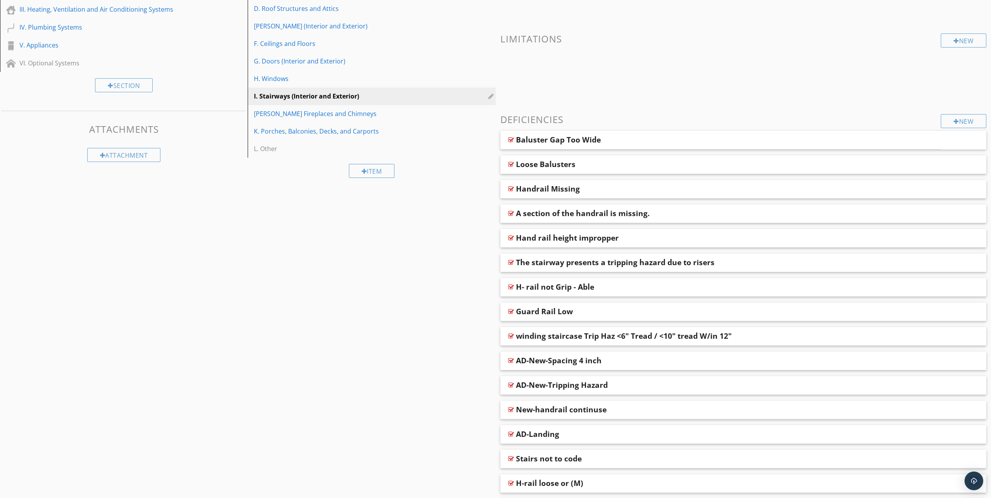
click at [276, 11] on div "D. Roof Structures and Attics" at bounding box center [358, 8] width 208 height 9
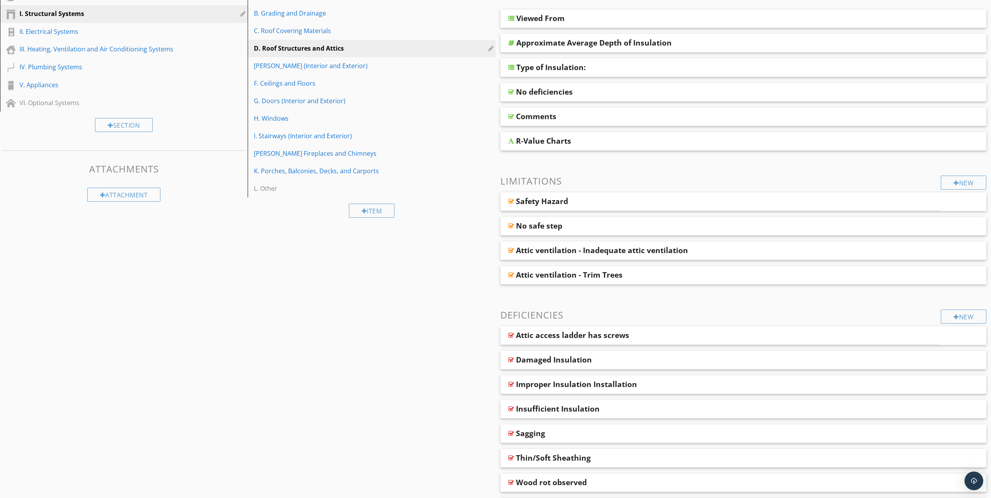
scroll to position [83, 0]
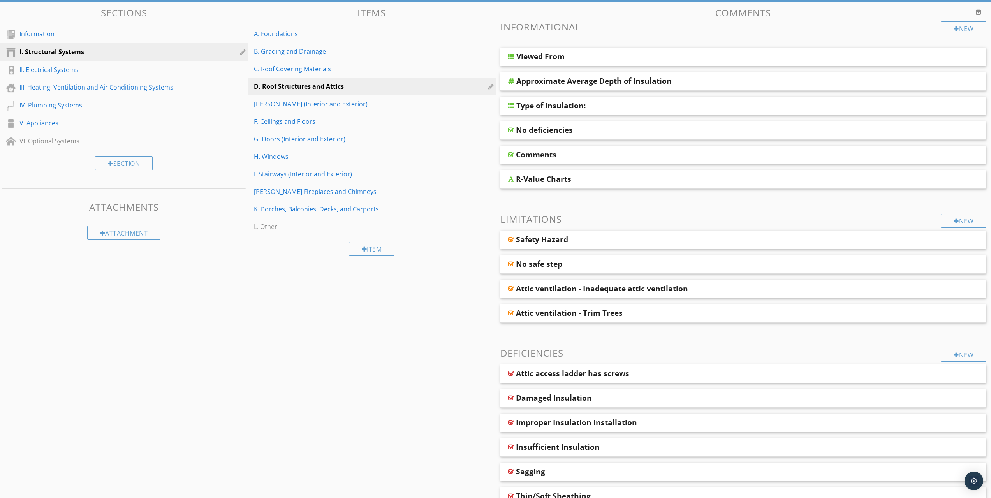
click at [302, 65] on div "C. Roof Covering Materials" at bounding box center [358, 68] width 208 height 9
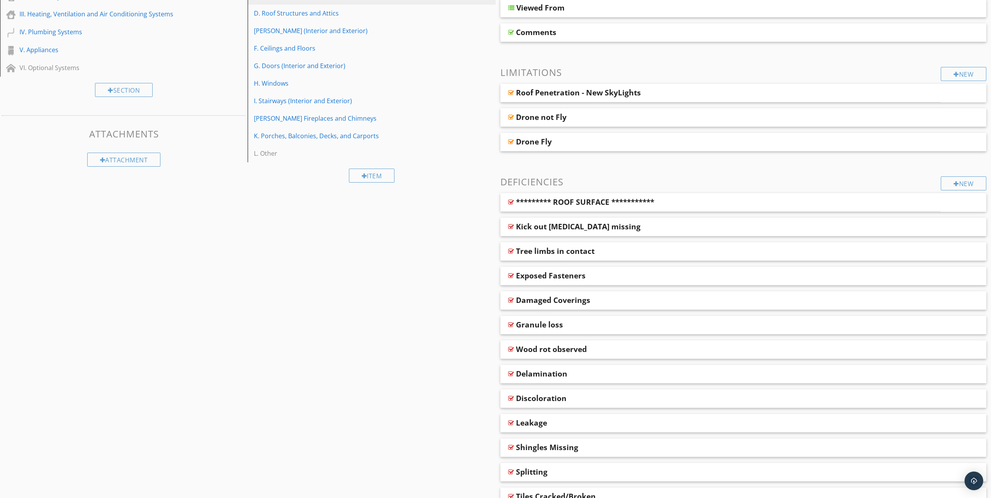
scroll to position [199, 0]
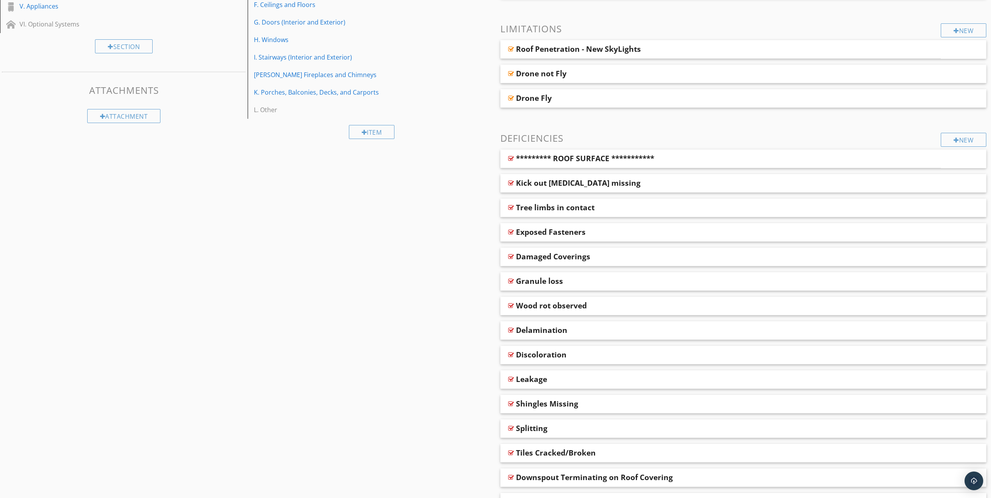
click at [968, 144] on div "New" at bounding box center [964, 140] width 46 height 14
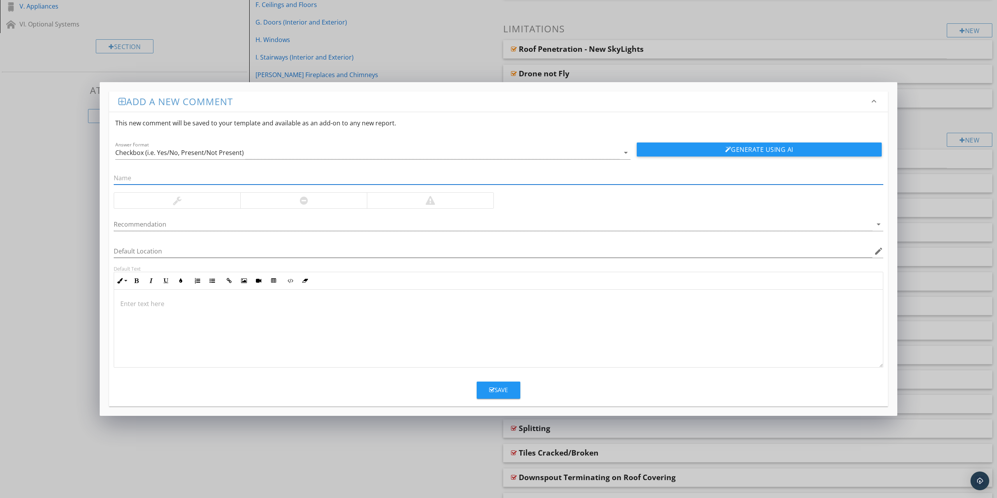
paste input "Roof Penetration - New SkyLights"
drag, startPoint x: 163, startPoint y: 177, endPoint x: 335, endPoint y: 181, distance: 171.8
click at [335, 181] on input "Roof Penetration - New SkyLights" at bounding box center [499, 178] width 770 height 13
click at [114, 179] on input "**********" at bounding box center [499, 178] width 770 height 13
type input "**********"
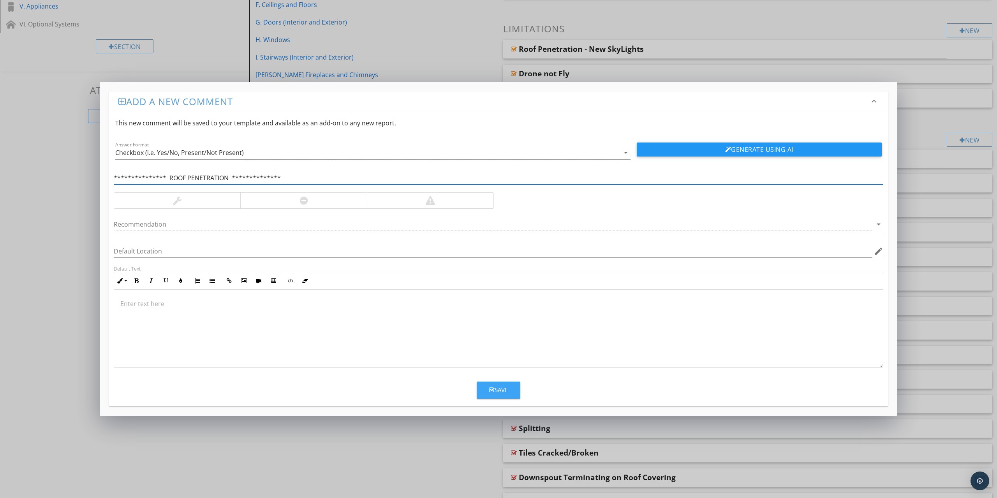
click at [500, 390] on div "Save" at bounding box center [498, 390] width 19 height 9
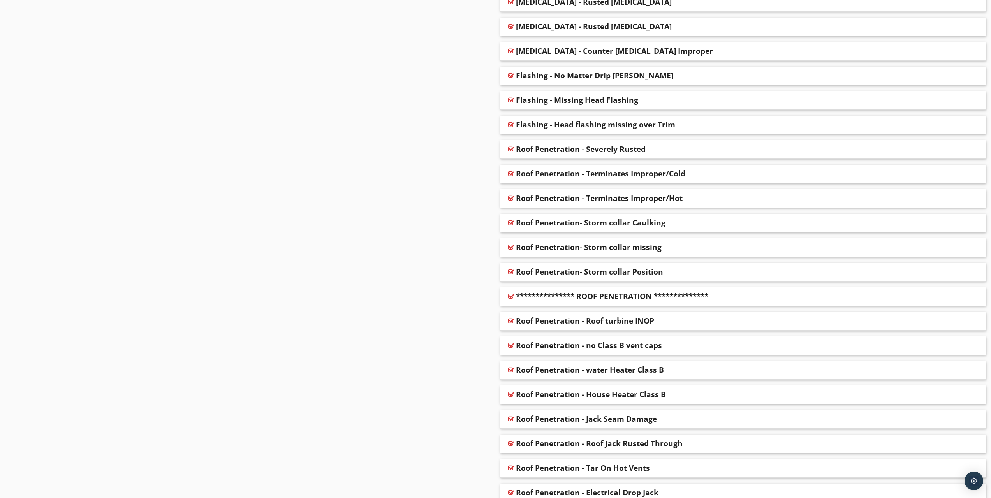
scroll to position [2063, 0]
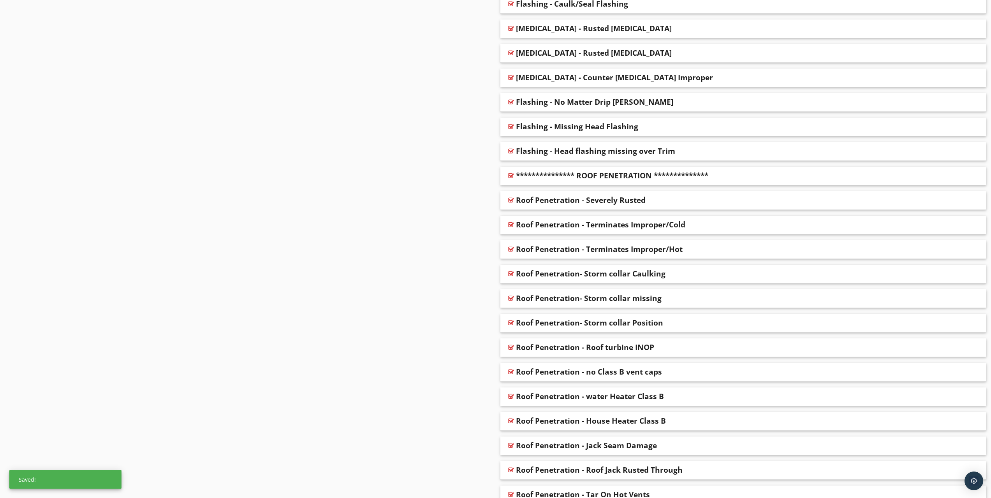
click at [571, 180] on div "**********" at bounding box center [612, 175] width 192 height 9
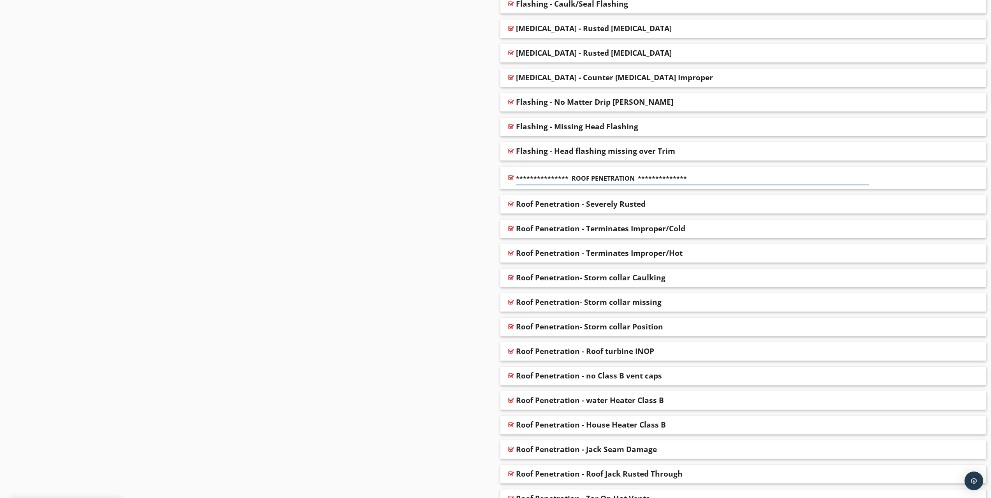
click at [564, 178] on input "**********" at bounding box center [692, 178] width 353 height 13
click at [624, 175] on input "**********" at bounding box center [692, 178] width 353 height 13
click at [726, 177] on input "**********" at bounding box center [692, 178] width 353 height 13
type input "**********"
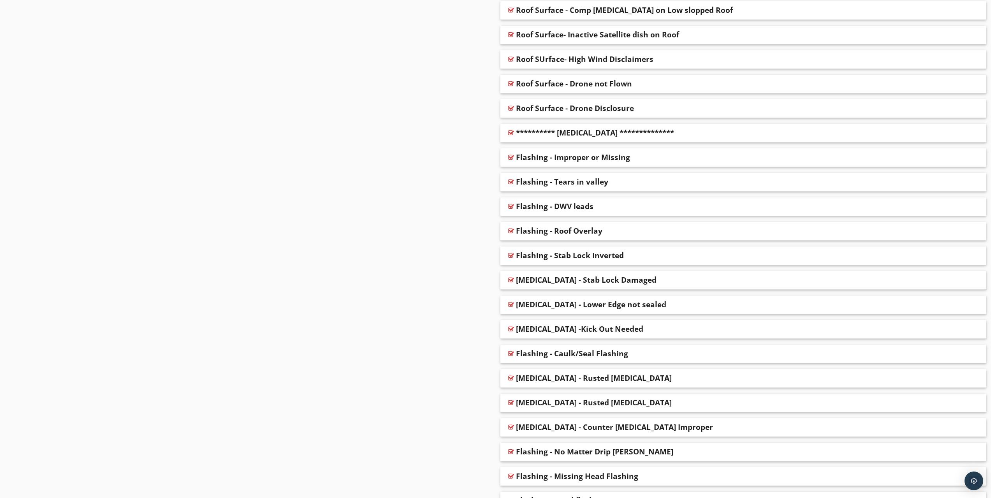
scroll to position [1713, 0]
click at [539, 133] on div "**********" at bounding box center [595, 133] width 158 height 9
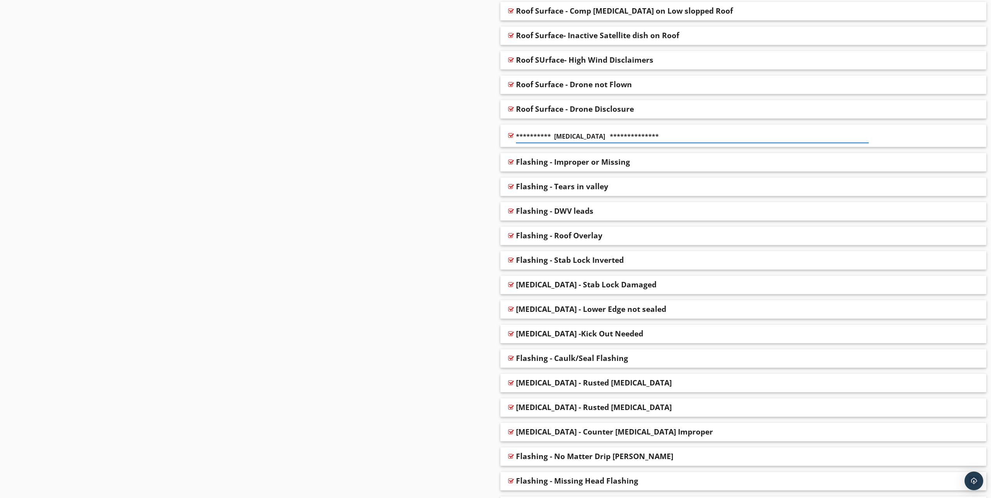
click at [539, 133] on input "**********" at bounding box center [692, 136] width 353 height 13
click at [712, 131] on input "**********" at bounding box center [692, 136] width 353 height 13
type input "**********"
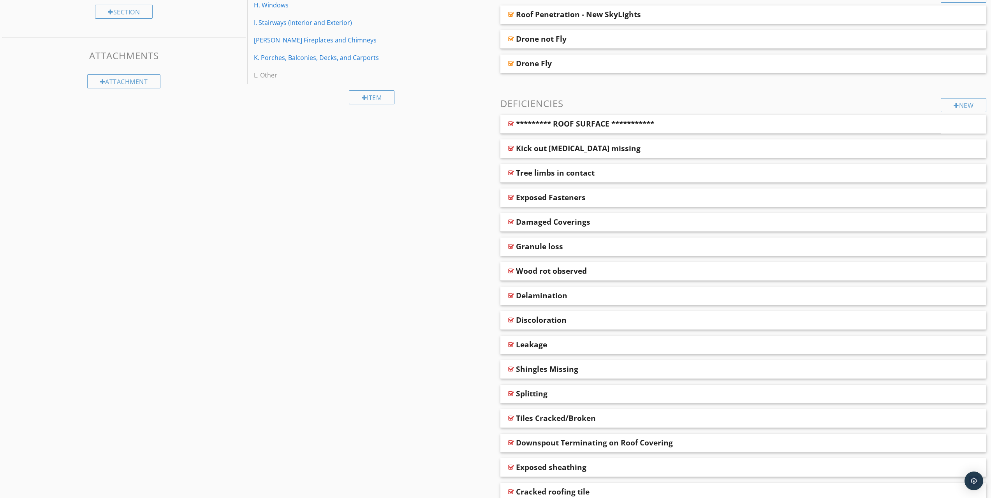
scroll to position [233, 0]
click at [548, 123] on div "**********" at bounding box center [585, 124] width 138 height 9
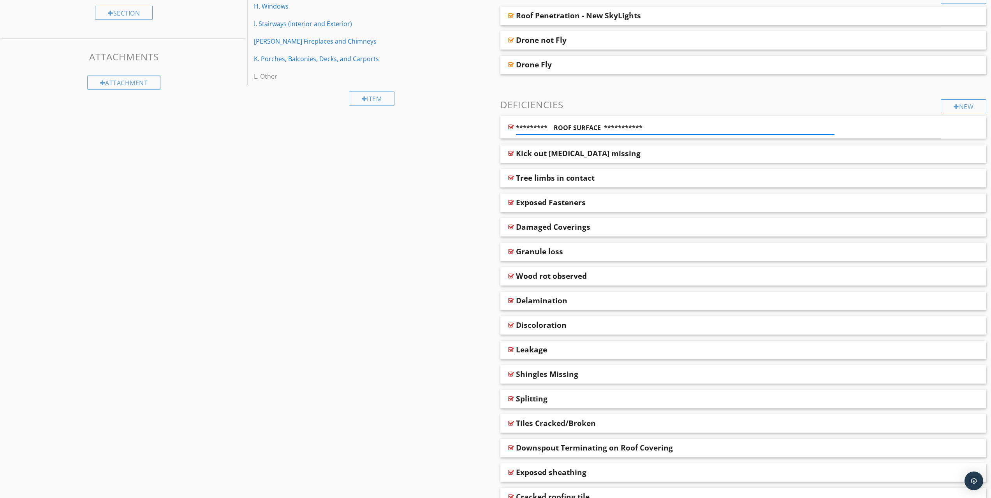
click at [542, 126] on input "**********" at bounding box center [675, 128] width 319 height 13
click at [700, 125] on input "**********" at bounding box center [675, 128] width 319 height 13
type input "**********"
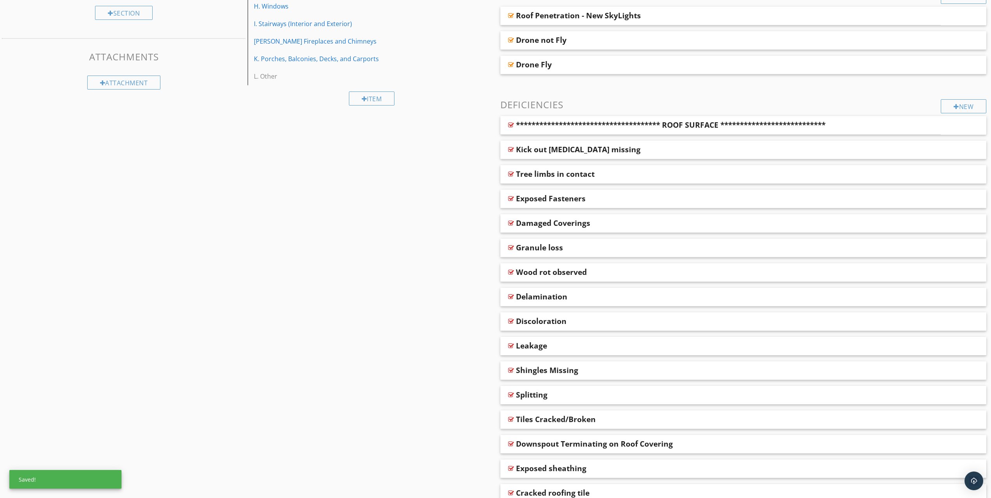
click at [597, 130] on div "**********" at bounding box center [671, 124] width 310 height 9
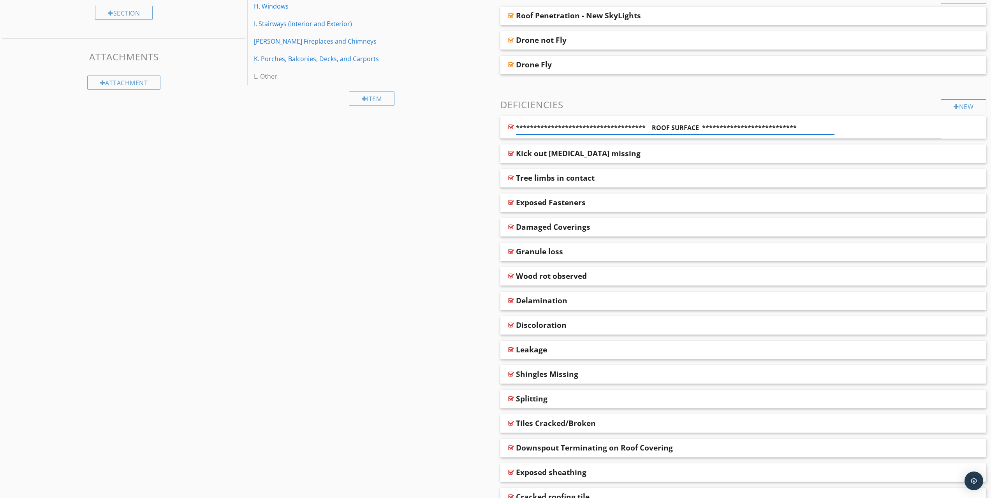
click at [642, 126] on input "**********" at bounding box center [675, 128] width 319 height 13
type input "**********"
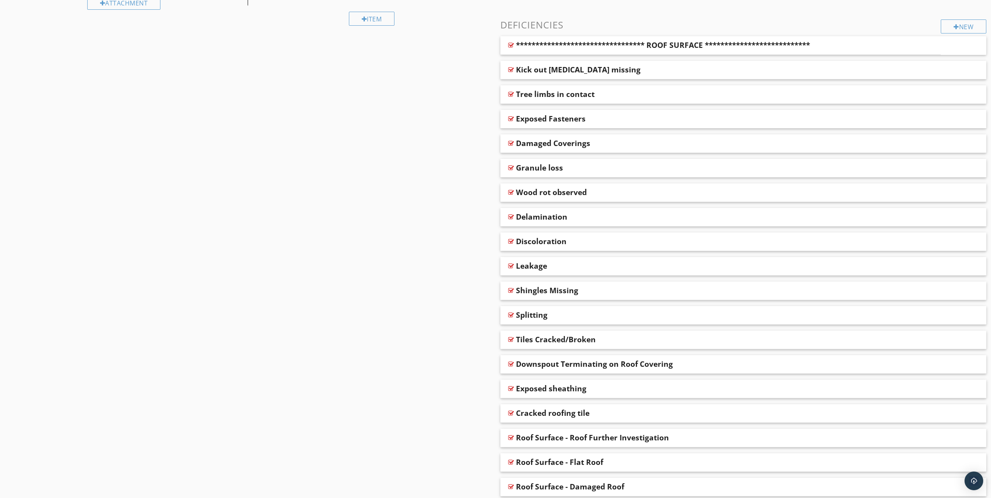
scroll to position [219, 0]
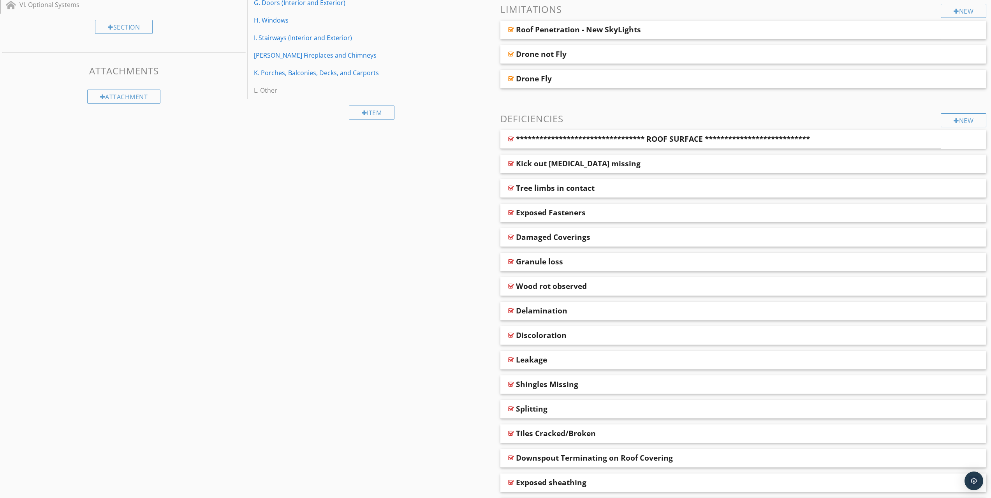
click at [958, 124] on div "New" at bounding box center [964, 120] width 46 height 14
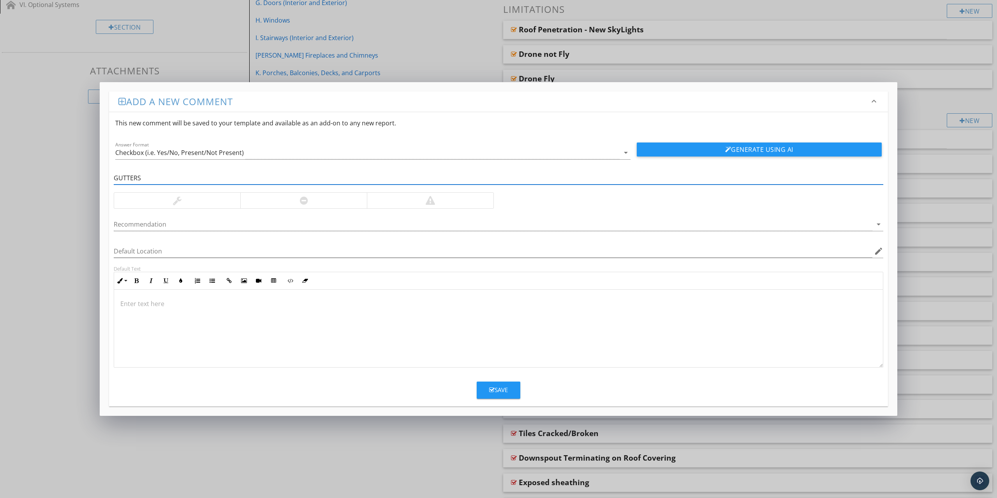
click at [116, 180] on input "GUTTERS" at bounding box center [499, 178] width 770 height 13
click at [113, 180] on div "GUTTERS" at bounding box center [498, 179] width 779 height 27
click at [114, 180] on input "GUTTERS" at bounding box center [499, 178] width 770 height 13
click at [263, 189] on div at bounding box center [499, 190] width 770 height 5
click at [257, 178] on input "**********" at bounding box center [499, 178] width 770 height 13
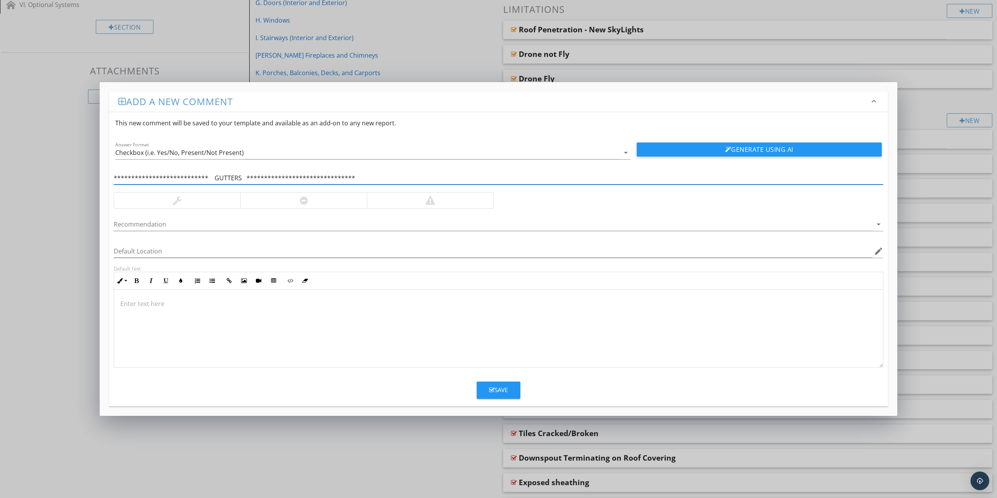
type input "**********"
click at [493, 389] on icon "button" at bounding box center [491, 390] width 5 height 6
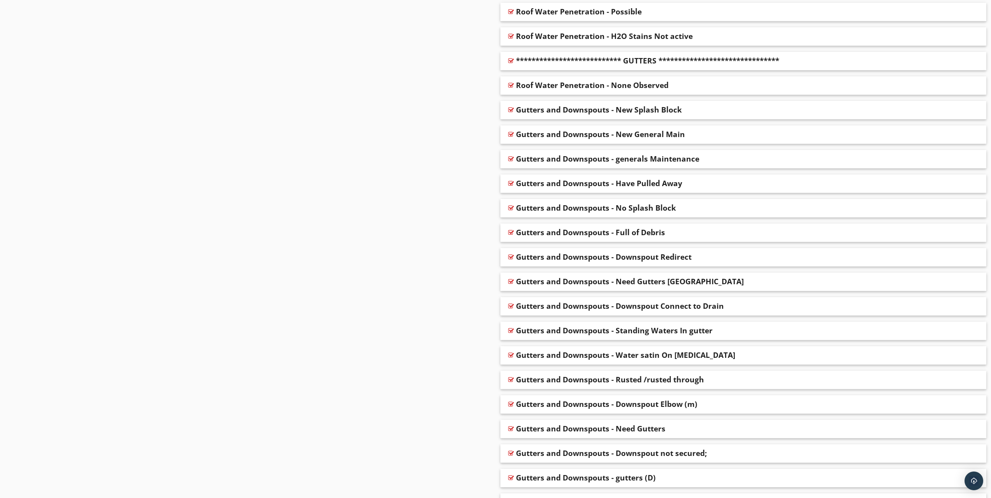
scroll to position [2764, 0]
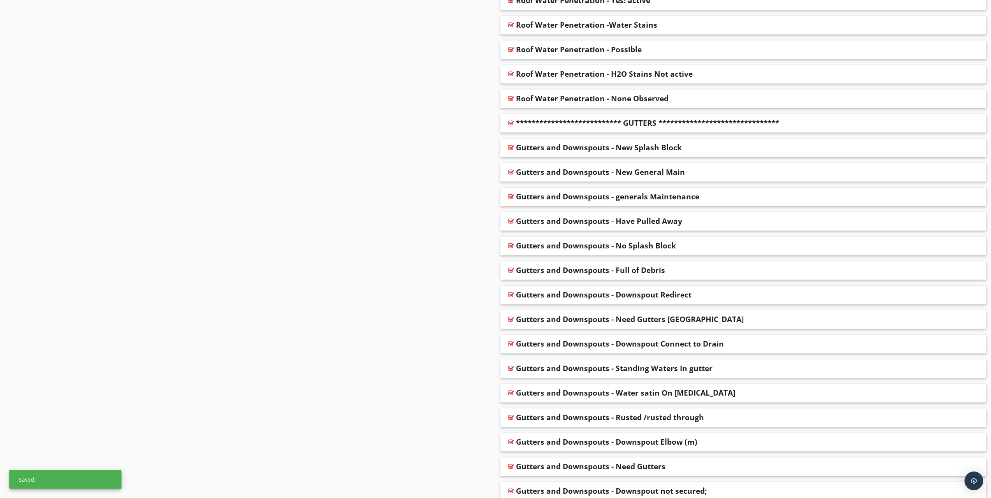
scroll to position [2686, 0]
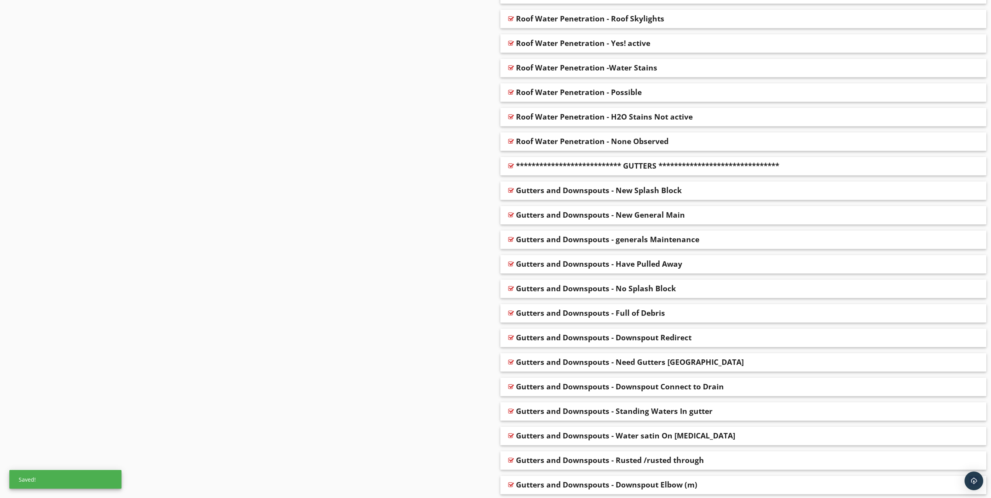
click at [585, 164] on div "**********" at bounding box center [647, 165] width 263 height 9
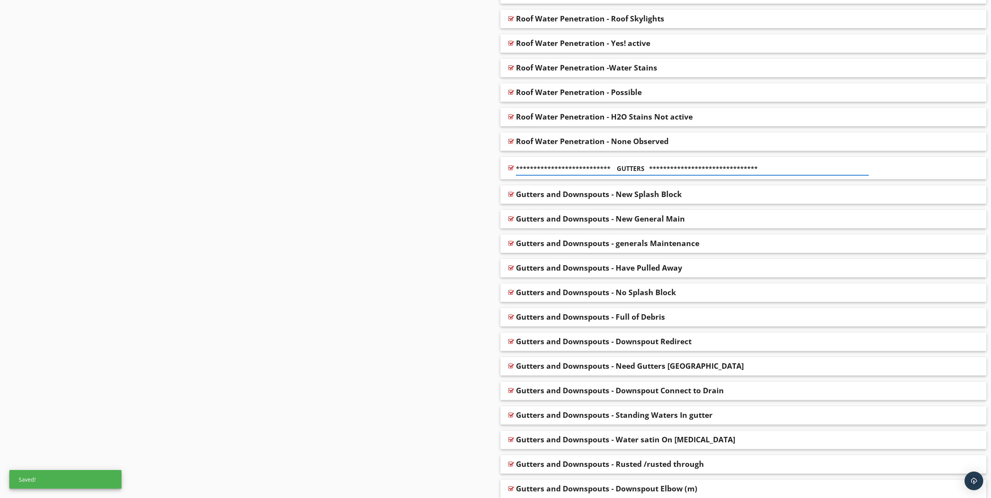
click at [585, 164] on input "**********" at bounding box center [692, 168] width 353 height 13
type input "**********"
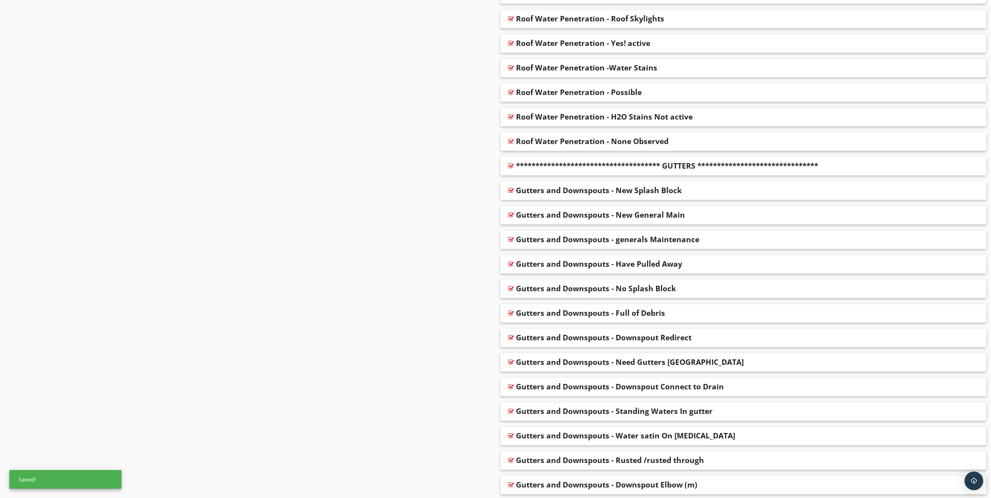
click at [745, 164] on div "**********" at bounding box center [667, 165] width 302 height 9
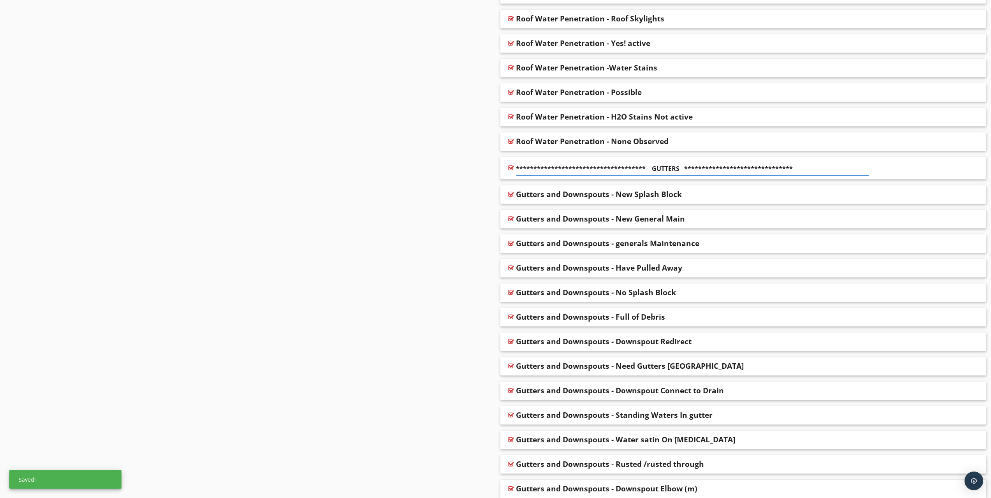
click at [745, 164] on input "**********" at bounding box center [692, 168] width 353 height 13
type input "**********"
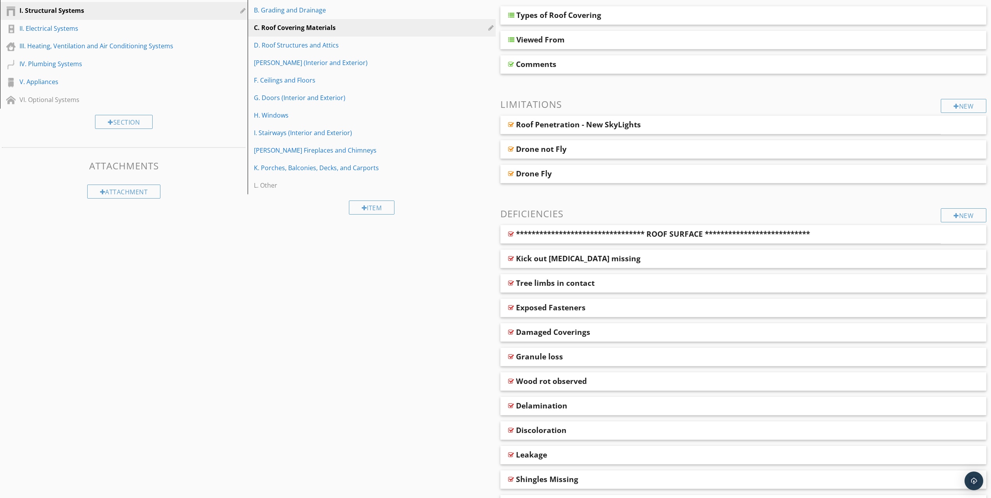
scroll to position [116, 0]
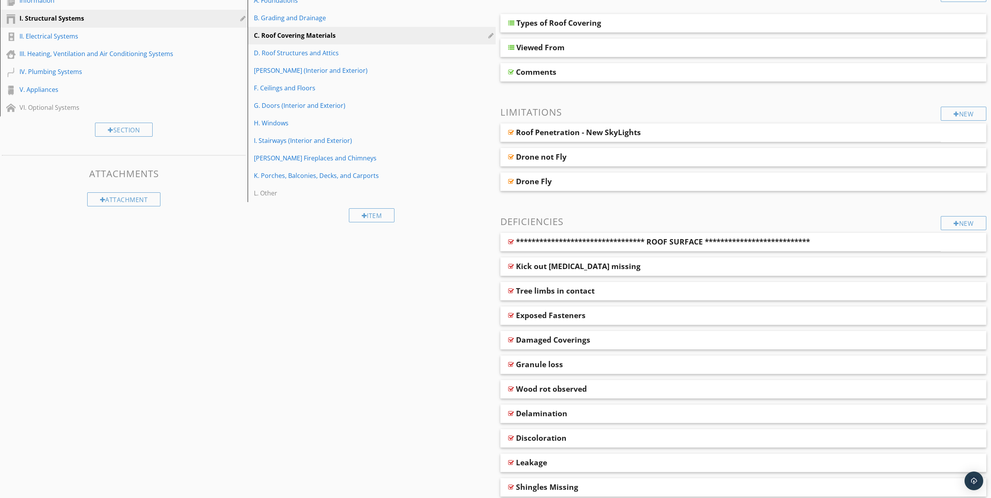
click at [288, 51] on div "D. Roof Structures and Attics" at bounding box center [358, 52] width 208 height 9
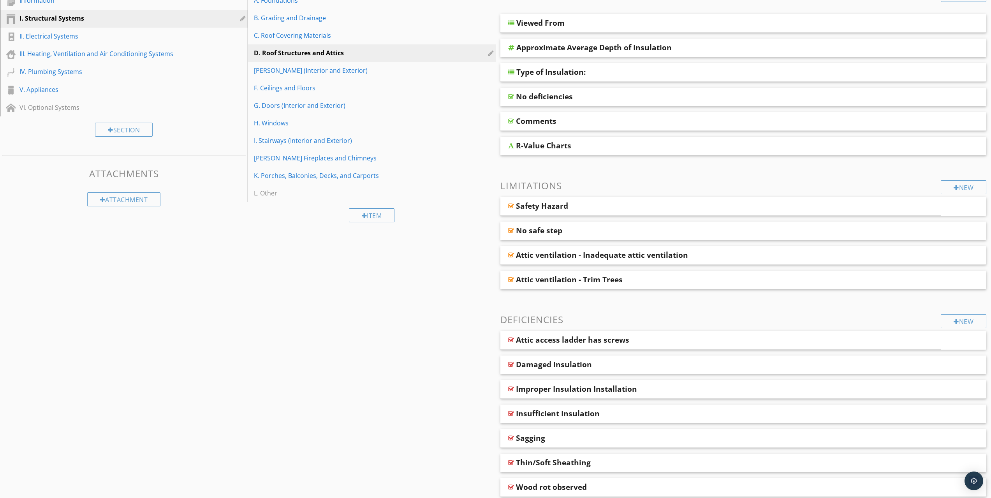
click at [539, 233] on div "No safe step" at bounding box center [539, 230] width 46 height 9
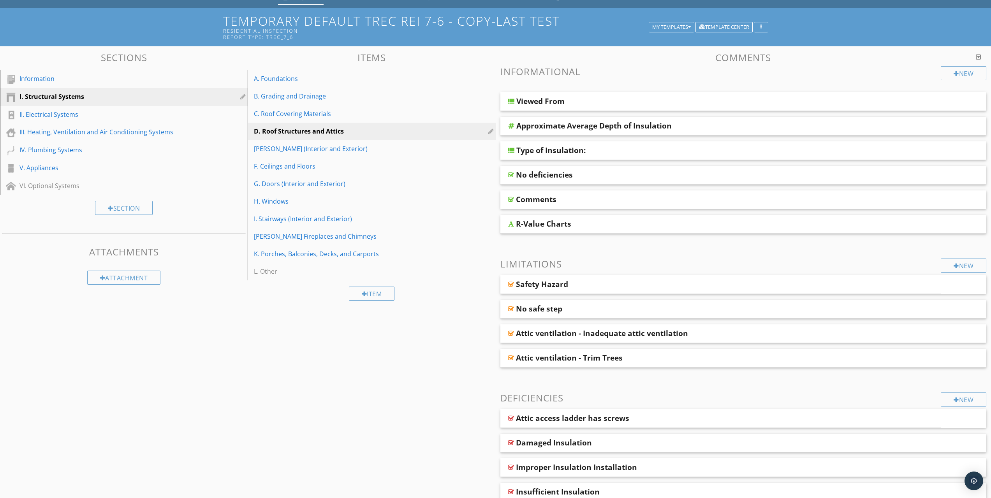
scroll to position [0, 0]
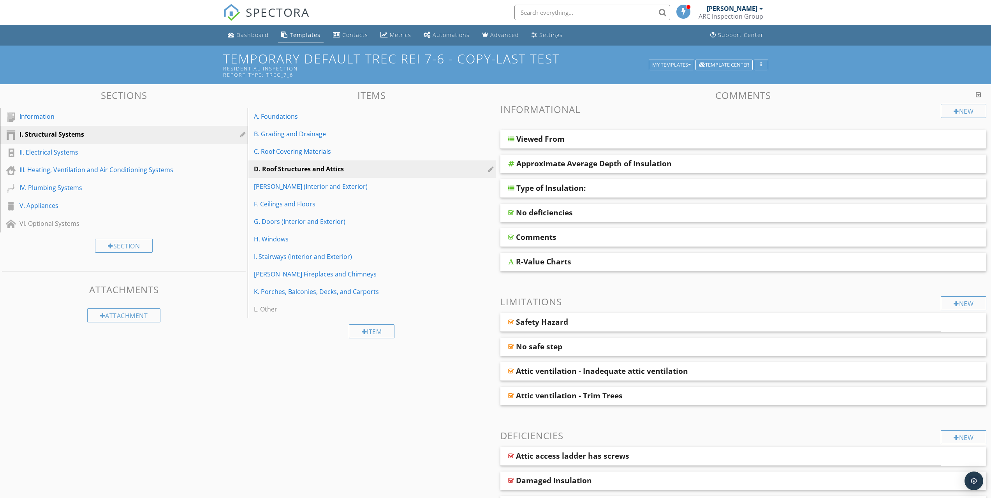
click at [288, 148] on div "C. Roof Covering Materials" at bounding box center [358, 151] width 208 height 9
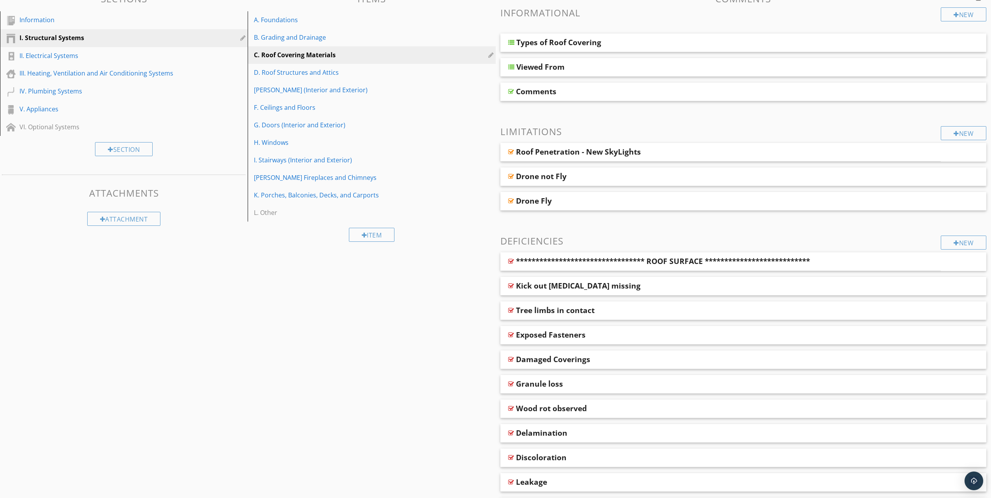
scroll to position [117, 0]
